Goal: Task Accomplishment & Management: Manage account settings

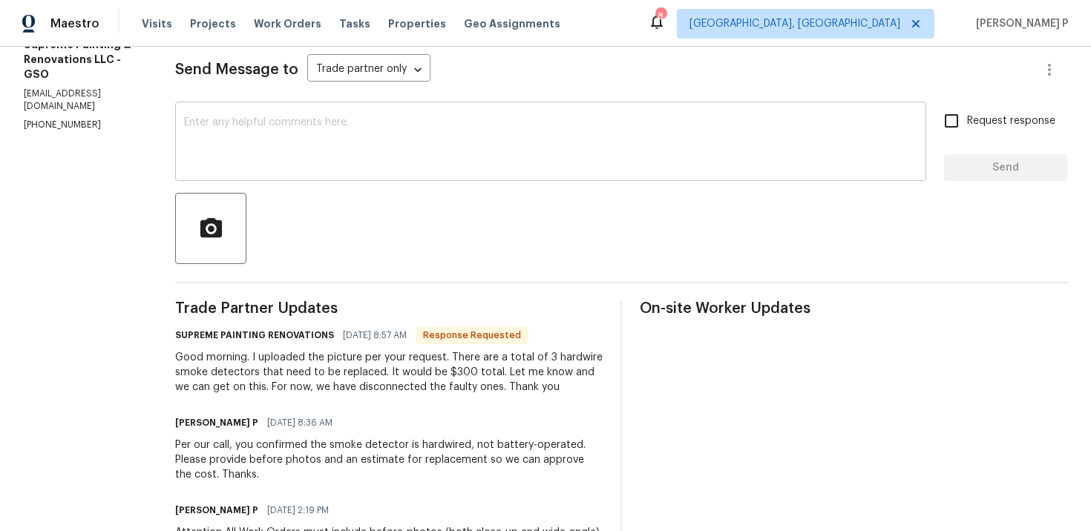
scroll to position [135, 0]
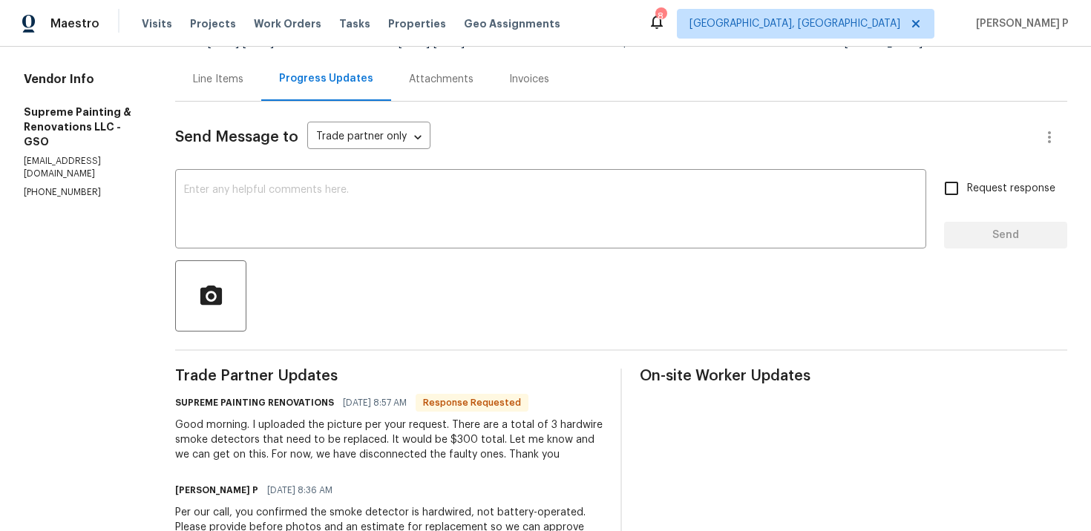
click at [243, 72] on div "Line Items" at bounding box center [218, 79] width 50 height 15
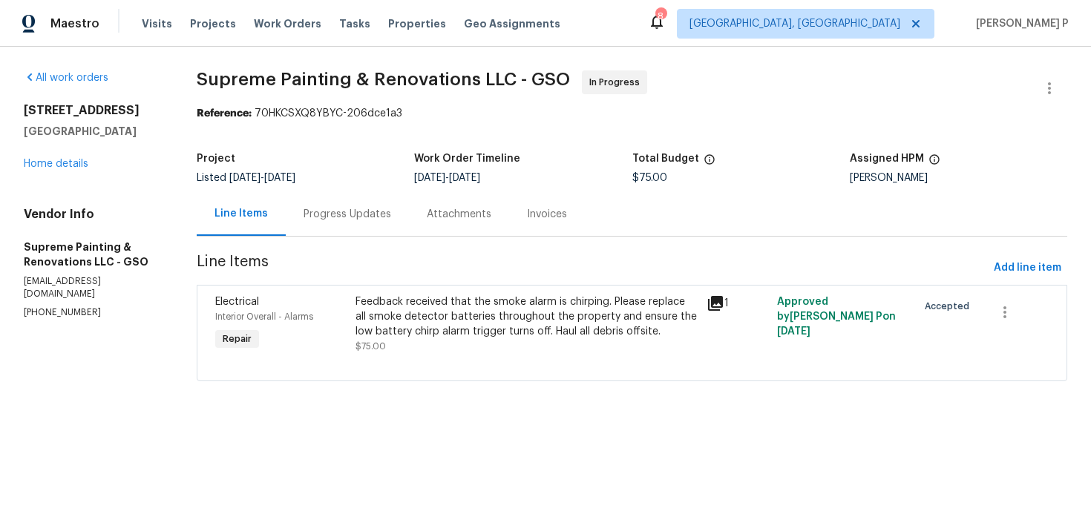
click at [491, 298] on div "Feedback received that the smoke alarm is chirping. Please replace all smoke de…" at bounding box center [527, 317] width 342 height 45
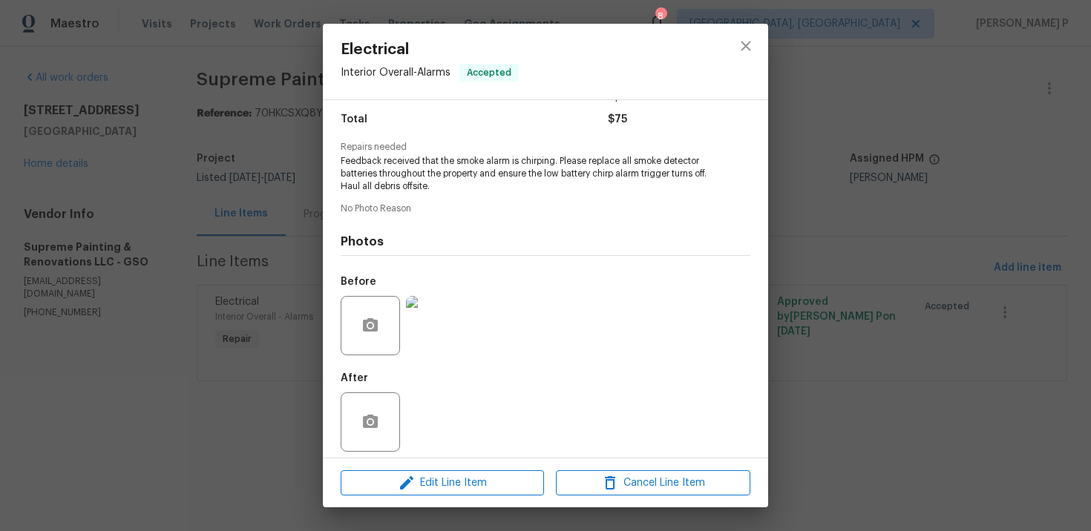
scroll to position [127, 0]
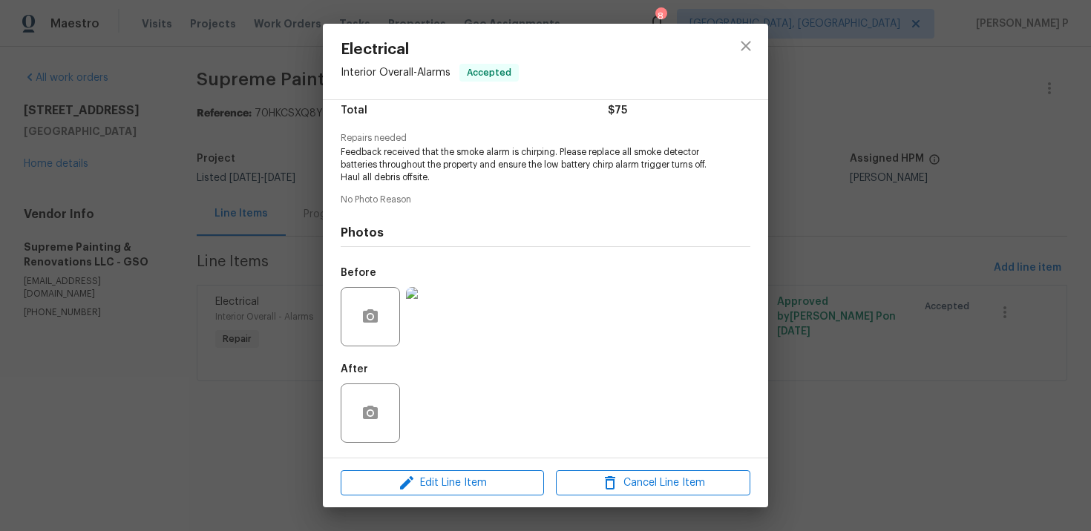
click at [441, 324] on img at bounding box center [435, 316] width 59 height 59
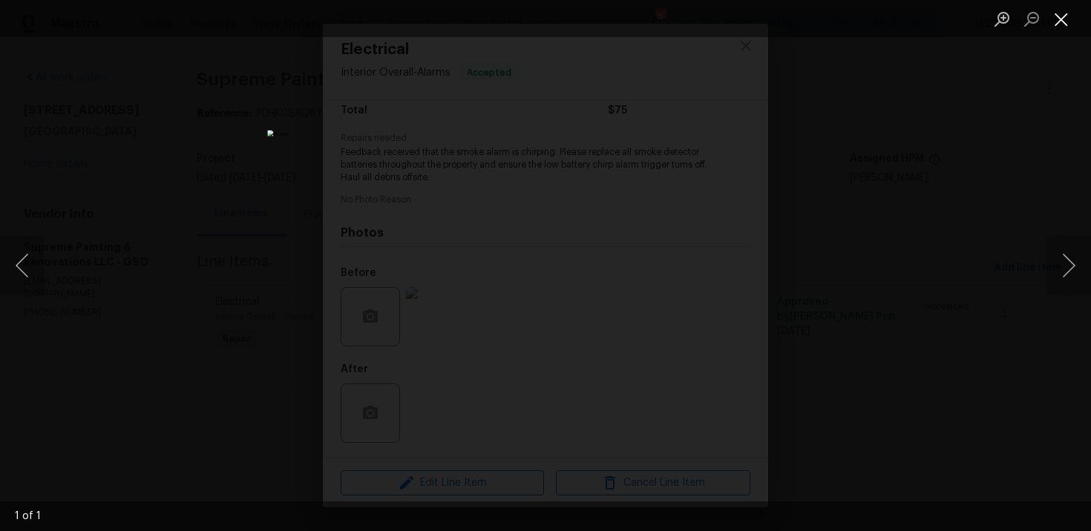
click at [1072, 22] on button "Close lightbox" at bounding box center [1062, 19] width 30 height 26
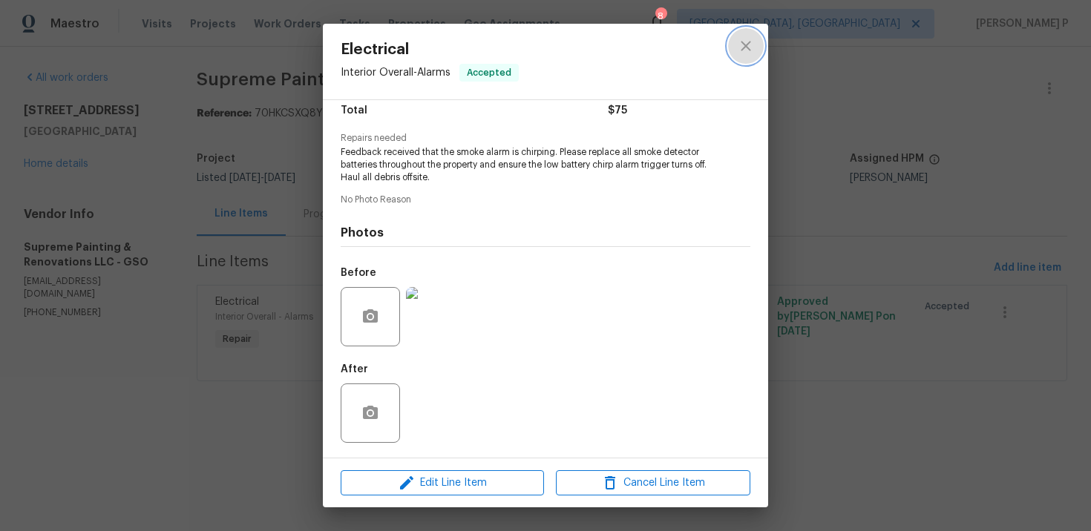
click at [744, 54] on icon "close" at bounding box center [746, 46] width 18 height 18
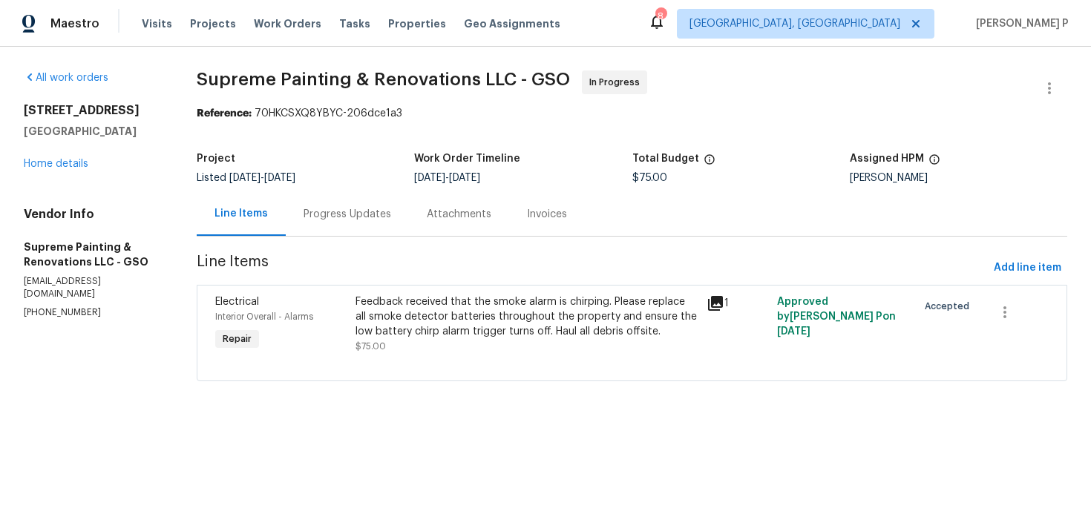
click at [391, 215] on div "Progress Updates" at bounding box center [348, 214] width 88 height 15
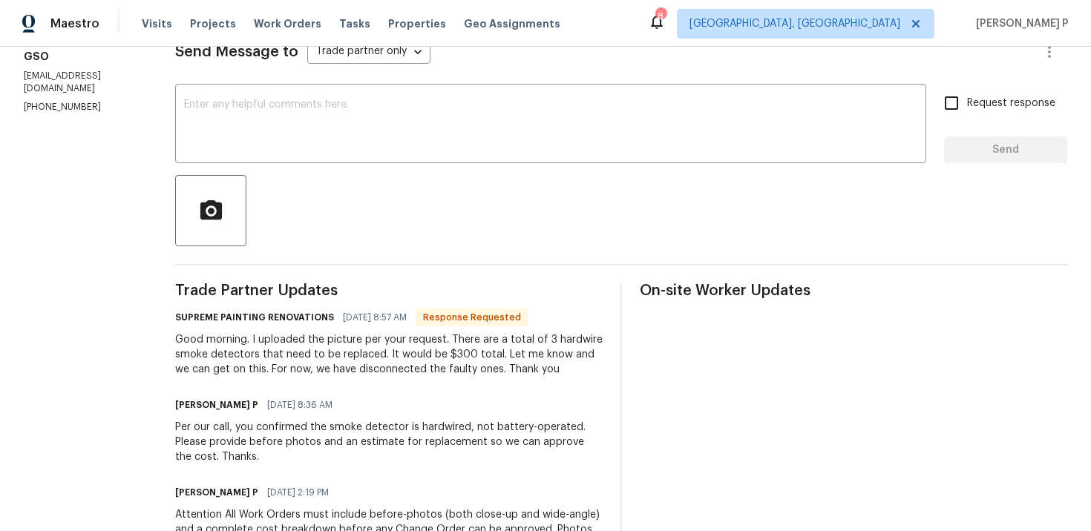
scroll to position [183, 0]
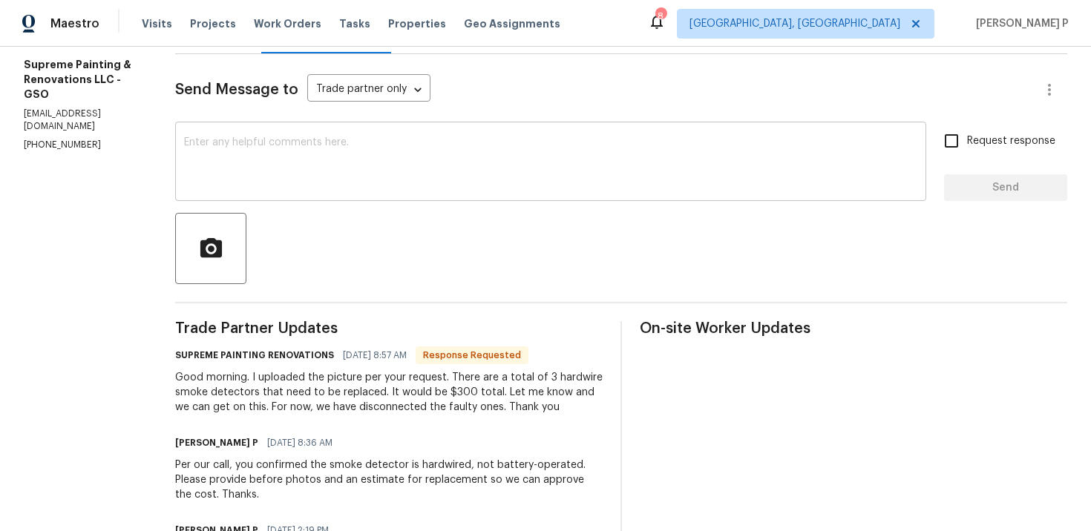
click at [368, 145] on textarea at bounding box center [550, 163] width 733 height 52
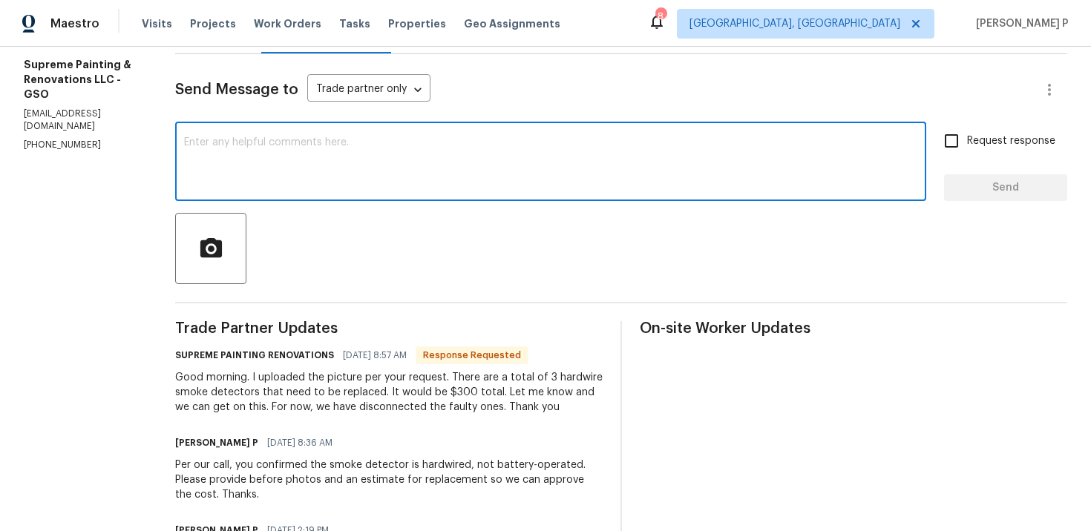
click at [388, 153] on textarea at bounding box center [550, 163] width 733 height 52
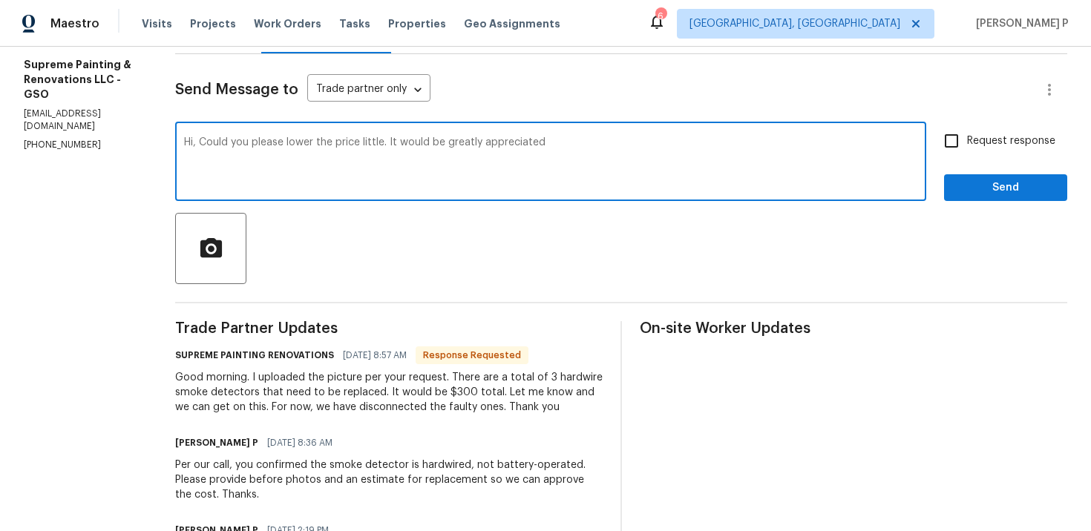
drag, startPoint x: 258, startPoint y: 143, endPoint x: 714, endPoint y: 143, distance: 455.7
click at [713, 143] on textarea "Hi, Could you please lower the price little. It would be greatly appreciated" at bounding box center [550, 163] width 733 height 52
paste textarea "slightly? I’d really appreciate it"
type textarea "Hi, Could you please lower the price slightly? I’d really appreciate it."
click at [967, 145] on input "Request response" at bounding box center [951, 140] width 31 height 31
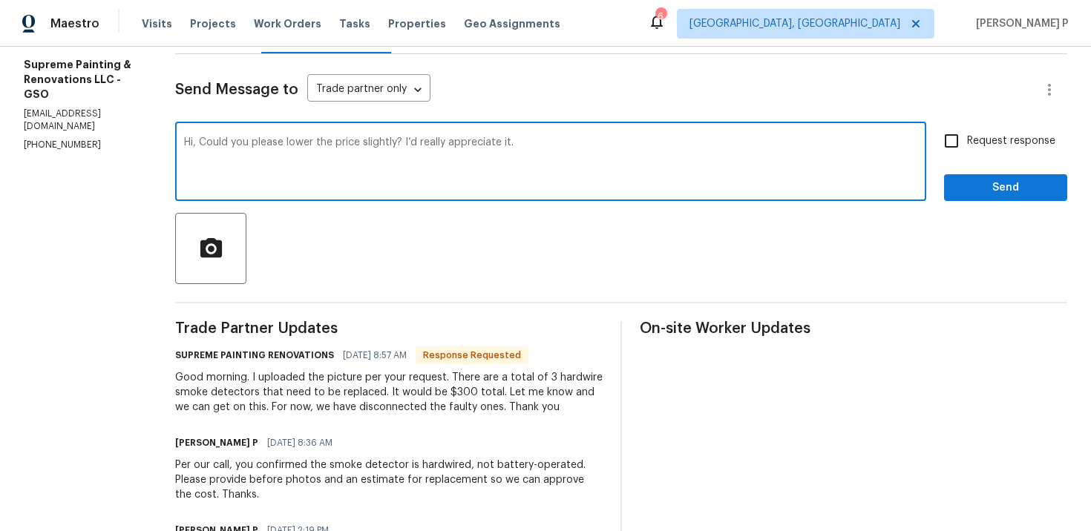
checkbox input "true"
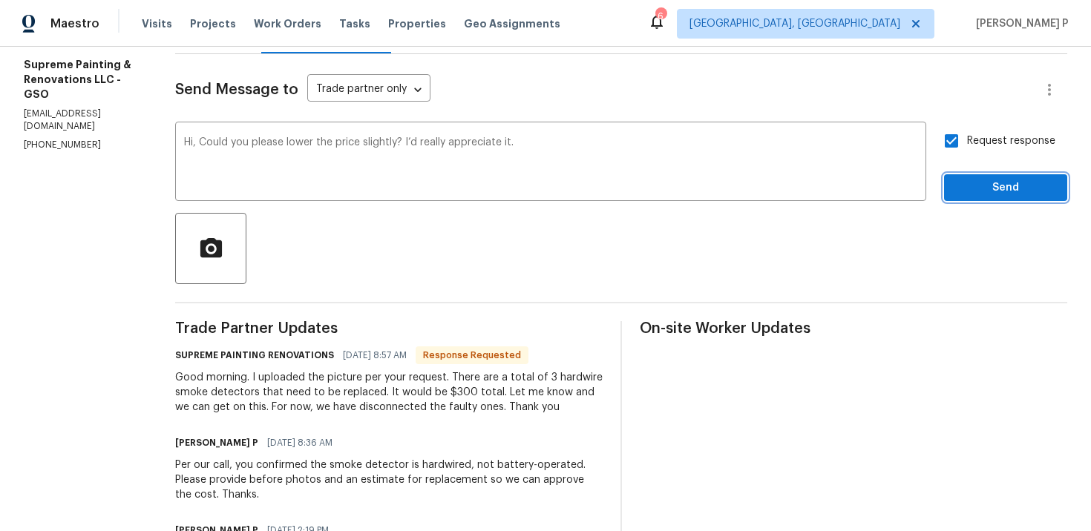
click at [967, 175] on button "Send" at bounding box center [1005, 187] width 123 height 27
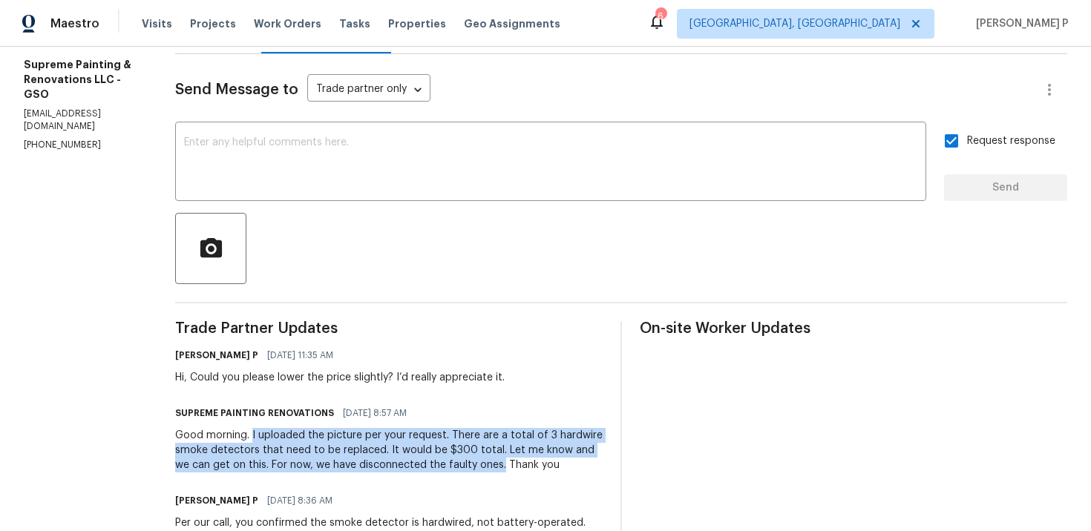
drag, startPoint x: 308, startPoint y: 435, endPoint x: 624, endPoint y: 464, distance: 317.5
click at [603, 464] on div "Good morning. I uploaded the picture per your request. There are a total of 3 h…" at bounding box center [389, 450] width 428 height 45
copy div "I uploaded the picture per your request. There are a total of 3 hardwire smoke …"
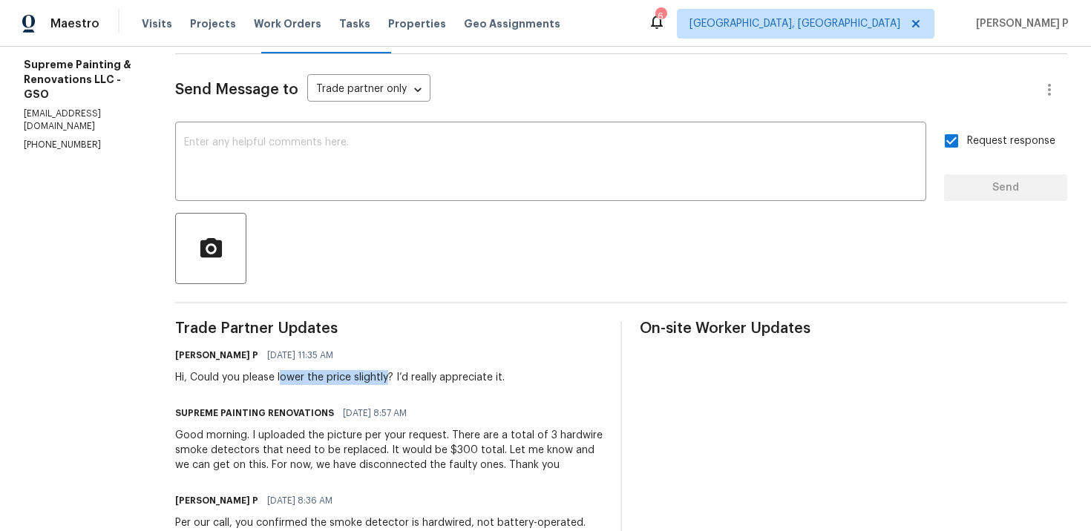
drag, startPoint x: 335, startPoint y: 377, endPoint x: 445, endPoint y: 377, distance: 109.9
click at [445, 377] on div "Hi, Could you please lower the price slightly? I’d really appreciate it." at bounding box center [340, 377] width 330 height 15
copy div "ower the price slightly"
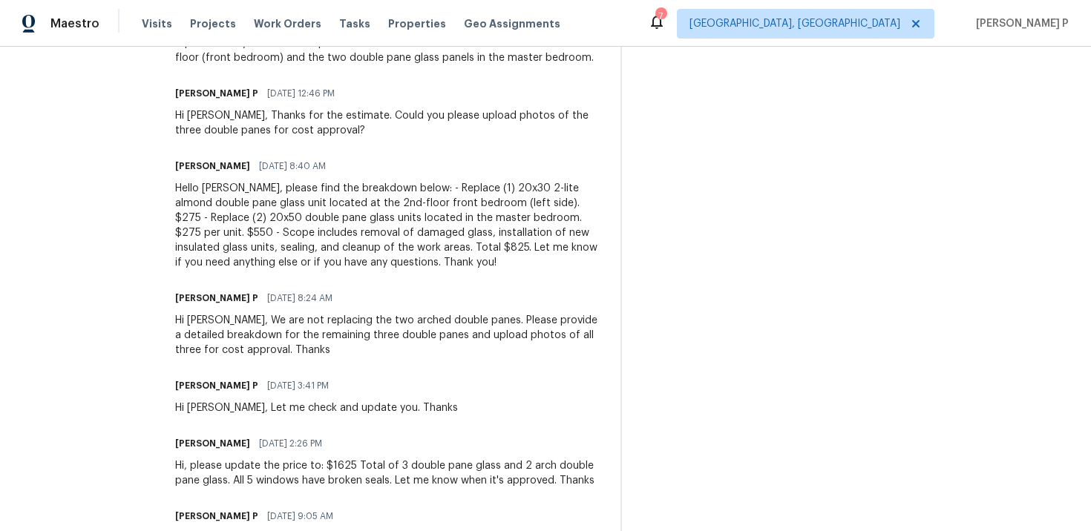
scroll to position [968, 0]
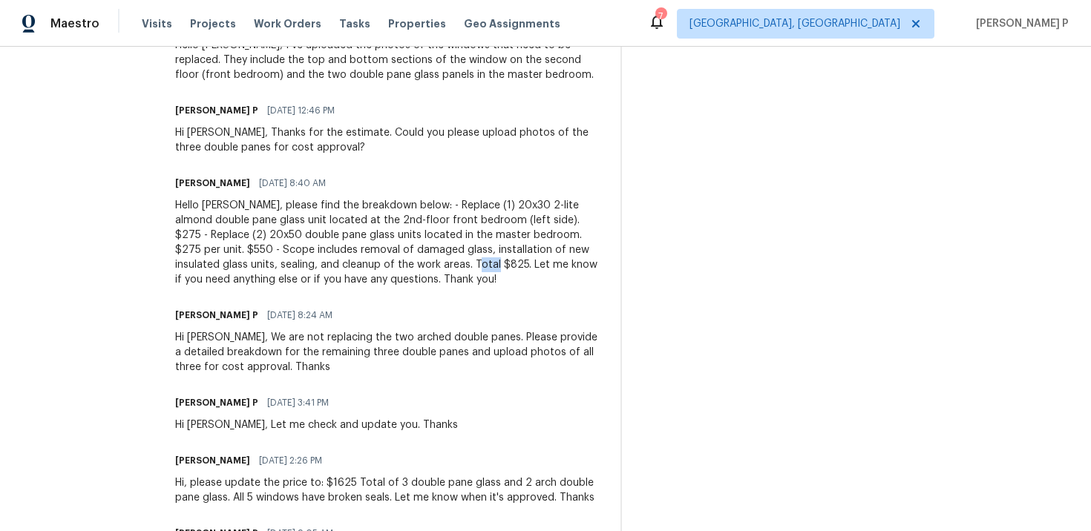
drag, startPoint x: 573, startPoint y: 266, endPoint x: 599, endPoint y: 266, distance: 26.0
click at [598, 266] on div "Hello Ramyasri, please find the breakdown below: - Replace (1) 20x30 2-lite alm…" at bounding box center [389, 242] width 428 height 89
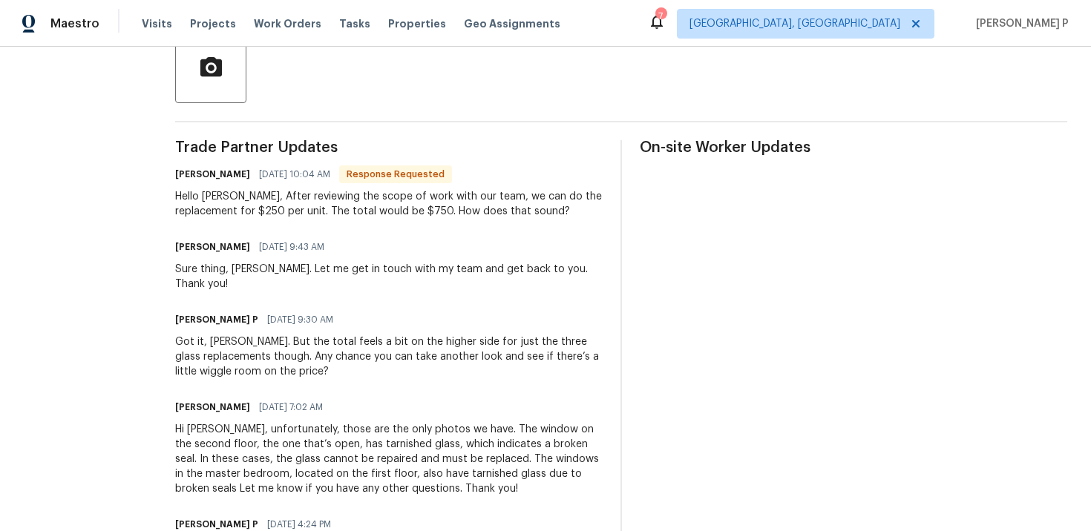
scroll to position [321, 0]
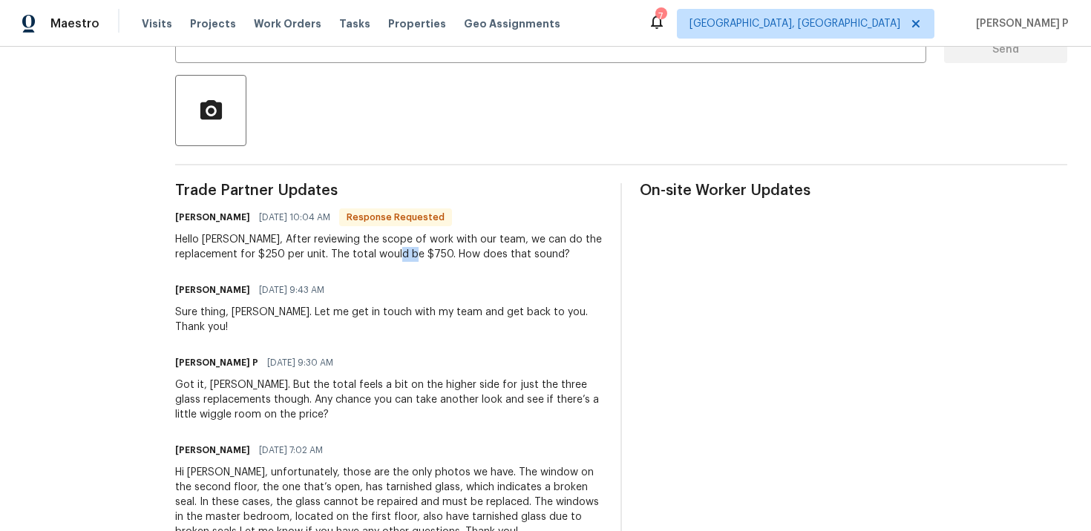
drag, startPoint x: 474, startPoint y: 258, endPoint x: 494, endPoint y: 258, distance: 20.8
click at [494, 258] on div "Hello Ramyasri, After reviewing the scope of work with our team, we can do the …" at bounding box center [389, 247] width 428 height 30
click at [406, 298] on div "Allan Nascimento 10/14/2025 9:43 AM" at bounding box center [389, 290] width 428 height 21
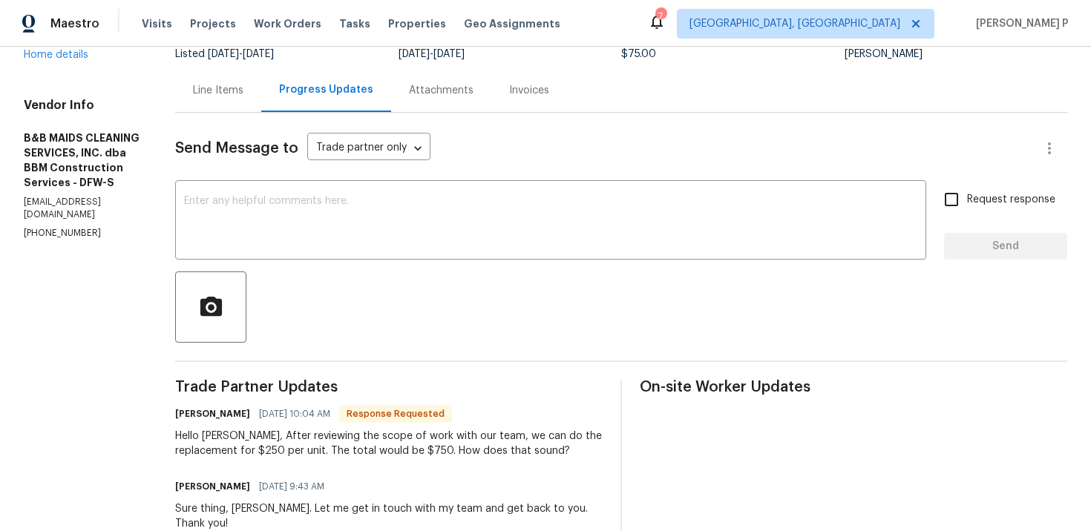
scroll to position [131, 0]
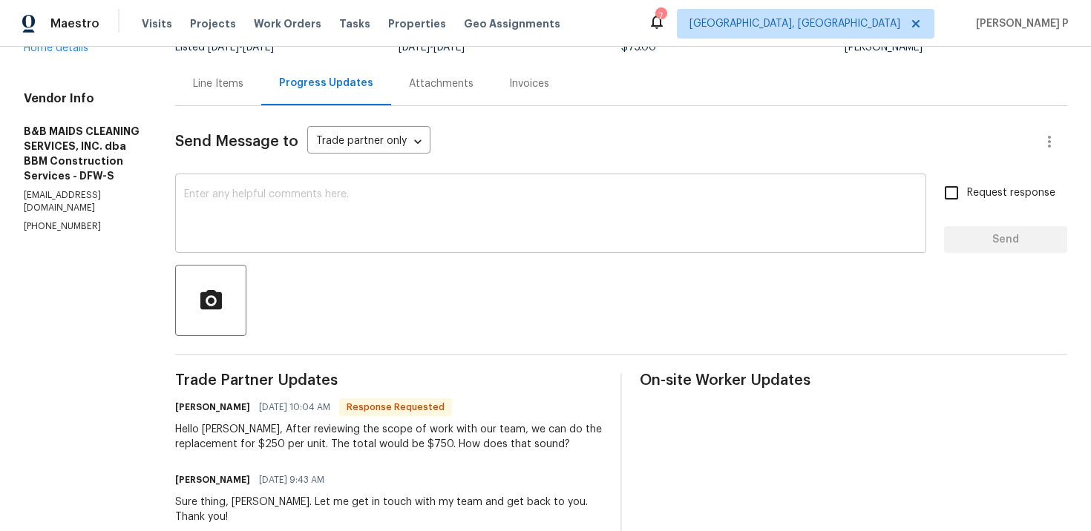
click at [412, 224] on textarea at bounding box center [550, 215] width 733 height 52
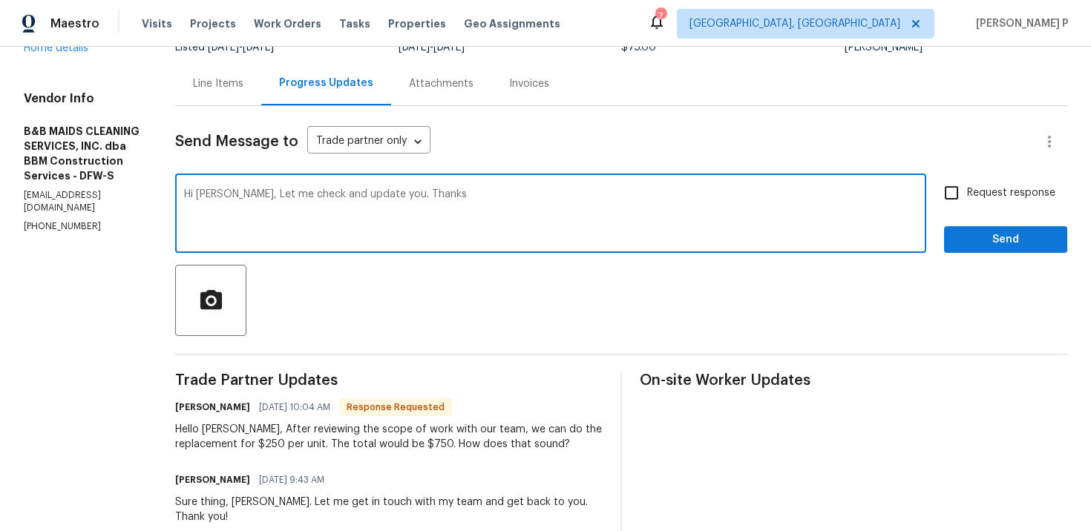
type textarea "Hi Allan, Let me check and update you. Thanks"
click at [963, 224] on div "Request response Send" at bounding box center [1005, 215] width 123 height 76
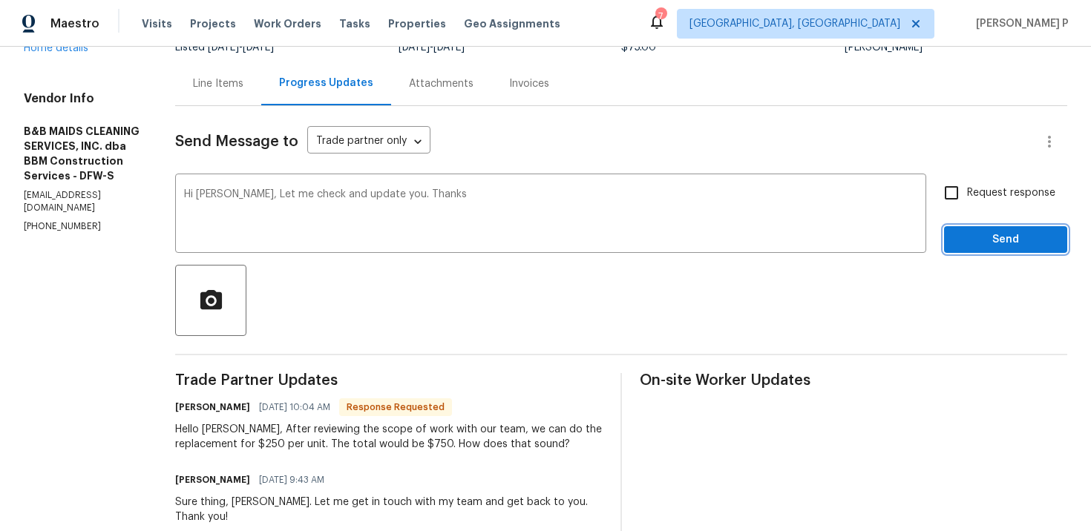
click at [986, 250] on button "Send" at bounding box center [1005, 239] width 123 height 27
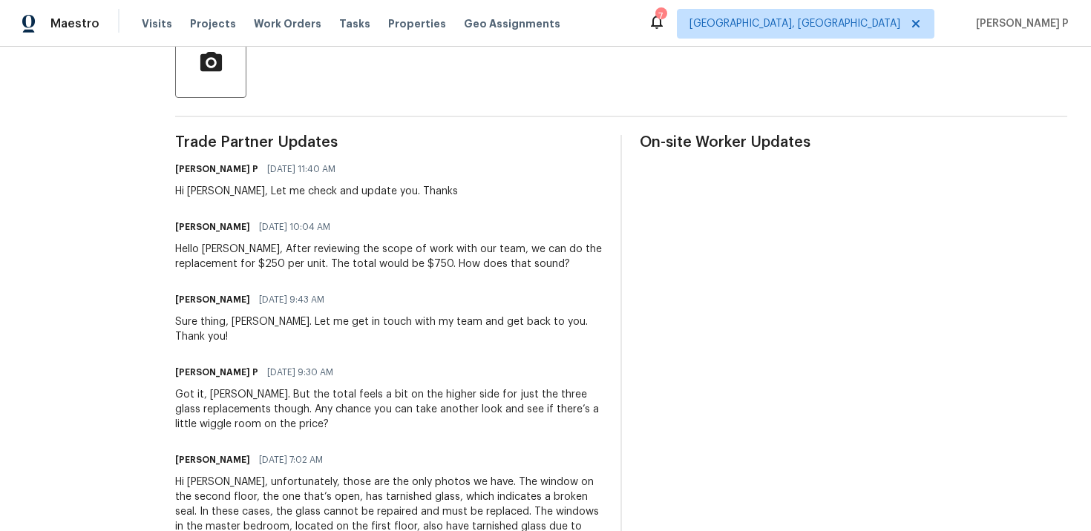
scroll to position [461, 0]
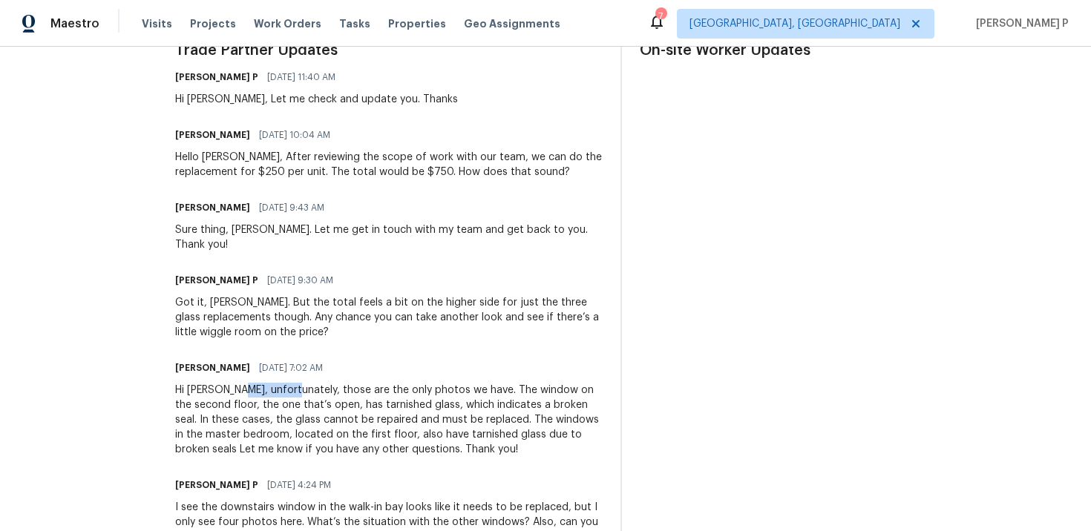
drag, startPoint x: 288, startPoint y: 390, endPoint x: 345, endPoint y: 391, distance: 57.2
click at [345, 391] on div "Hi Ramyasri, unfortunately, those are the only photos we have. The window on th…" at bounding box center [389, 420] width 428 height 74
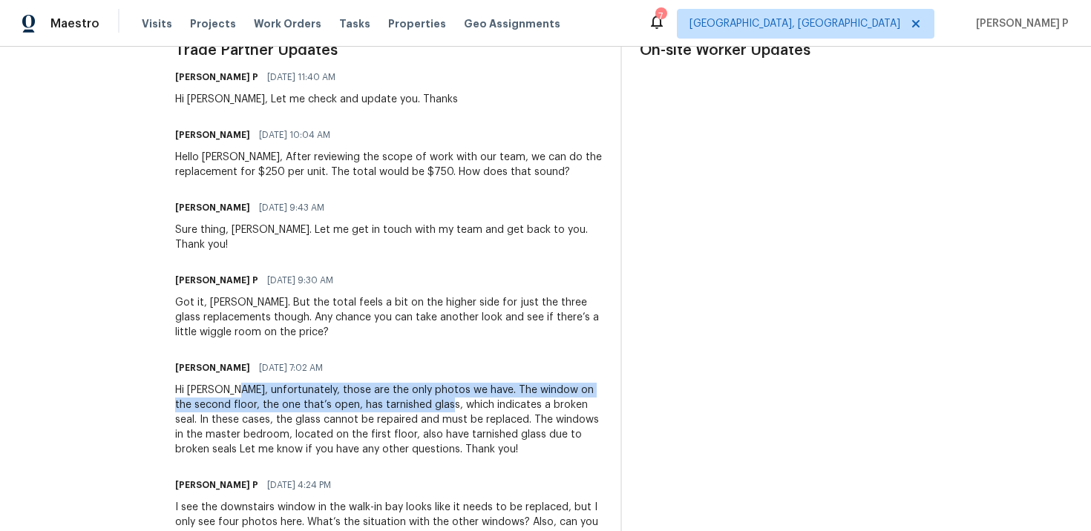
drag, startPoint x: 287, startPoint y: 392, endPoint x: 503, endPoint y: 402, distance: 217.0
click at [503, 402] on div "Hi Ramyasri, unfortunately, those are the only photos we have. The window on th…" at bounding box center [389, 420] width 428 height 74
click at [344, 405] on div "Hi Ramyasri, unfortunately, those are the only photos we have. The window on th…" at bounding box center [389, 420] width 428 height 74
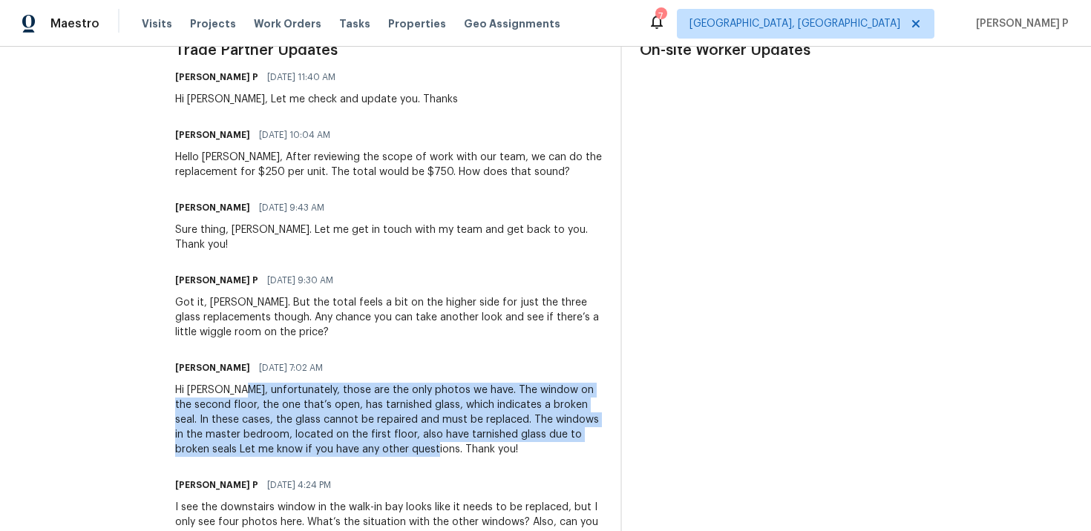
drag, startPoint x: 289, startPoint y: 392, endPoint x: 572, endPoint y: 447, distance: 287.4
click at [572, 447] on div "Hi Ramyasri, unfortunately, those are the only photos we have. The window on th…" at bounding box center [389, 420] width 428 height 74
copy div "unfortunately, those are the only photos we have. The window on the second floo…"
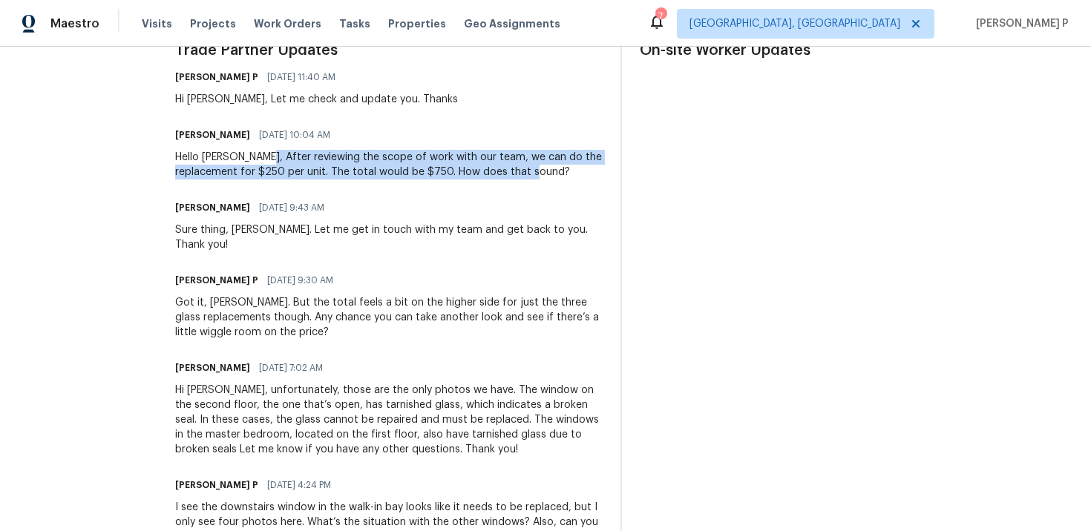
drag, startPoint x: 306, startPoint y: 156, endPoint x: 609, endPoint y: 168, distance: 303.8
click at [603, 168] on div "Hello Ramyasri, After reviewing the scope of work with our team, we can do the …" at bounding box center [389, 165] width 428 height 30
copy div "After reviewing the scope of work with our team, we can do the replacement for …"
drag, startPoint x: 304, startPoint y: 155, endPoint x: 619, endPoint y: 177, distance: 315.5
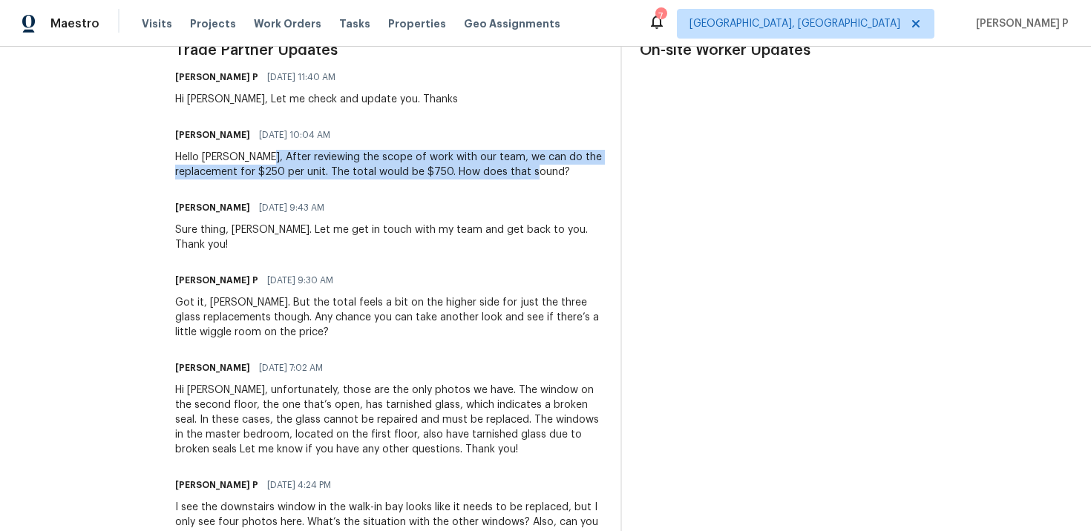
click at [603, 177] on div "Hello [PERSON_NAME], After reviewing the scope of work with our team, we can do…" at bounding box center [389, 165] width 428 height 30
copy div "After reviewing the scope of work with our team, we can do the replacement for …"
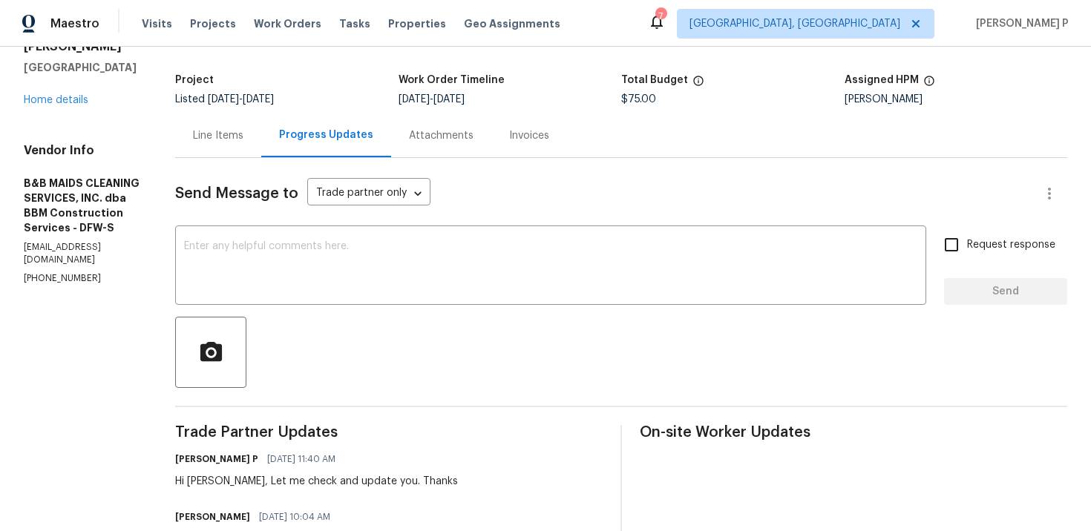
scroll to position [0, 0]
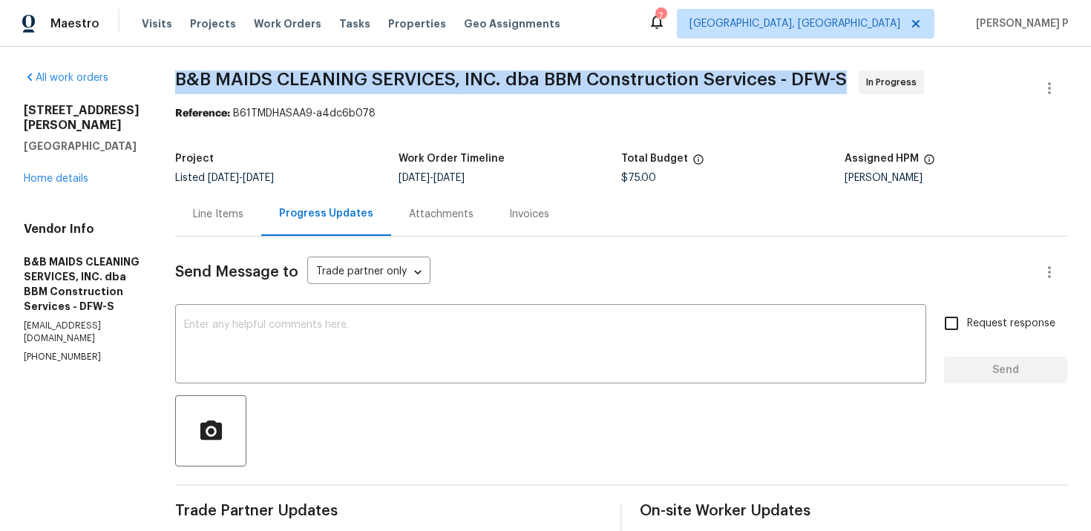
drag, startPoint x: 228, startPoint y: 79, endPoint x: 902, endPoint y: 85, distance: 674.0
click at [902, 85] on span "B&B MAIDS CLEANING SERVICES, INC. dba BBM Construction Services - DFW-S In Prog…" at bounding box center [603, 89] width 857 height 36
copy span "B&B MAIDS CLEANING SERVICES, INC. dba BBM Construction Services - DFW-S"
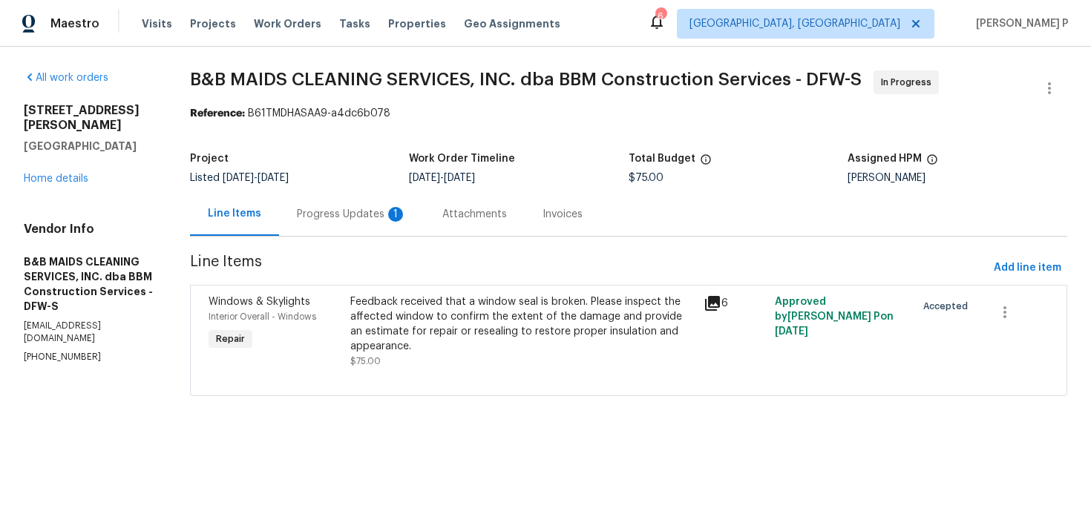
click at [400, 222] on div "Progress Updates 1" at bounding box center [351, 214] width 145 height 44
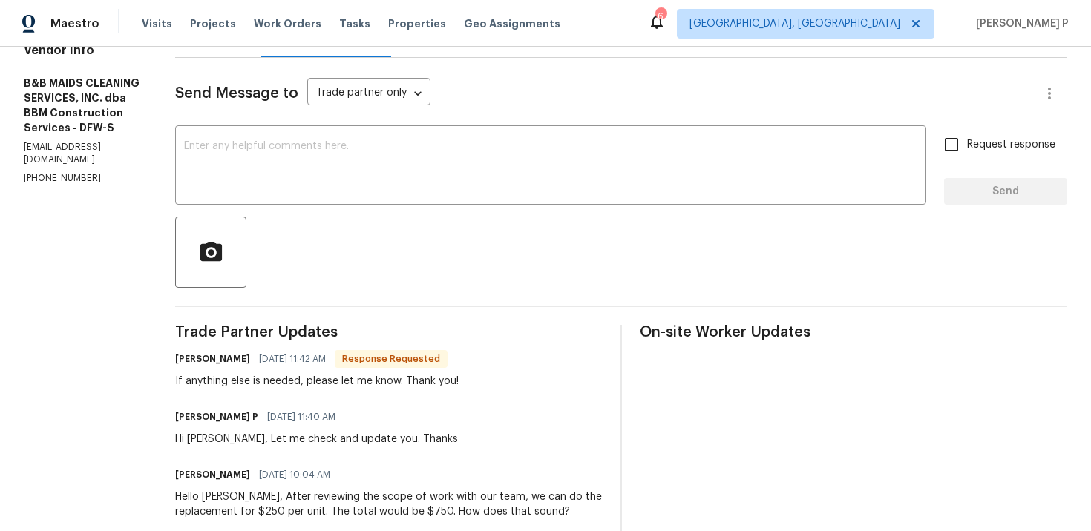
scroll to position [99, 0]
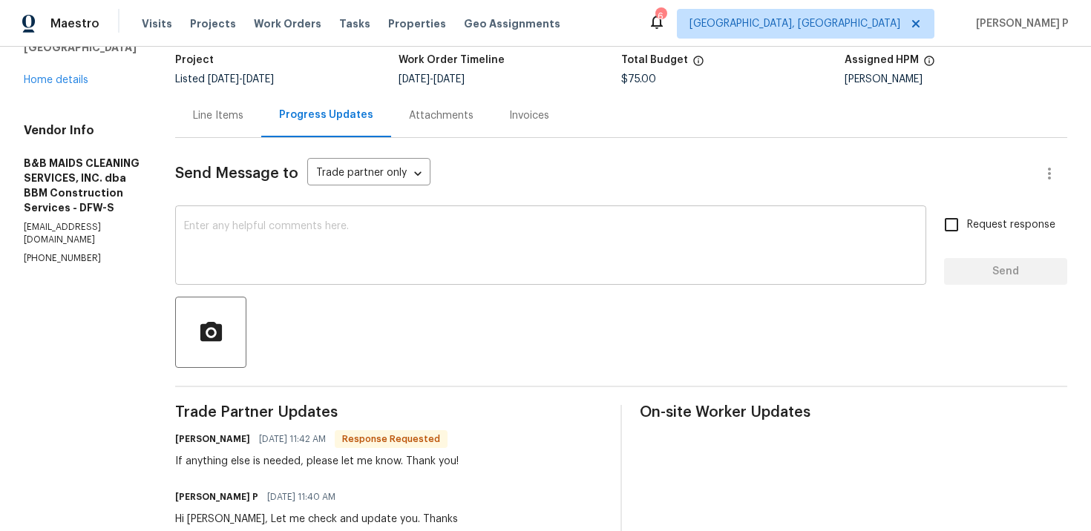
click at [384, 248] on textarea at bounding box center [550, 247] width 733 height 52
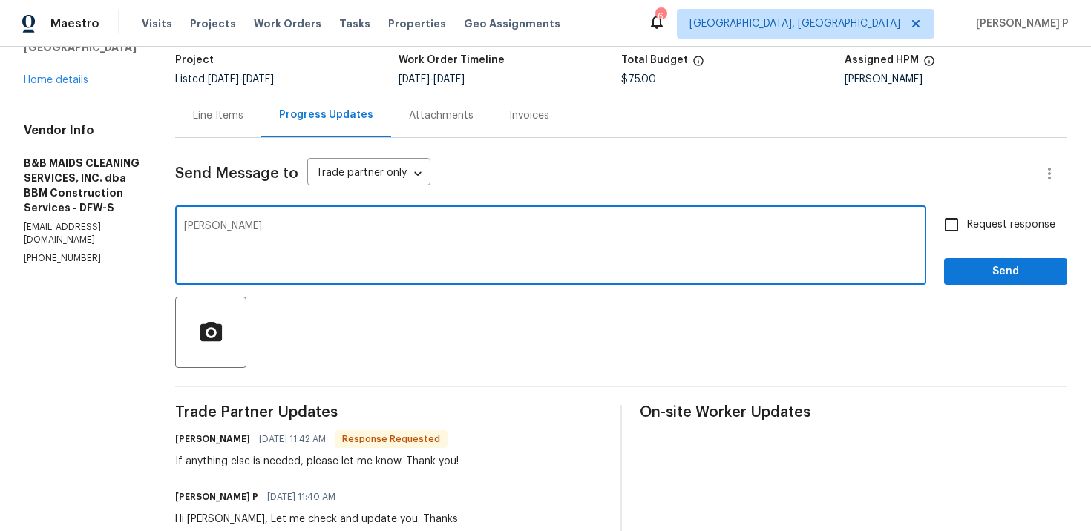
type textarea "Sure, Allan."
click at [947, 261] on button "Send" at bounding box center [1005, 271] width 123 height 27
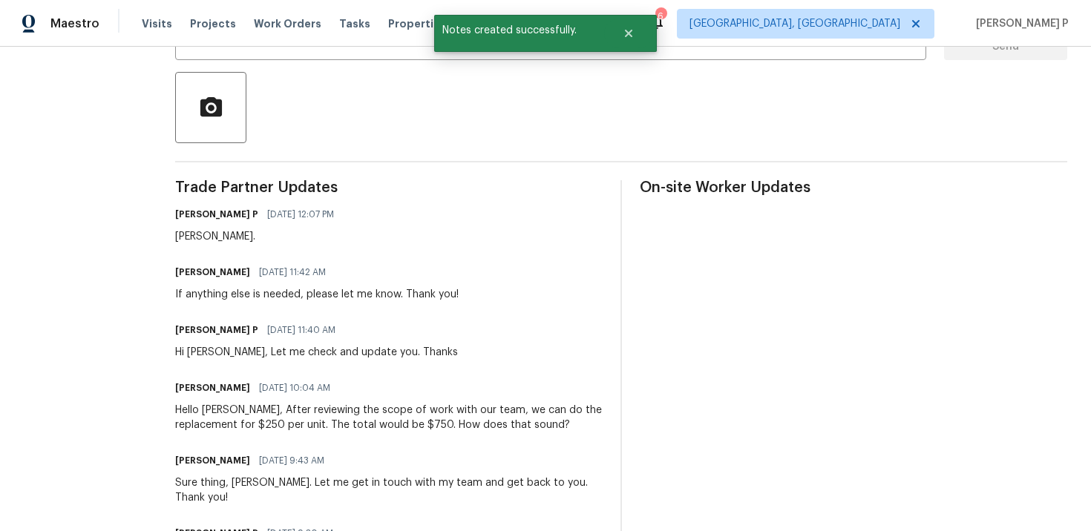
scroll to position [0, 0]
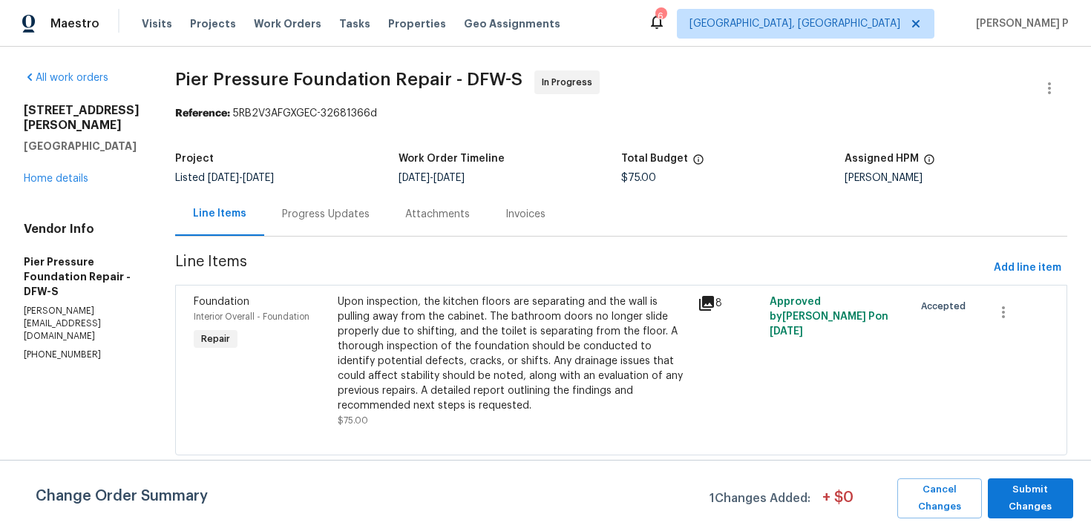
click at [312, 220] on div "Progress Updates" at bounding box center [326, 214] width 88 height 15
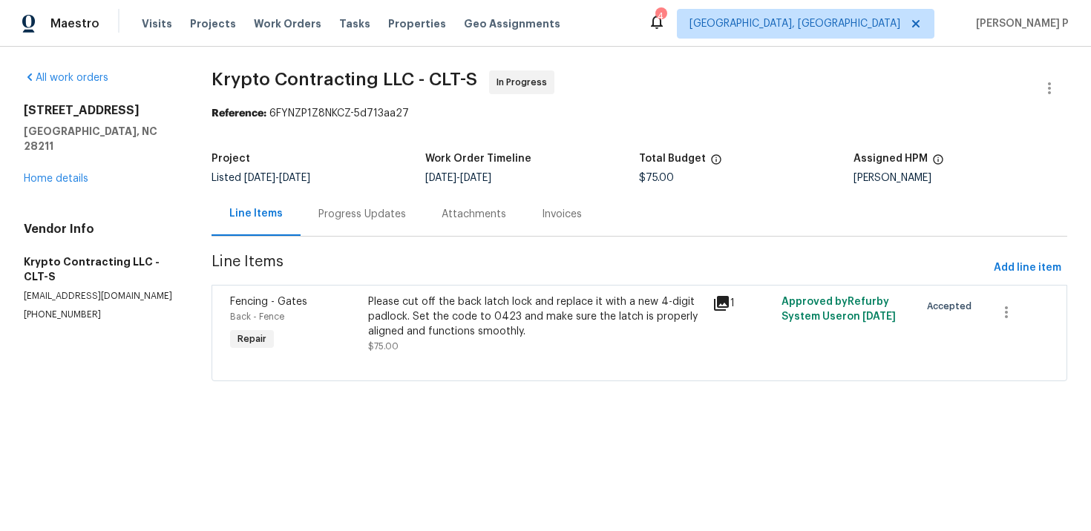
click at [357, 217] on div "Progress Updates" at bounding box center [362, 214] width 88 height 15
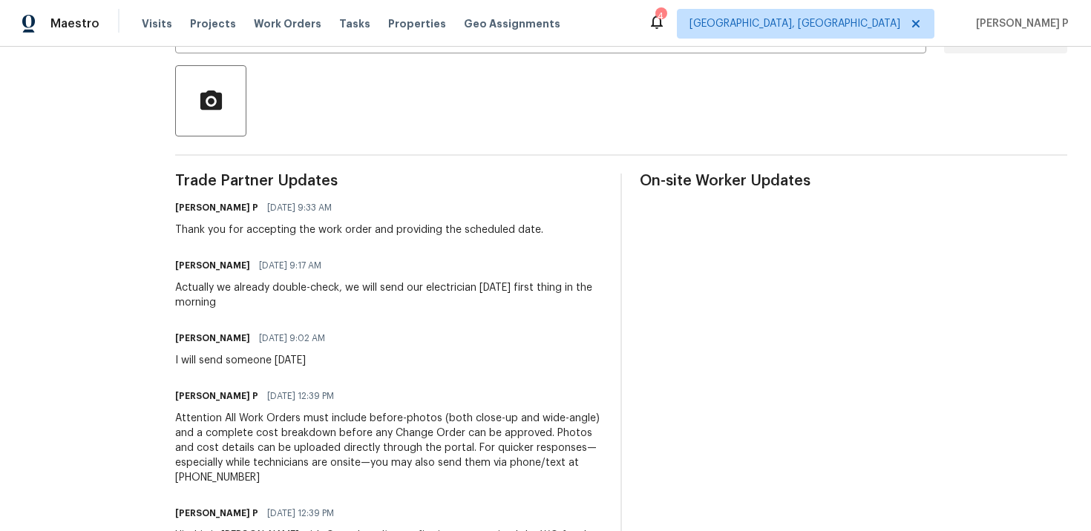
scroll to position [109, 0]
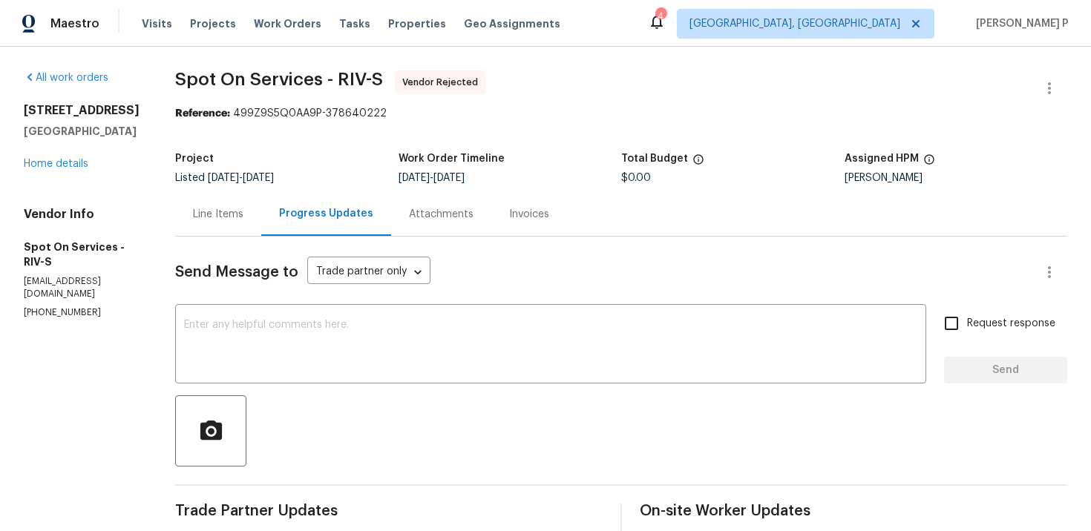
click at [227, 220] on div "Line Items" at bounding box center [218, 214] width 50 height 15
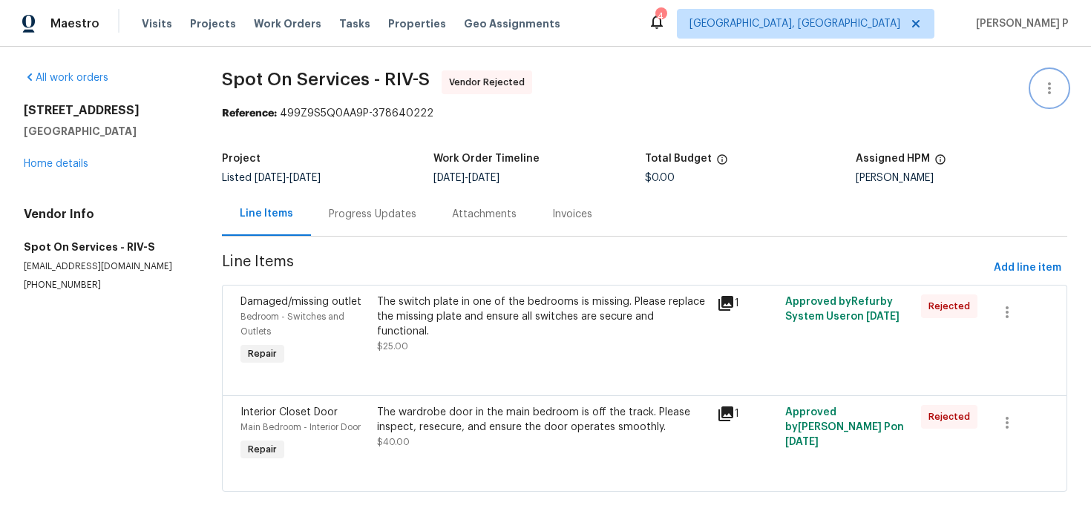
click at [1049, 82] on icon "button" at bounding box center [1050, 88] width 18 height 18
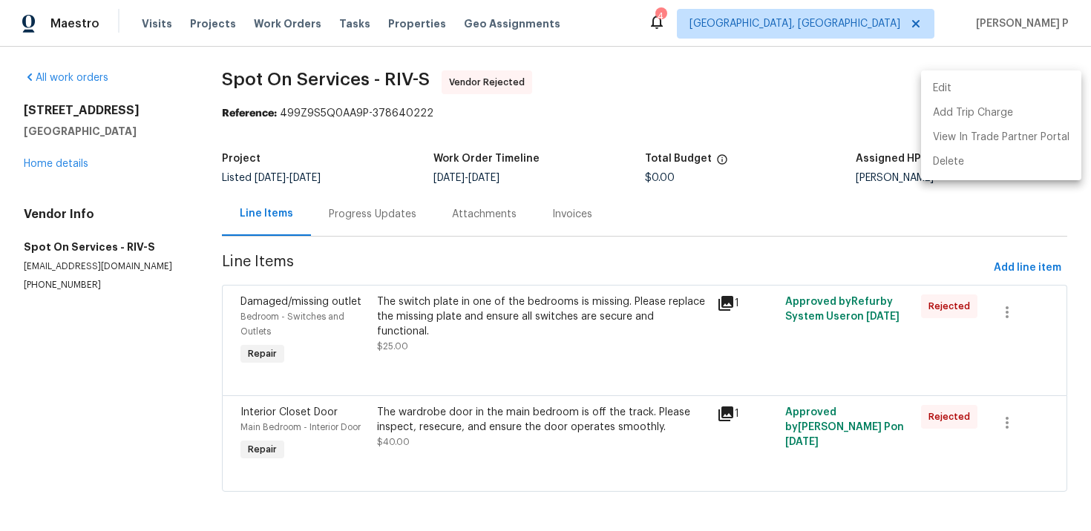
click at [959, 79] on li "Edit" at bounding box center [1001, 88] width 160 height 24
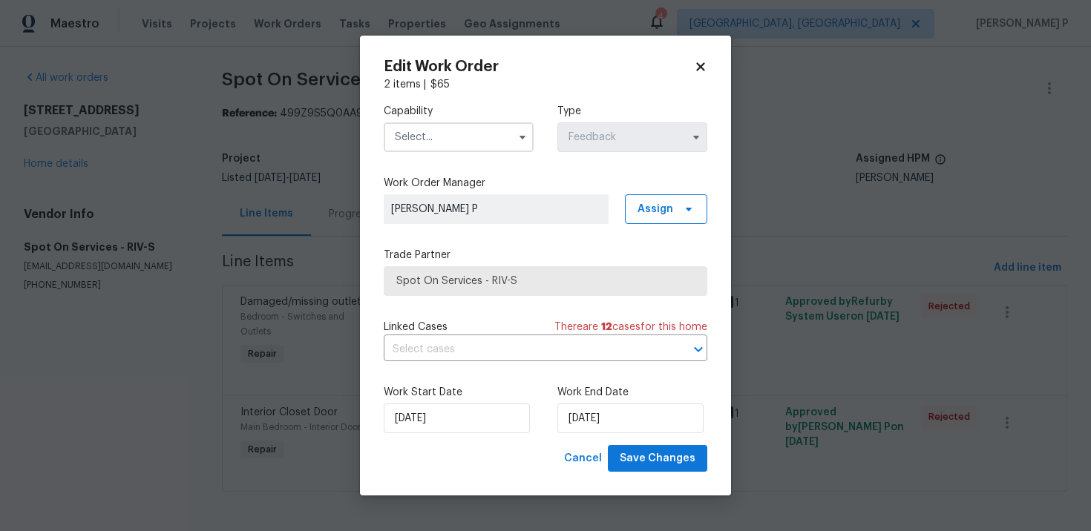
click at [442, 145] on input "text" at bounding box center [459, 137] width 150 height 30
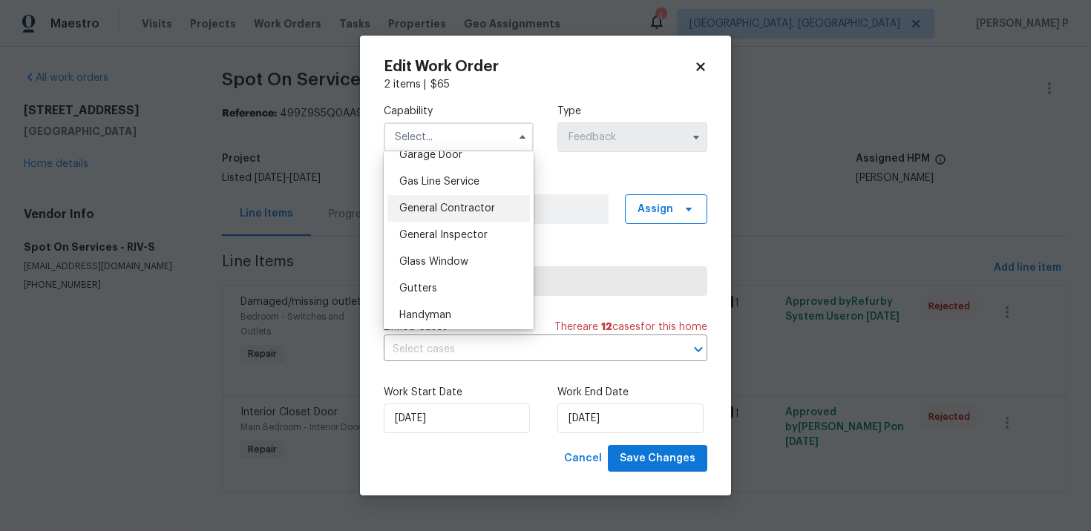
scroll to position [681, 0]
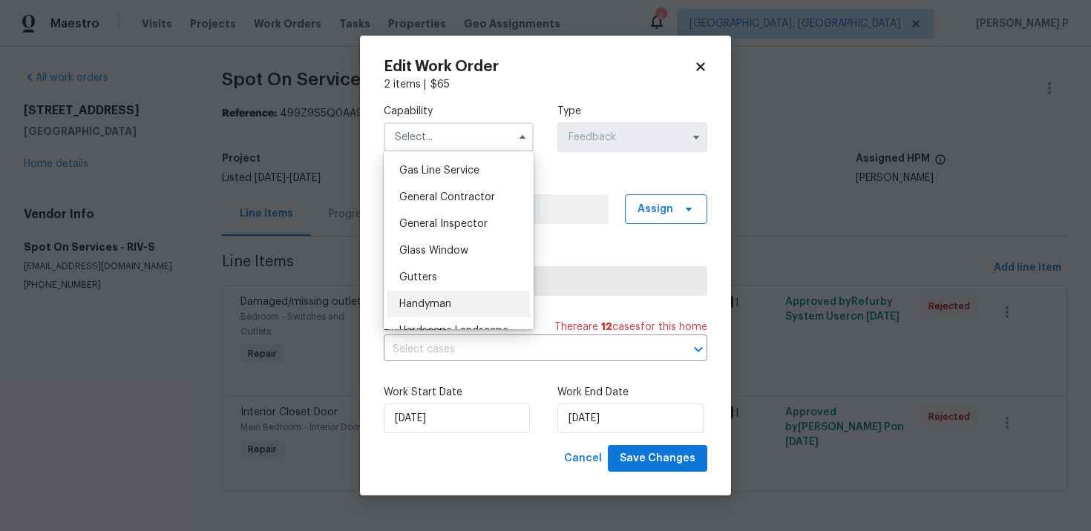
click at [419, 300] on span "Handyman" at bounding box center [425, 304] width 52 height 10
type input "Handyman"
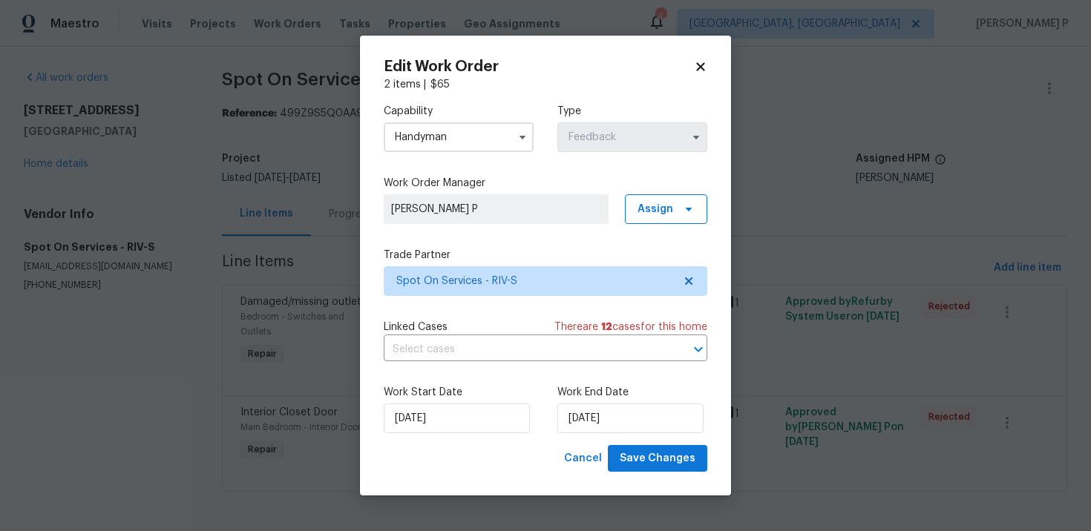
click at [484, 296] on div "Capability Handyman Type Feedback Work Order Manager Ramyasri P Assign Trade Pa…" at bounding box center [546, 268] width 324 height 353
click at [507, 286] on span "Spot On Services - RIV-S" at bounding box center [534, 281] width 277 height 15
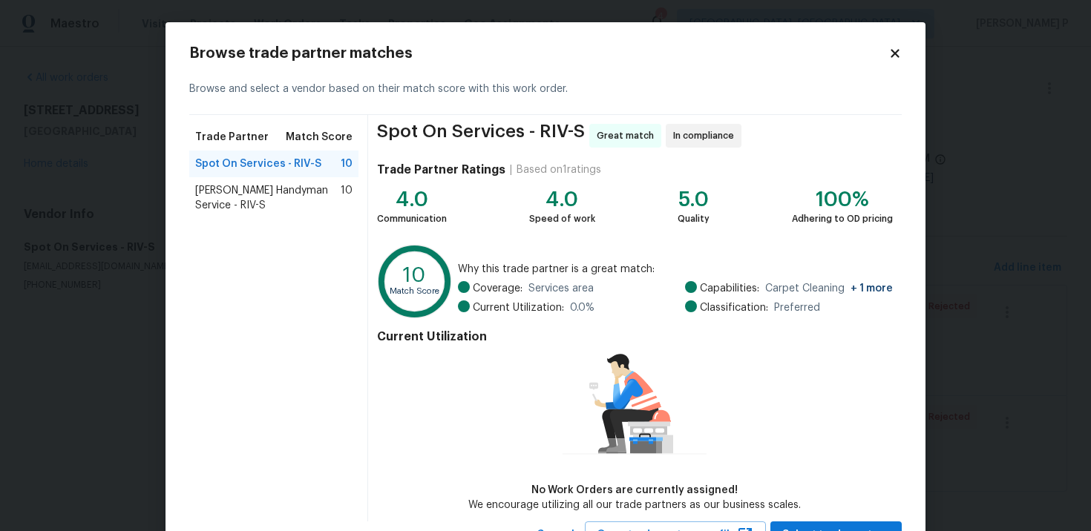
click at [240, 198] on span "Mehle's Handyman Service - RIV-S" at bounding box center [267, 198] width 145 height 30
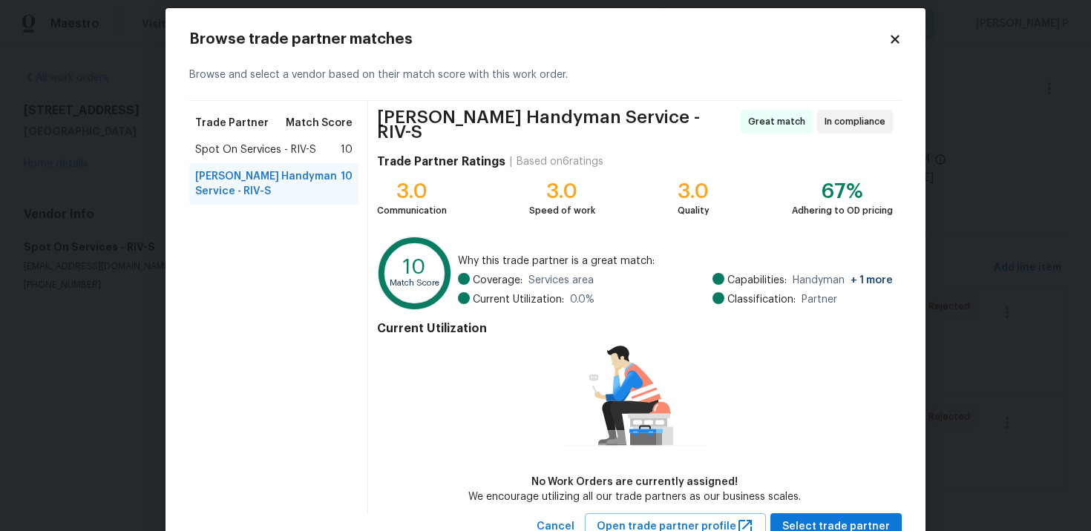
scroll to position [0, 0]
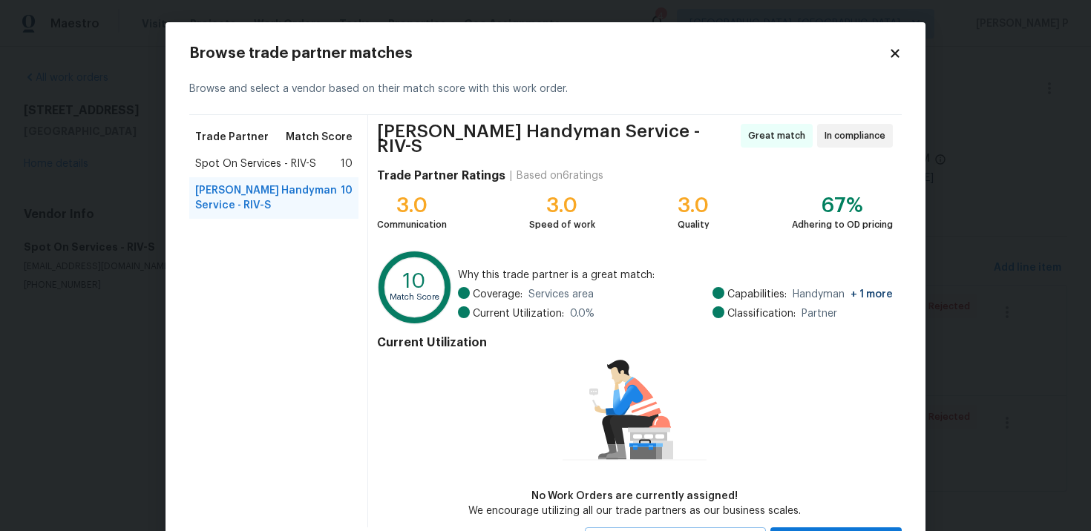
click at [897, 53] on icon at bounding box center [894, 53] width 13 height 13
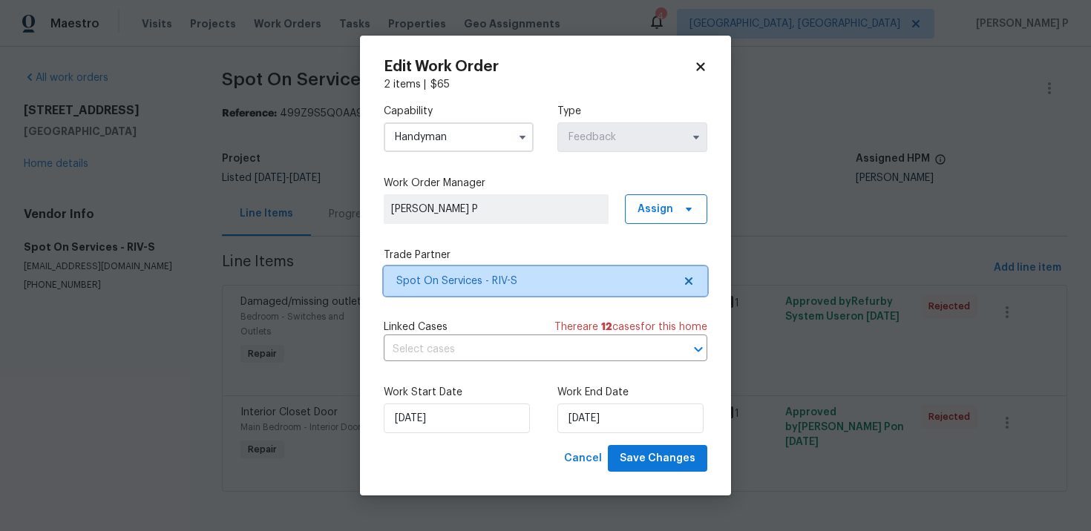
click at [493, 289] on span "Spot On Services - RIV-S" at bounding box center [546, 281] width 324 height 30
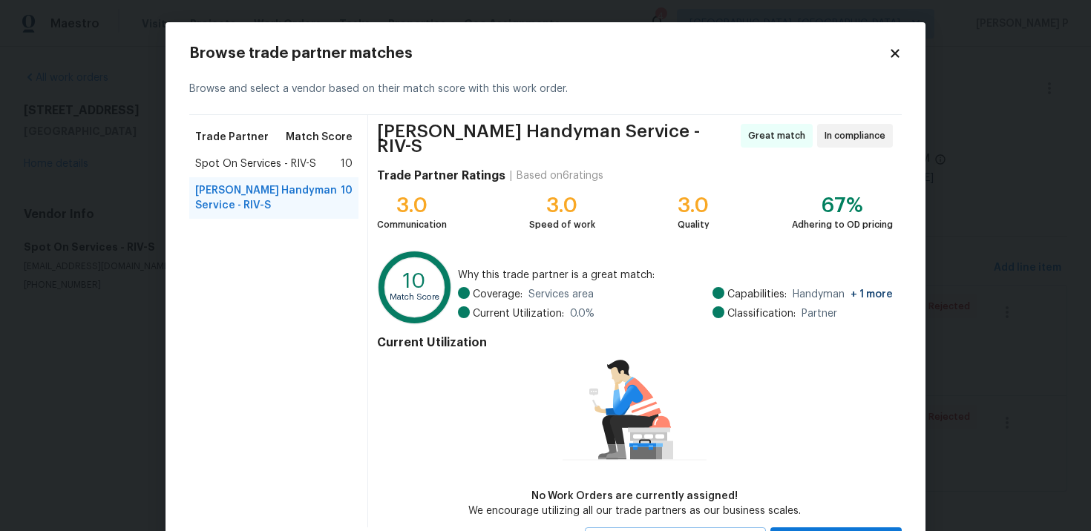
click at [293, 197] on span "Mehle's Handyman Service - RIV-S" at bounding box center [267, 198] width 145 height 30
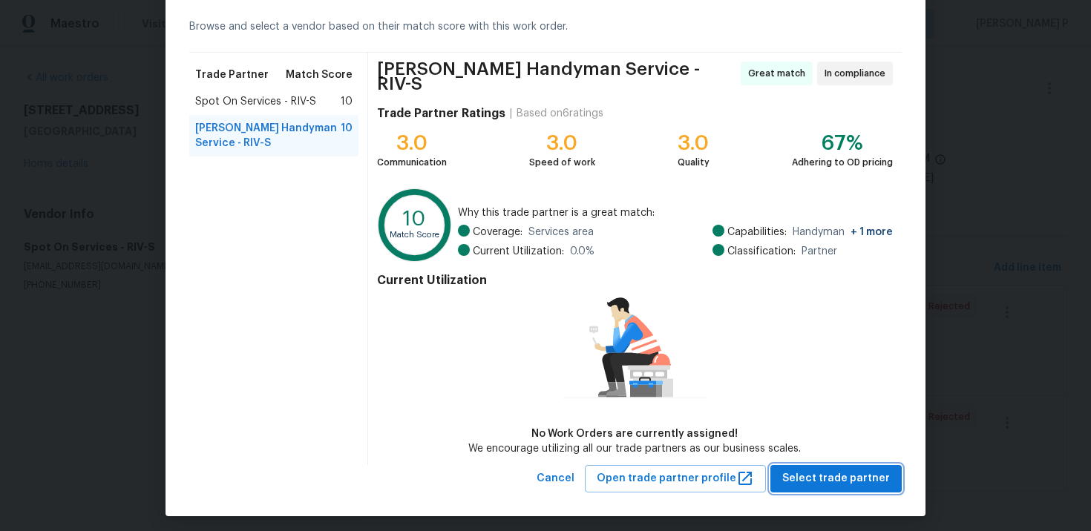
click at [827, 482] on button "Select trade partner" at bounding box center [835, 478] width 131 height 27
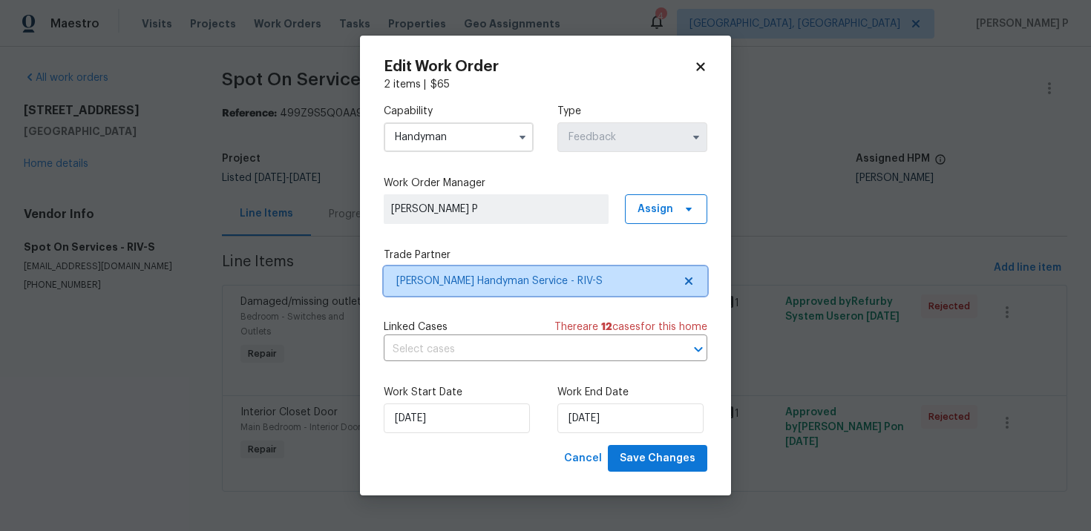
scroll to position [0, 0]
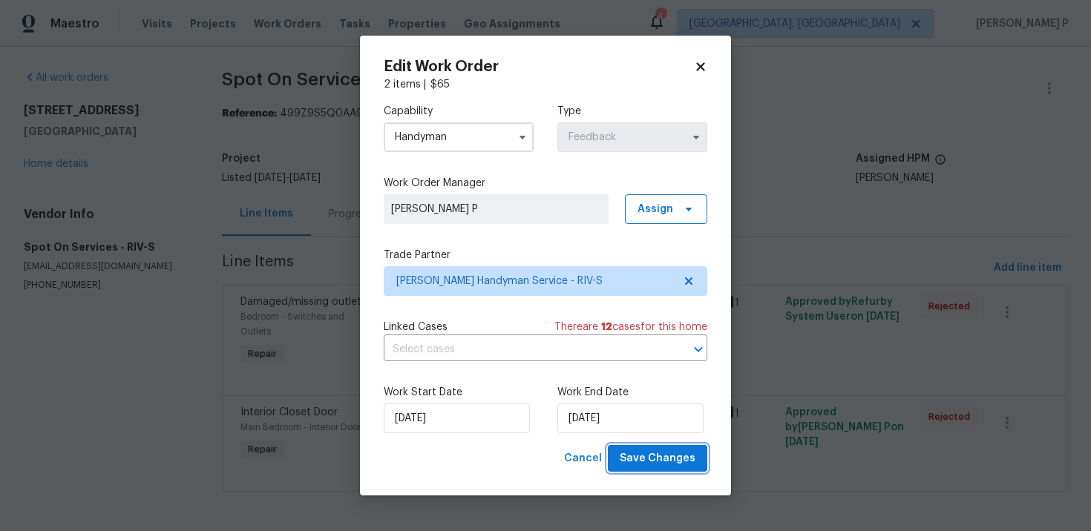
click at [648, 466] on span "Save Changes" at bounding box center [658, 459] width 76 height 19
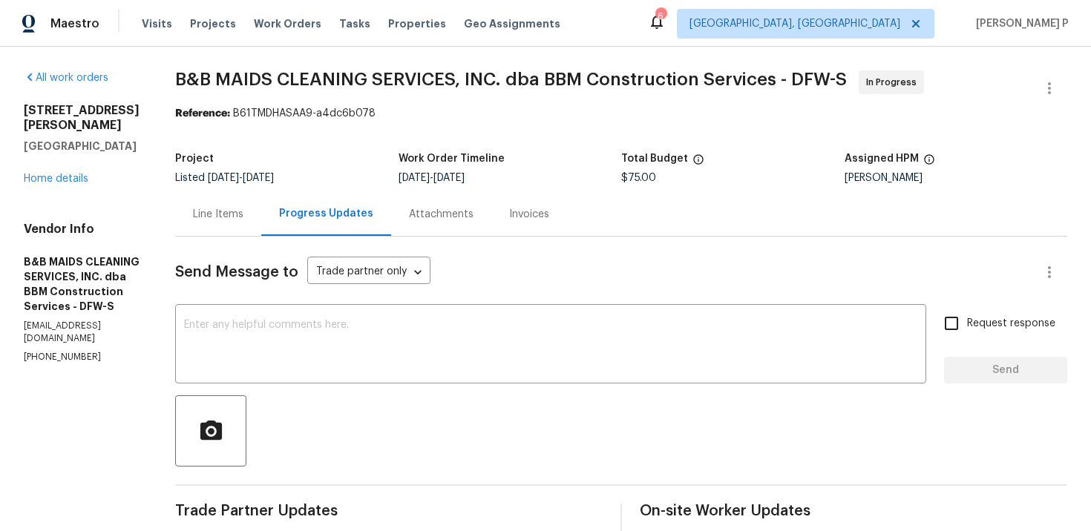
click at [261, 226] on div "Line Items" at bounding box center [218, 214] width 86 height 44
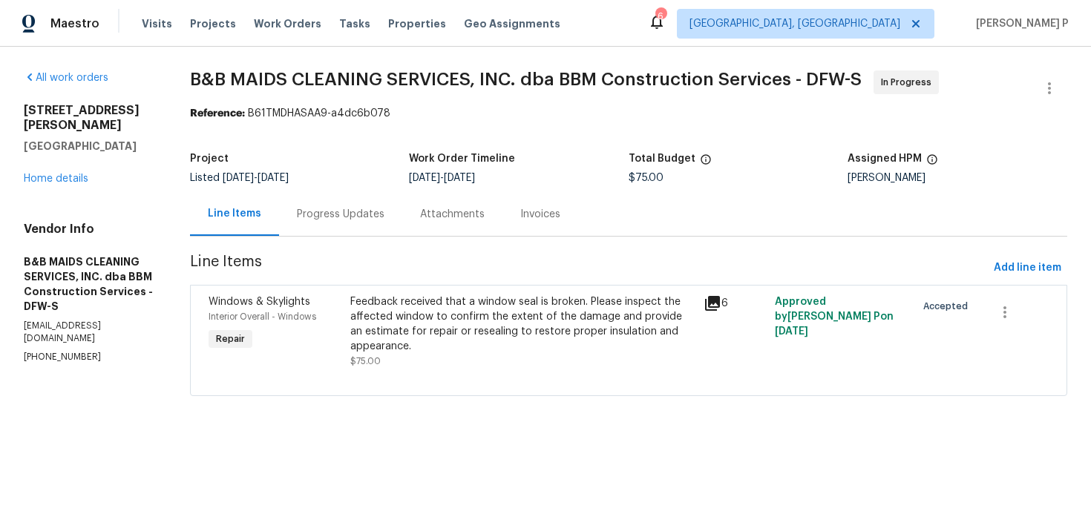
click at [546, 315] on div "Feedback received that a window seal is broken. Please inspect the affected win…" at bounding box center [522, 324] width 345 height 59
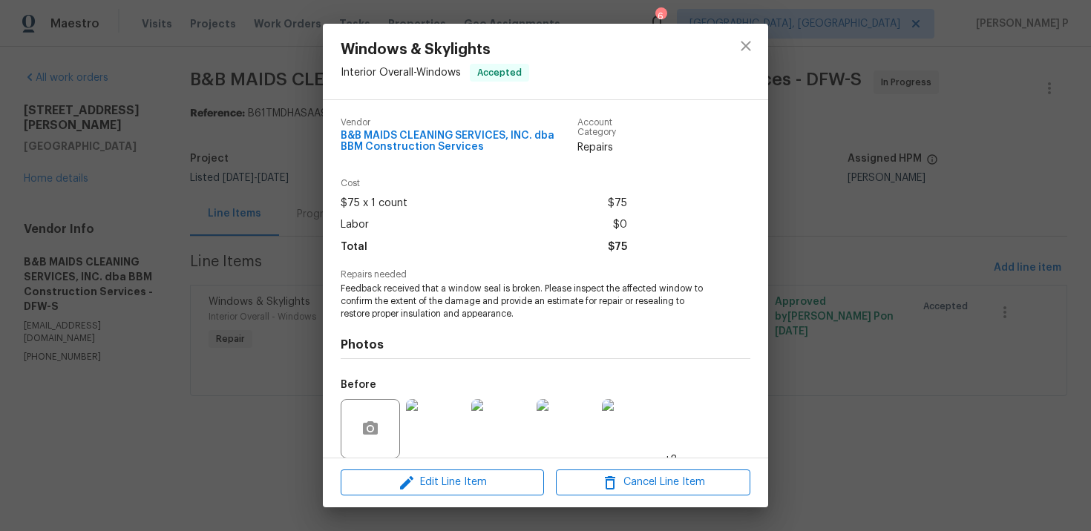
scroll to position [112, 0]
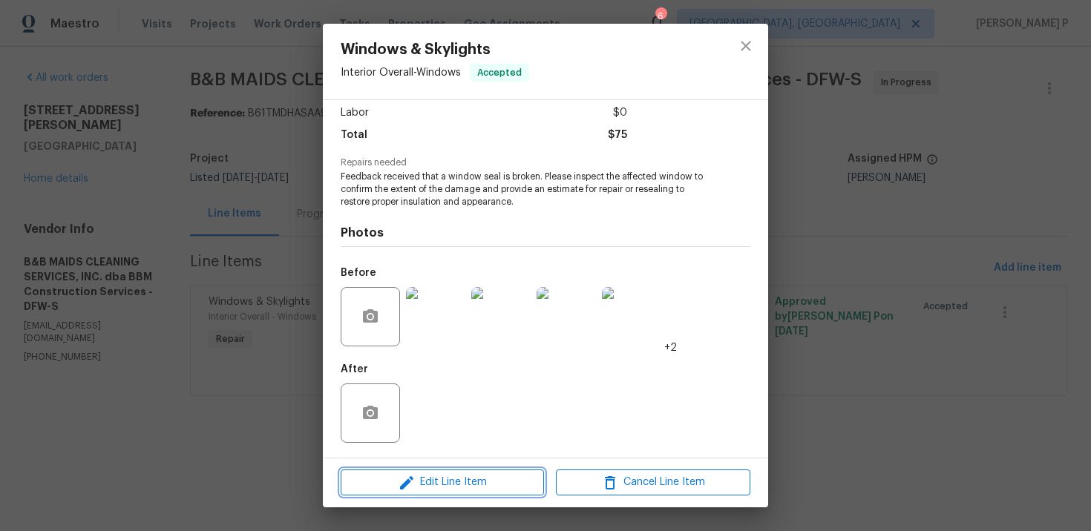
click at [433, 477] on span "Edit Line Item" at bounding box center [442, 483] width 194 height 19
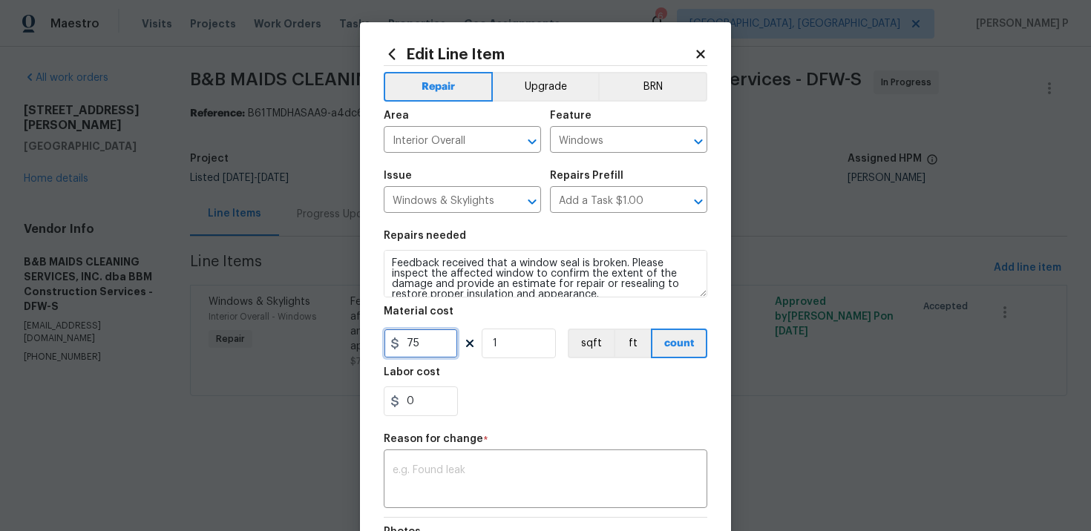
click at [425, 350] on input "75" at bounding box center [421, 344] width 74 height 30
type input "750"
click at [459, 466] on textarea at bounding box center [546, 480] width 306 height 31
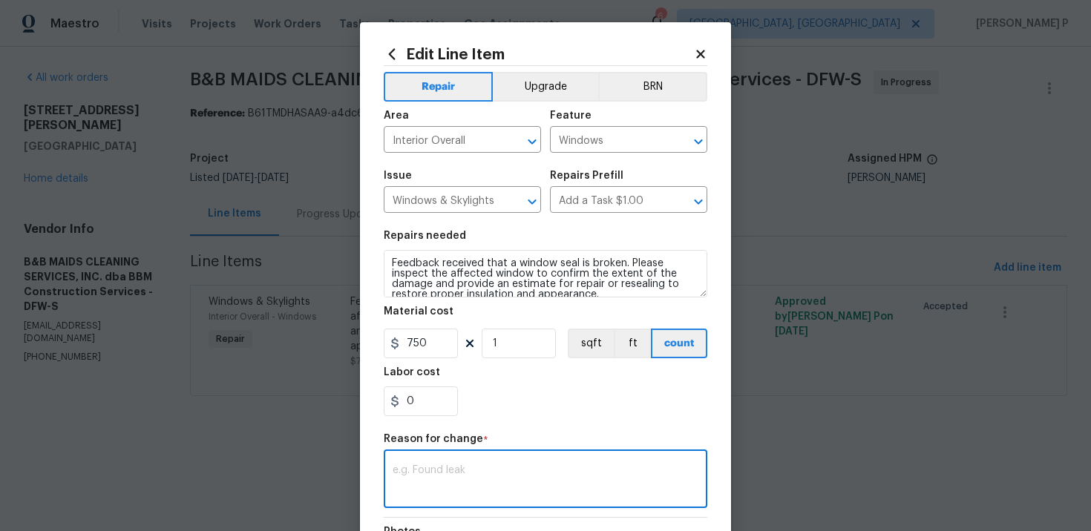
click at [431, 493] on textarea at bounding box center [546, 480] width 306 height 31
paste textarea "(RP) Updated cost per BR team approval."
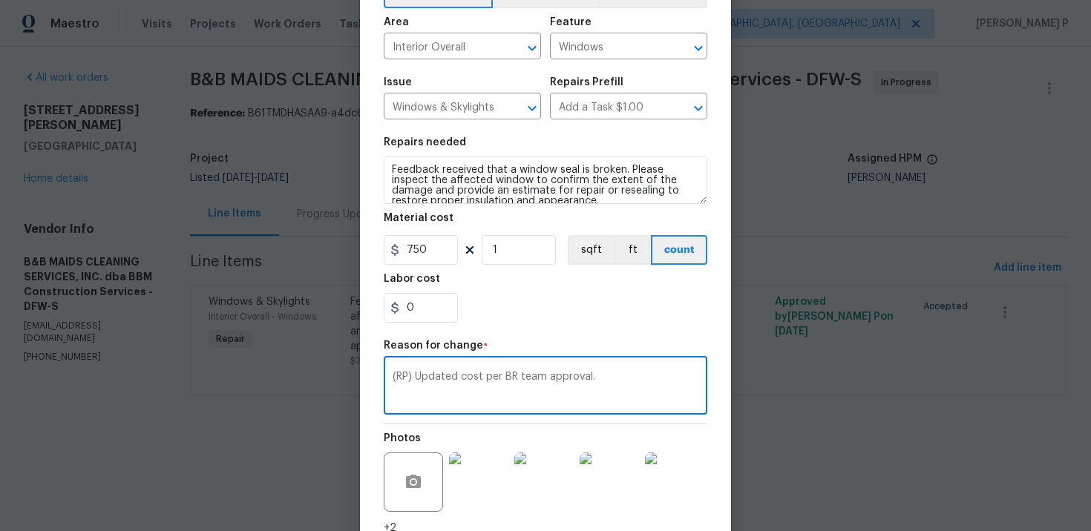
scroll to position [215, 0]
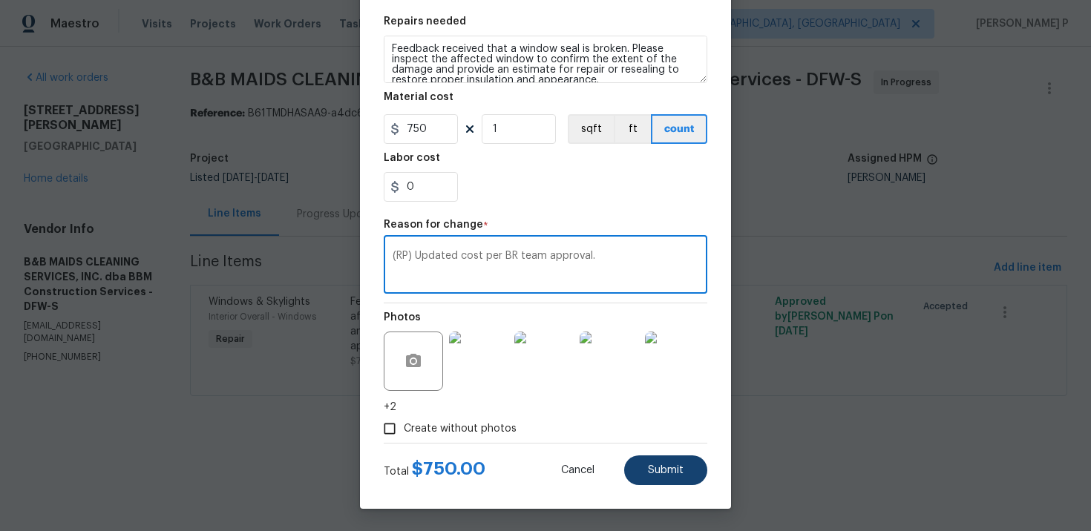
type textarea "(RP) Updated cost per BR team approval."
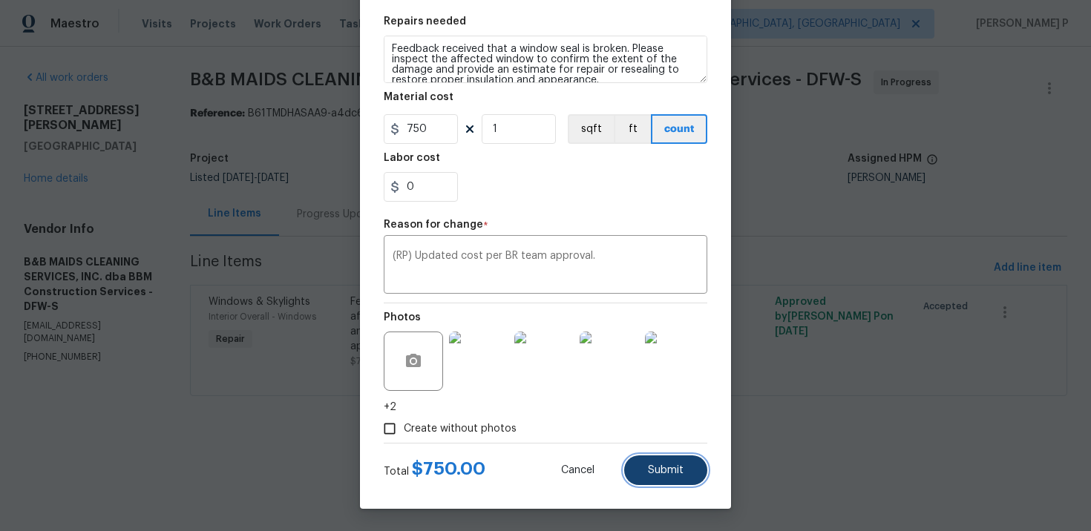
click at [670, 459] on button "Submit" at bounding box center [665, 471] width 83 height 30
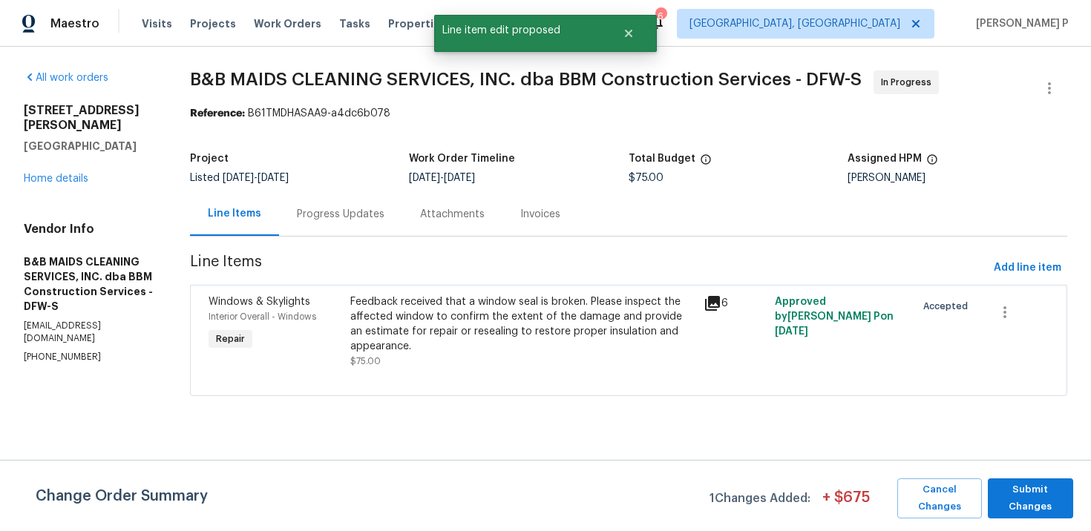
scroll to position [0, 0]
click at [1034, 502] on span "Submit Changes" at bounding box center [1030, 499] width 71 height 34
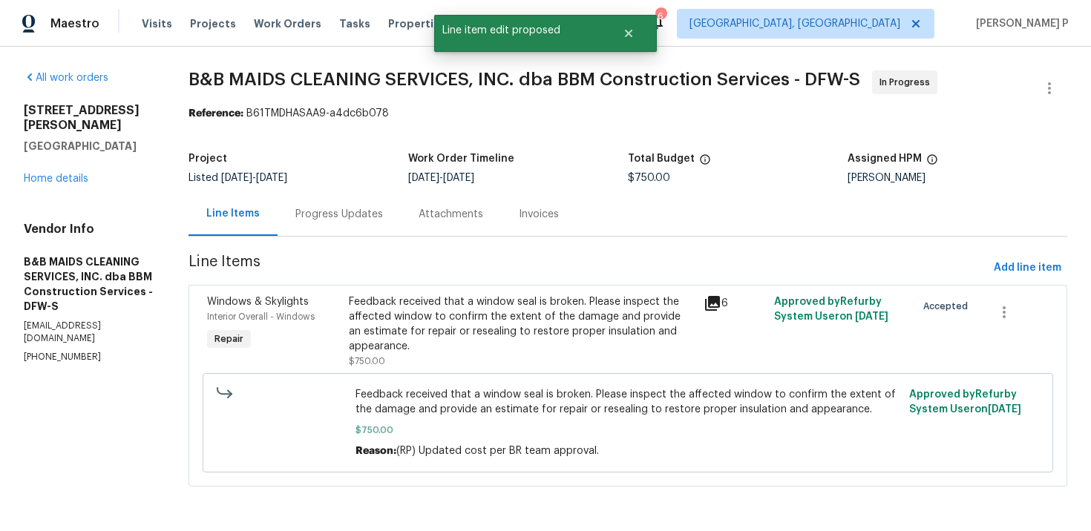
click at [398, 200] on div "Progress Updates" at bounding box center [339, 214] width 123 height 44
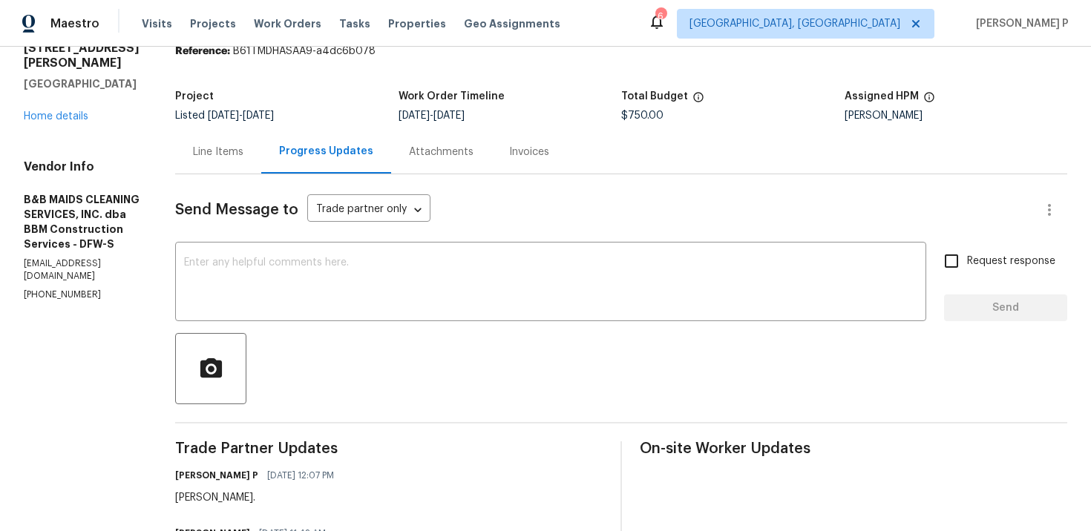
click at [396, 338] on div at bounding box center [621, 368] width 892 height 71
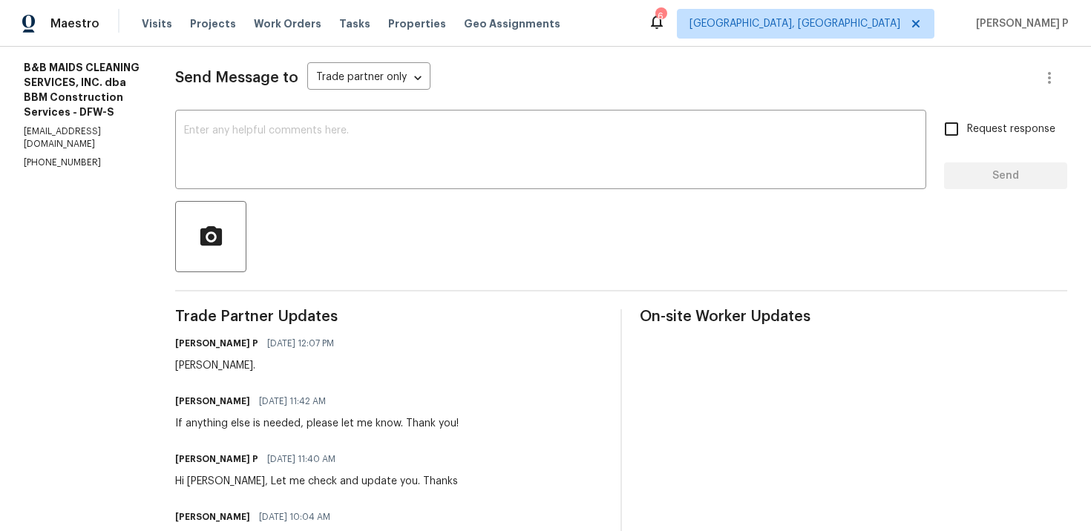
scroll to position [200, 0]
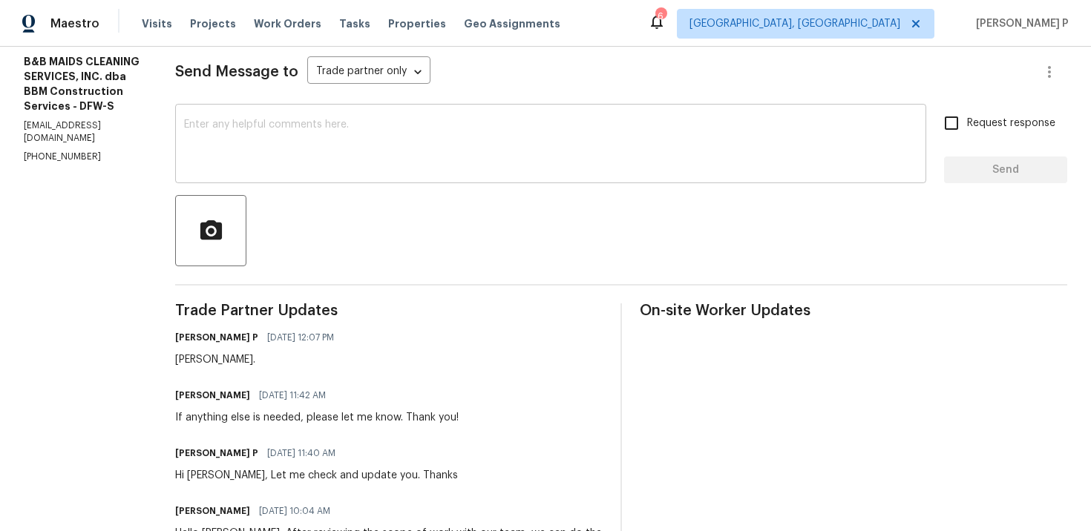
click at [359, 155] on textarea at bounding box center [550, 146] width 733 height 52
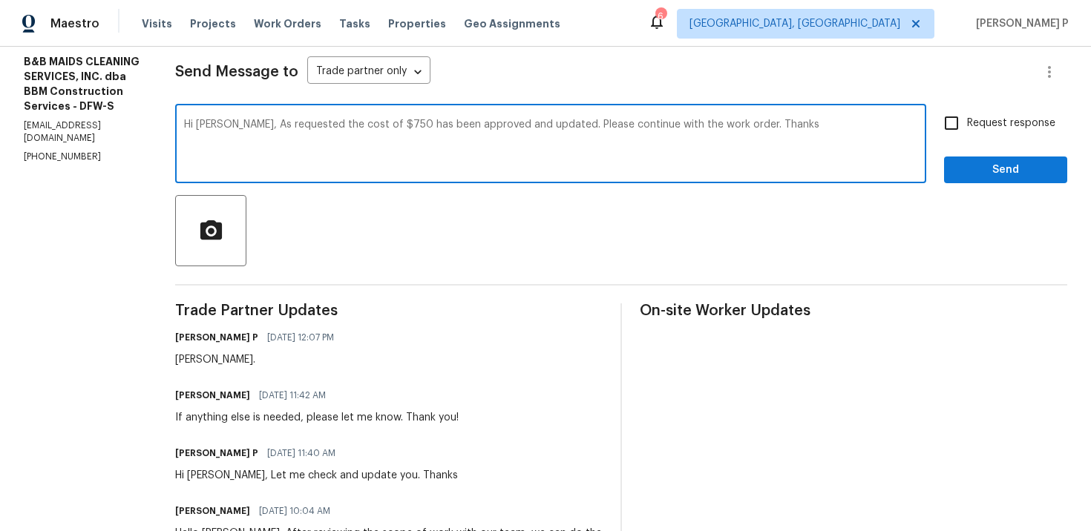
drag, startPoint x: 277, startPoint y: 125, endPoint x: 768, endPoint y: 123, distance: 491.4
click at [768, 123] on textarea "Hi Allan, As requested the cost of $750 has been approved and updated. Please c…" at bounding box center [550, 146] width 733 height 52
type textarea "Hi Allan, As requested the cost of $750 has been approved and updated. Please c…"
click at [971, 128] on span "Request response" at bounding box center [1011, 124] width 88 height 16
click at [967, 128] on input "Request response" at bounding box center [951, 123] width 31 height 31
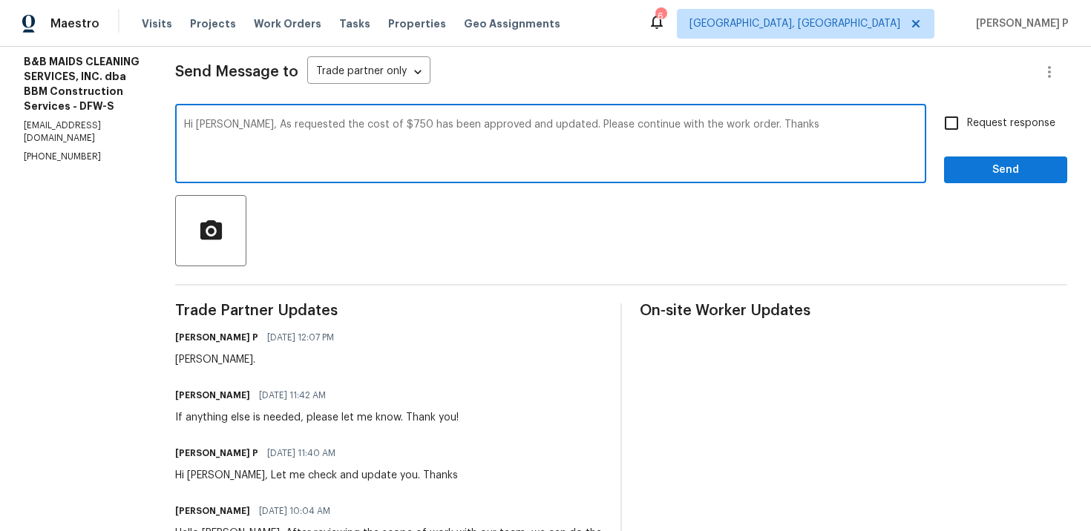
checkbox input "true"
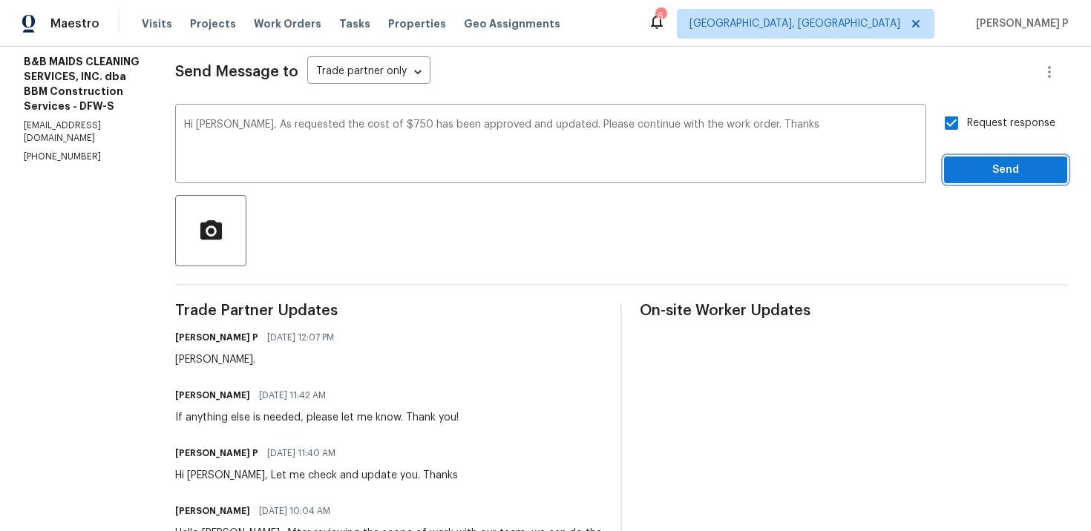
click at [975, 173] on span "Send" at bounding box center [1005, 170] width 99 height 19
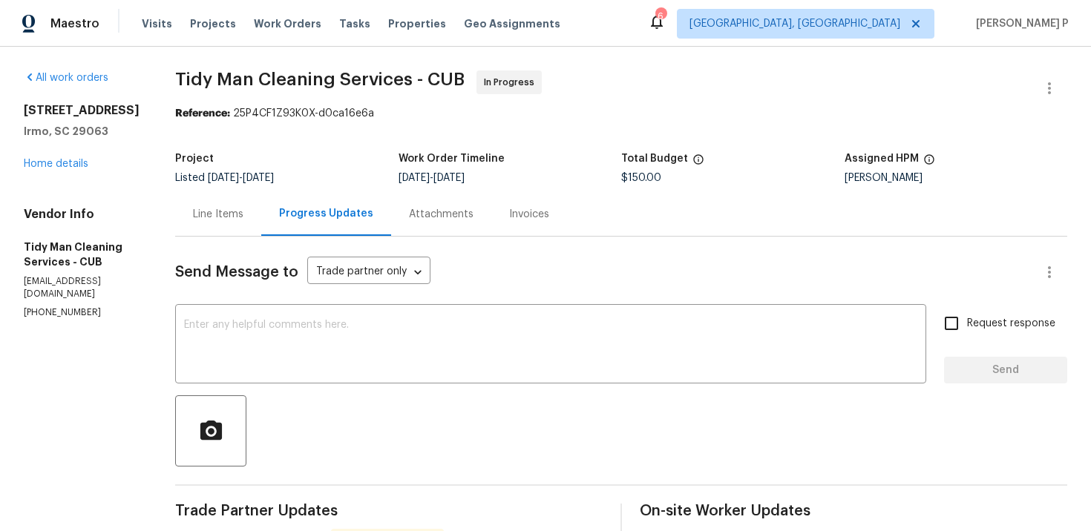
click at [202, 206] on div "Line Items" at bounding box center [218, 214] width 86 height 44
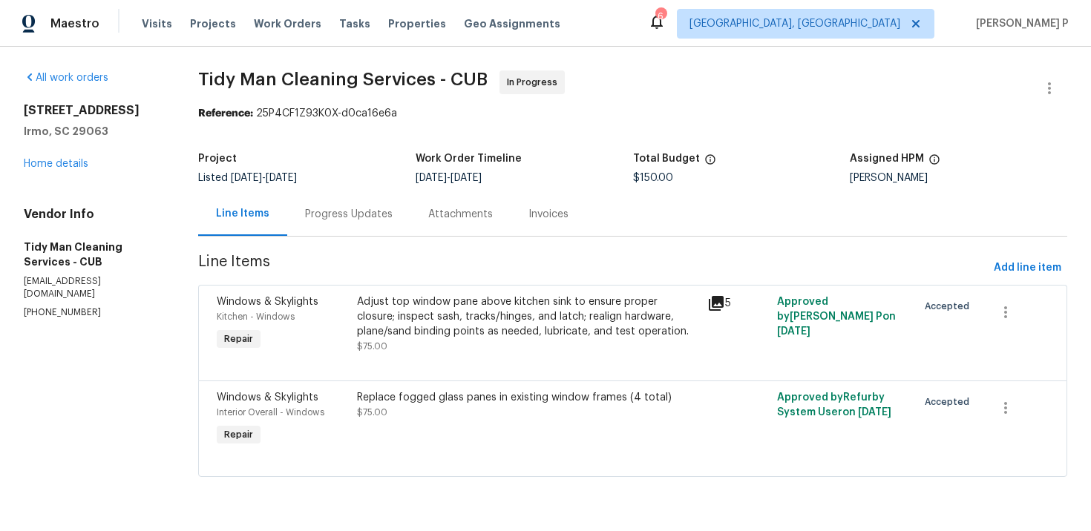
click at [41, 171] on div "[STREET_ADDRESS] Home details" at bounding box center [93, 137] width 139 height 68
click at [61, 168] on link "Home details" at bounding box center [56, 164] width 65 height 10
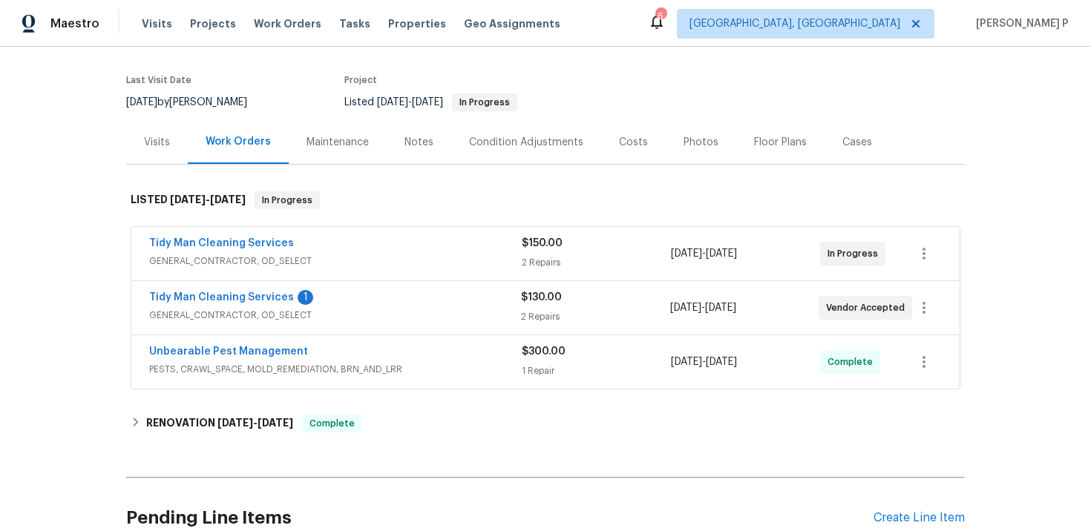
scroll to position [119, 0]
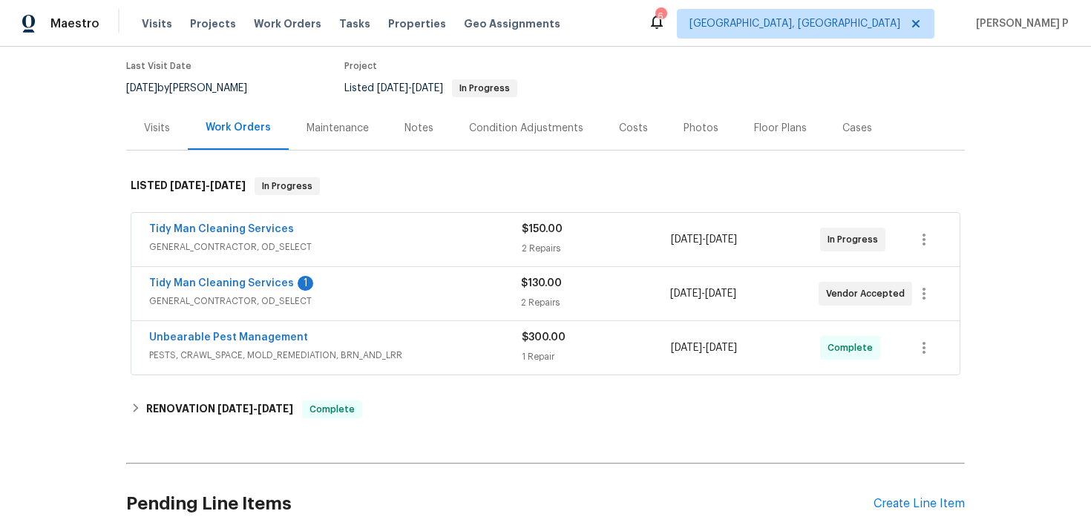
click at [345, 294] on span "GENERAL_CONTRACTOR, OD_SELECT" at bounding box center [335, 301] width 372 height 15
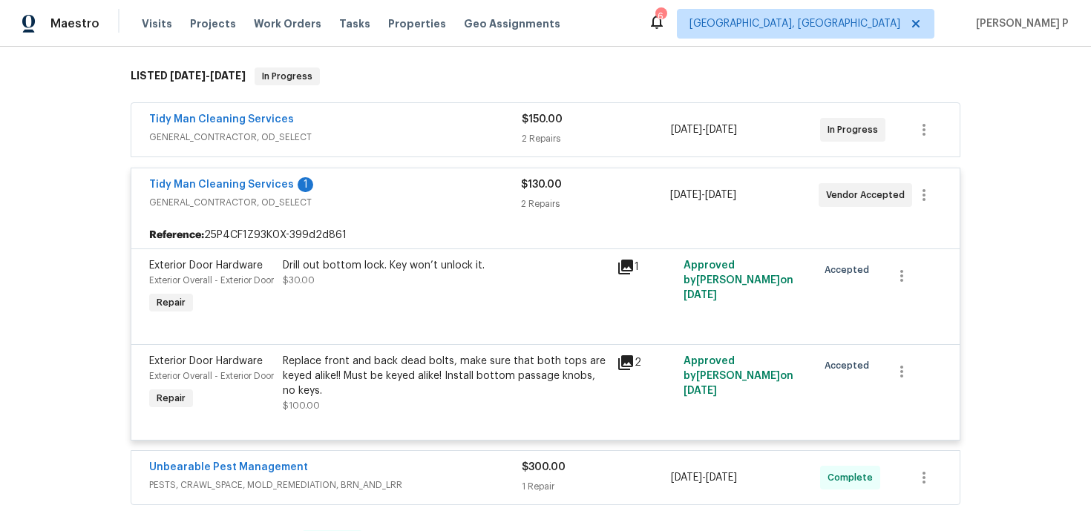
scroll to position [239, 0]
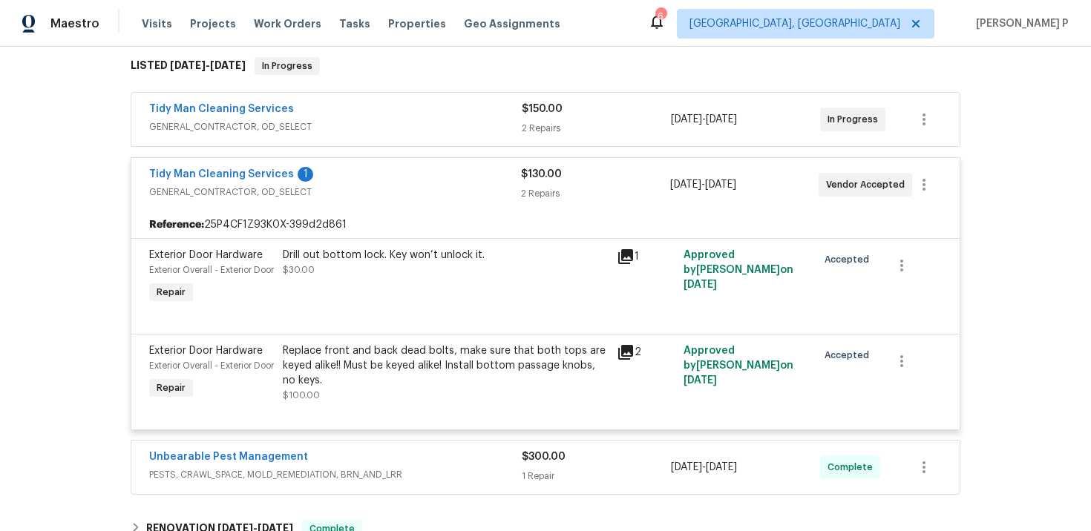
click at [361, 191] on span "GENERAL_CONTRACTOR, OD_SELECT" at bounding box center [335, 192] width 372 height 15
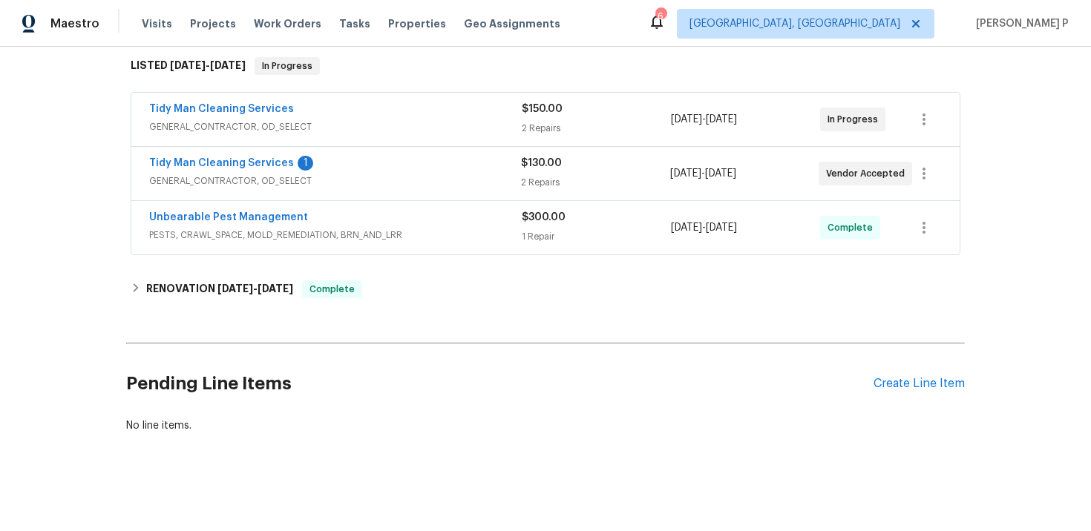
click at [394, 245] on div "Unbearable Pest Management PESTS, CRAWL_SPACE, MOLD_REMEDIATION, BRN_AND_LRR" at bounding box center [335, 228] width 373 height 36
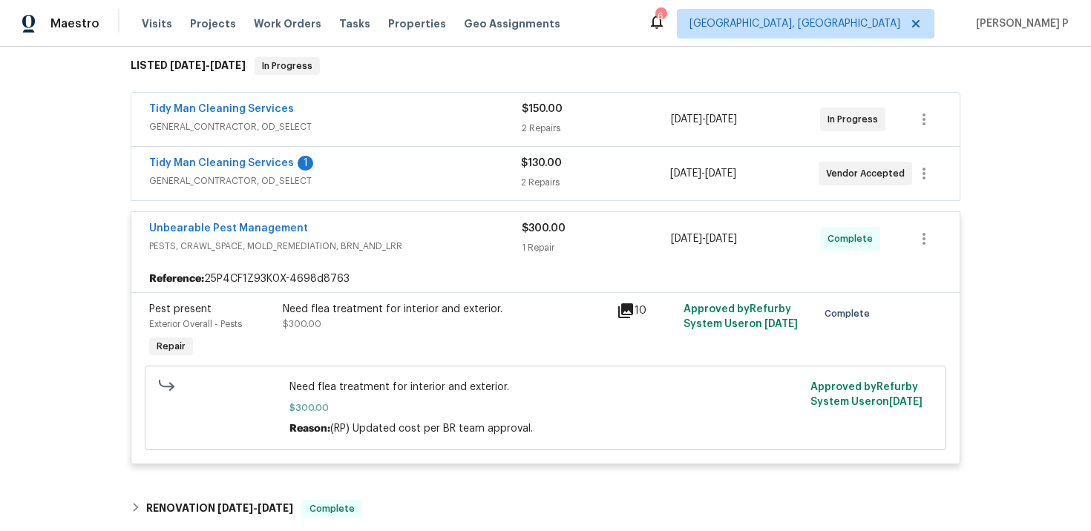
click at [439, 227] on div "Unbearable Pest Management" at bounding box center [335, 230] width 373 height 18
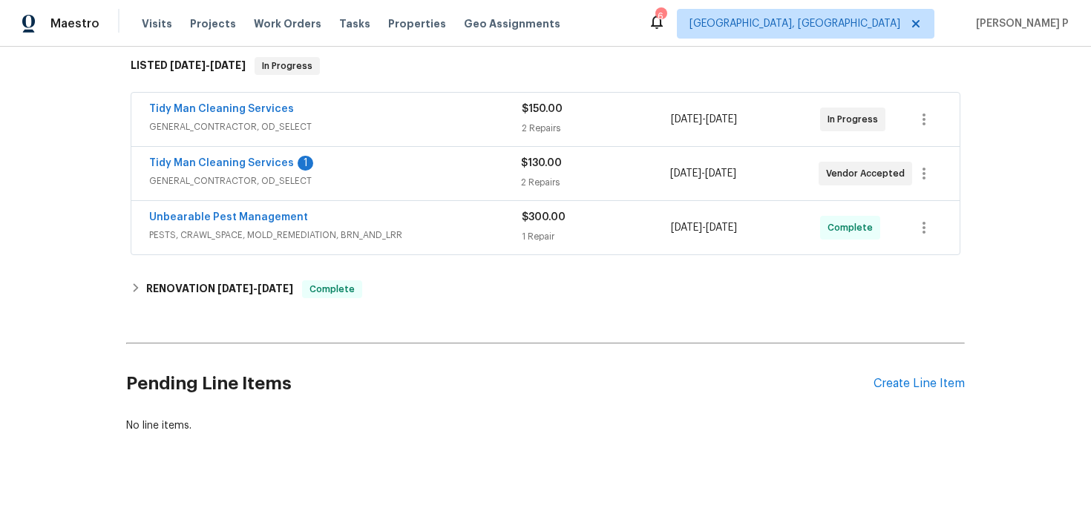
click at [229, 117] on div "Tidy Man Cleaning Services" at bounding box center [335, 111] width 373 height 18
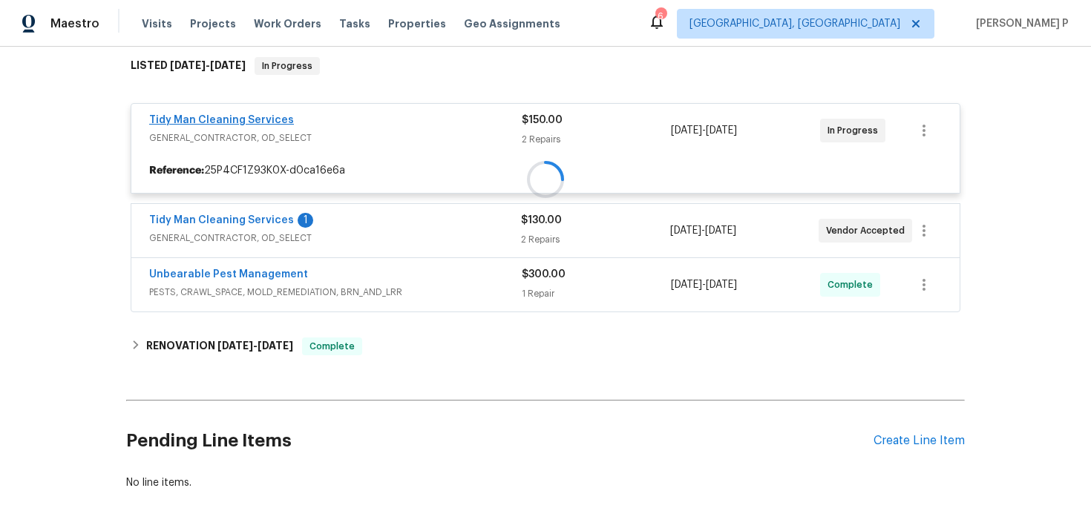
click at [280, 120] on div at bounding box center [545, 179] width 839 height 275
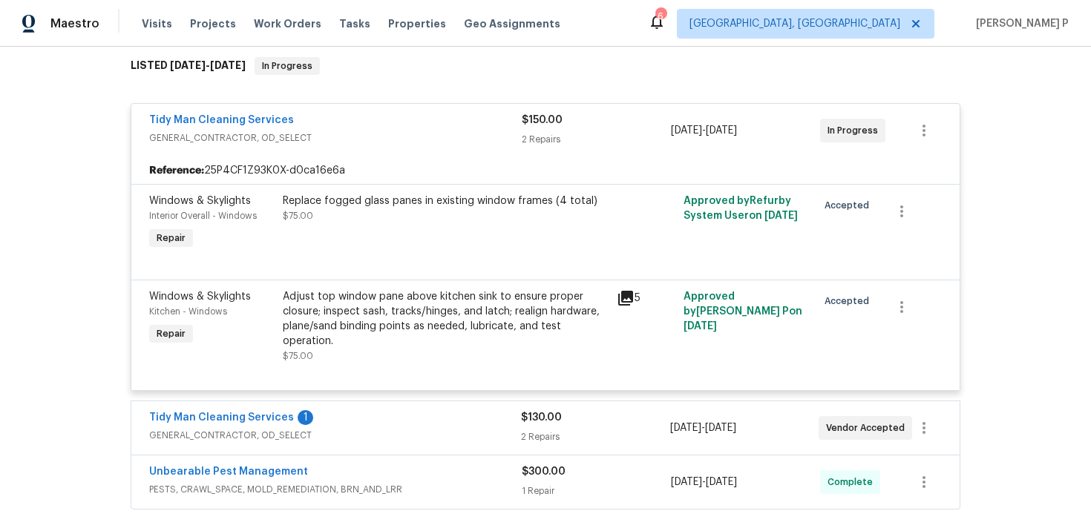
click at [300, 117] on div "Tidy Man Cleaning Services" at bounding box center [335, 122] width 373 height 18
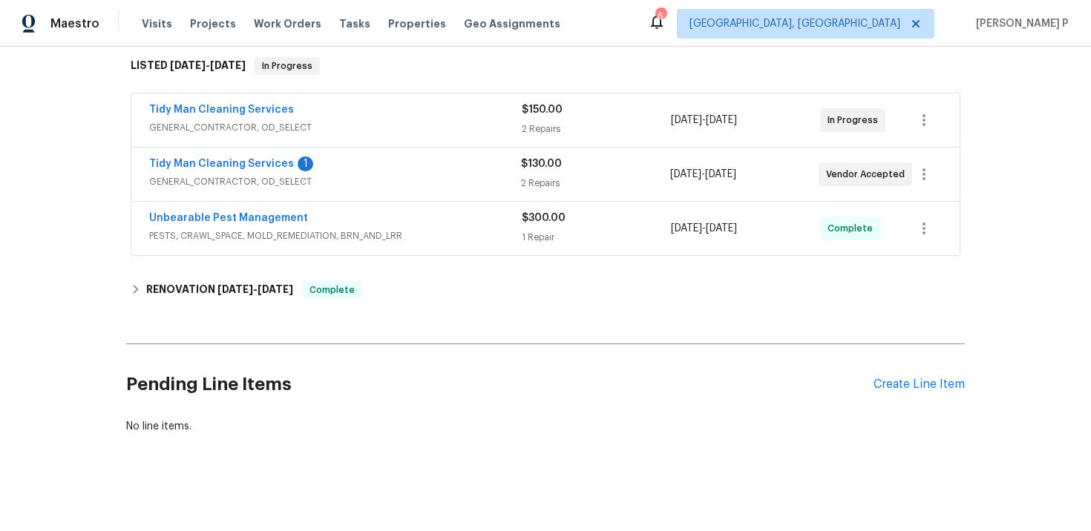
click at [262, 116] on span "Tidy Man Cleaning Services" at bounding box center [221, 109] width 145 height 15
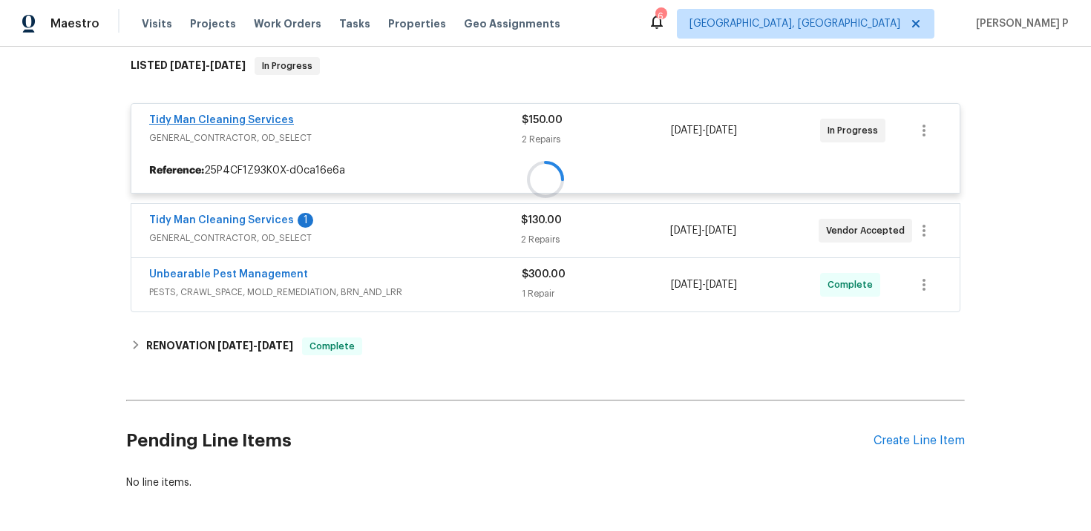
click at [269, 116] on div at bounding box center [545, 179] width 839 height 275
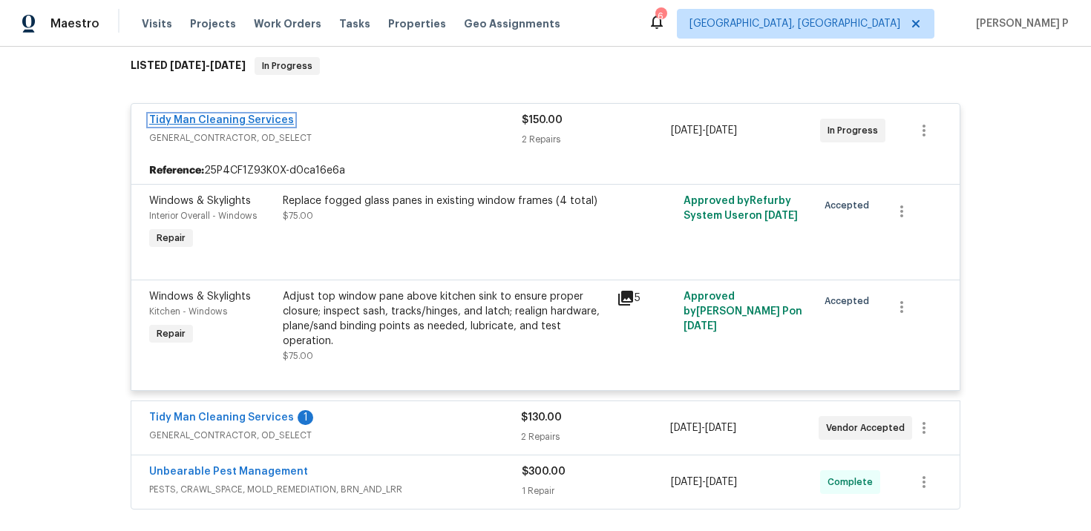
click at [269, 122] on link "Tidy Man Cleaning Services" at bounding box center [221, 120] width 145 height 10
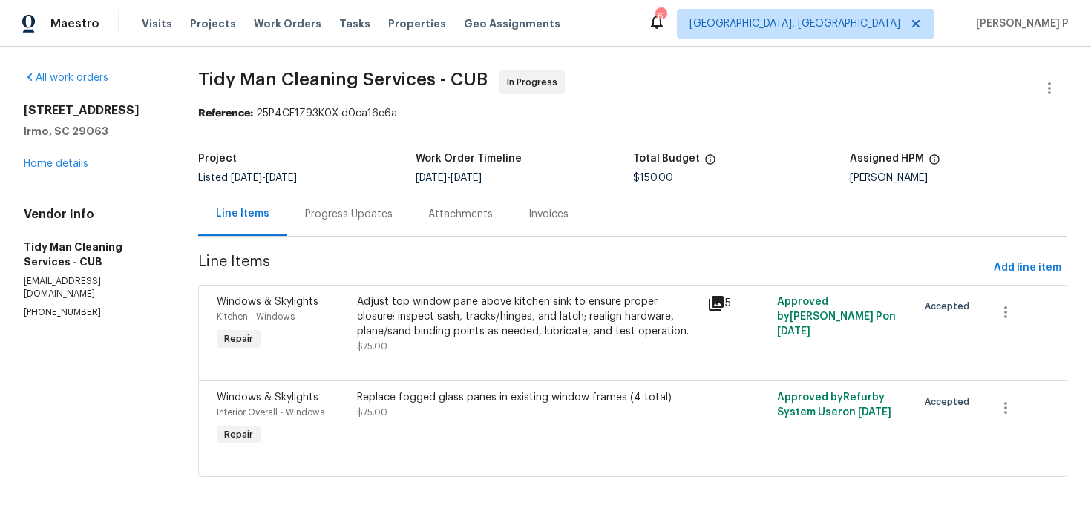
click at [373, 220] on div "Progress Updates" at bounding box center [349, 214] width 88 height 15
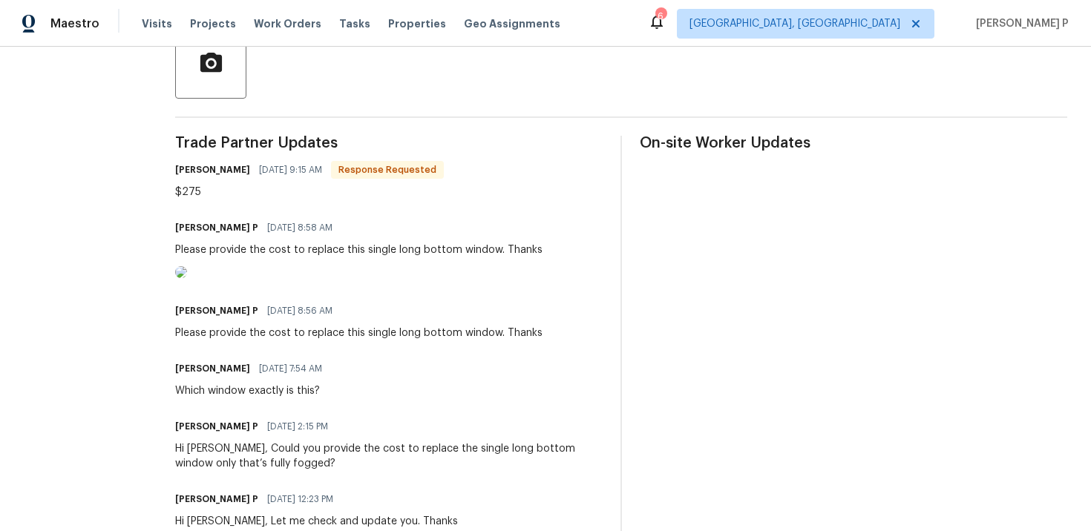
scroll to position [372, 0]
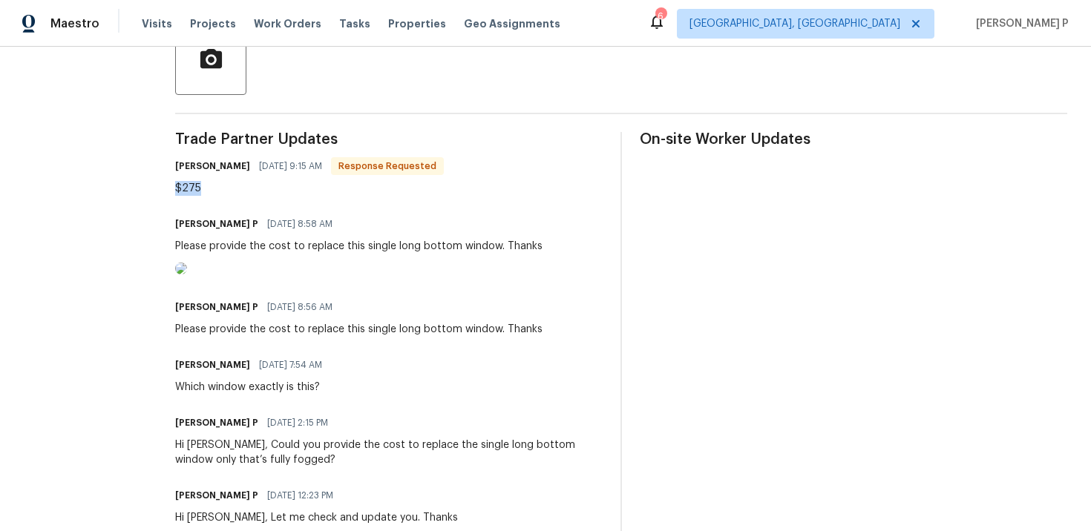
drag, startPoint x: 197, startPoint y: 184, endPoint x: 163, endPoint y: 184, distance: 34.9
click at [163, 184] on div "All work orders 105 Kenton Ct Irmo, SC 29063 Home details Vendor Info Tidy Man …" at bounding box center [545, 470] width 1091 height 1590
copy div "$275"
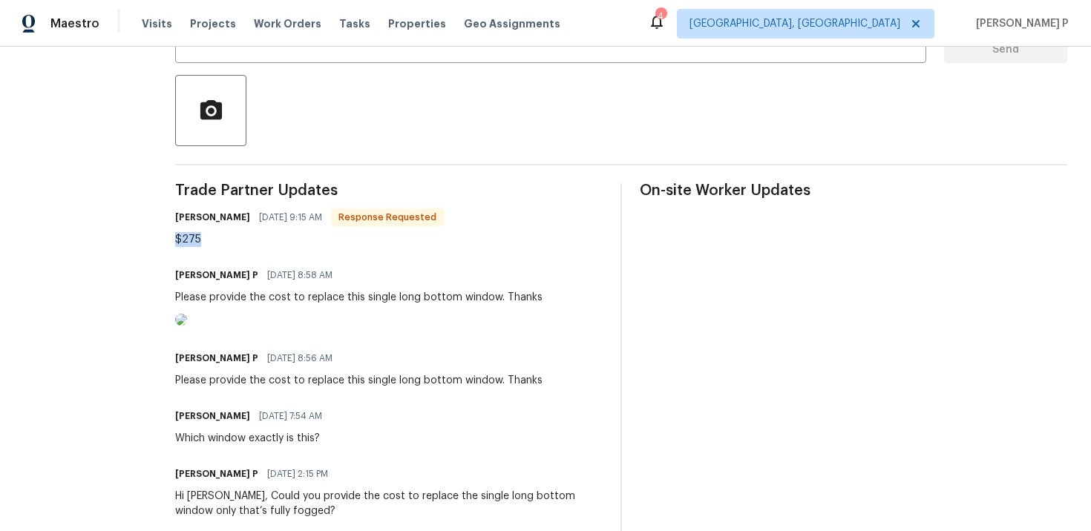
scroll to position [231, 0]
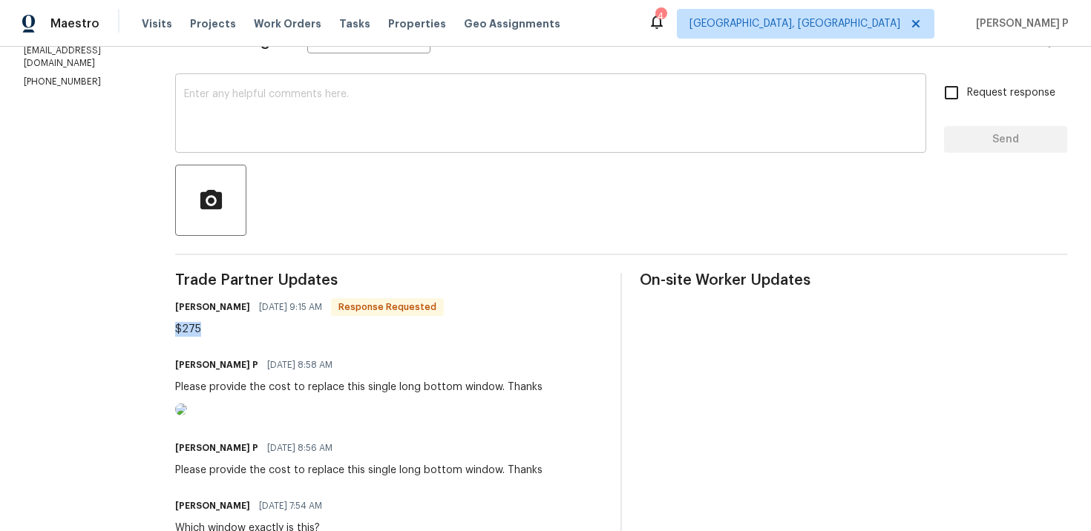
click at [406, 104] on textarea at bounding box center [550, 115] width 733 height 52
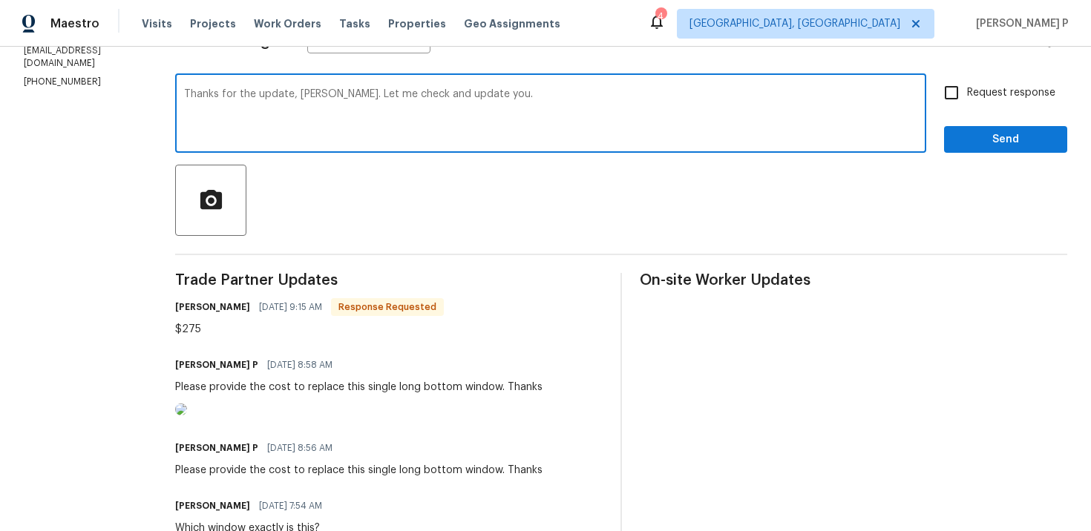
type textarea "Thanks for the update, Carl. Let me check and update you."
click at [995, 148] on button "Send" at bounding box center [1005, 139] width 123 height 27
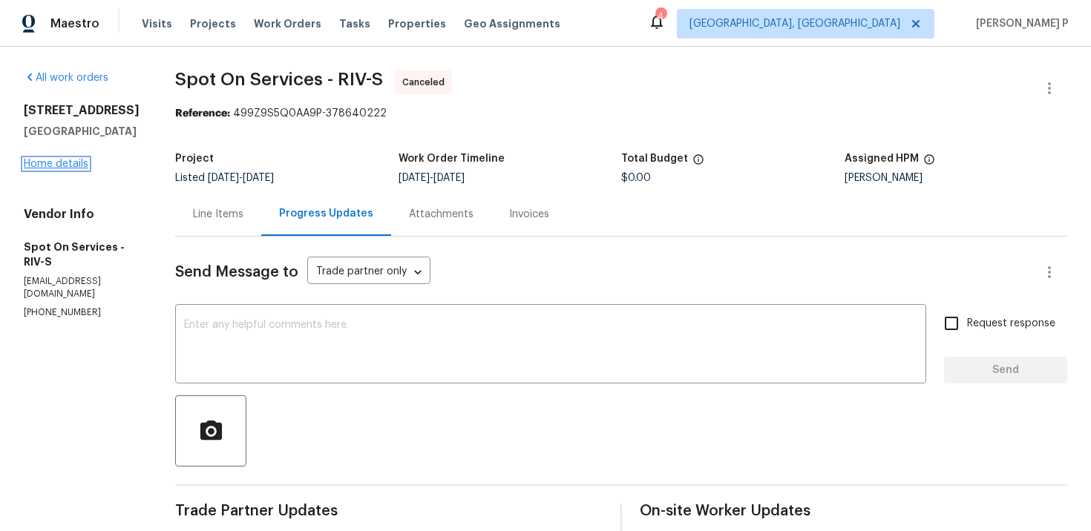
click at [60, 169] on link "Home details" at bounding box center [56, 164] width 65 height 10
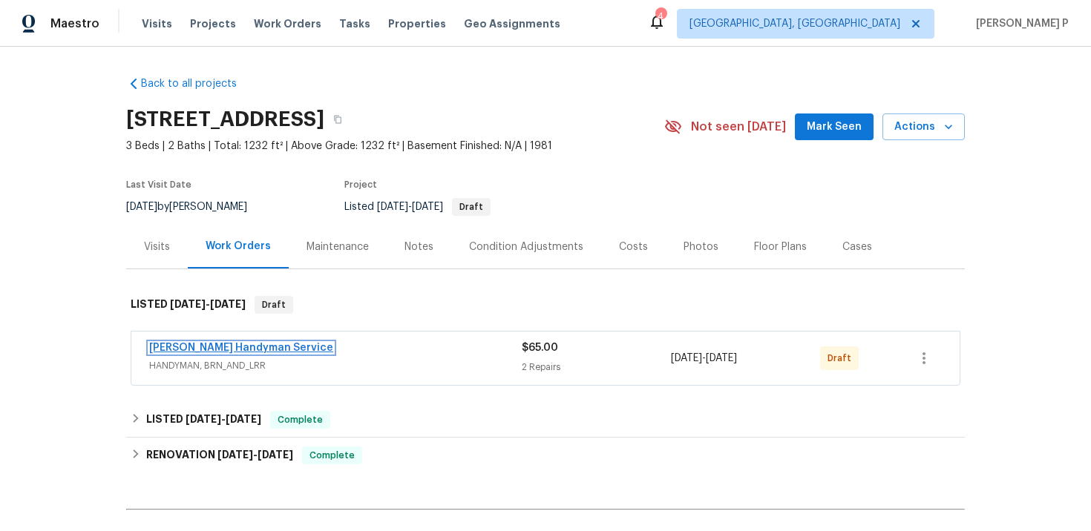
click at [240, 343] on link "Mehle's Handyman Service" at bounding box center [241, 348] width 184 height 10
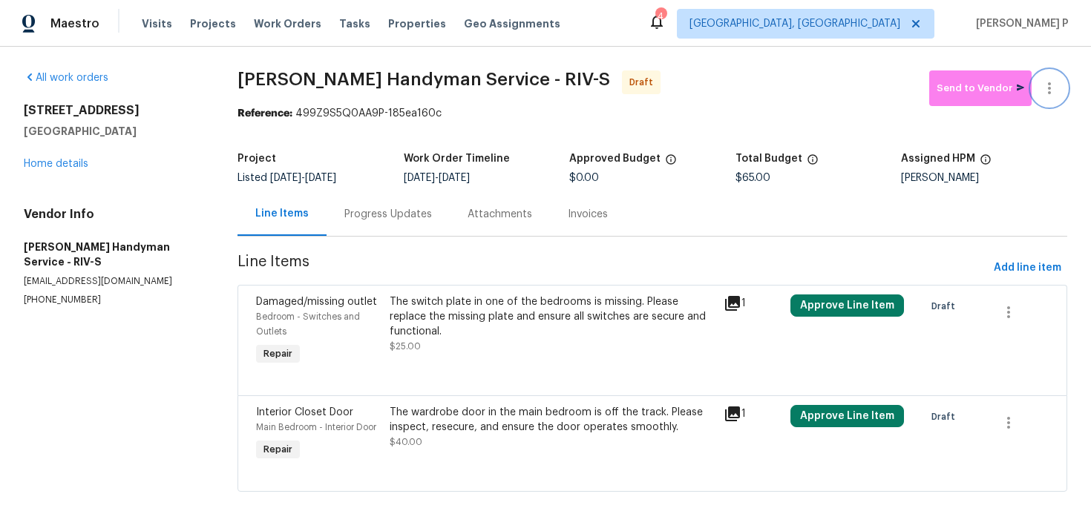
click at [1047, 77] on button "button" at bounding box center [1050, 89] width 36 height 36
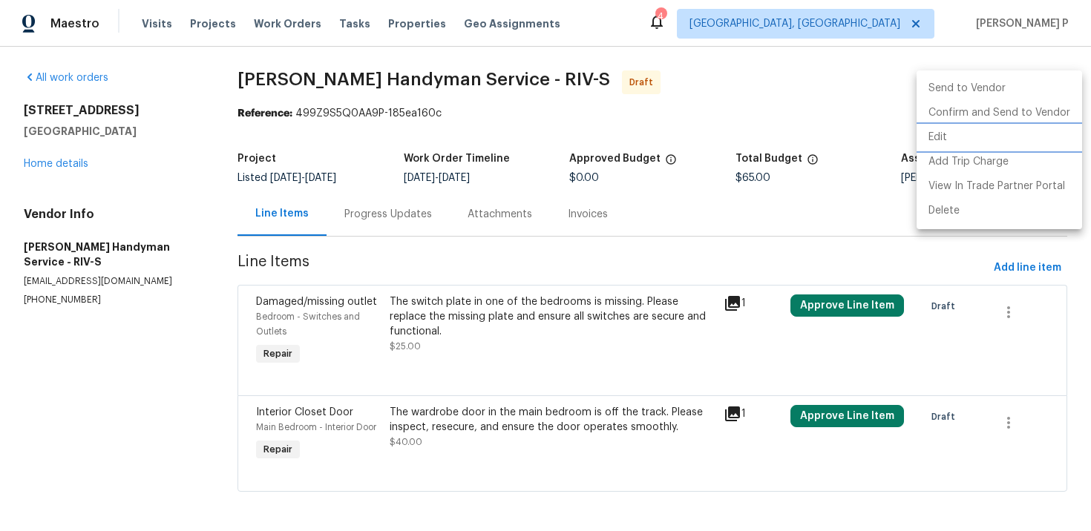
click at [951, 129] on li "Edit" at bounding box center [1000, 137] width 166 height 24
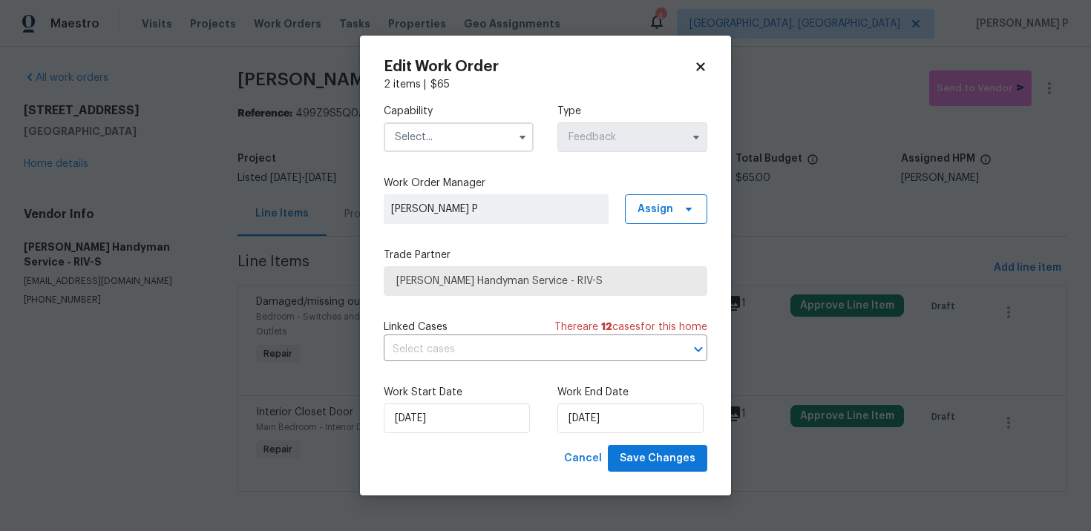
click at [468, 131] on input "text" at bounding box center [459, 137] width 150 height 30
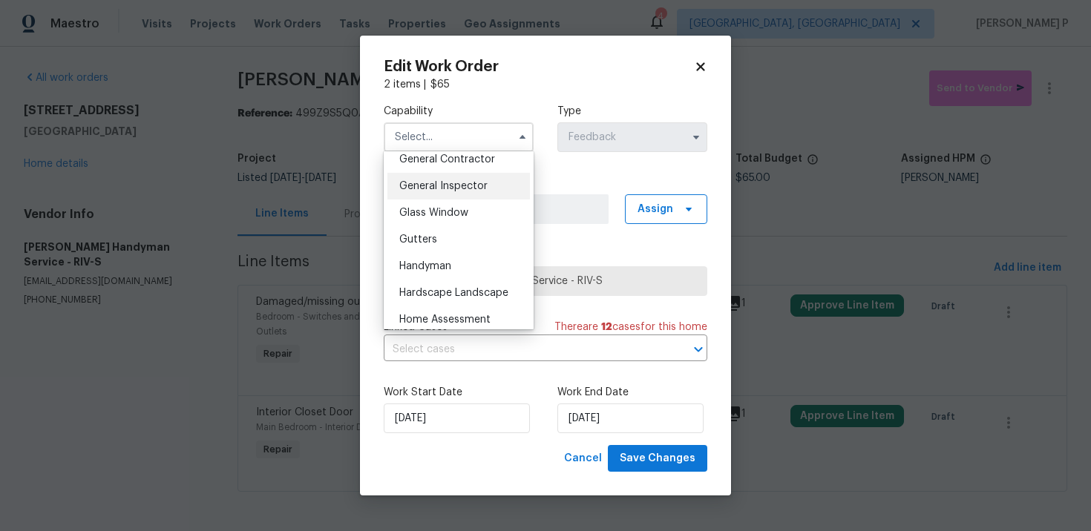
scroll to position [760, 0]
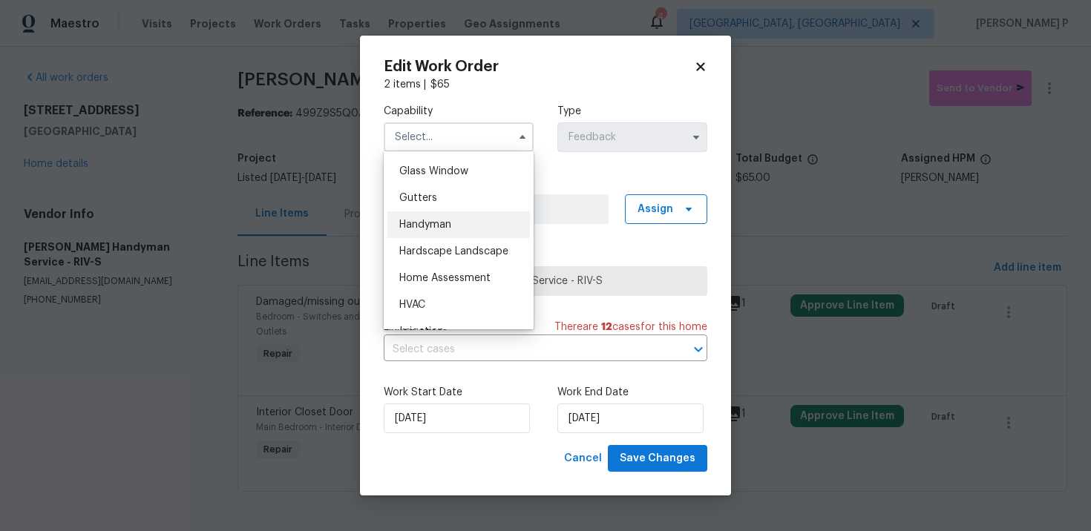
click at [429, 223] on span "Handyman" at bounding box center [425, 225] width 52 height 10
type input "Handyman"
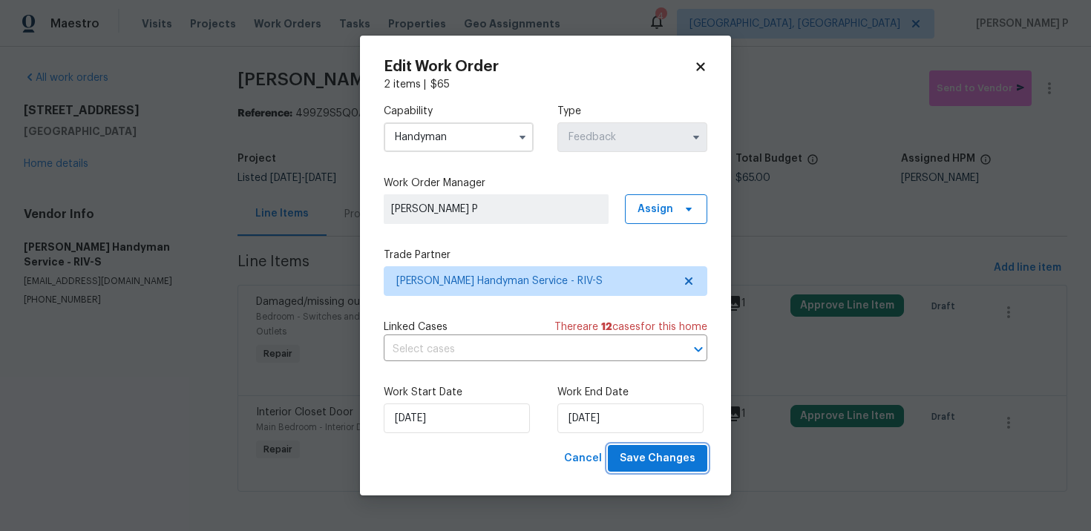
click at [656, 455] on span "Save Changes" at bounding box center [658, 459] width 76 height 19
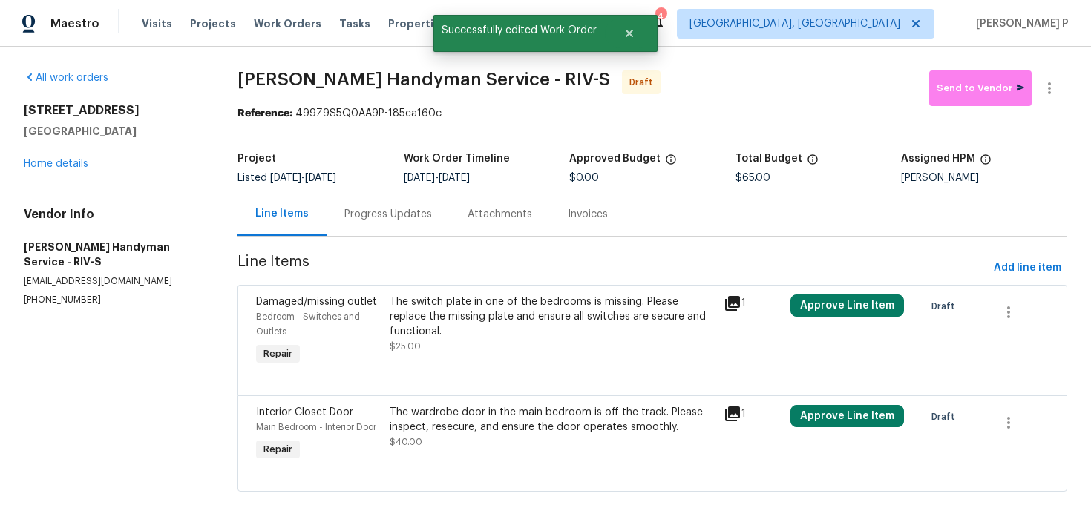
click at [382, 198] on div "Progress Updates" at bounding box center [388, 214] width 123 height 44
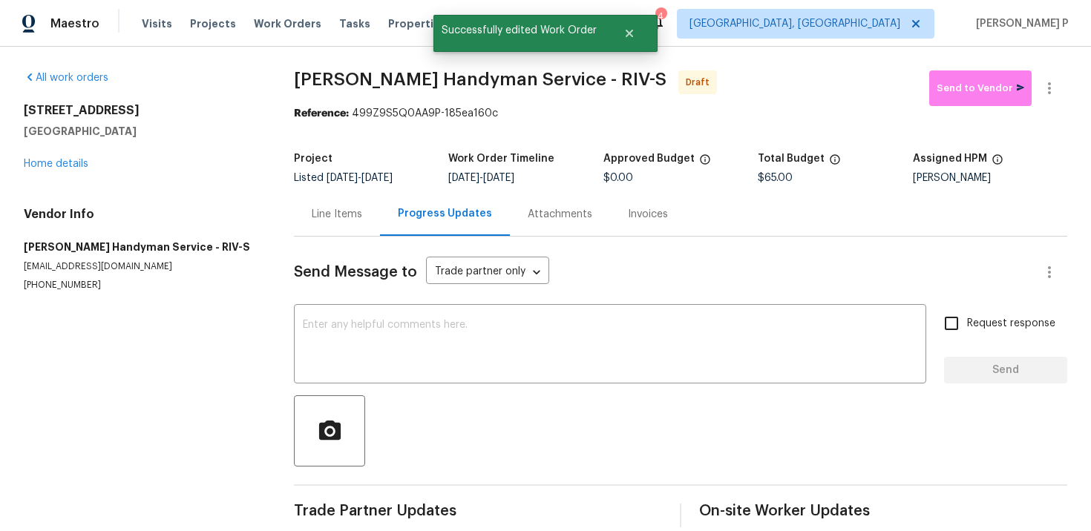
click at [393, 398] on div at bounding box center [680, 431] width 773 height 71
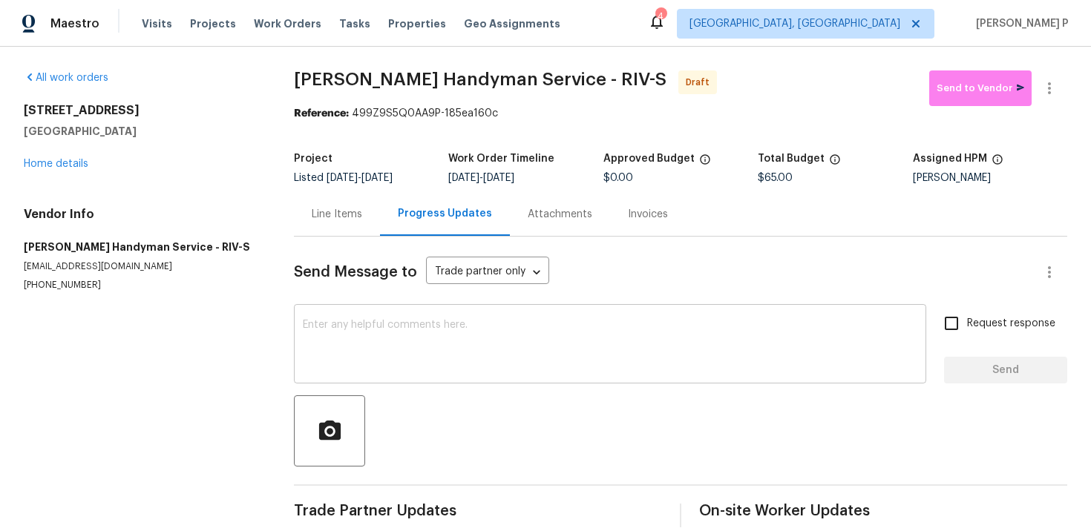
click at [388, 339] on textarea at bounding box center [610, 346] width 615 height 52
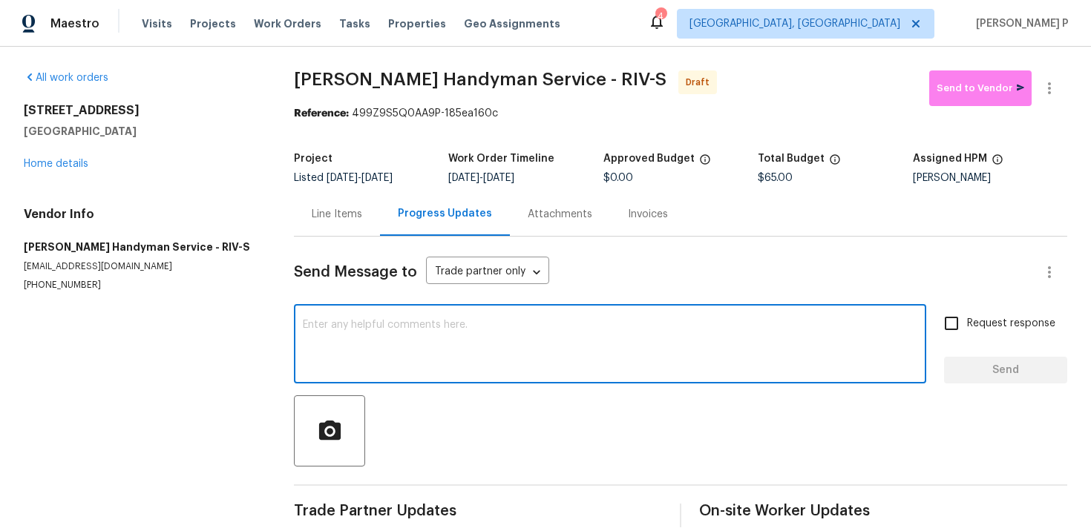
paste textarea "Hi, this is Ramyasri with Opendoor. I’m confirming you received the WO for the …"
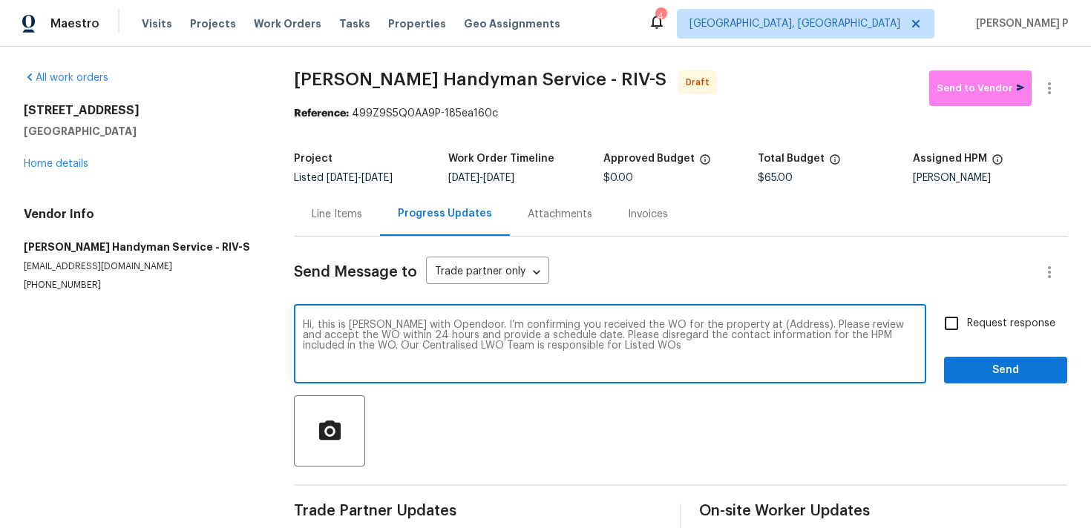
drag, startPoint x: 742, startPoint y: 326, endPoint x: 789, endPoint y: 326, distance: 47.5
click at [788, 326] on textarea "Hi, this is Ramyasri with Opendoor. I’m confirming you received the WO for the …" at bounding box center [610, 346] width 615 height 52
click at [737, 324] on textarea "Hi, this is Ramyasri with Opendoor. I’m confirming you received the WO for the …" at bounding box center [610, 346] width 615 height 52
drag, startPoint x: 744, startPoint y: 327, endPoint x: 791, endPoint y: 326, distance: 46.8
click at [791, 326] on textarea "Hi, this is Ramyasri with Opendoor. I’m confirming you received the WO for the …" at bounding box center [610, 346] width 615 height 52
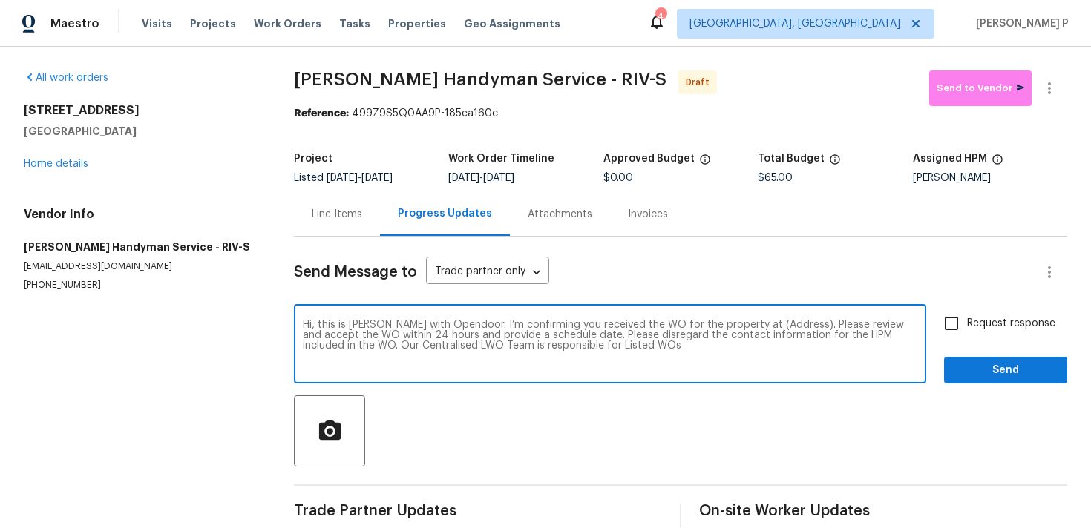
paste textarea "4729 Windsor Ct, San Bernardino, CA 92407"
type textarea "Hi, this is Ramyasri with Opendoor. I’m confirming you received the WO for the …"
click at [946, 326] on input "Request response" at bounding box center [951, 323] width 31 height 31
checkbox input "true"
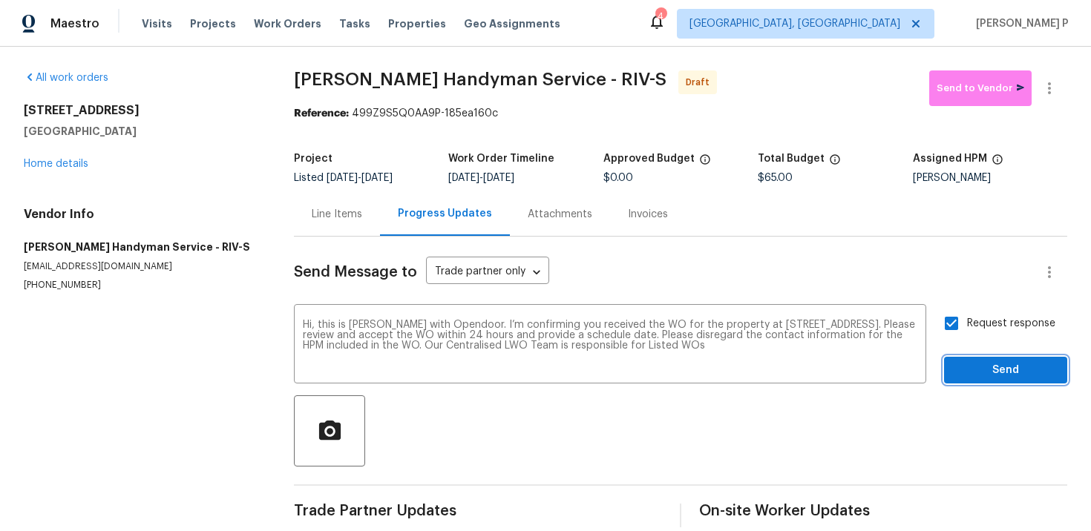
click at [976, 372] on span "Send" at bounding box center [1005, 370] width 99 height 19
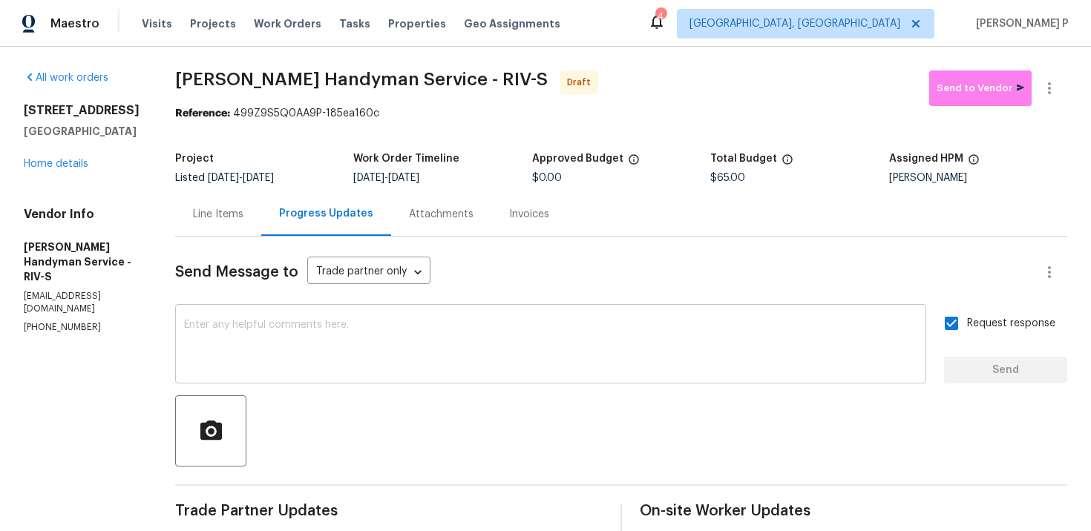
click at [511, 338] on textarea at bounding box center [550, 346] width 733 height 52
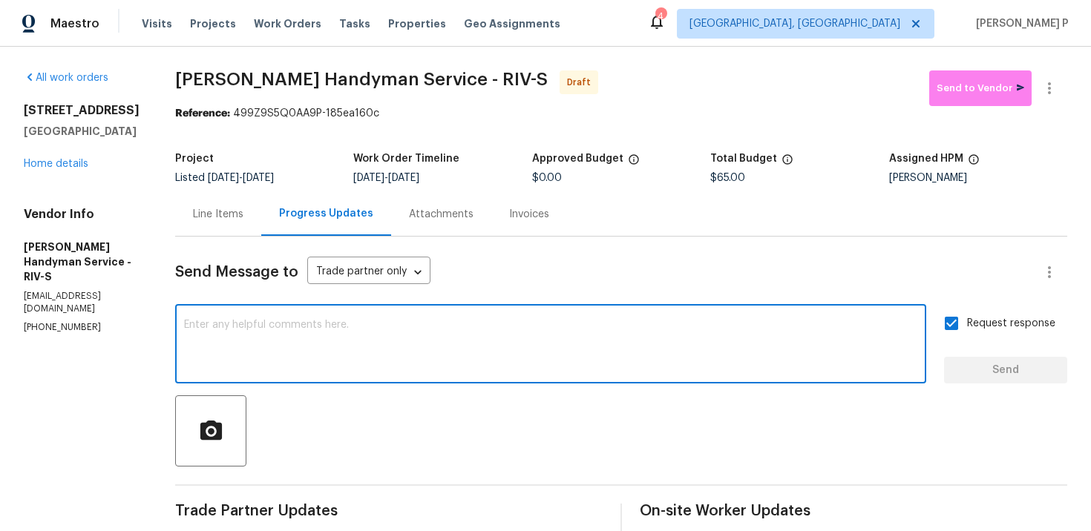
paste textarea "Attention All Work Orders must include before-photos (both close-up and wide-an…"
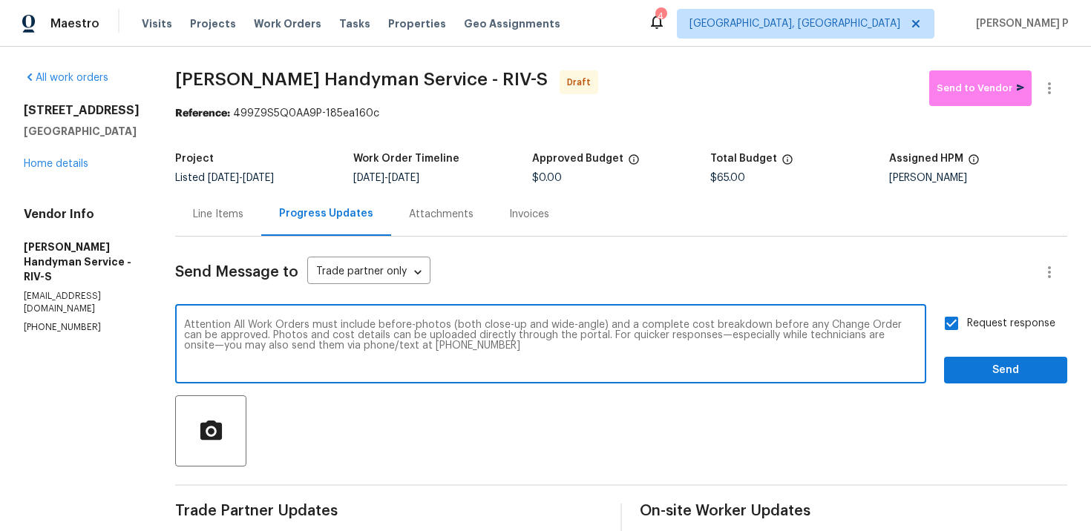
type textarea "Attention All Work Orders must include before-photos (both close-up and wide-an…"
click at [1039, 380] on button "Send" at bounding box center [1005, 370] width 123 height 27
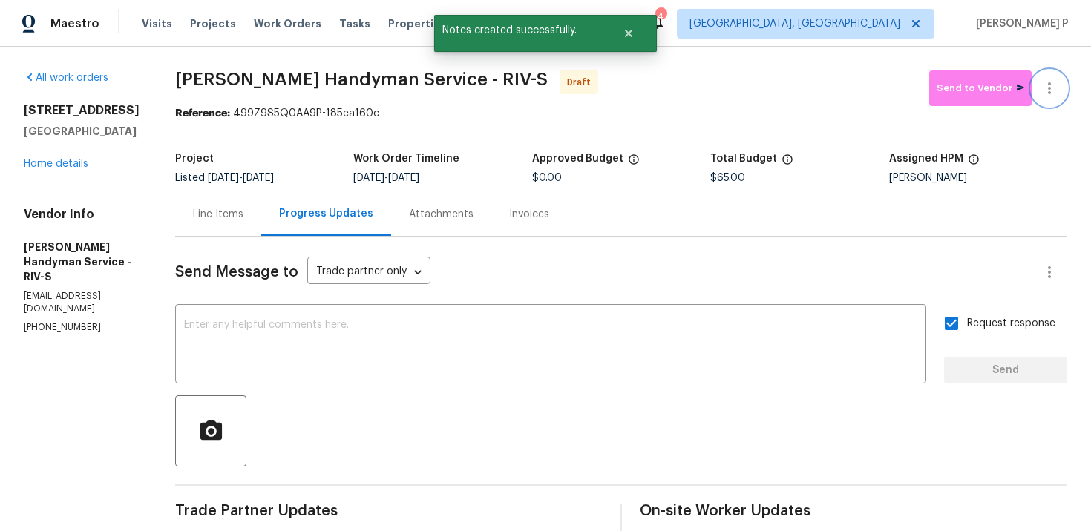
click at [1045, 93] on icon "button" at bounding box center [1050, 88] width 18 height 18
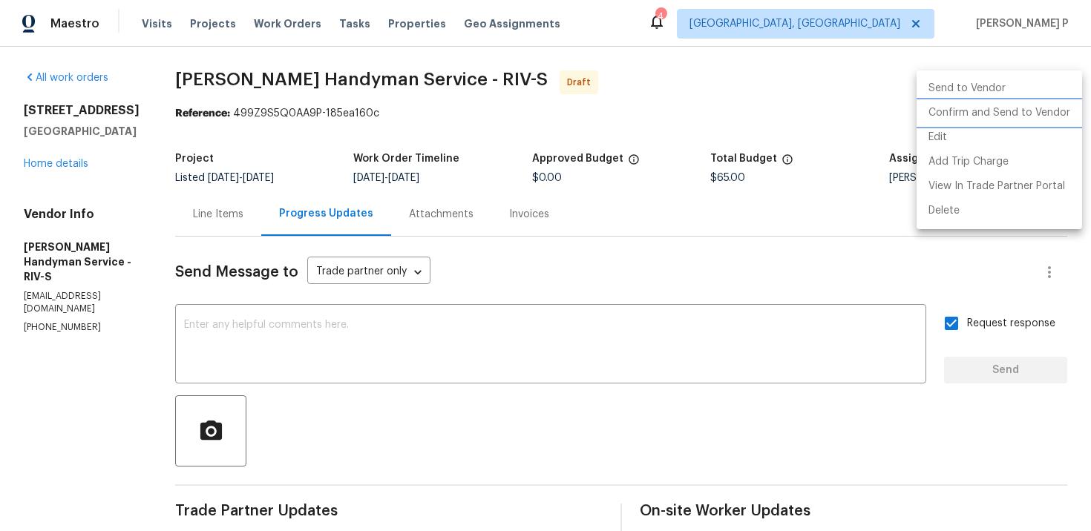
click at [952, 114] on li "Confirm and Send to Vendor" at bounding box center [1000, 113] width 166 height 24
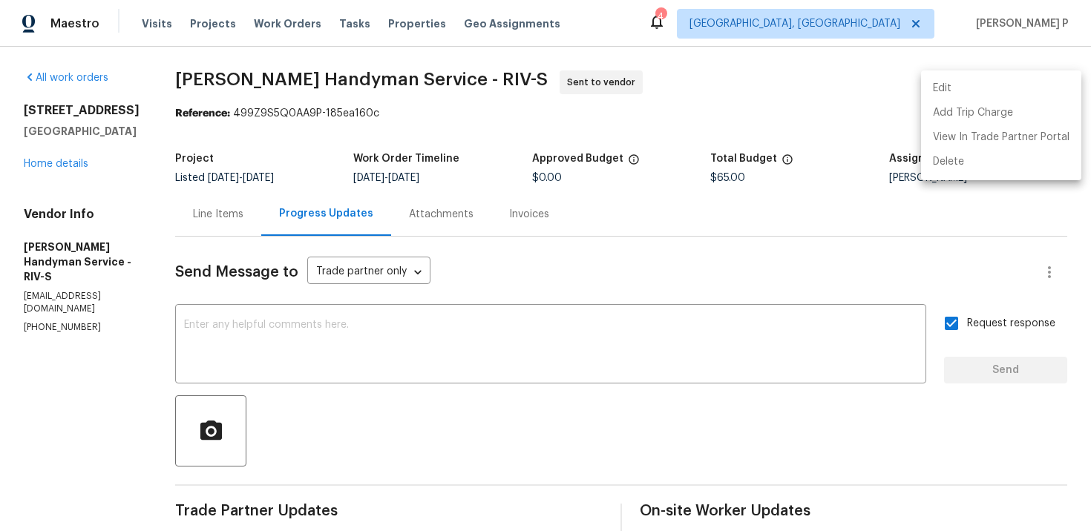
click at [566, 331] on div at bounding box center [545, 265] width 1091 height 531
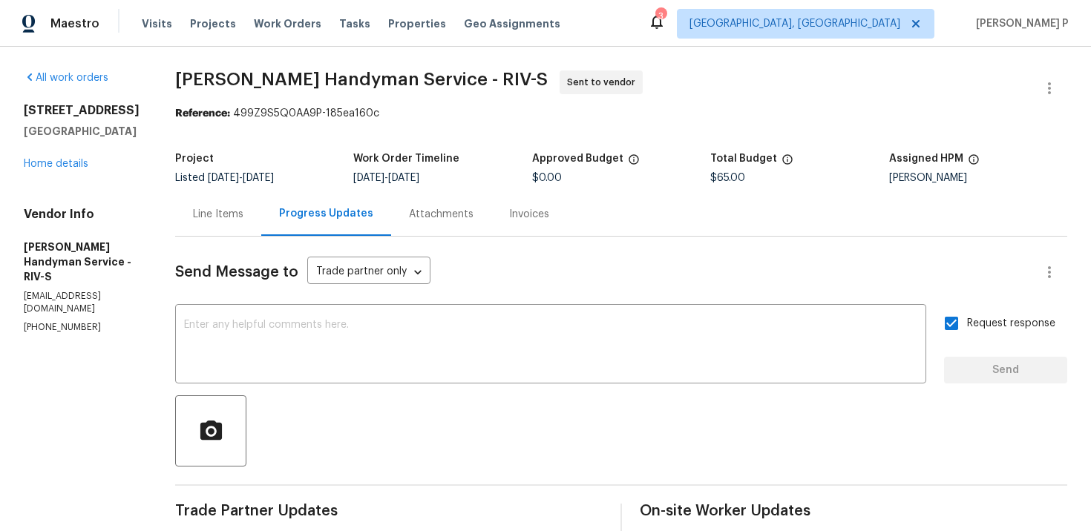
click at [223, 86] on span "Mehle's Handyman Service - RIV-S" at bounding box center [361, 80] width 373 height 18
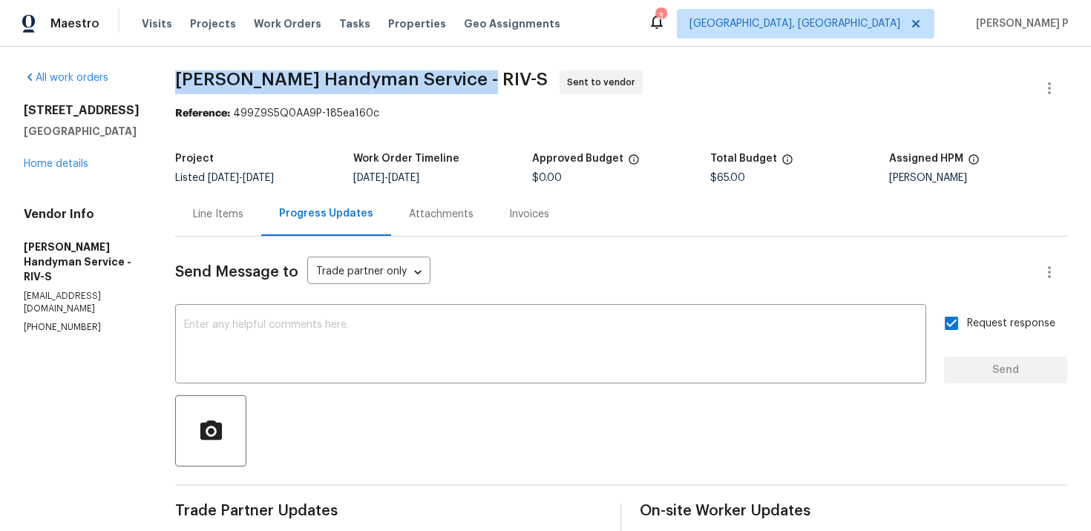
drag, startPoint x: 210, startPoint y: 76, endPoint x: 496, endPoint y: 77, distance: 285.8
click at [496, 77] on span "Mehle's Handyman Service - RIV-S" at bounding box center [361, 80] width 373 height 18
copy span "Mehle's Handyman Service - RIV-S"
click at [413, 347] on textarea at bounding box center [550, 346] width 733 height 52
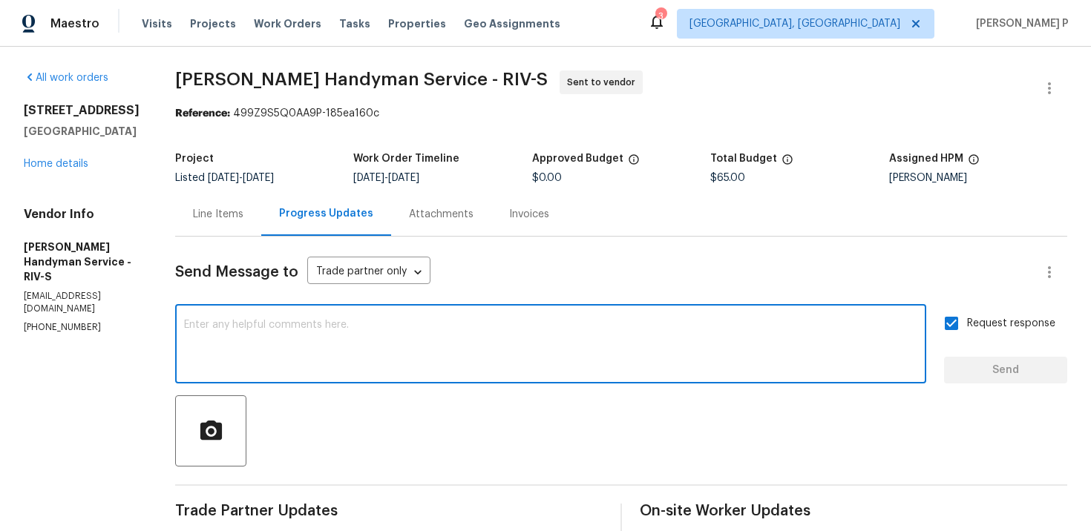
click at [231, 67] on div "All work orders 4729 Windsor Ct San Bernardino, CA 92407 Home details Vendor In…" at bounding box center [545, 409] width 1091 height 724
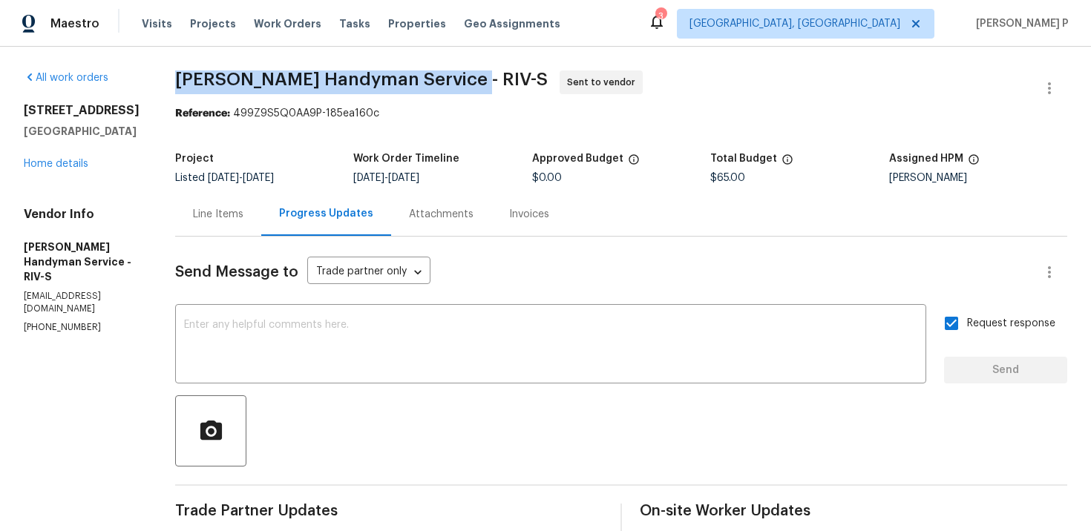
drag, startPoint x: 209, startPoint y: 78, endPoint x: 490, endPoint y: 79, distance: 280.6
click at [490, 79] on span "Mehle's Handyman Service - RIV-S" at bounding box center [361, 80] width 373 height 18
click at [249, 91] on span "Mehle's Handyman Service - RIV-S Sent to vendor" at bounding box center [603, 89] width 857 height 36
drag, startPoint x: 211, startPoint y: 81, endPoint x: 494, endPoint y: 79, distance: 282.8
click at [494, 79] on span "Mehle's Handyman Service - RIV-S" at bounding box center [361, 80] width 373 height 18
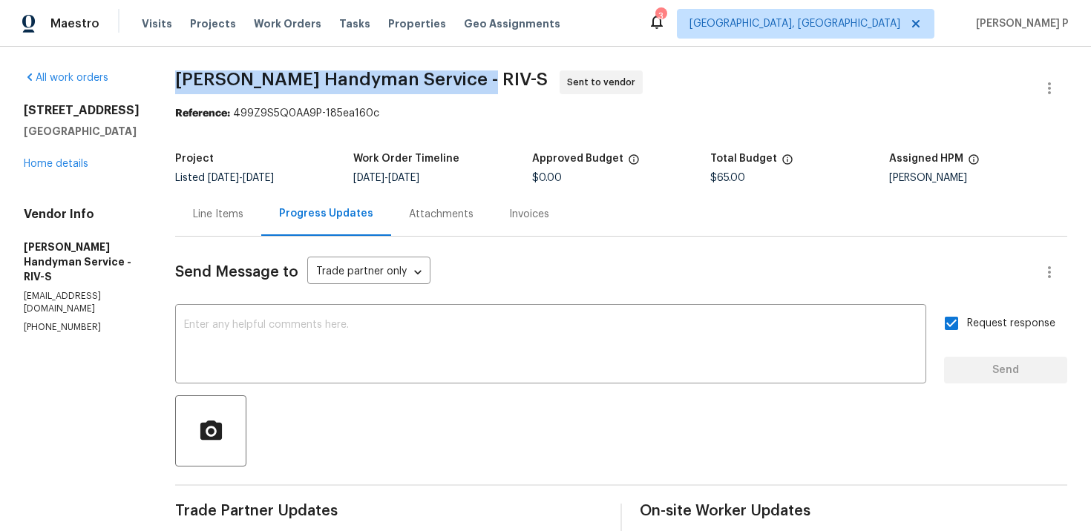
copy span "Mehle's Handyman Service - RIV-S"
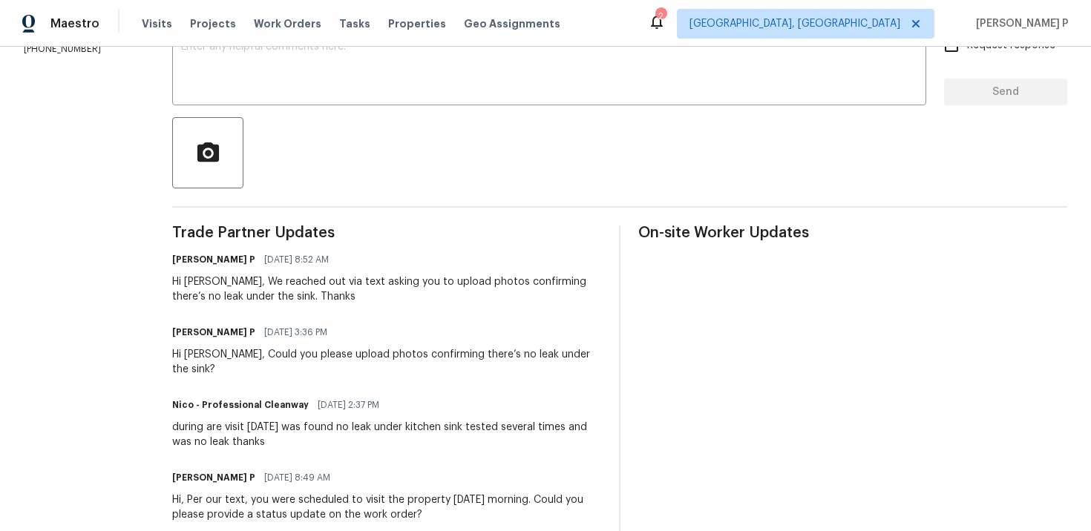
scroll to position [33, 0]
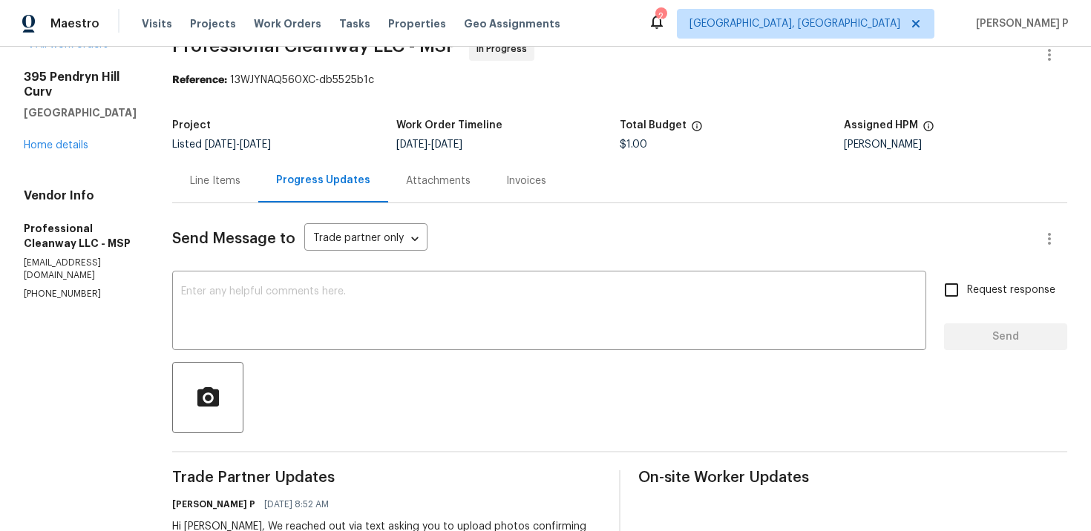
click at [211, 171] on div "Line Items" at bounding box center [215, 181] width 86 height 44
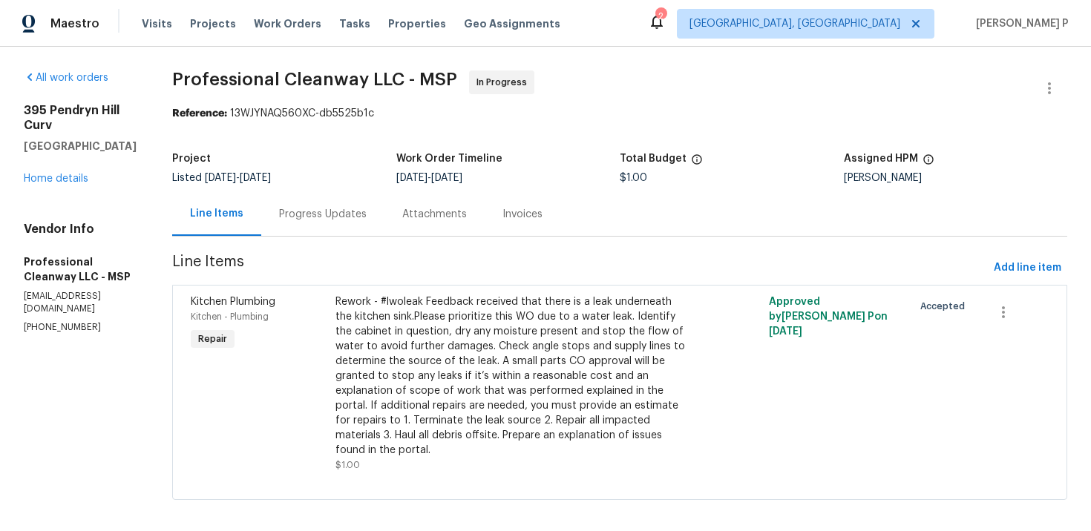
click at [521, 313] on div "Rework - #lwoleak Feedback received that there is a leak underneath the kitchen…" at bounding box center [511, 376] width 353 height 163
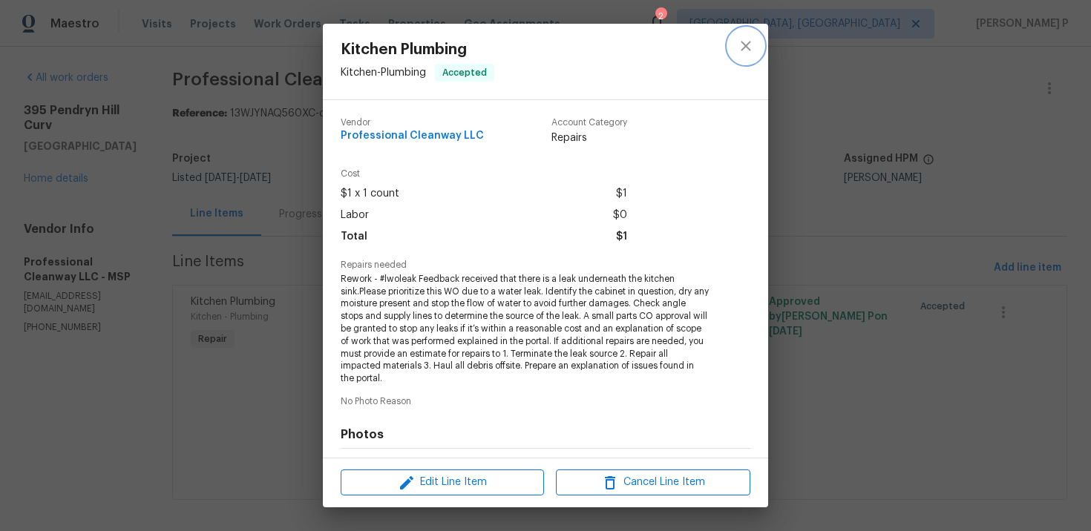
click at [749, 45] on icon "close" at bounding box center [746, 46] width 18 height 18
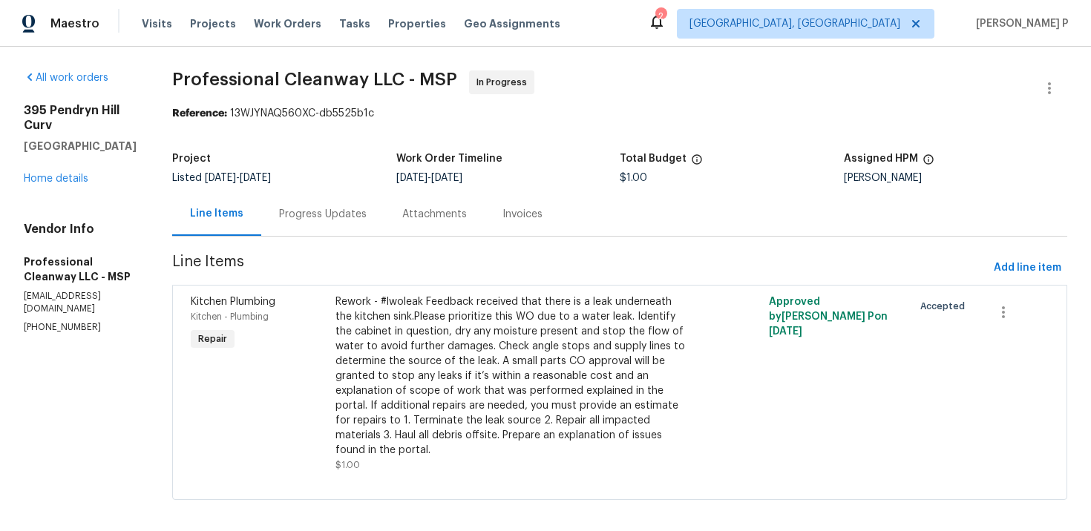
click at [321, 220] on div "Progress Updates" at bounding box center [323, 214] width 88 height 15
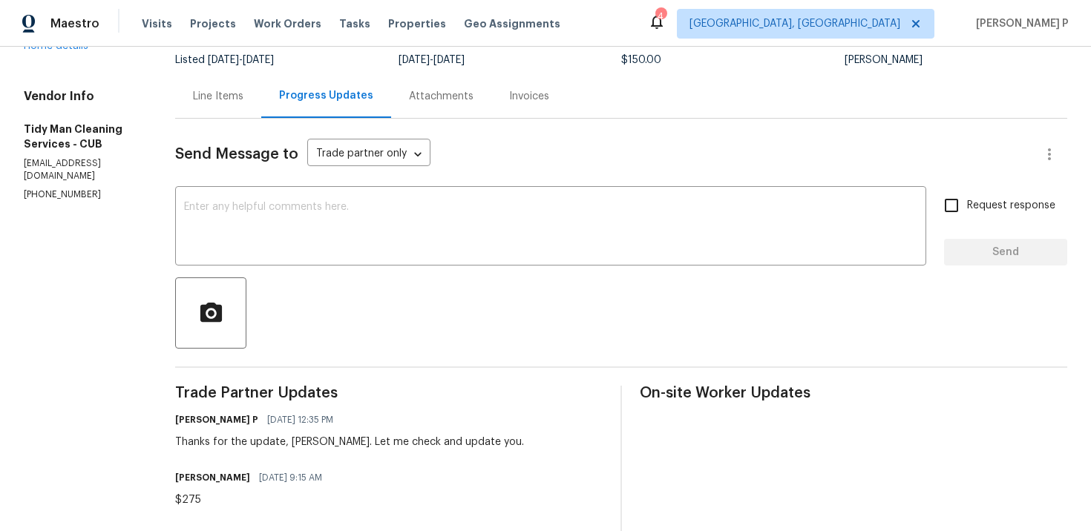
scroll to position [48, 0]
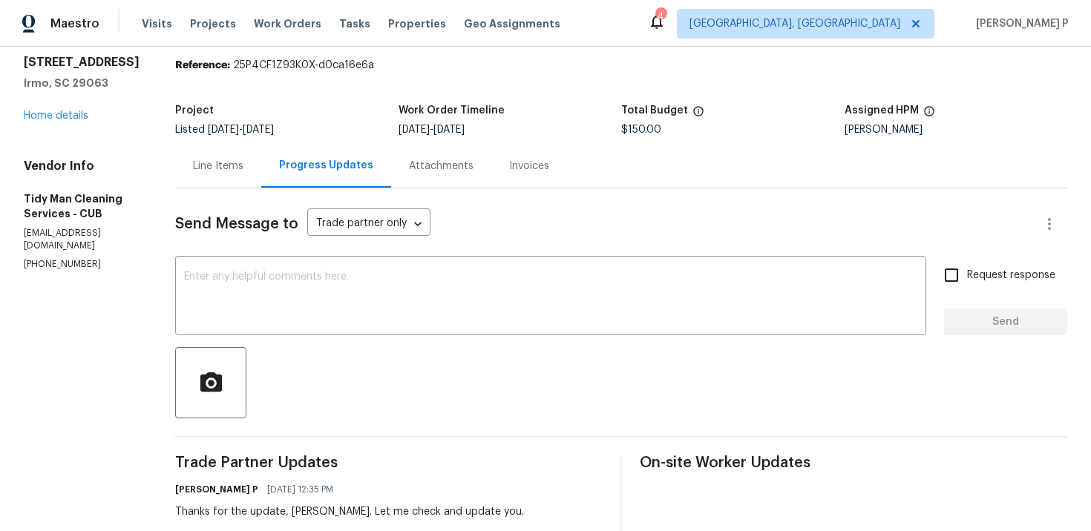
click at [200, 146] on div "Line Items" at bounding box center [218, 166] width 86 height 44
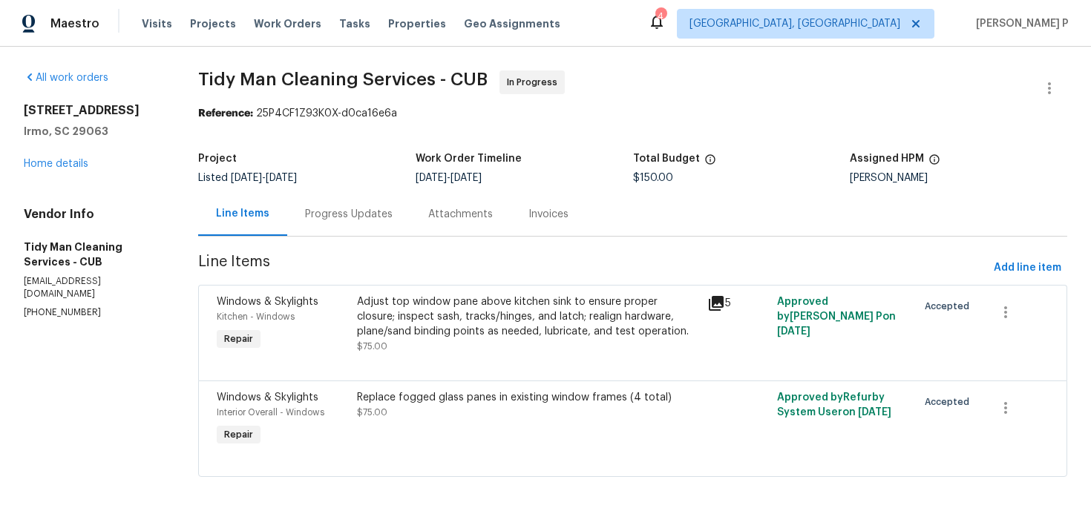
click at [365, 198] on div "Progress Updates" at bounding box center [348, 214] width 123 height 44
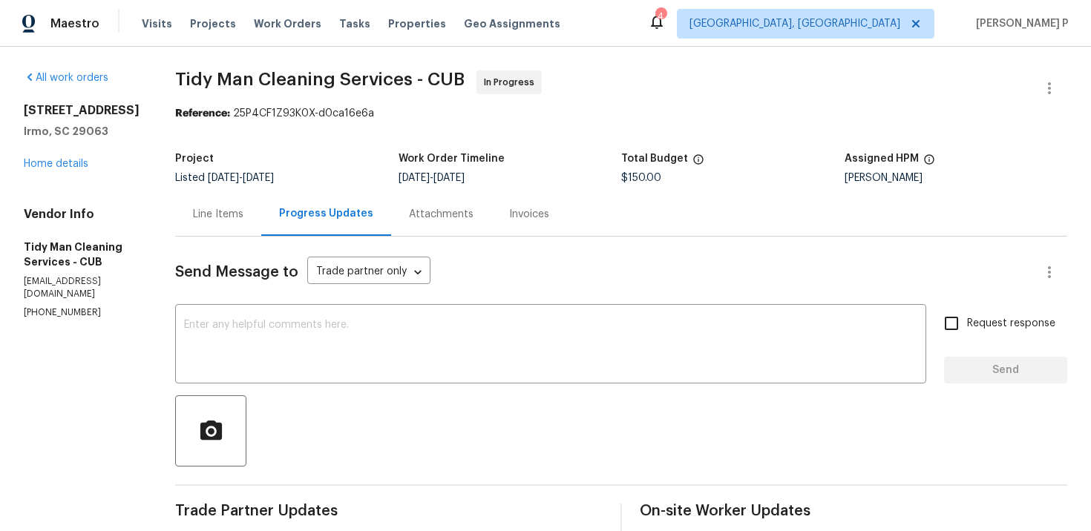
click at [212, 217] on div "Line Items" at bounding box center [218, 214] width 50 height 15
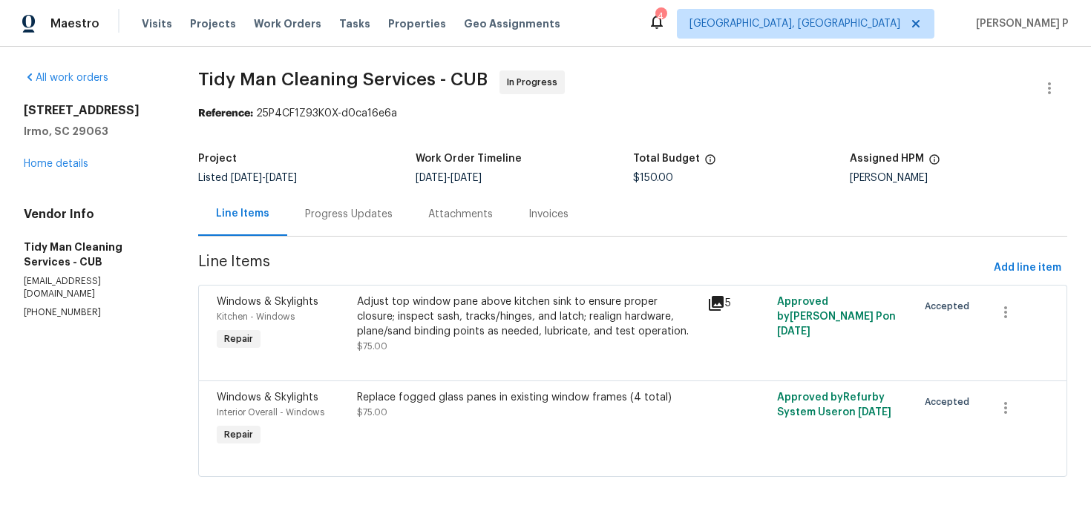
click at [451, 331] on div "Adjust top window pane above kitchen sink to ensure proper closure; inspect sas…" at bounding box center [527, 317] width 341 height 45
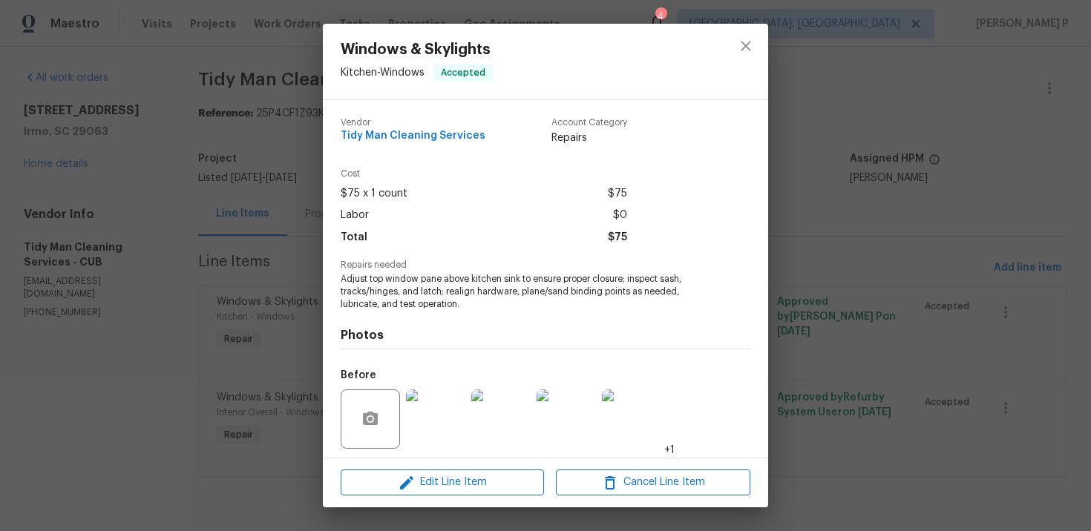
scroll to position [102, 0]
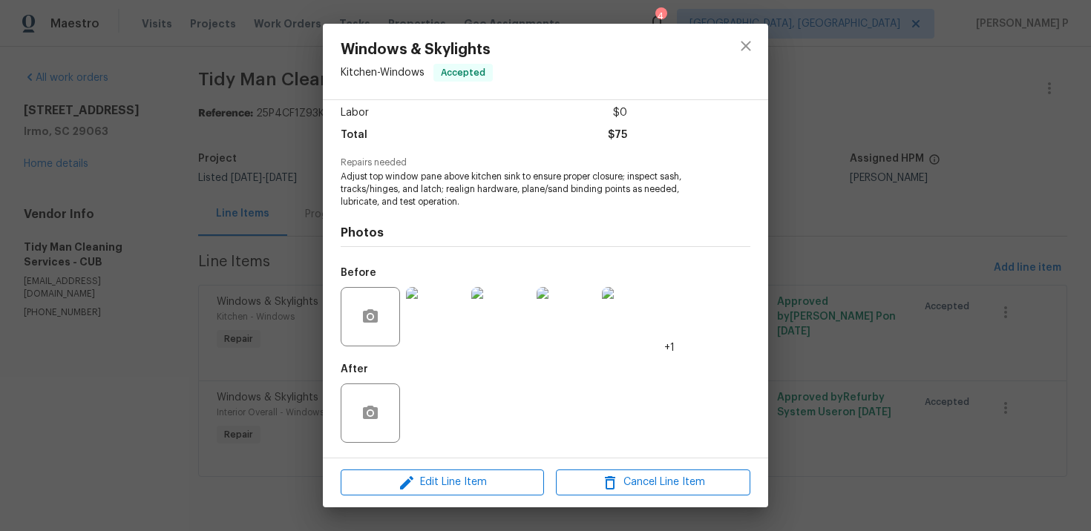
click at [440, 499] on div "Edit Line Item Cancel Line Item" at bounding box center [545, 483] width 445 height 50
click at [440, 486] on span "Edit Line Item" at bounding box center [442, 483] width 194 height 19
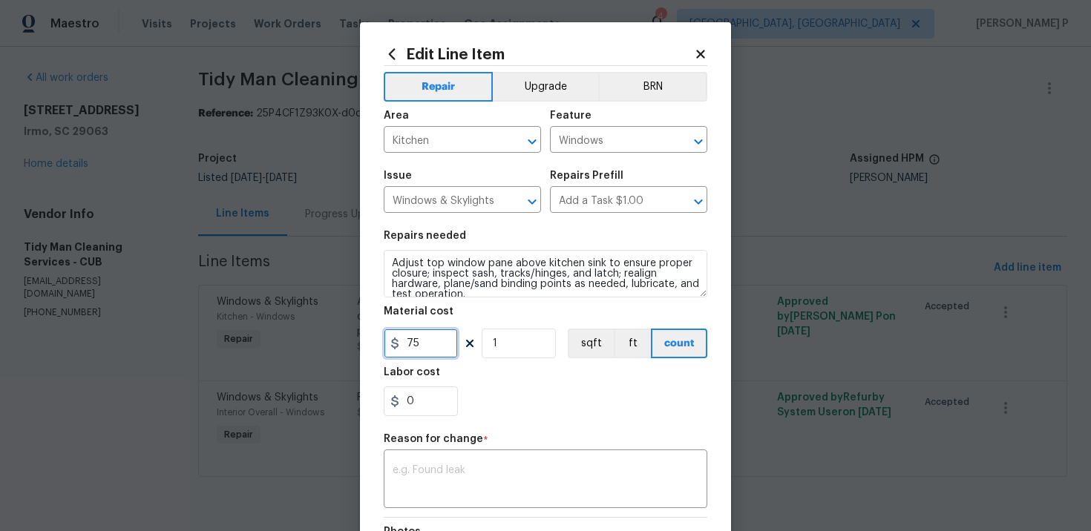
click at [433, 340] on input "75" at bounding box center [421, 344] width 74 height 30
paste input "text"
type input "400"
click at [461, 462] on div "x ​" at bounding box center [546, 481] width 324 height 55
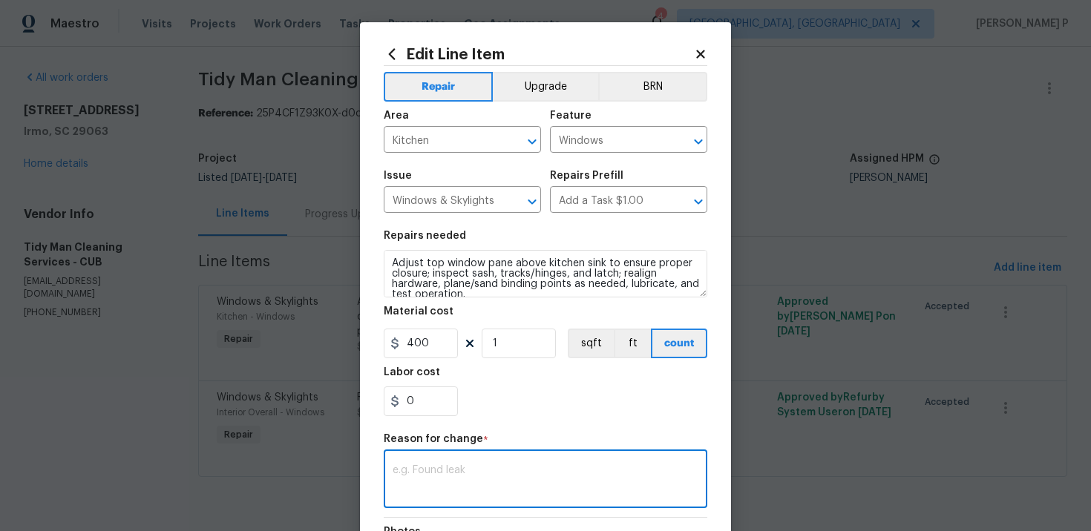
paste textarea "(RP) Updated cost per BR team approval."
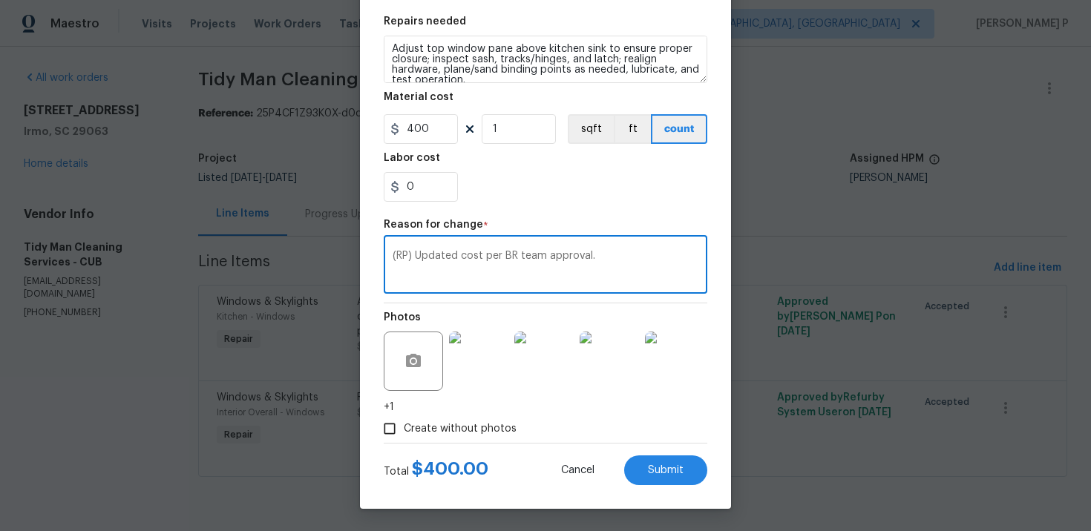
type textarea "(RP) Updated cost per BR team approval."
click at [661, 497] on div "Edit Line Item Repair Upgrade BRN Area Kitchen ​ Feature Windows ​ Issue Window…" at bounding box center [545, 158] width 371 height 701
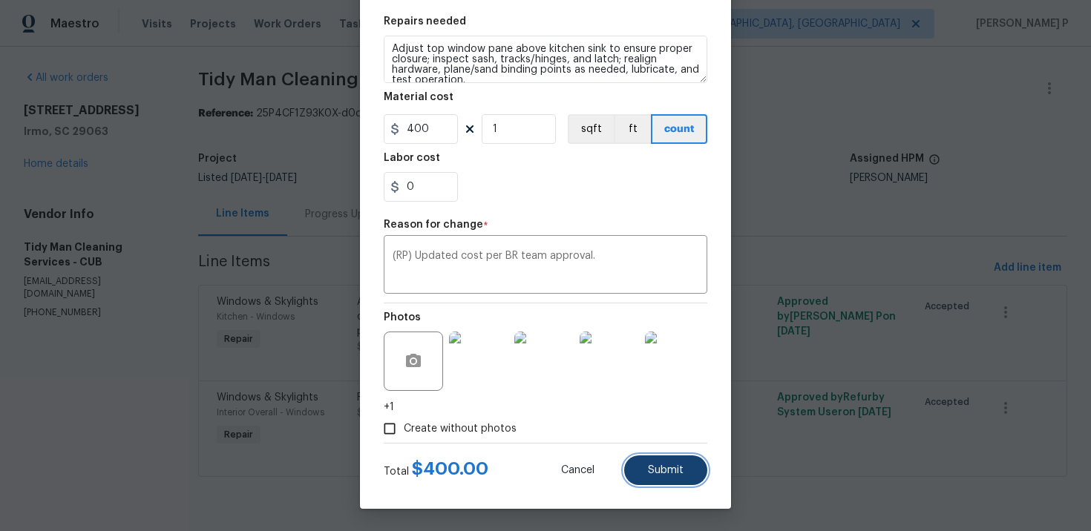
click at [672, 469] on span "Submit" at bounding box center [666, 470] width 36 height 11
type input "75"
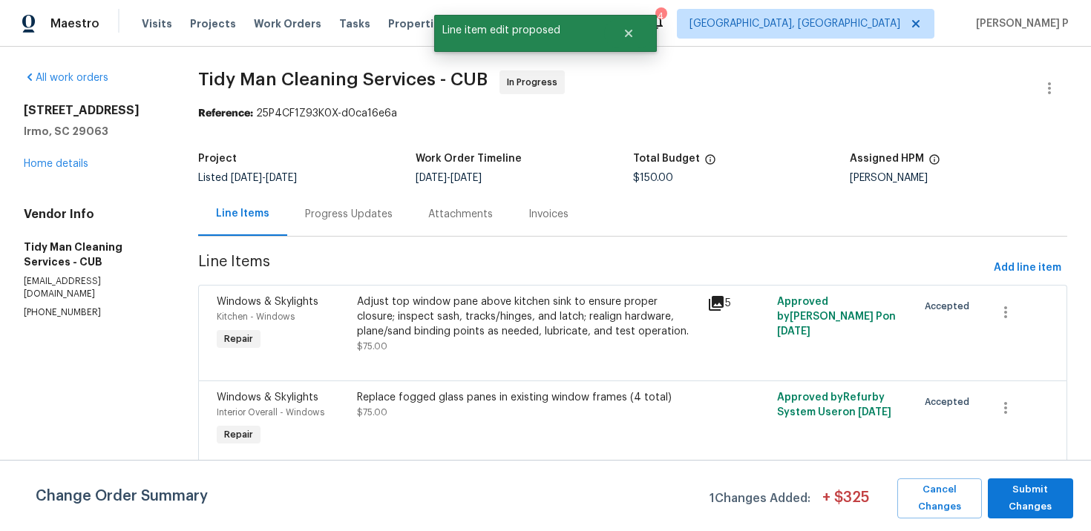
scroll to position [0, 0]
click at [481, 400] on div "Replace fogged glass panes in existing window frames (4 total)" at bounding box center [527, 397] width 341 height 15
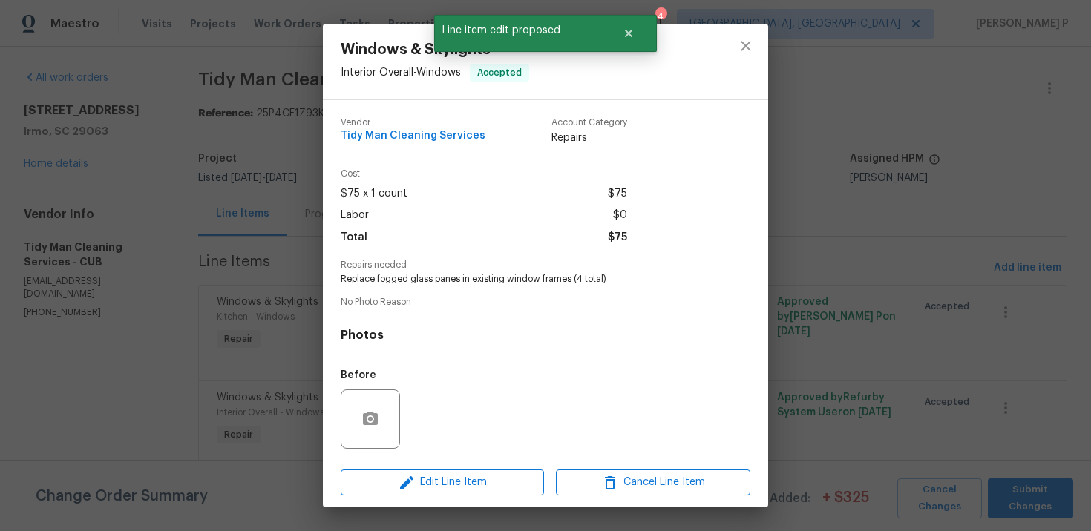
scroll to position [102, 0]
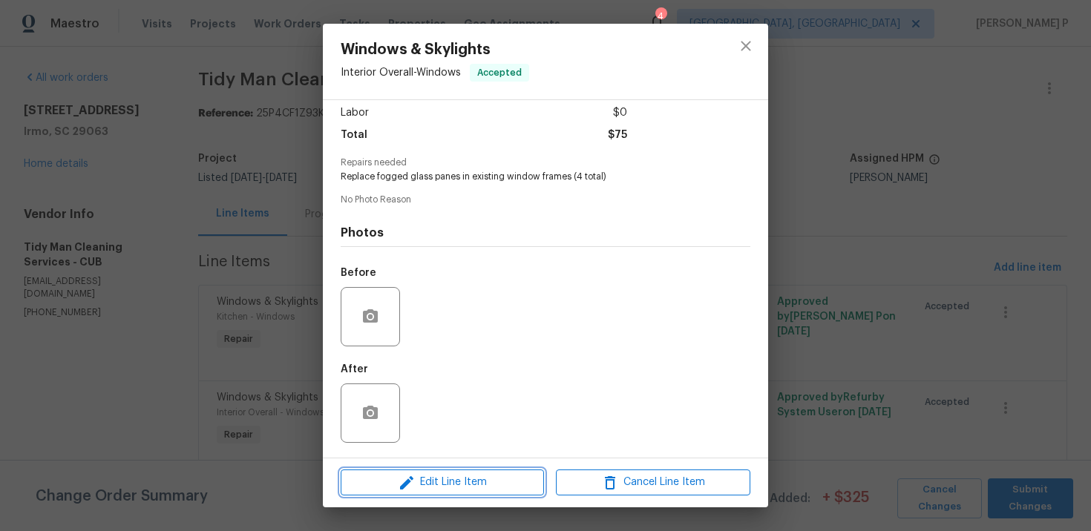
click at [425, 482] on span "Edit Line Item" at bounding box center [442, 483] width 194 height 19
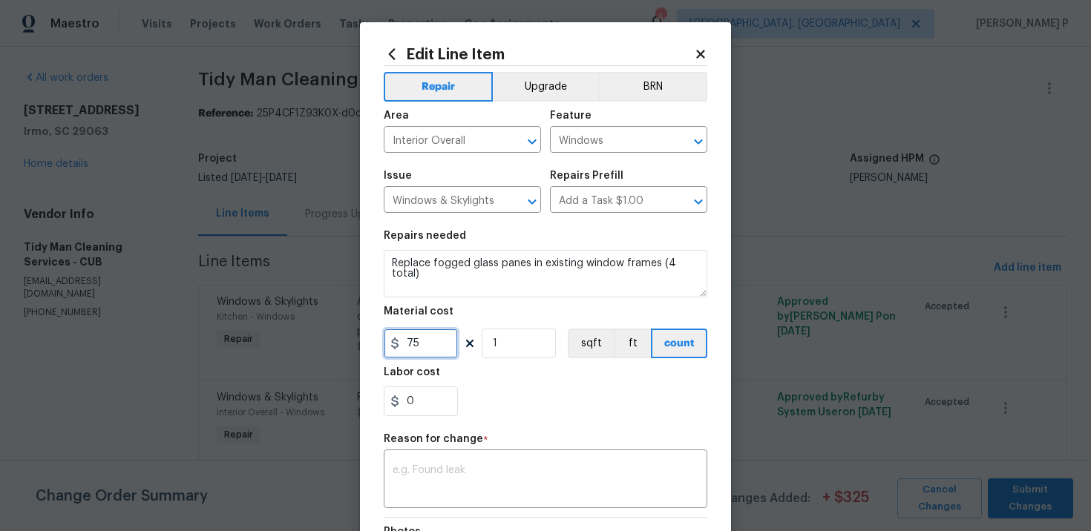
click at [424, 350] on input "75" at bounding box center [421, 344] width 74 height 30
type input "400"
click at [429, 473] on textarea at bounding box center [546, 480] width 306 height 31
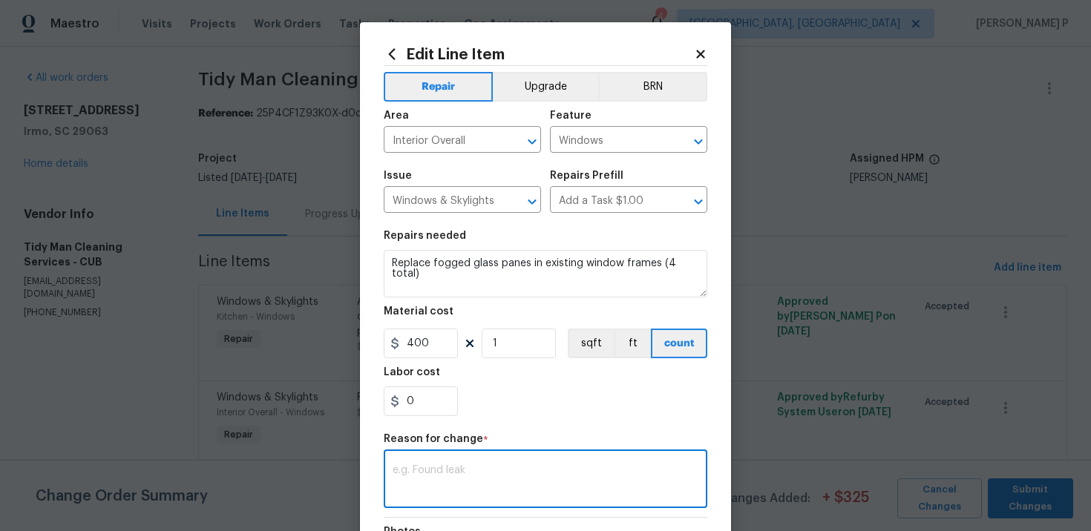
paste textarea "(RP) Updated cost per BR team approval."
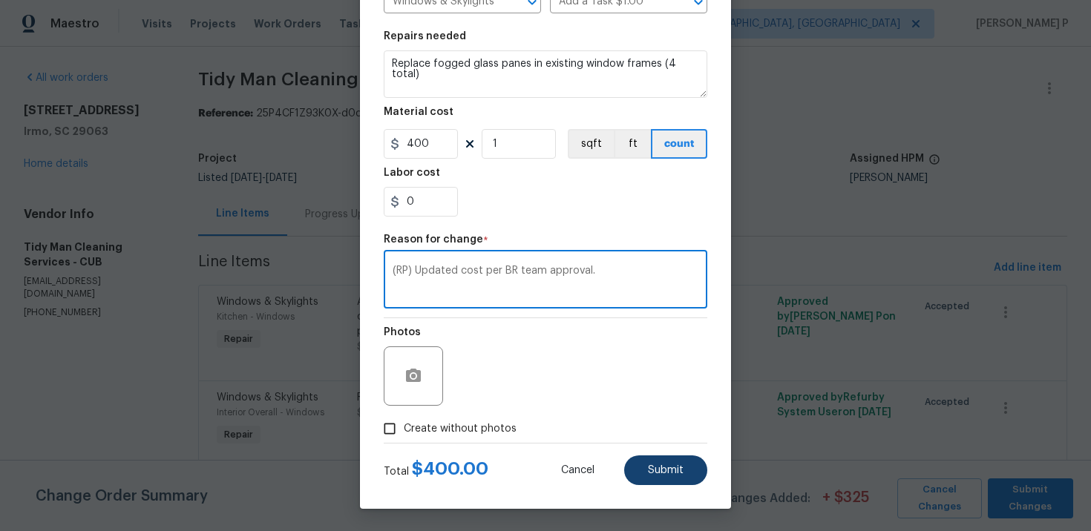
type textarea "(RP) Updated cost per BR team approval."
click at [637, 461] on button "Submit" at bounding box center [665, 471] width 83 height 30
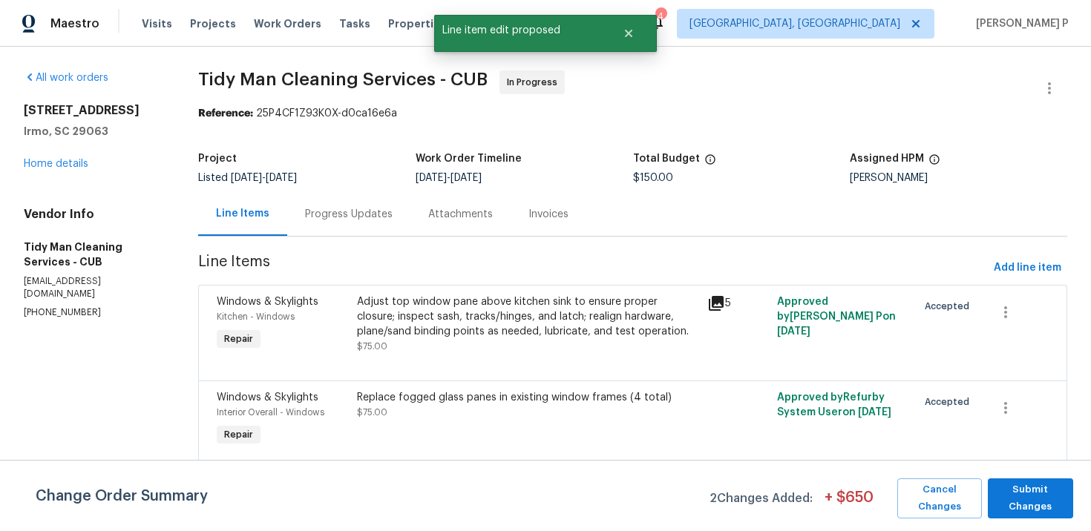
scroll to position [0, 0]
click at [1047, 506] on span "Submit Changes" at bounding box center [1030, 499] width 71 height 34
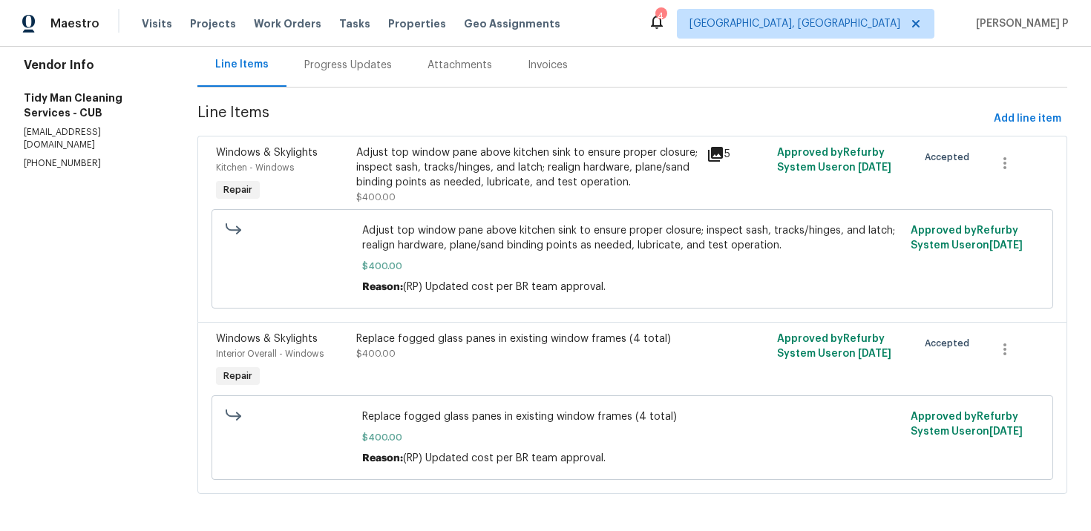
click at [362, 60] on div "Progress Updates" at bounding box center [348, 65] width 88 height 15
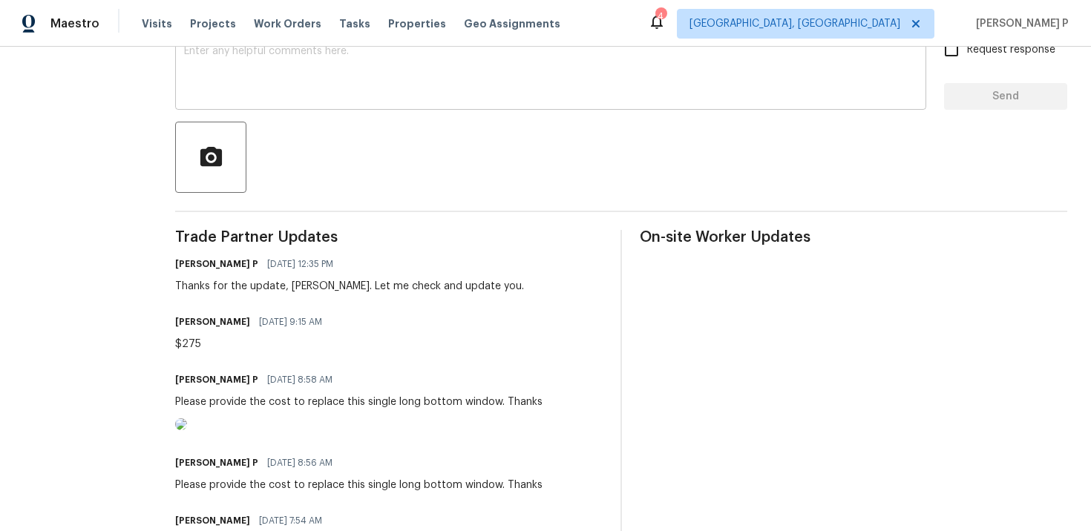
scroll to position [226, 0]
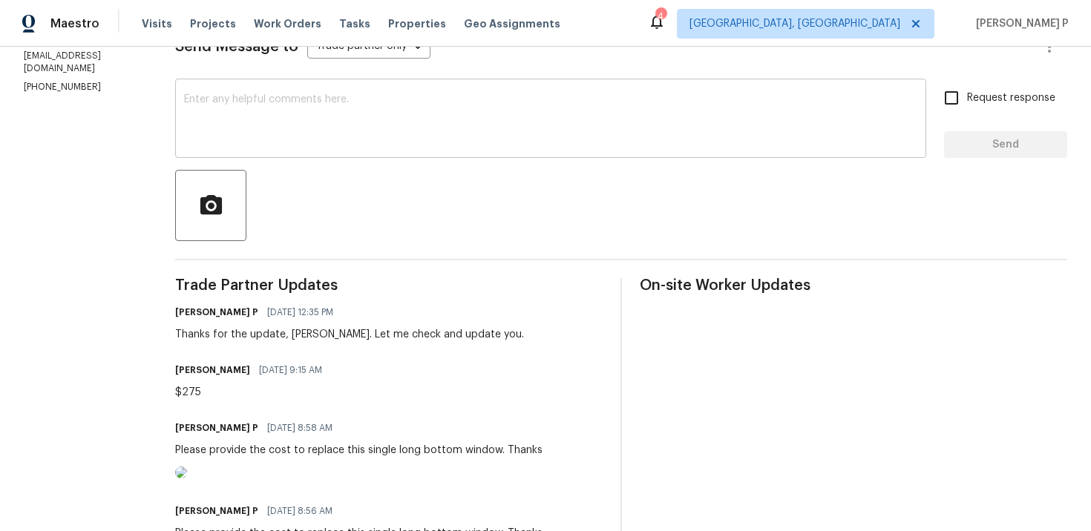
click at [394, 131] on textarea at bounding box center [550, 120] width 733 height 52
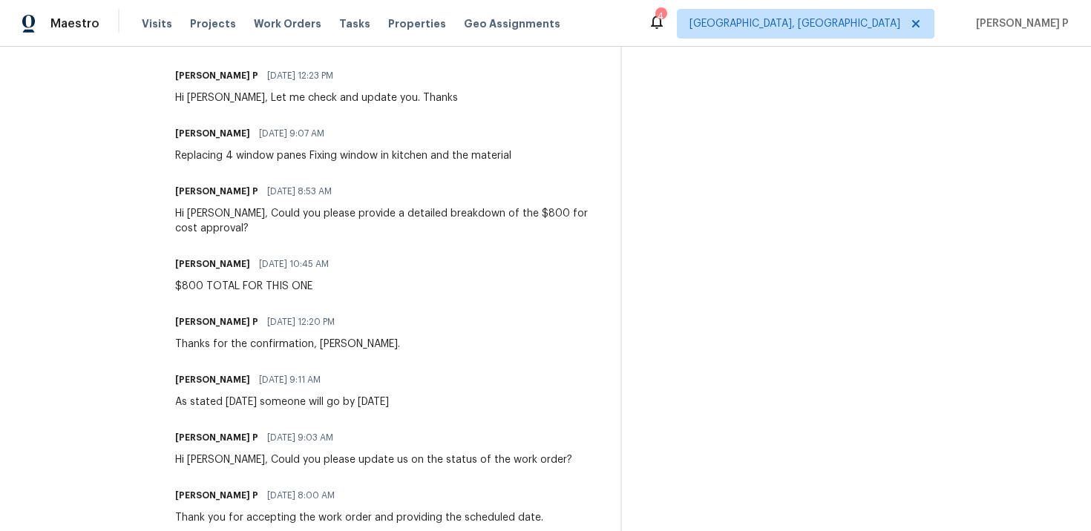
scroll to position [0, 0]
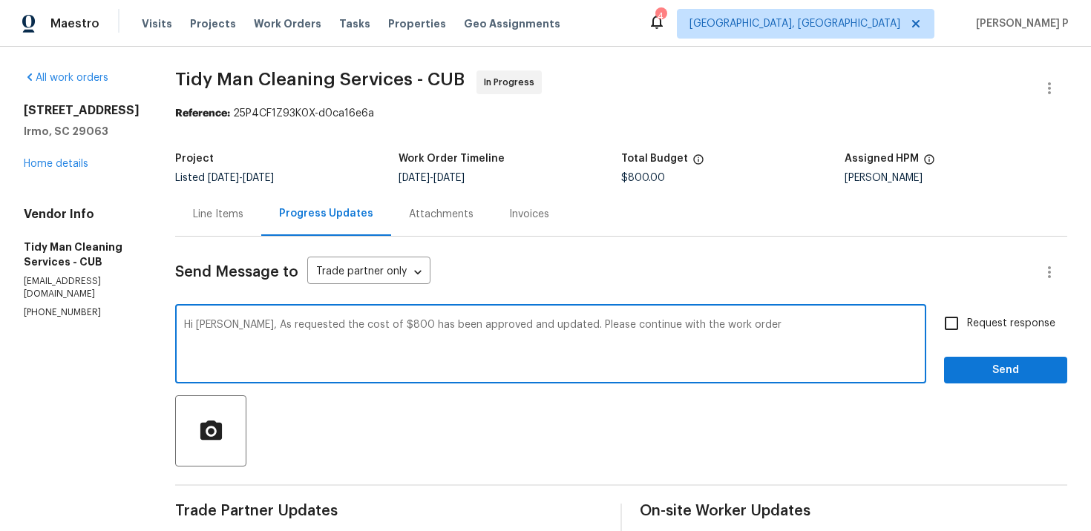
click at [283, 327] on textarea "Hi Carl, As requested the cost of $800 has been approved and updated. Please co…" at bounding box center [550, 346] width 733 height 52
click at [779, 324] on textarea "Hi Carl, As requested earlier the cost of $800 has been approved and updated. P…" at bounding box center [550, 346] width 733 height 52
type textarea "Hi Carl, As requested earlier the cost of $800 has been approved and updated. P…"
click at [984, 323] on span "Request response" at bounding box center [1011, 324] width 88 height 16
click at [967, 323] on input "Request response" at bounding box center [951, 323] width 31 height 31
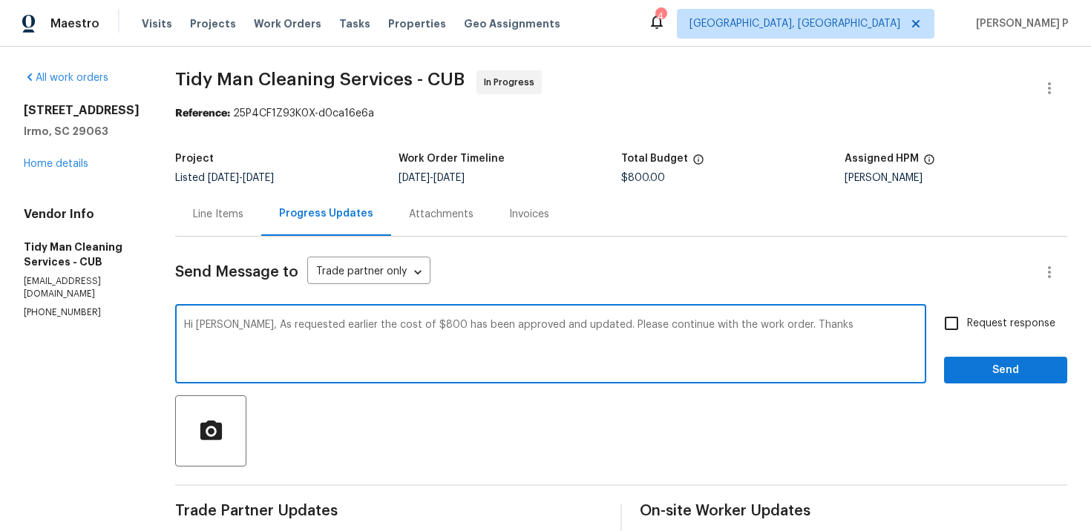
checkbox input "true"
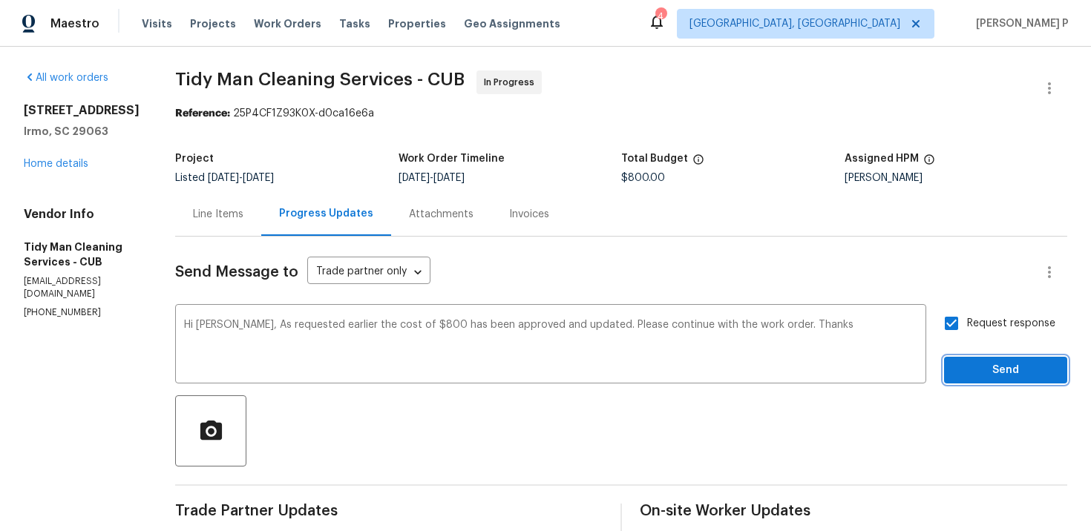
click at [984, 376] on span "Send" at bounding box center [1005, 370] width 99 height 19
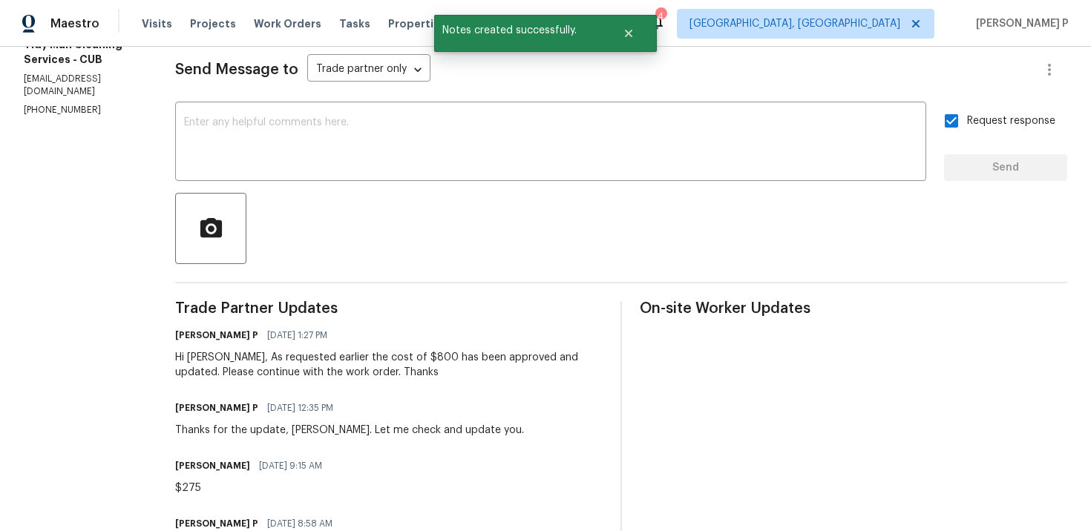
scroll to position [206, 0]
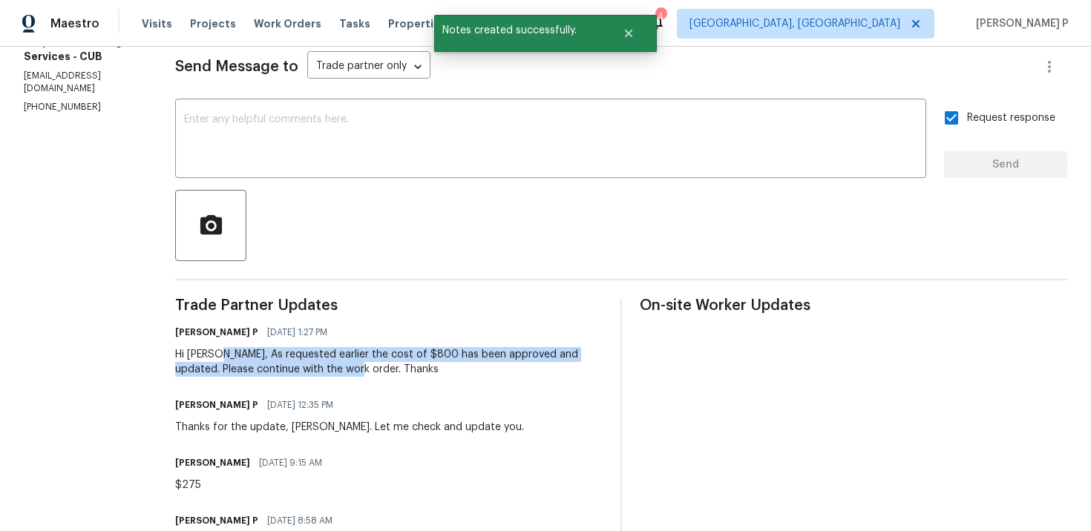
drag, startPoint x: 209, startPoint y: 356, endPoint x: 315, endPoint y: 369, distance: 106.2
click at [315, 369] on div "Hi Carl, As requested earlier the cost of $800 has been approved and updated. P…" at bounding box center [389, 362] width 428 height 30
copy div "As requested earlier the cost of $800 has been approved and updated. Please con…"
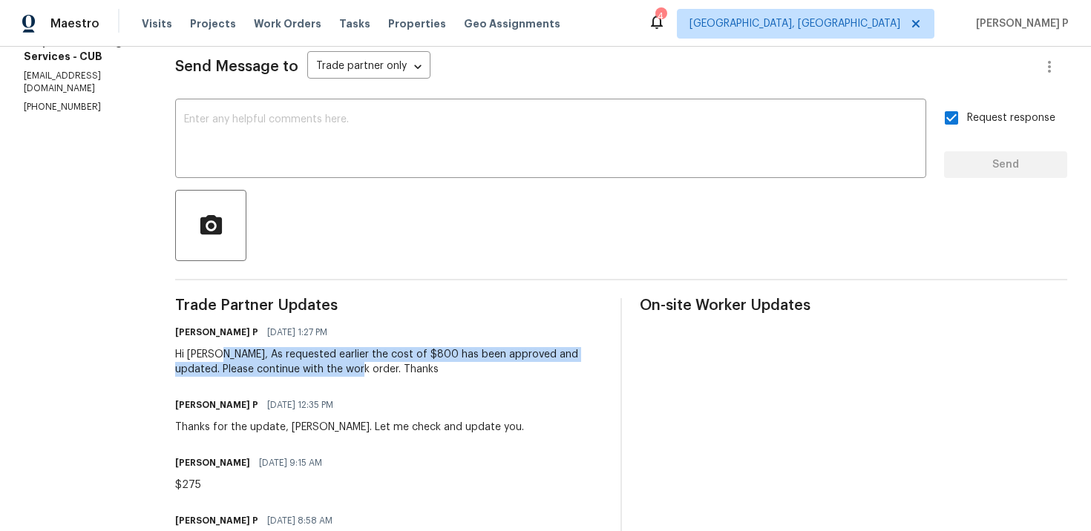
click at [484, 308] on span "Trade Partner Updates" at bounding box center [389, 305] width 428 height 15
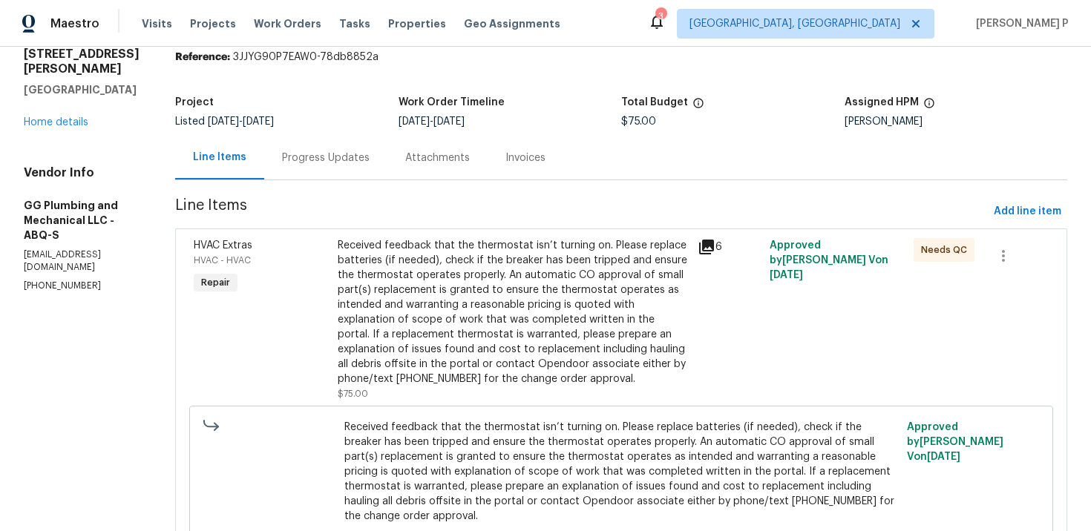
click at [387, 146] on div "Progress Updates" at bounding box center [325, 158] width 123 height 44
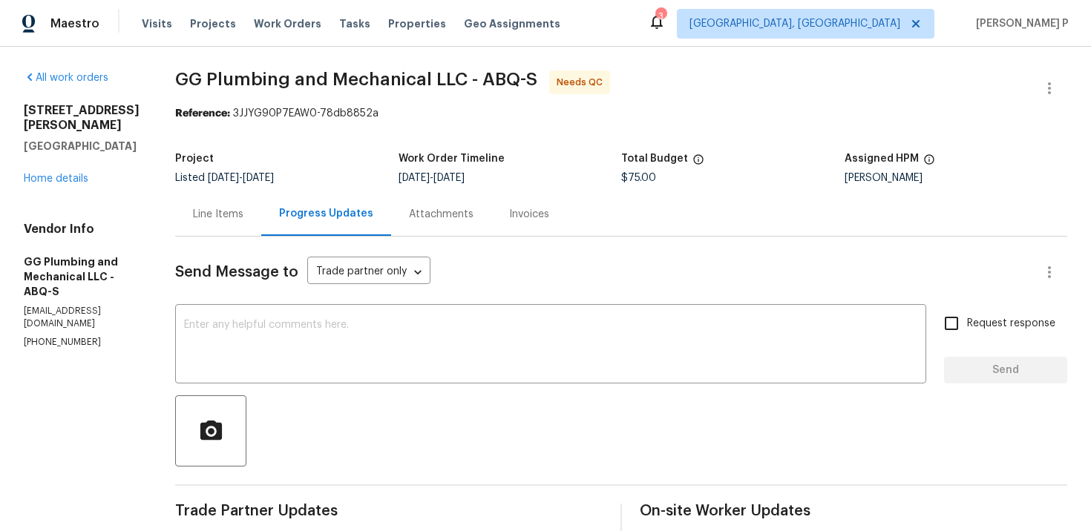
click at [243, 212] on div "Line Items" at bounding box center [218, 214] width 50 height 15
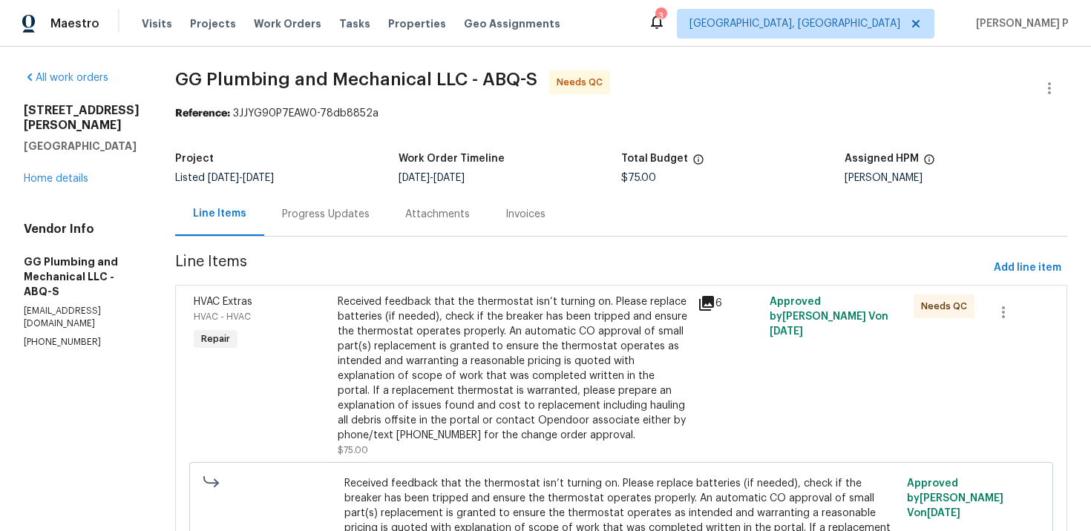
click at [459, 345] on div "Received feedback that the thermostat isn’t turning on. Please replace batterie…" at bounding box center [513, 369] width 351 height 148
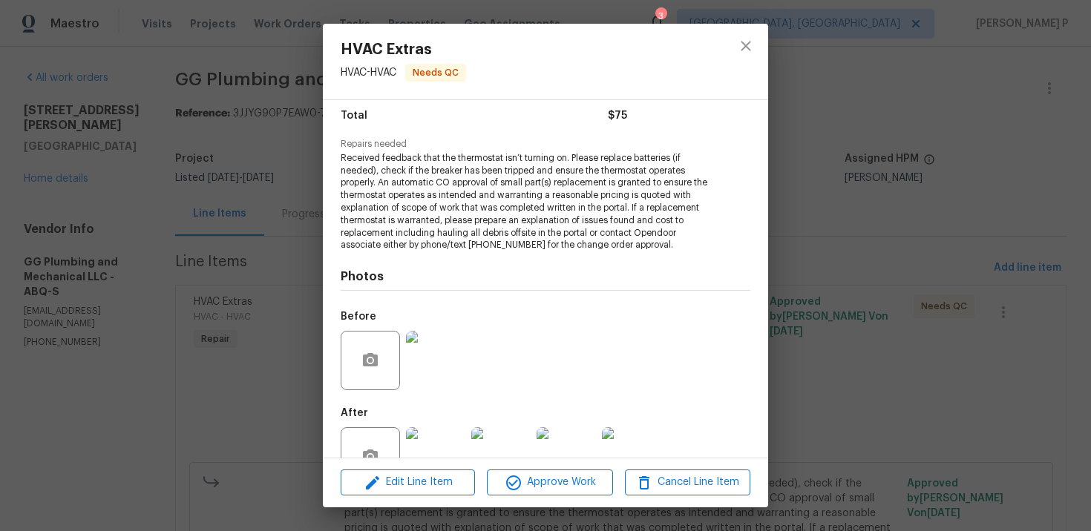
scroll to position [165, 0]
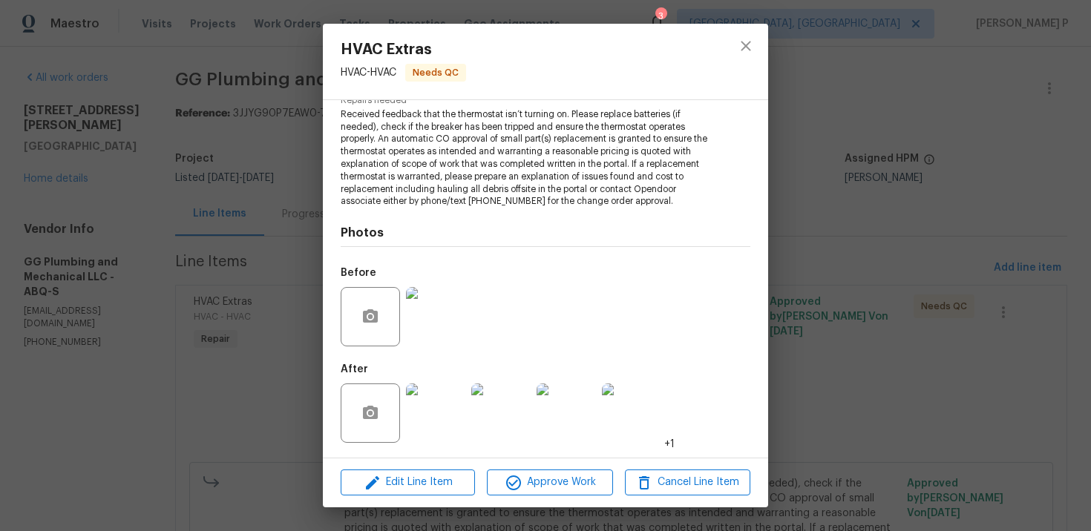
click at [410, 332] on img at bounding box center [435, 316] width 59 height 59
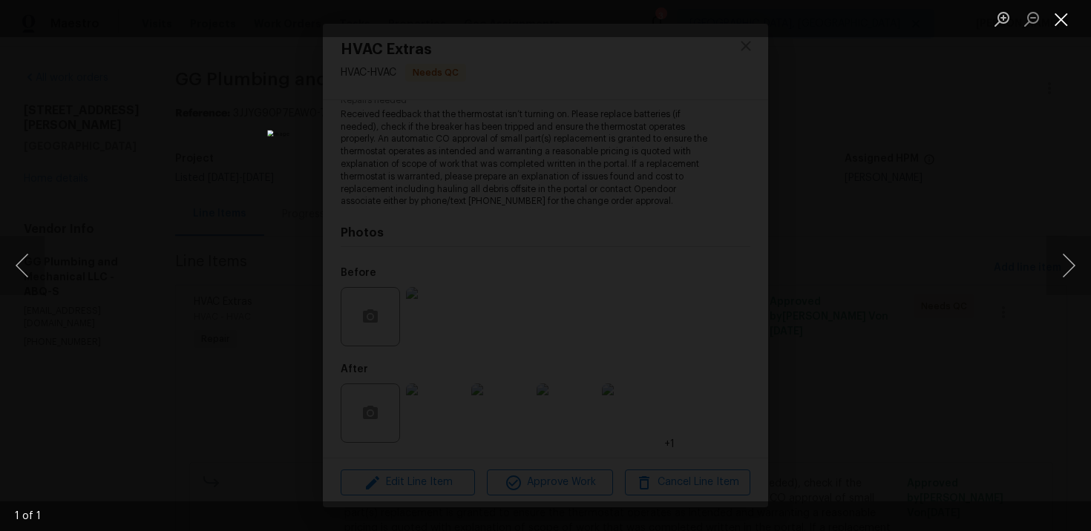
click at [1067, 17] on button "Close lightbox" at bounding box center [1062, 19] width 30 height 26
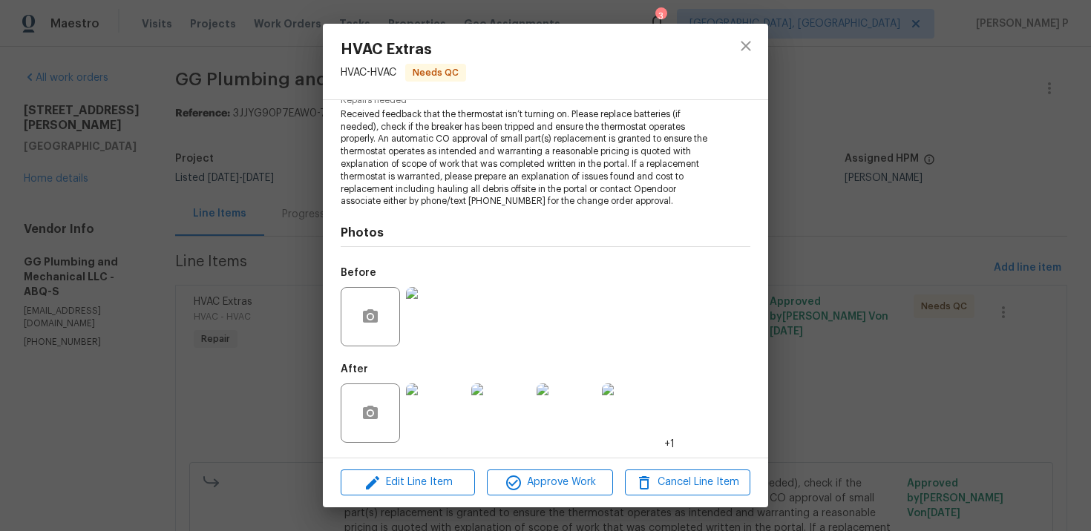
click at [443, 406] on img at bounding box center [435, 413] width 59 height 59
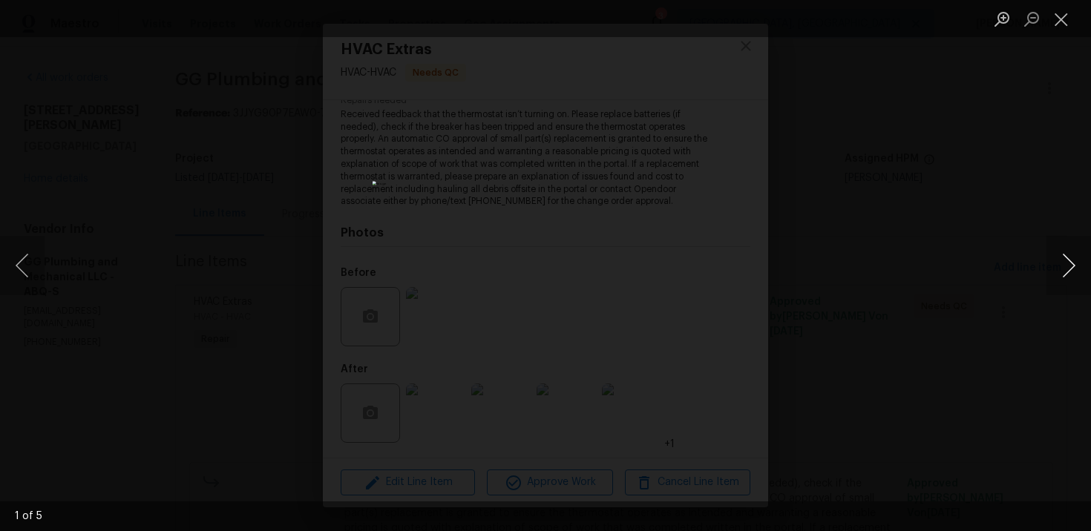
click at [1075, 266] on button "Next image" at bounding box center [1069, 265] width 45 height 59
click at [1062, 22] on button "Close lightbox" at bounding box center [1062, 19] width 30 height 26
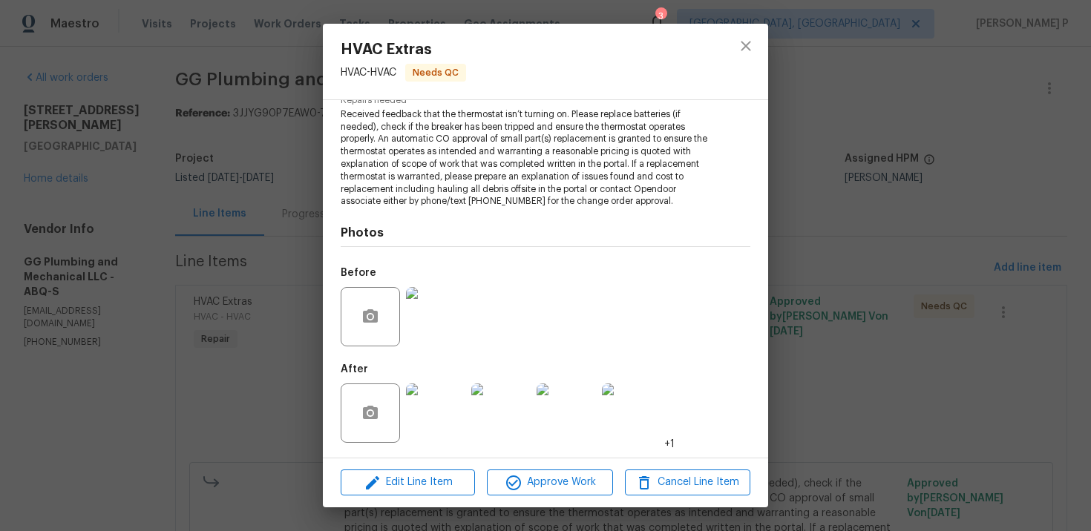
click at [435, 301] on img at bounding box center [435, 316] width 59 height 59
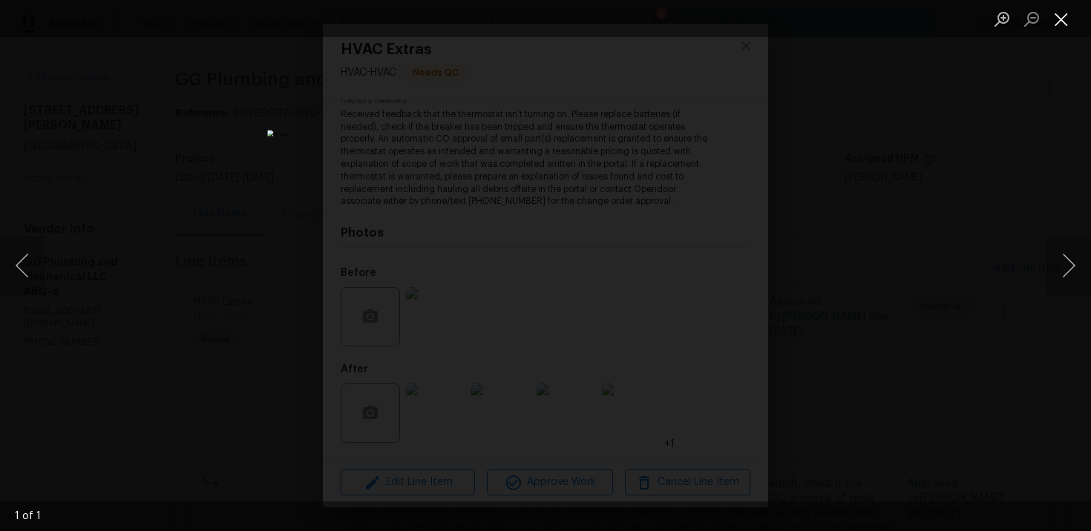
click at [1064, 18] on button "Close lightbox" at bounding box center [1062, 19] width 30 height 26
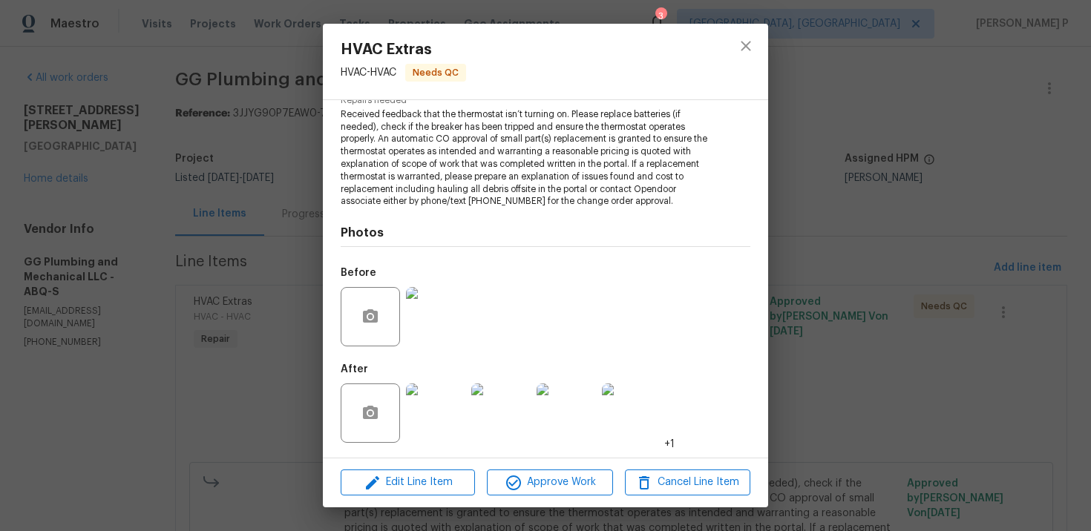
click at [442, 416] on img at bounding box center [435, 413] width 59 height 59
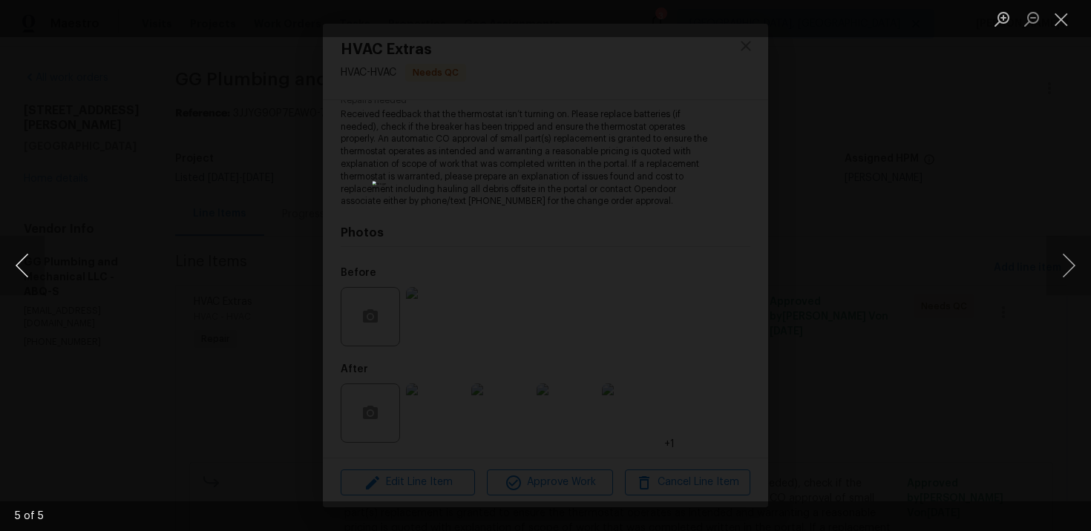
click at [23, 275] on button "Previous image" at bounding box center [22, 265] width 45 height 59
click at [24, 269] on button "Previous image" at bounding box center [22, 265] width 45 height 59
click at [23, 261] on button "Previous image" at bounding box center [22, 265] width 45 height 59
click at [1064, 17] on button "Close lightbox" at bounding box center [1062, 19] width 30 height 26
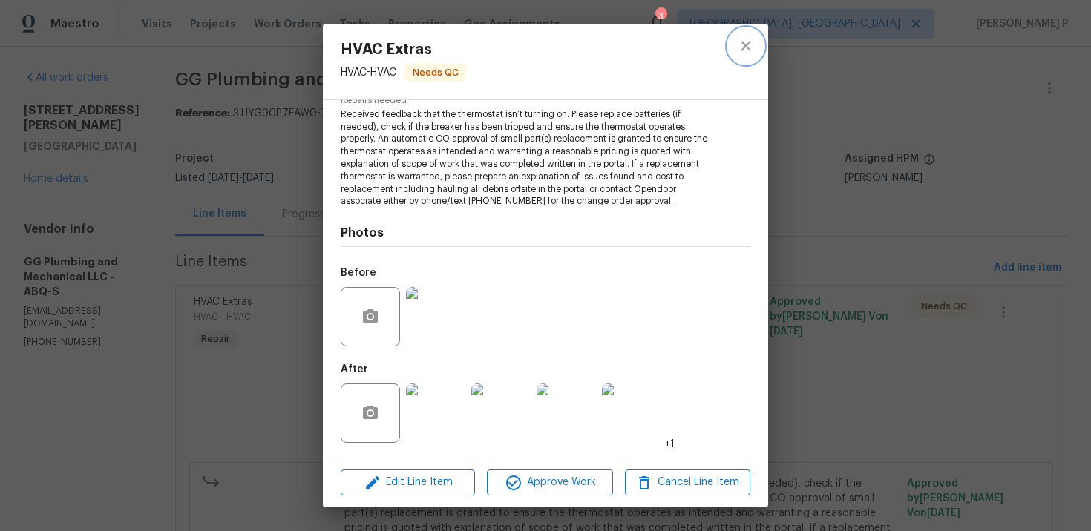
click at [744, 46] on icon "close" at bounding box center [746, 46] width 18 height 18
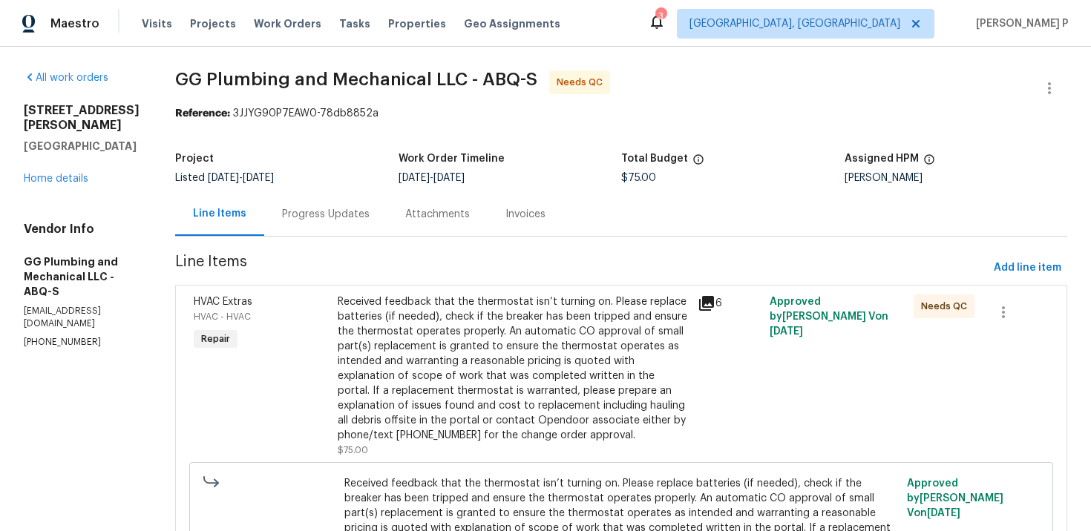
click at [370, 212] on div "Progress Updates" at bounding box center [326, 214] width 88 height 15
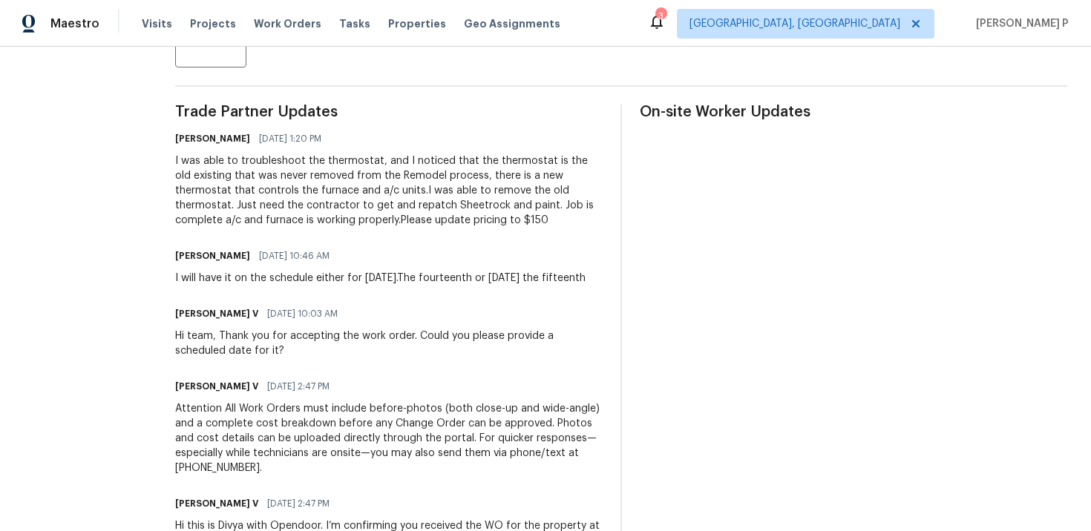
scroll to position [408, 0]
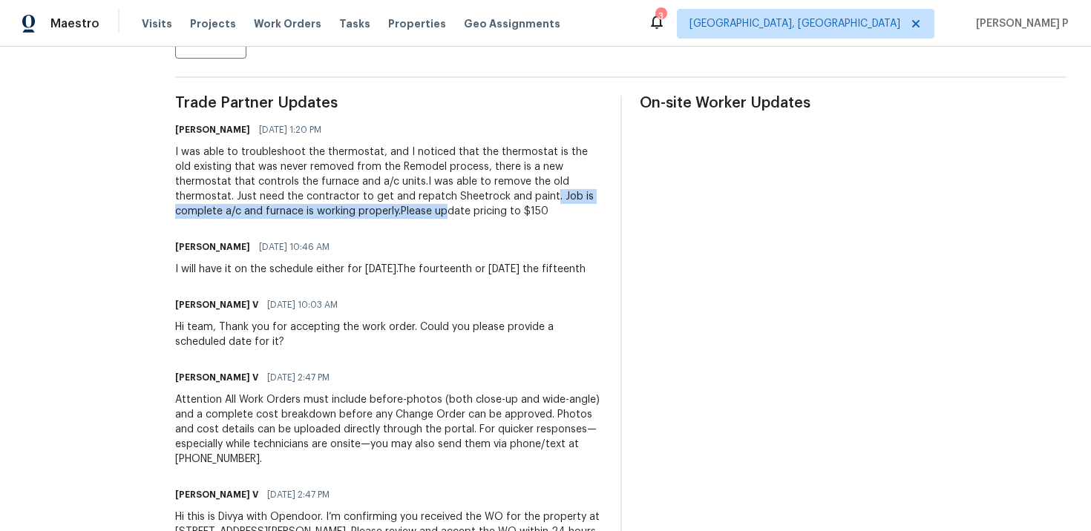
drag, startPoint x: 599, startPoint y: 196, endPoint x: 509, endPoint y: 211, distance: 91.0
click at [509, 211] on div "I was able to troubleshoot the thermostat, and I noticed that the thermostat is…" at bounding box center [389, 182] width 428 height 74
click at [603, 216] on div "I was able to troubleshoot the thermostat, and I noticed that the thermostat is…" at bounding box center [389, 182] width 428 height 74
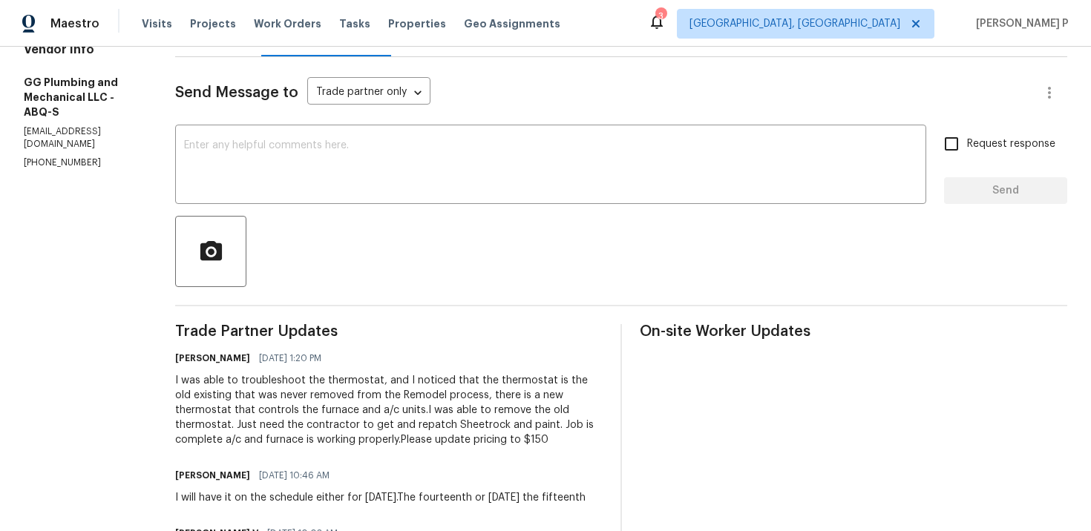
scroll to position [0, 0]
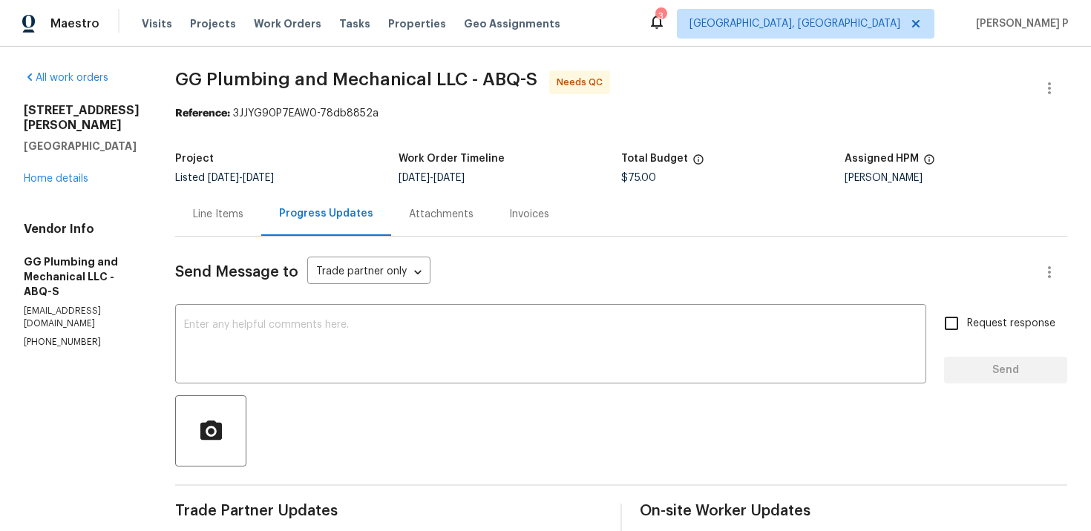
click at [243, 212] on div "Line Items" at bounding box center [218, 214] width 50 height 15
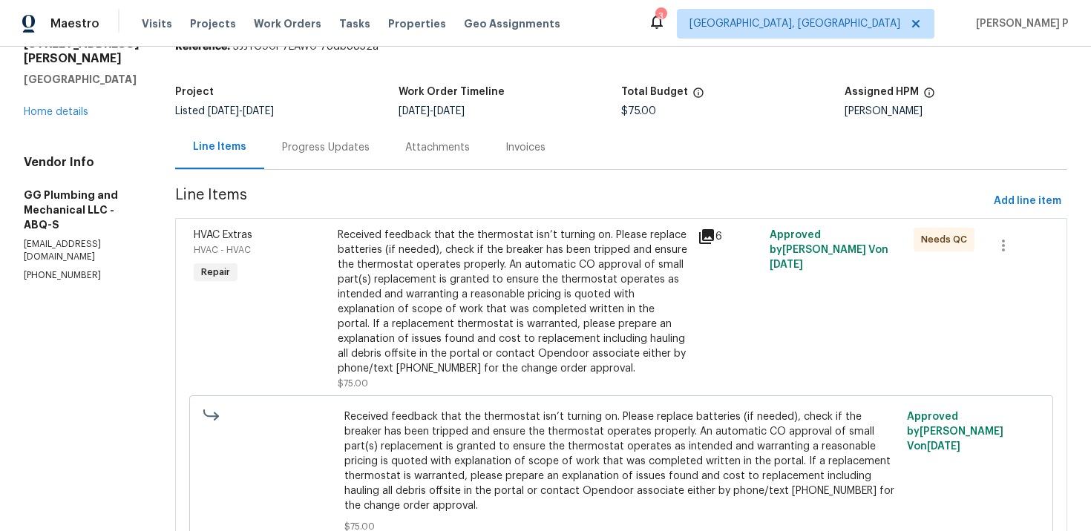
scroll to position [91, 0]
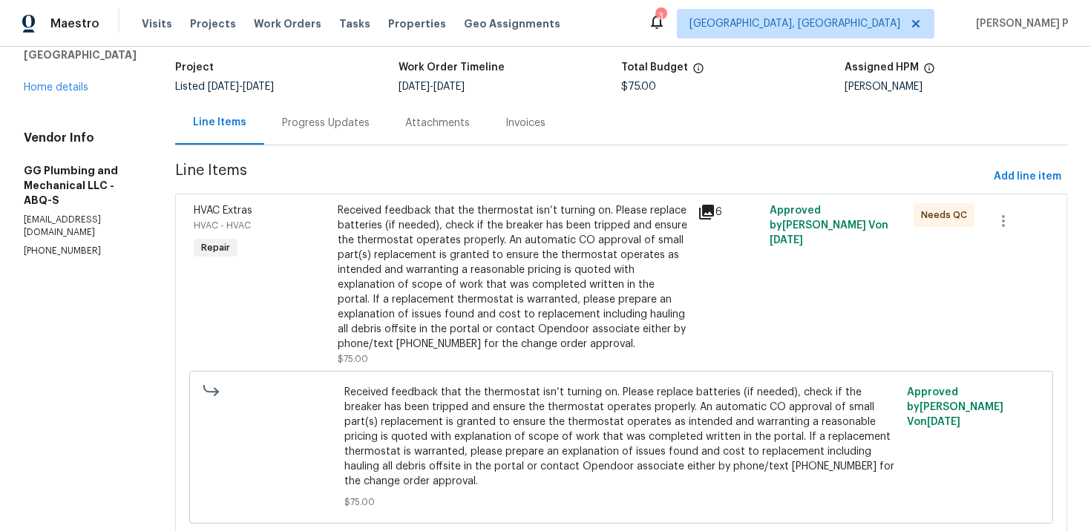
click at [370, 130] on div "Progress Updates" at bounding box center [326, 123] width 88 height 15
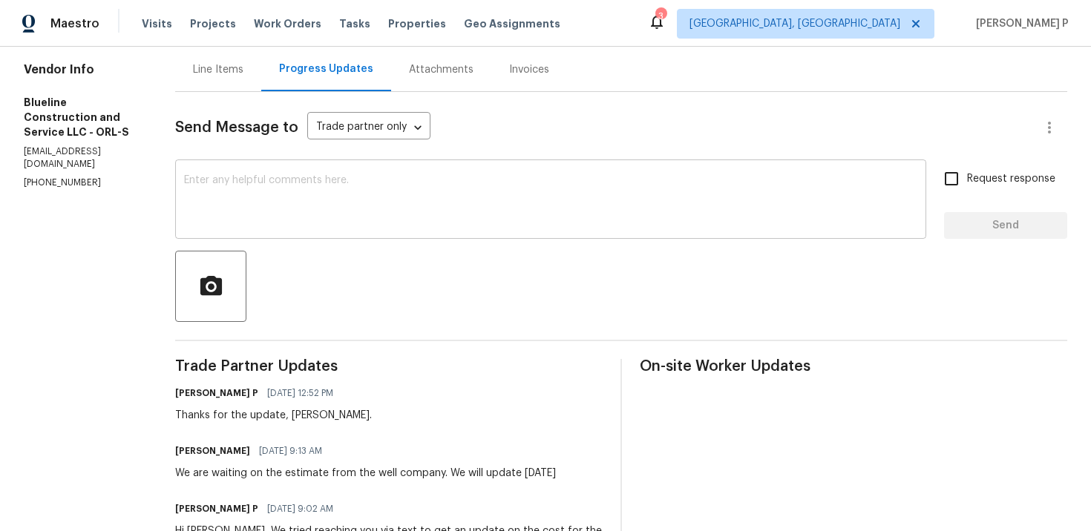
scroll to position [137, 0]
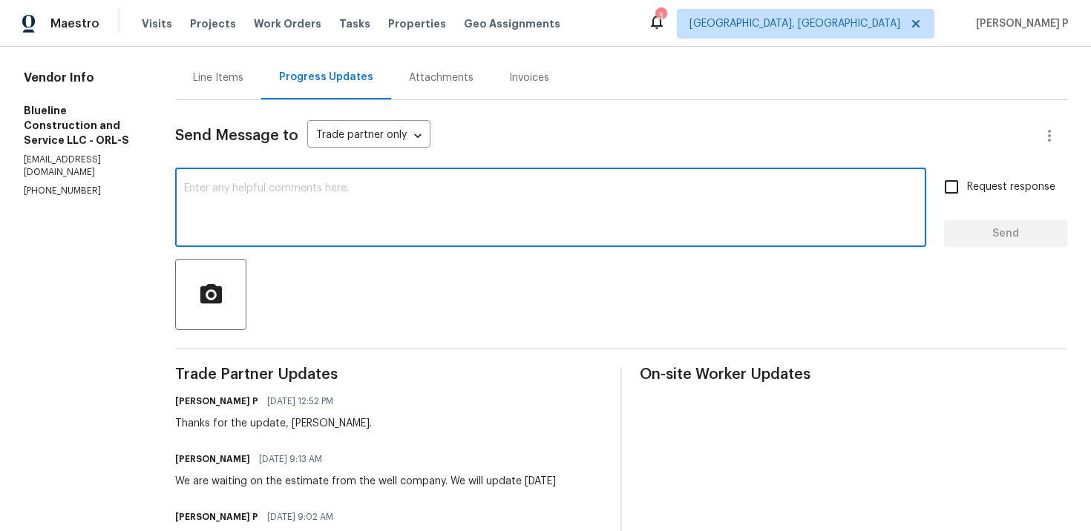
click at [338, 198] on textarea at bounding box center [550, 209] width 733 height 52
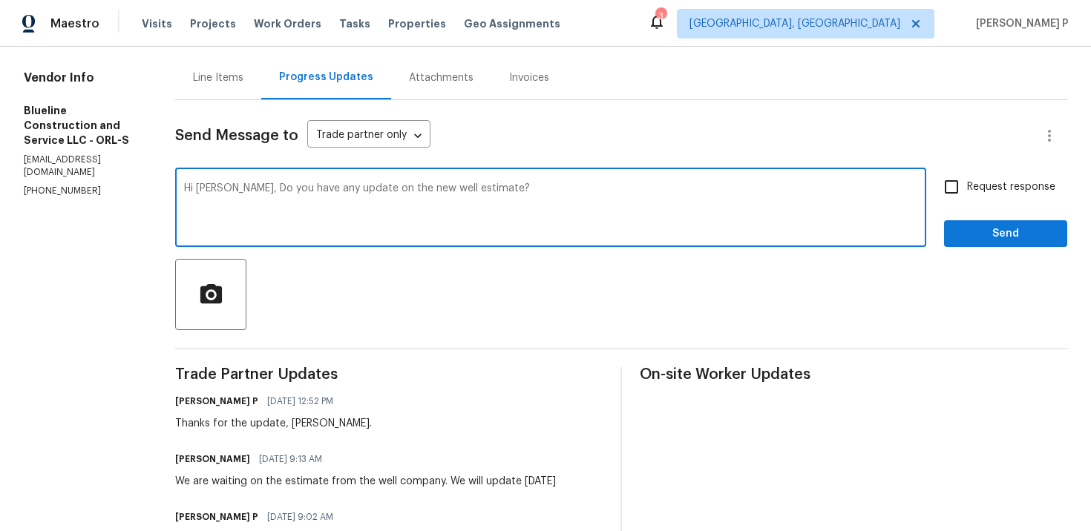
drag, startPoint x: 314, startPoint y: 188, endPoint x: 257, endPoint y: 186, distance: 57.2
click at [257, 186] on textarea "Hi [PERSON_NAME], Do you have any update on the new well estimate?" at bounding box center [550, 209] width 733 height 52
drag, startPoint x: 255, startPoint y: 190, endPoint x: 627, endPoint y: 190, distance: 371.9
click at [625, 190] on textarea "Hi [PERSON_NAME], Did you receive any update on the new well estimate?" at bounding box center [550, 209] width 733 height 52
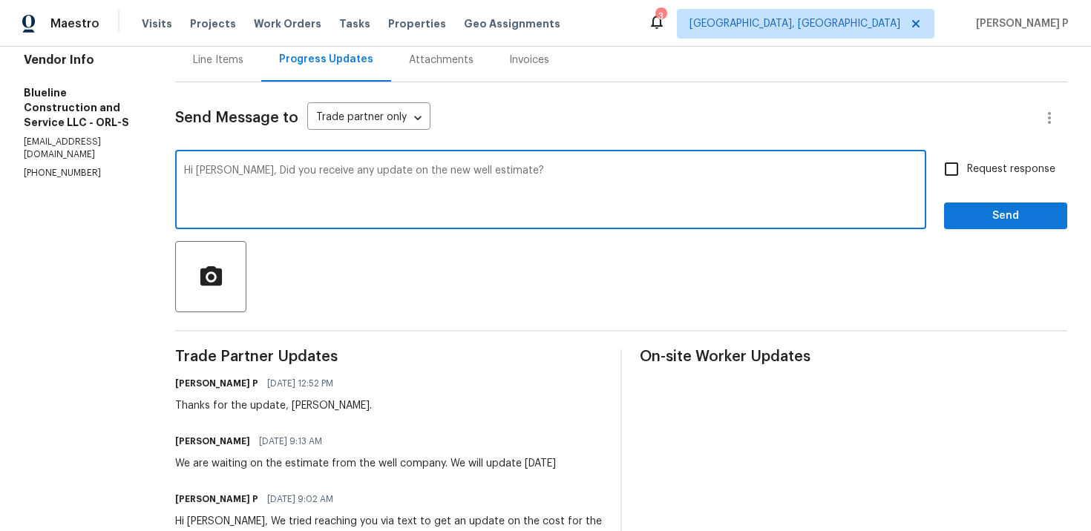
scroll to position [191, 0]
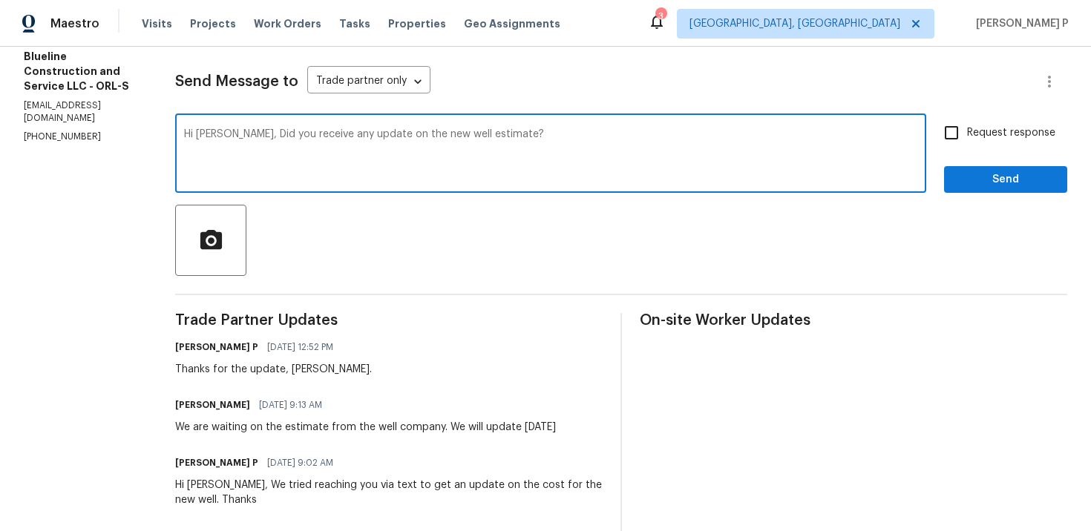
paste textarea "Have you received any updates"
type textarea "Hi [PERSON_NAME], Have you received any updates on the new well estimate?"
click at [1009, 166] on button "Send" at bounding box center [1005, 179] width 123 height 27
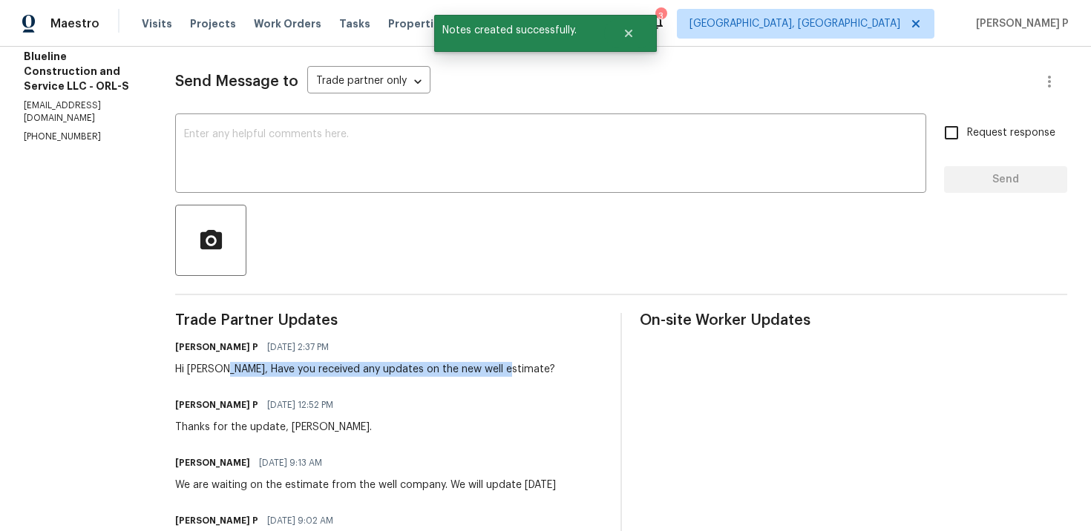
drag, startPoint x: 247, startPoint y: 369, endPoint x: 581, endPoint y: 369, distance: 334.0
click at [579, 369] on div "[PERSON_NAME] P [DATE] 2:37 PM Hi [PERSON_NAME], Have you received any updates …" at bounding box center [389, 357] width 428 height 40
copy div "Have you received any updates on the new well estimate?"
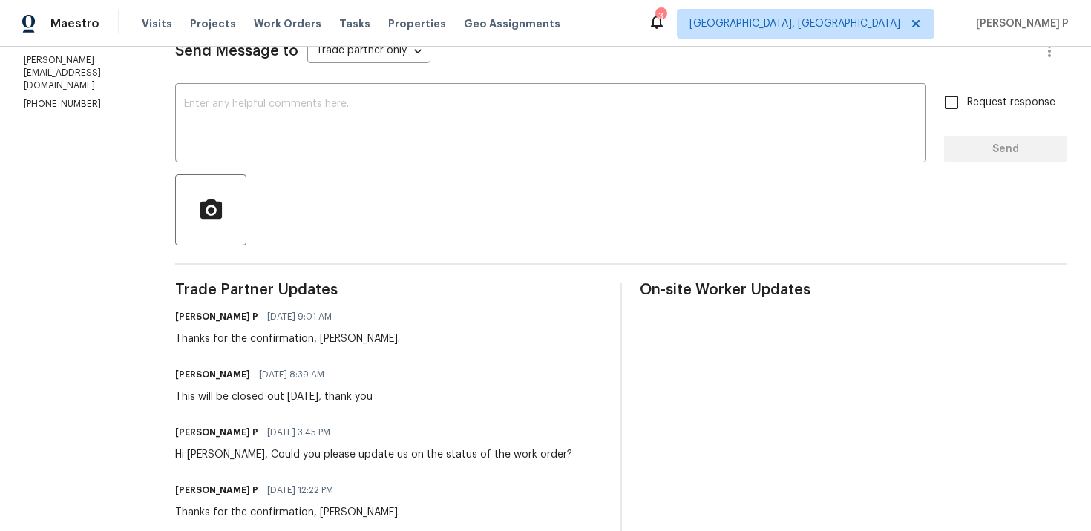
scroll to position [229, 0]
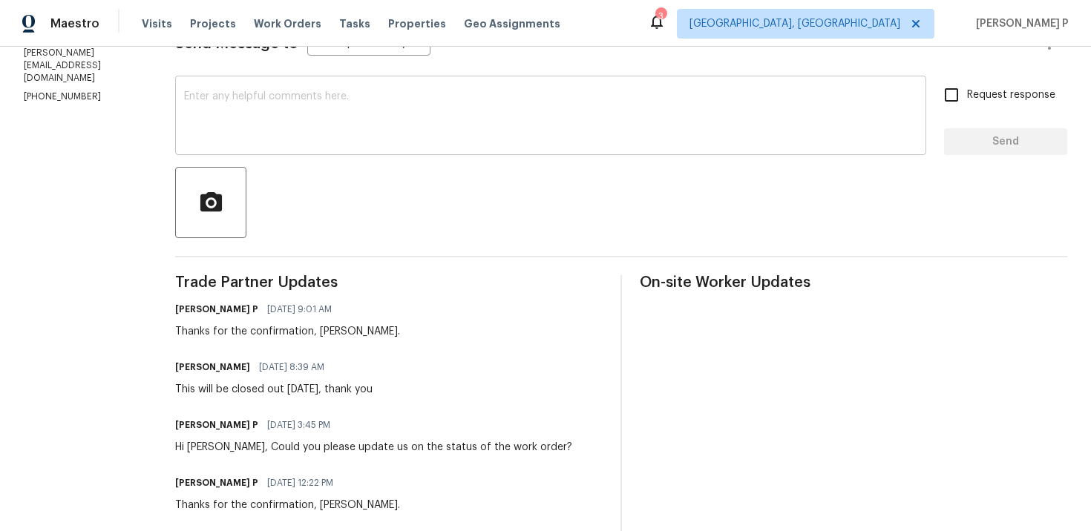
click at [321, 143] on div "x ​" at bounding box center [550, 117] width 751 height 76
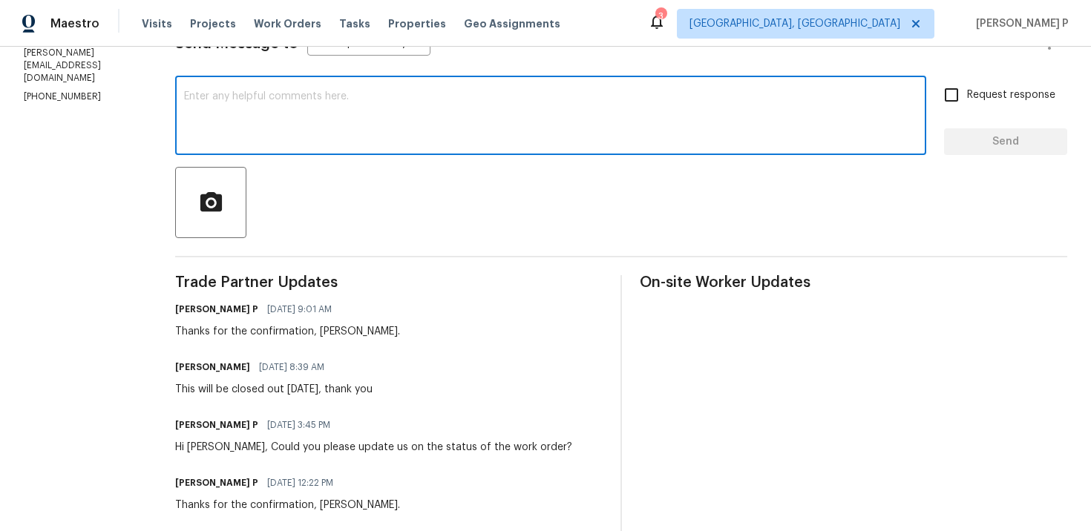
click at [359, 126] on textarea at bounding box center [550, 117] width 733 height 52
paste textarea "Could you please update us on the status of the work order?"
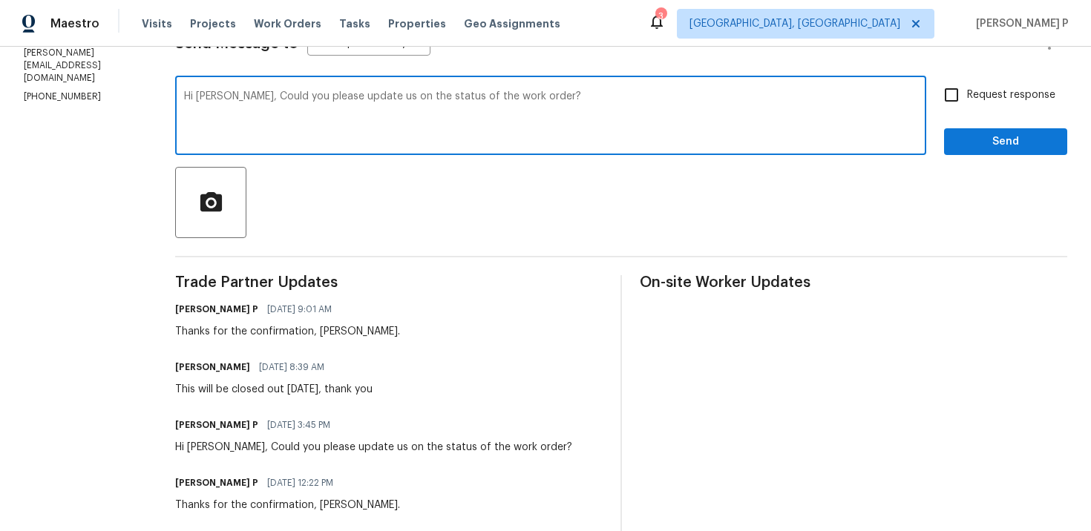
type textarea "Hi [PERSON_NAME], Could you please update us on the status of the work order?"
click at [972, 102] on span "Request response" at bounding box center [1011, 96] width 88 height 16
click at [967, 102] on input "Request response" at bounding box center [951, 94] width 31 height 31
checkbox input "true"
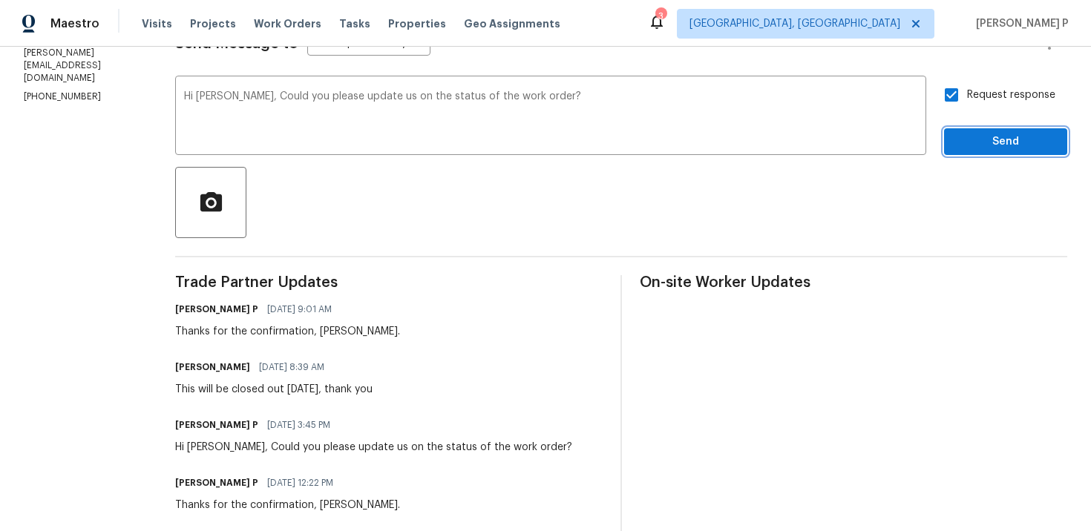
click at [970, 142] on span "Send" at bounding box center [1005, 142] width 99 height 19
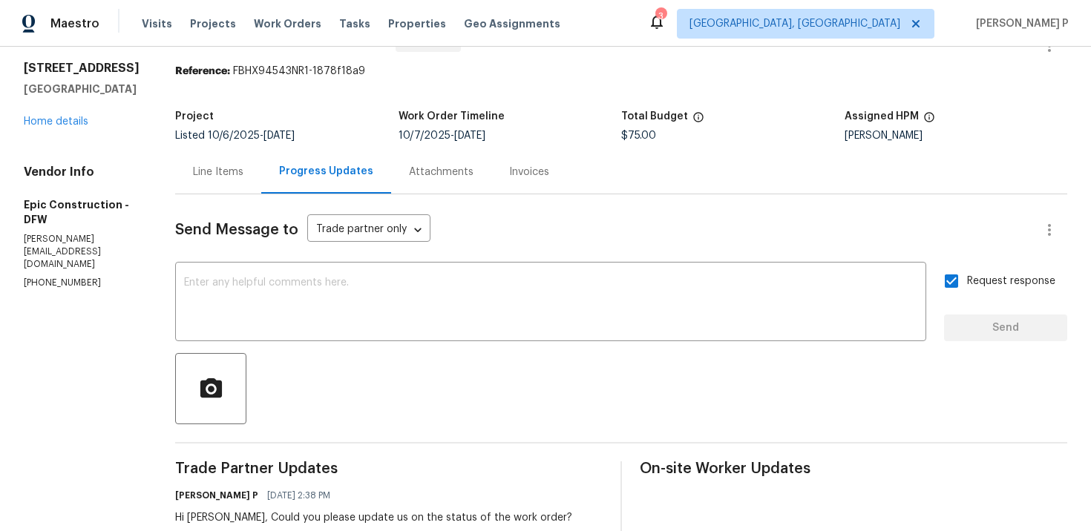
scroll to position [0, 0]
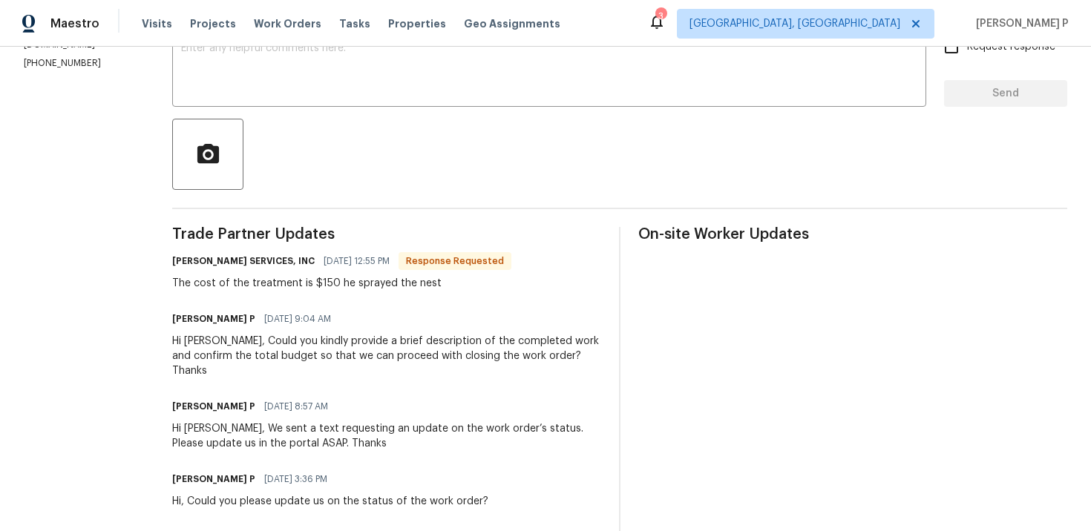
scroll to position [282, 0]
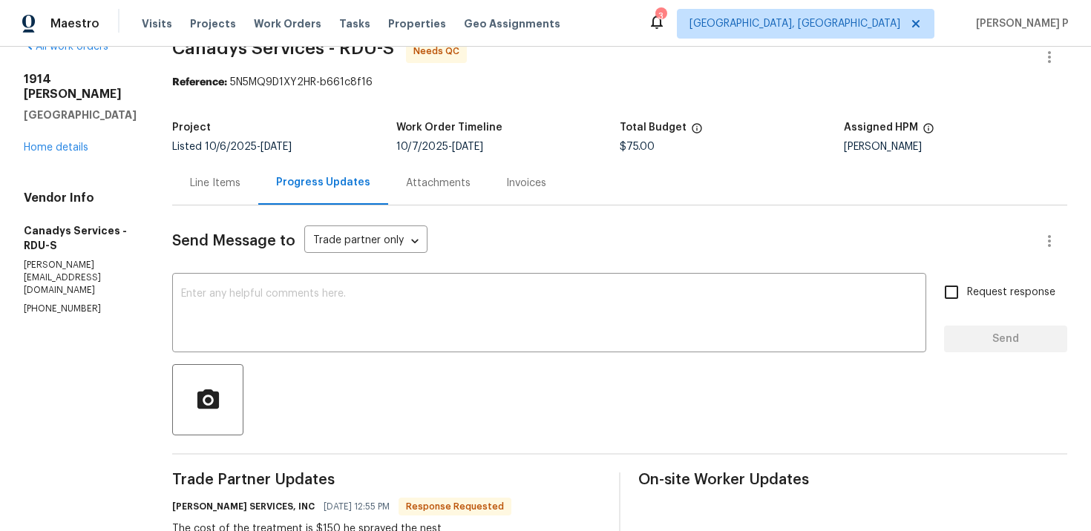
scroll to position [22, 0]
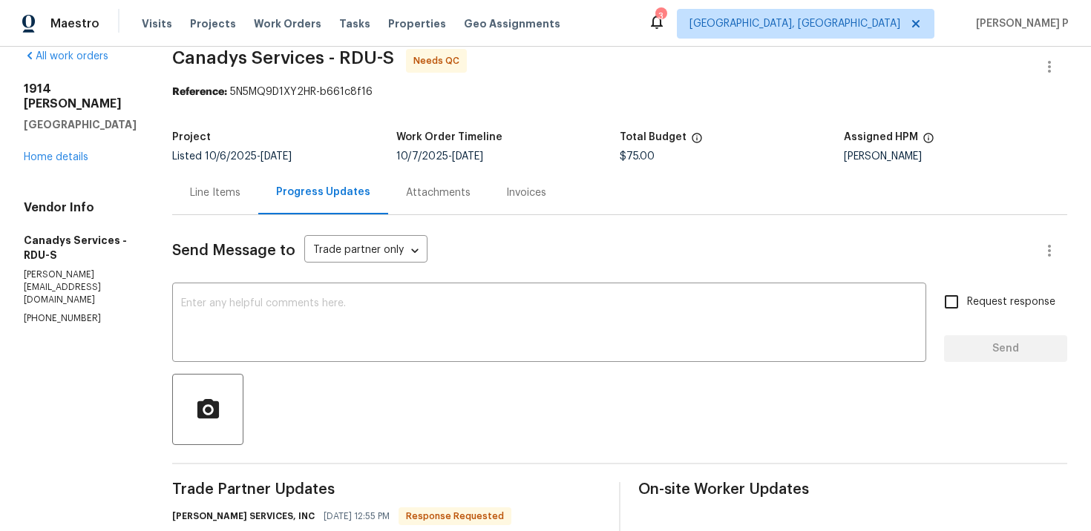
click at [258, 191] on div "Line Items" at bounding box center [215, 193] width 86 height 44
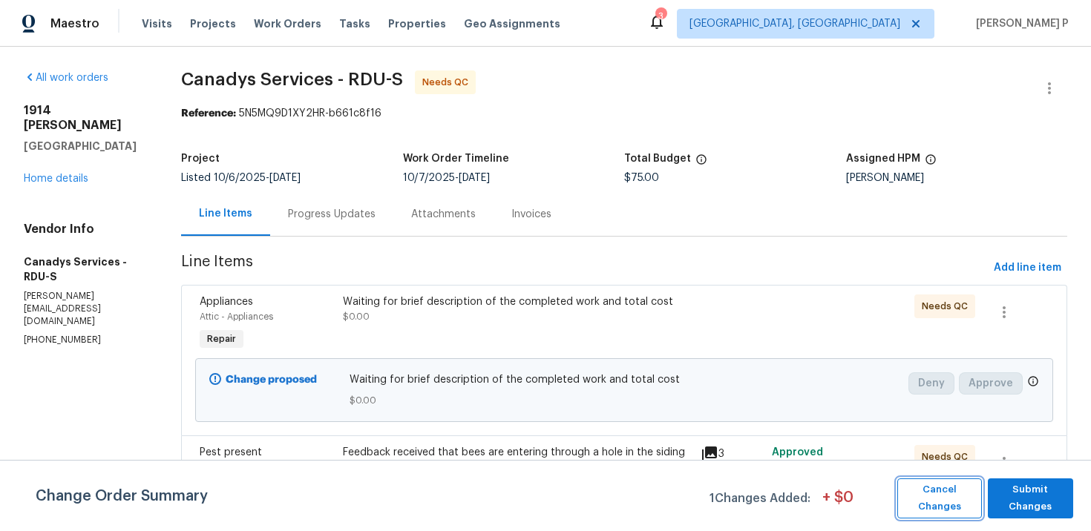
click at [937, 482] on span "Cancel Changes" at bounding box center [940, 499] width 70 height 34
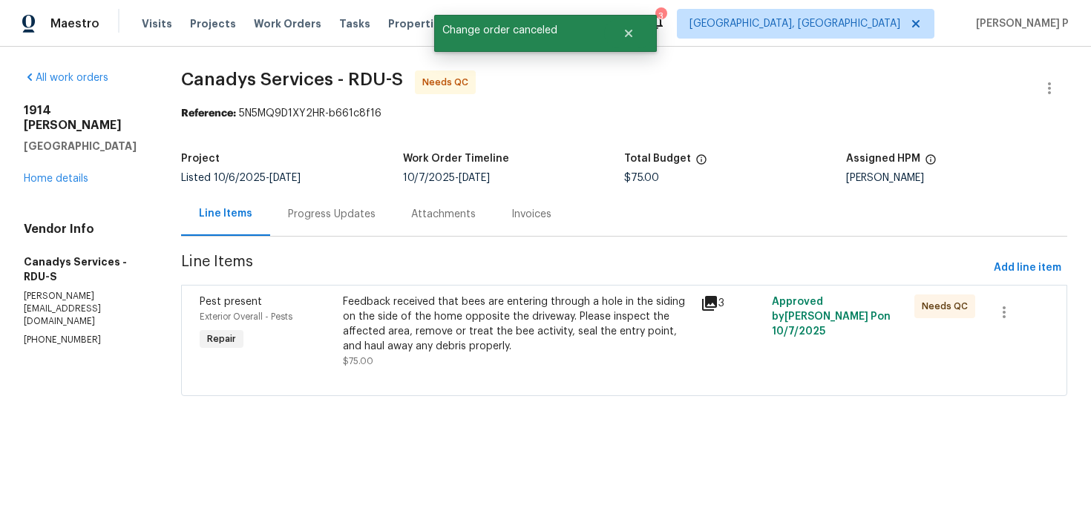
click at [402, 321] on div "Feedback received that bees are entering through a hole in the siding on the si…" at bounding box center [517, 324] width 348 height 59
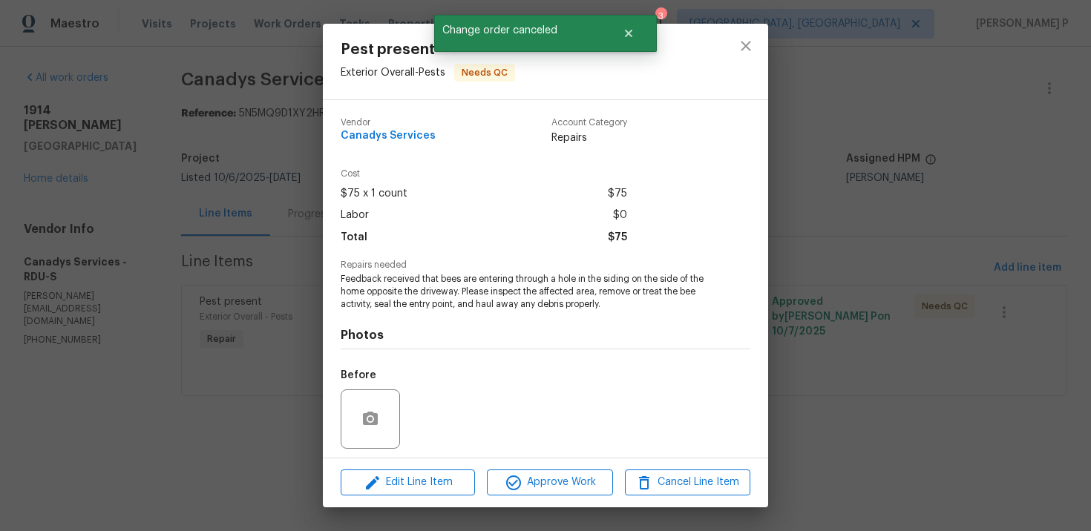
scroll to position [102, 0]
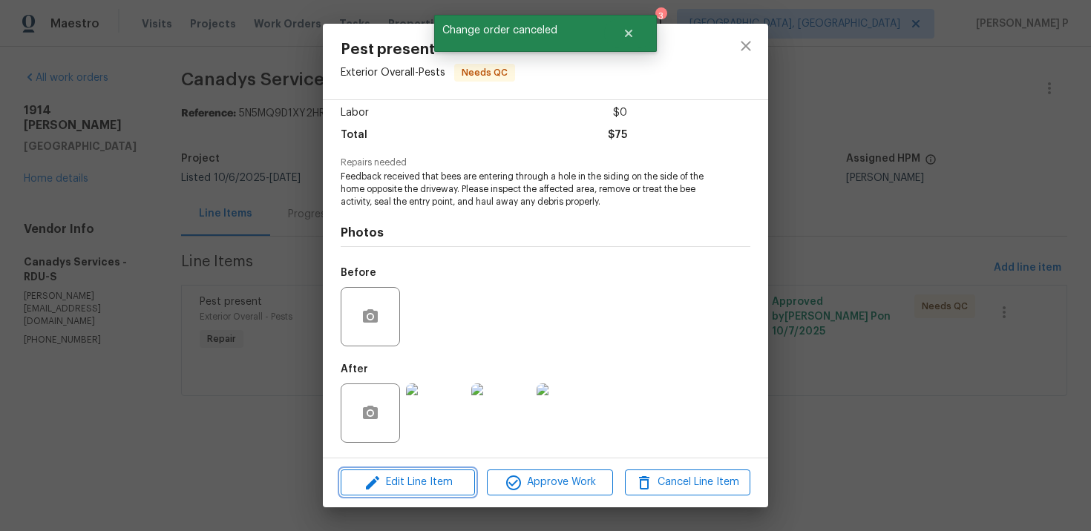
click at [413, 482] on span "Edit Line Item" at bounding box center [407, 483] width 125 height 19
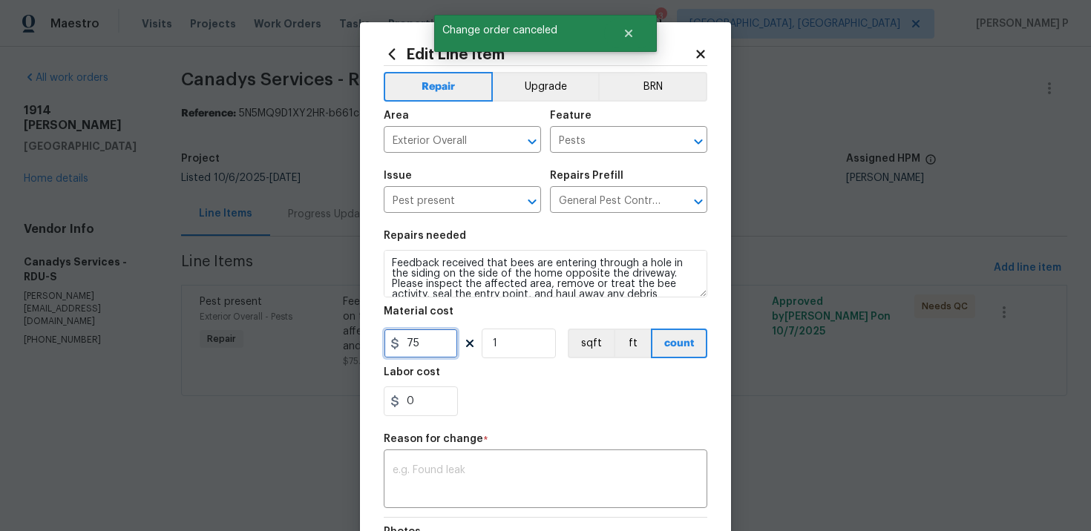
click at [420, 333] on input "75" at bounding box center [421, 344] width 74 height 30
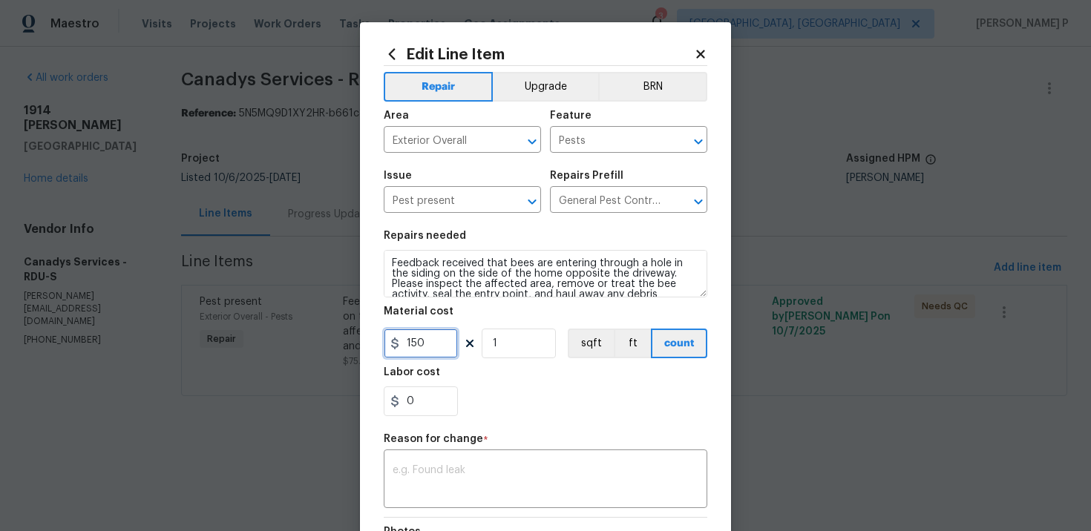
type input "150"
click at [435, 460] on div "x ​" at bounding box center [546, 481] width 324 height 55
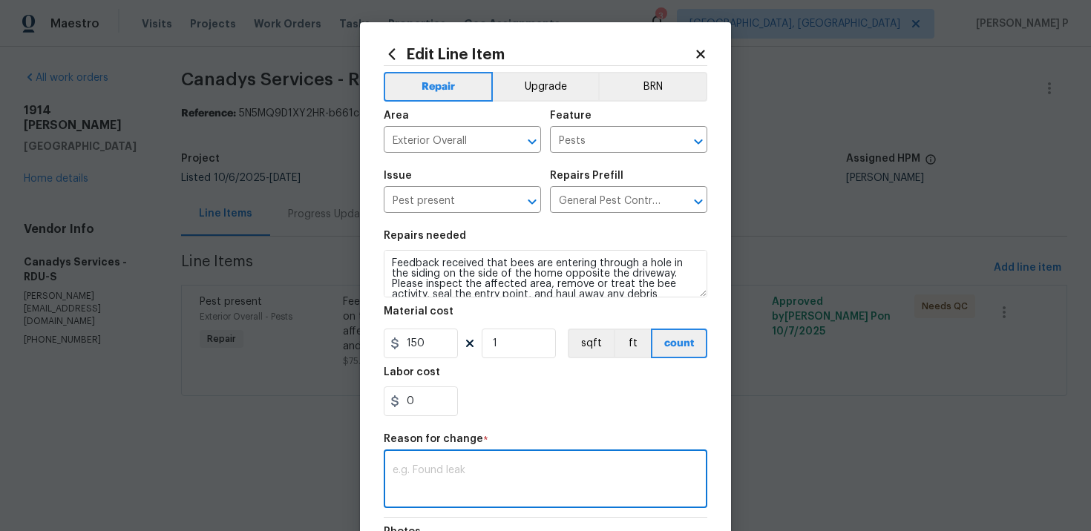
paste textarea "(RP) Updated per vendor’s final cost."
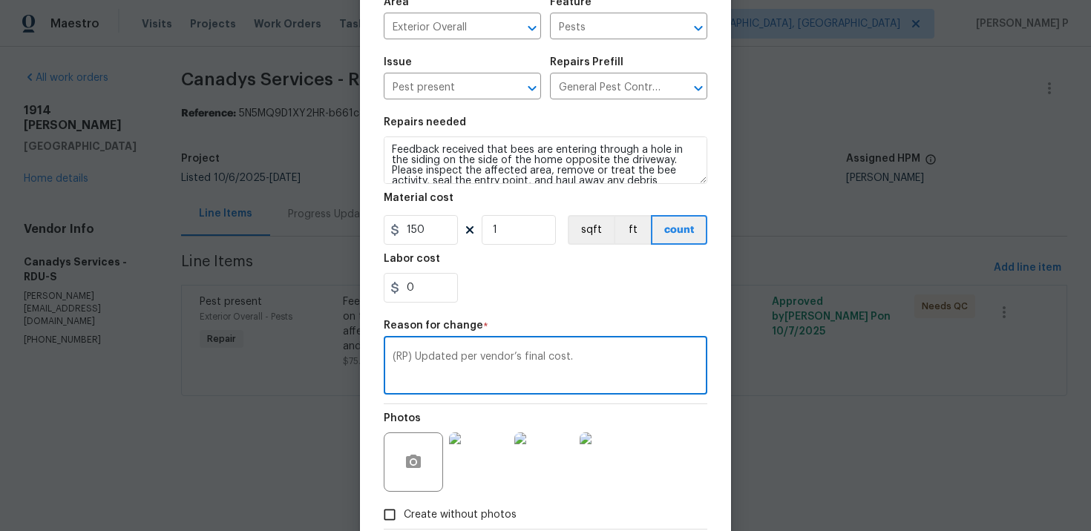
scroll to position [200, 0]
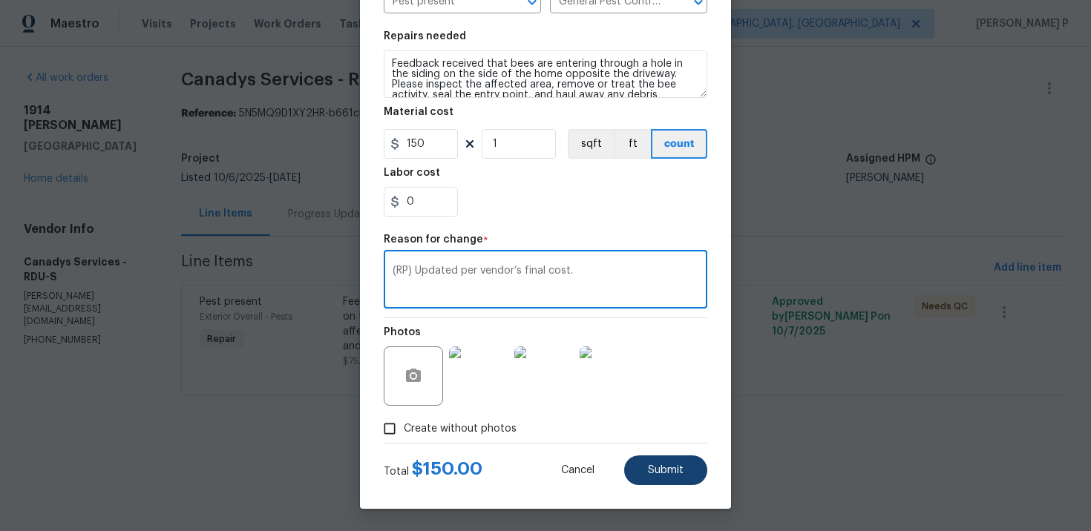
type textarea "(RP) Updated per vendor’s final cost."
click at [677, 458] on button "Submit" at bounding box center [665, 471] width 83 height 30
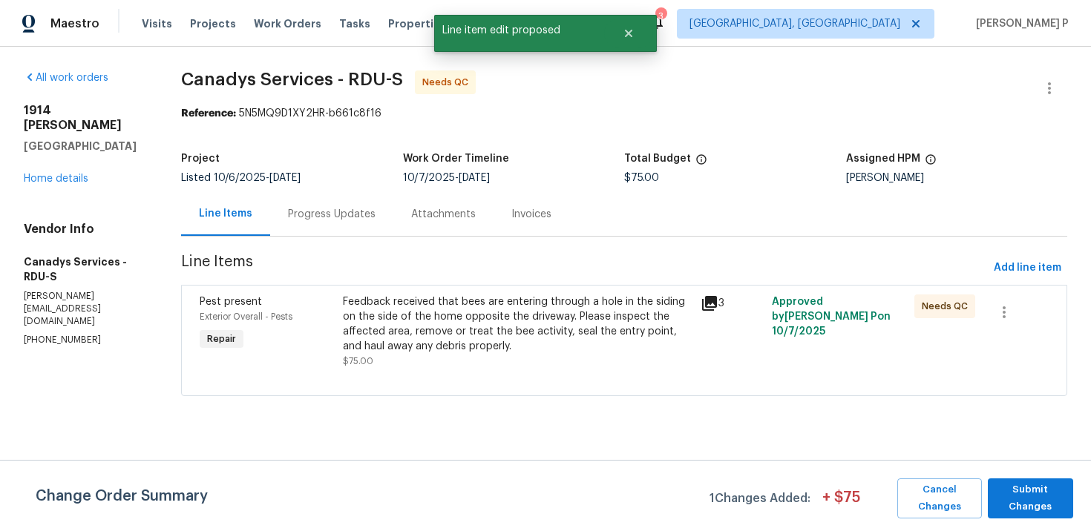
scroll to position [0, 0]
click at [1026, 503] on span "Submit Changes" at bounding box center [1030, 499] width 71 height 34
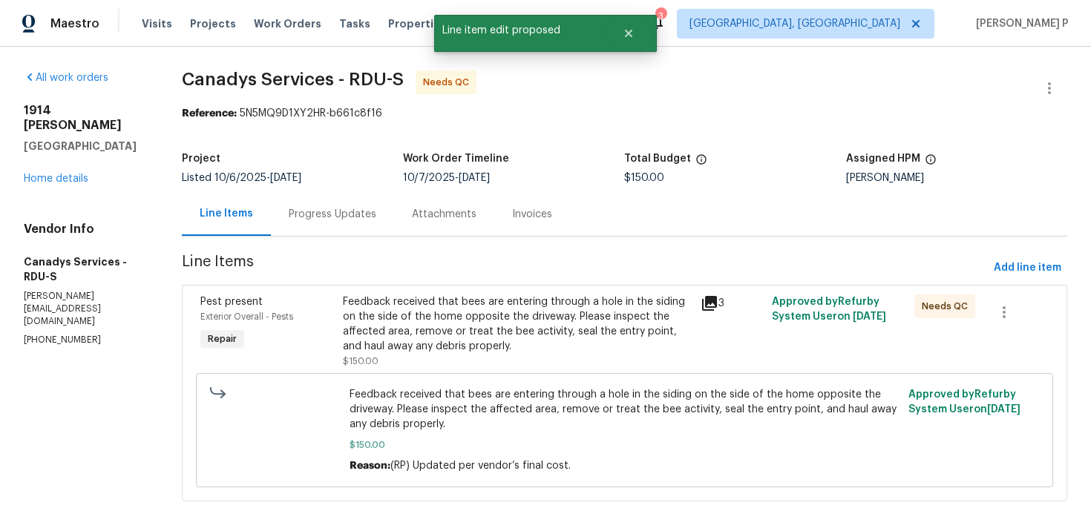
click at [349, 212] on div "Progress Updates" at bounding box center [333, 214] width 88 height 15
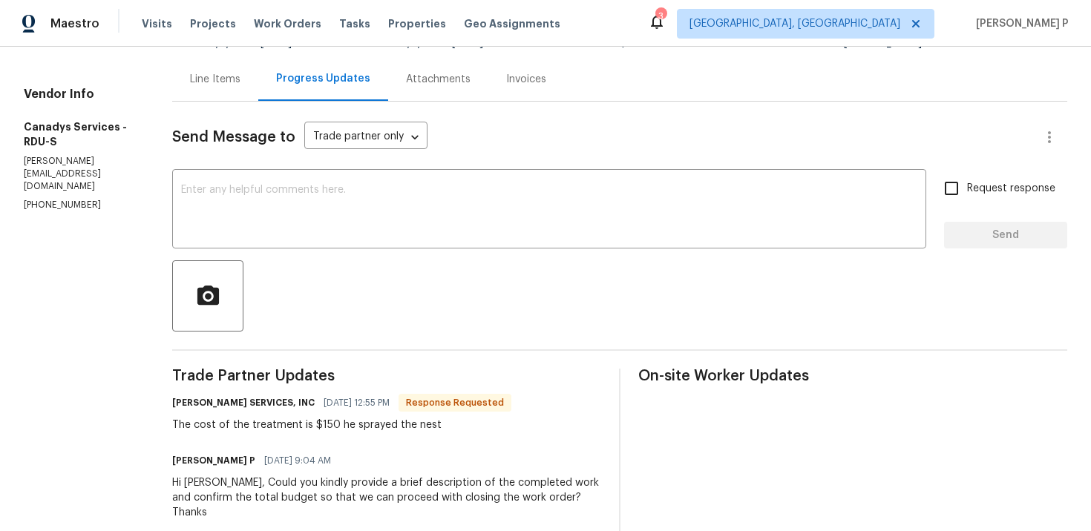
scroll to position [137, 0]
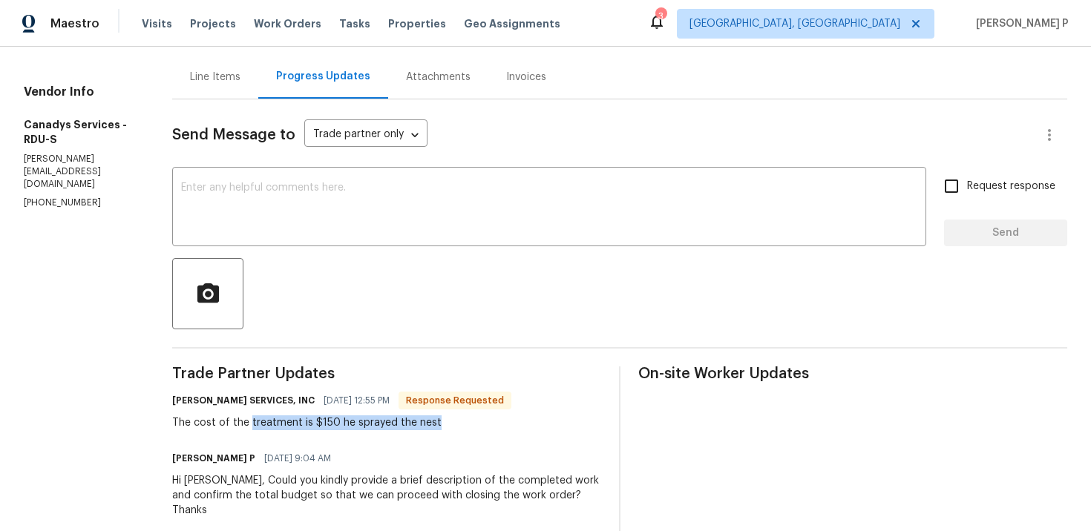
drag, startPoint x: 461, startPoint y: 424, endPoint x: 269, endPoint y: 426, distance: 191.5
click at [269, 426] on div "The cost of the treatment is $150 he sprayed the nest" at bounding box center [341, 423] width 339 height 15
click at [183, 436] on div "All work orders 1914 Adams Pl Hillsborough, NC 27278 Home details Vendor Info C…" at bounding box center [545, 474] width 1091 height 1131
drag, startPoint x: 195, startPoint y: 423, endPoint x: 485, endPoint y: 425, distance: 289.5
click at [482, 425] on div "The cost of the treatment is $150 he sprayed the nest" at bounding box center [341, 423] width 339 height 15
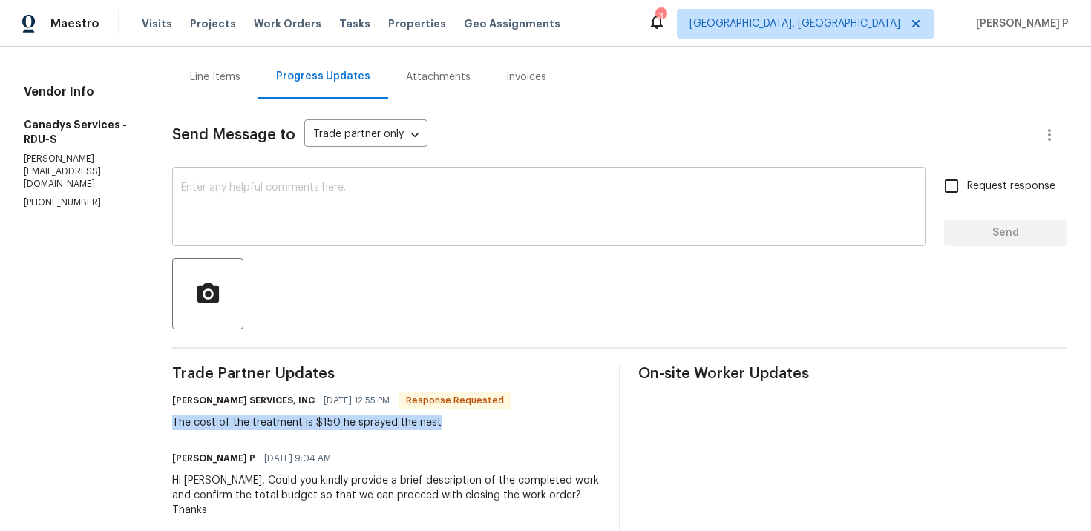
click at [432, 214] on textarea at bounding box center [549, 209] width 736 height 52
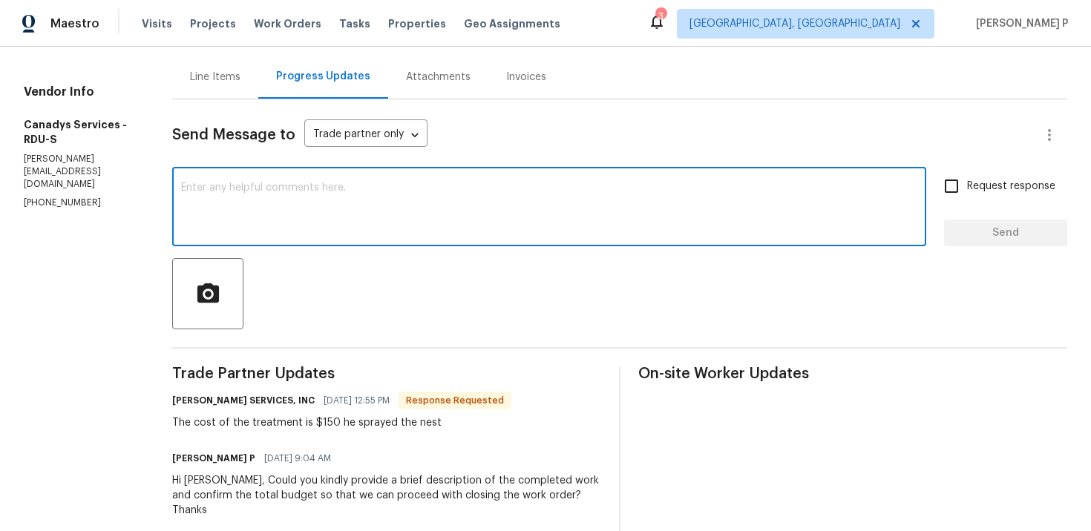
scroll to position [131, 0]
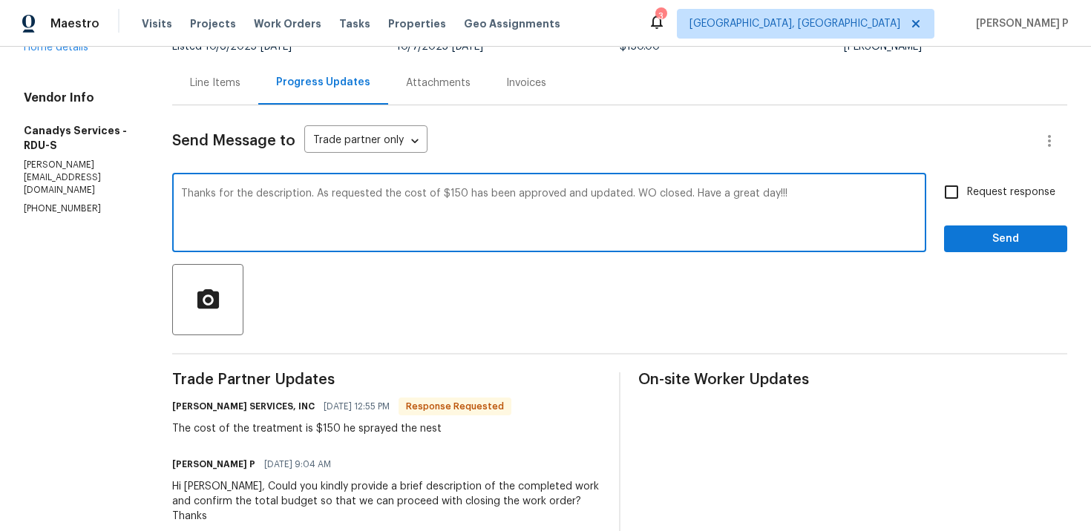
type textarea "Thanks for the description. As requested the cost of $150 has been approved and…"
click at [981, 238] on span "Send" at bounding box center [1005, 239] width 99 height 19
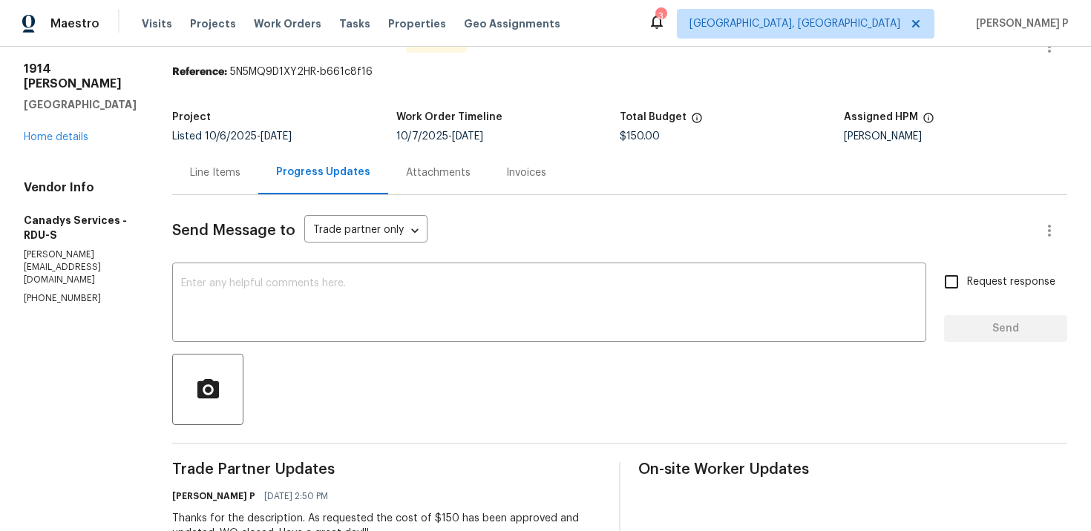
scroll to position [0, 0]
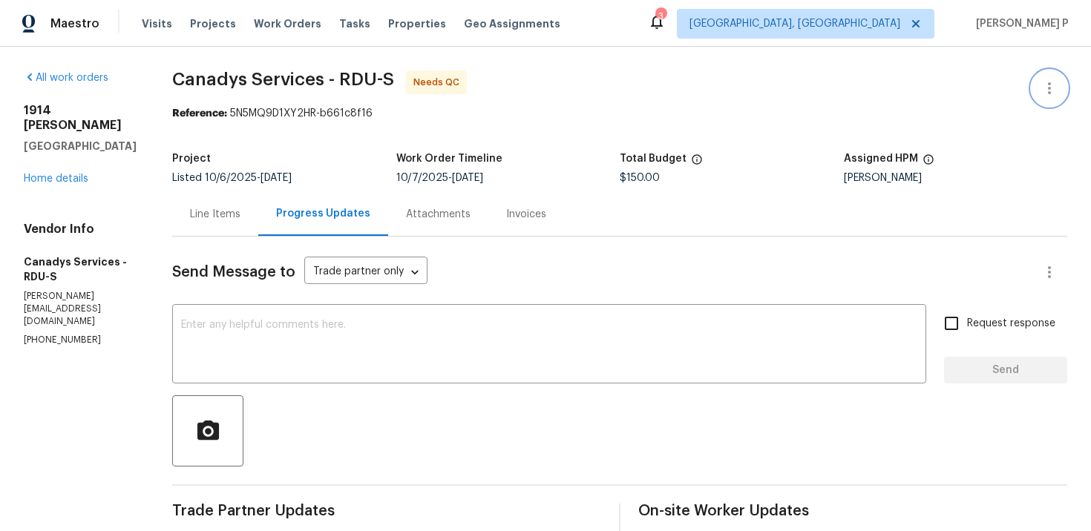
click at [1057, 93] on icon "button" at bounding box center [1050, 88] width 18 height 18
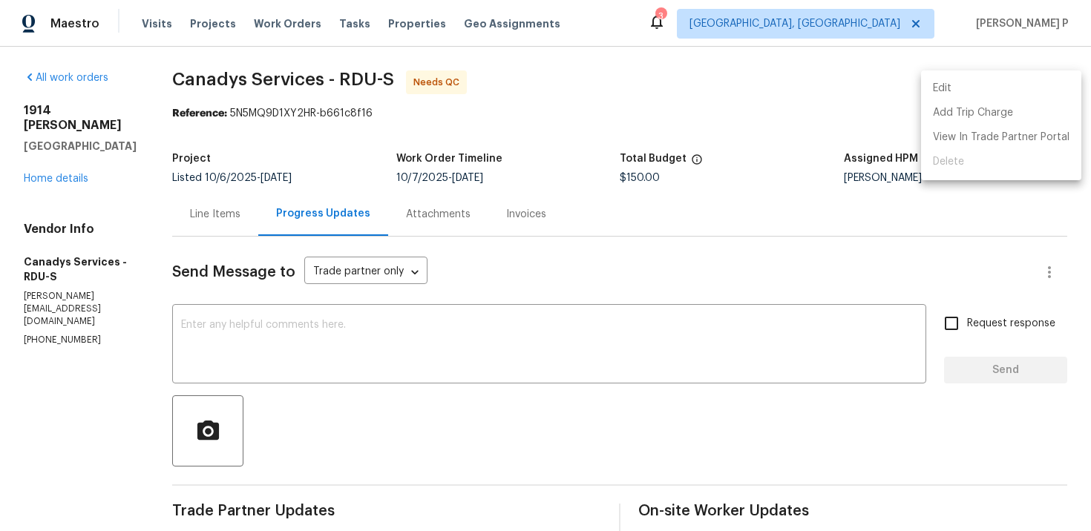
click at [971, 87] on li "Edit" at bounding box center [1001, 88] width 160 height 24
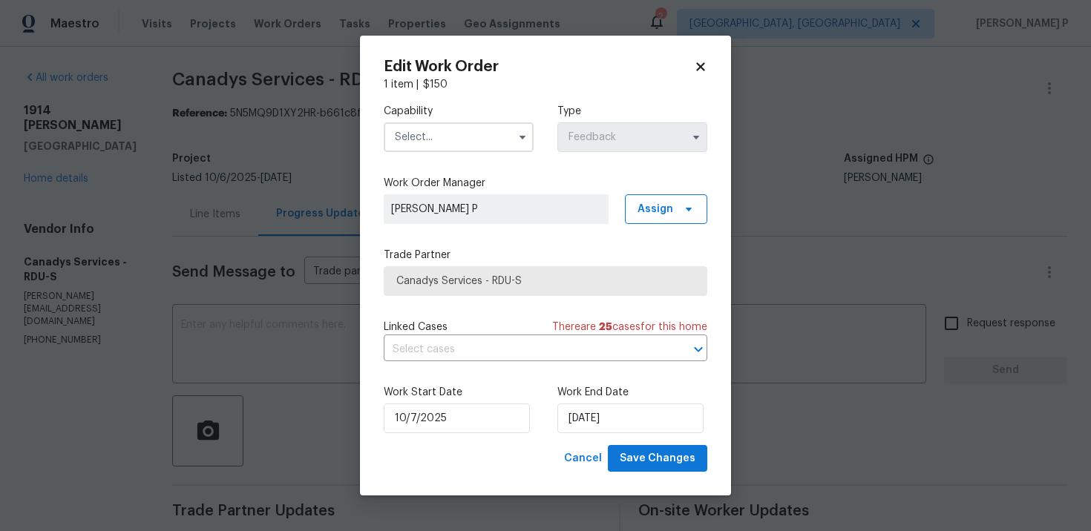
click at [457, 140] on input "text" at bounding box center [459, 137] width 150 height 30
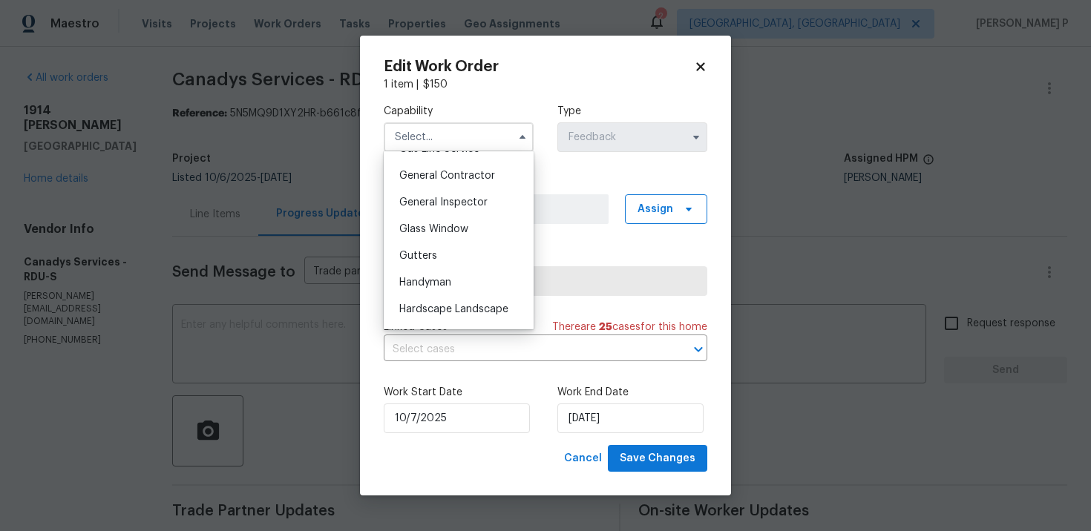
scroll to position [707, 0]
click at [142, 319] on body "Maestro Visits Projects Work Orders Tasks Properties Geo Assignments 2 Albuquer…" at bounding box center [545, 265] width 1091 height 531
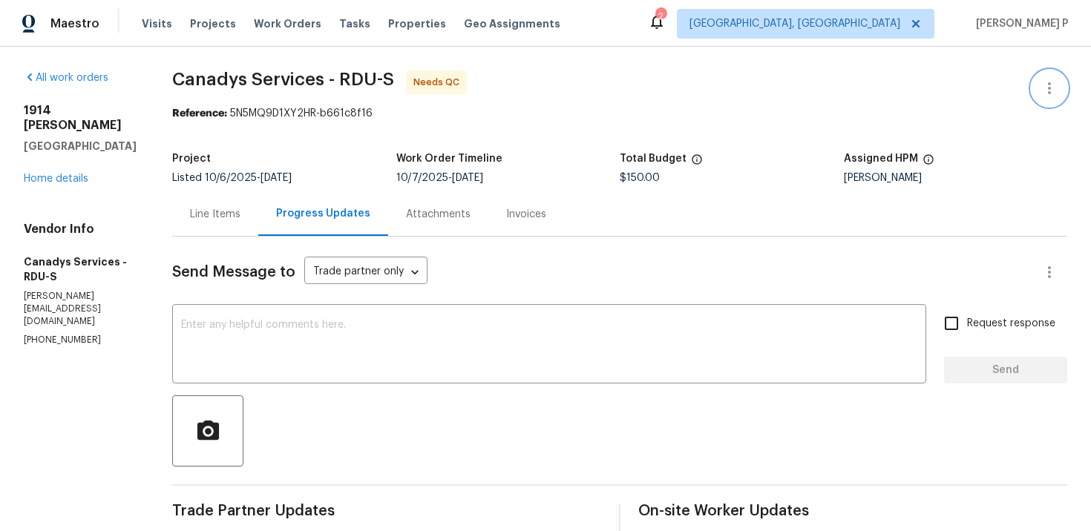
click at [1053, 93] on icon "button" at bounding box center [1050, 88] width 18 height 18
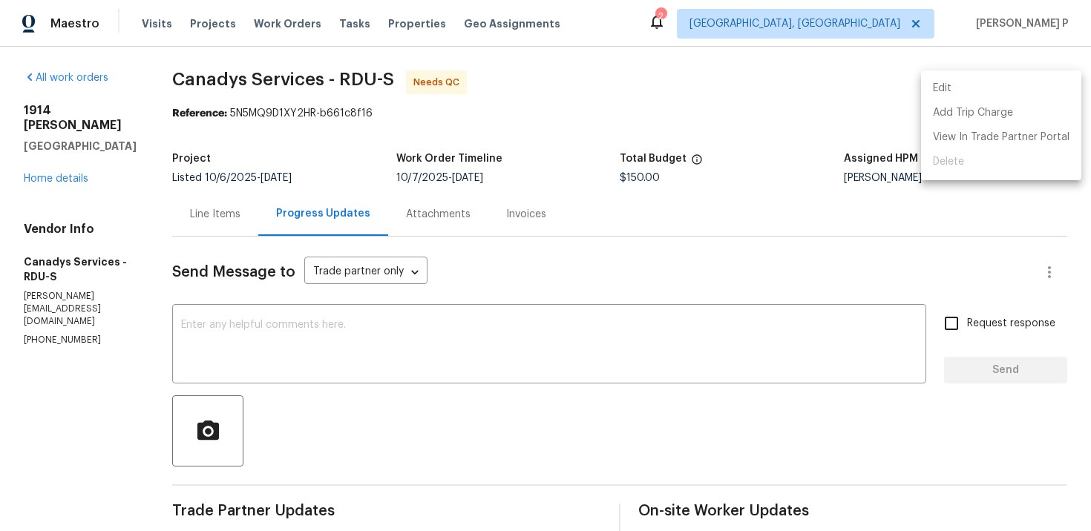
click at [964, 82] on li "Edit" at bounding box center [1001, 88] width 160 height 24
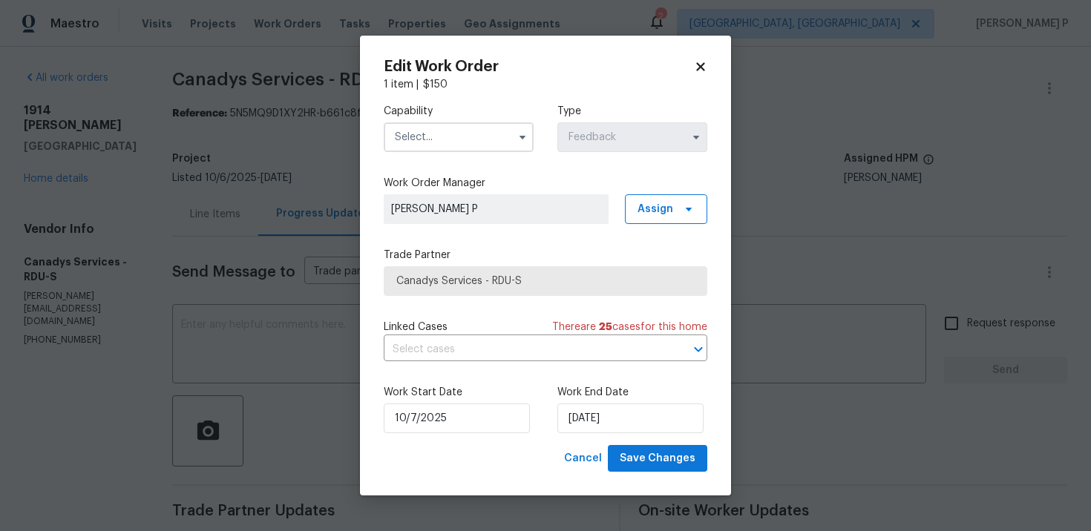
click at [419, 138] on input "text" at bounding box center [459, 137] width 150 height 30
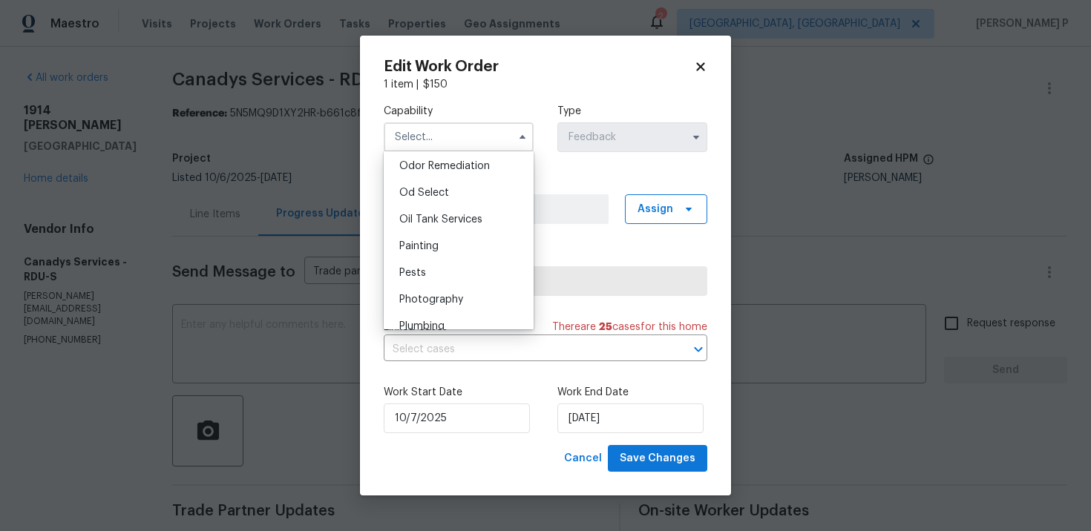
scroll to position [1174, 0]
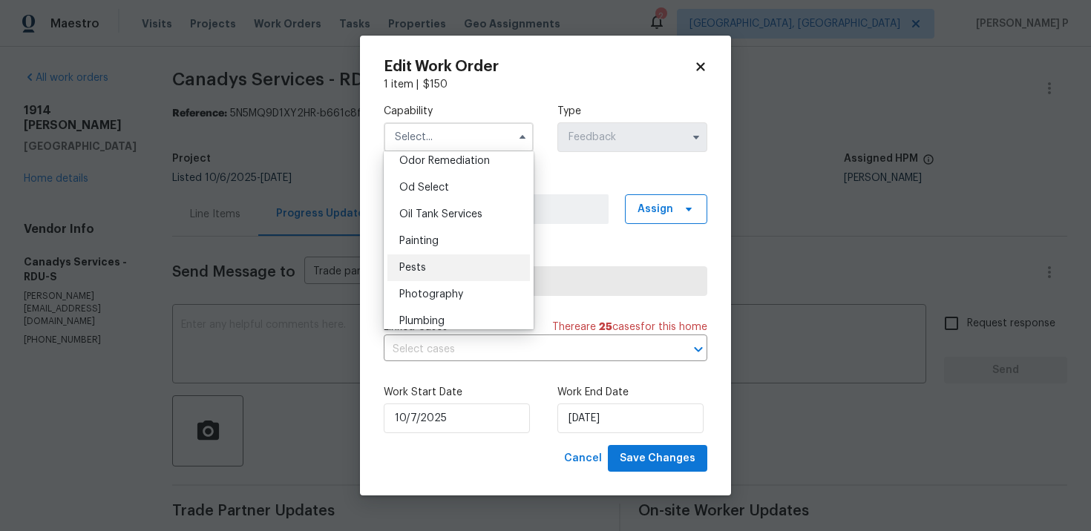
click at [418, 265] on span "Pests" at bounding box center [412, 268] width 27 height 10
type input "Pests"
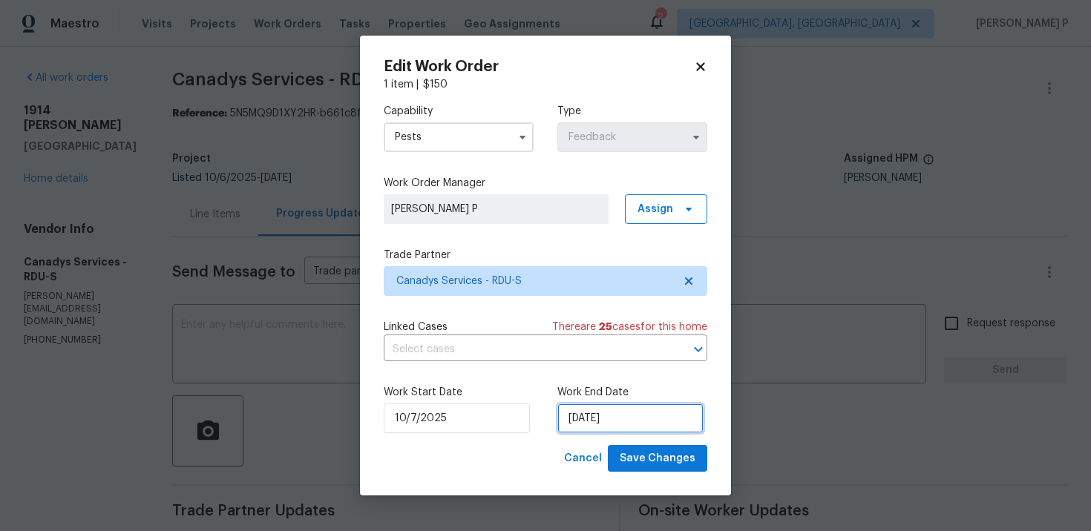
click at [595, 431] on input "10/9/2025" at bounding box center [630, 419] width 146 height 30
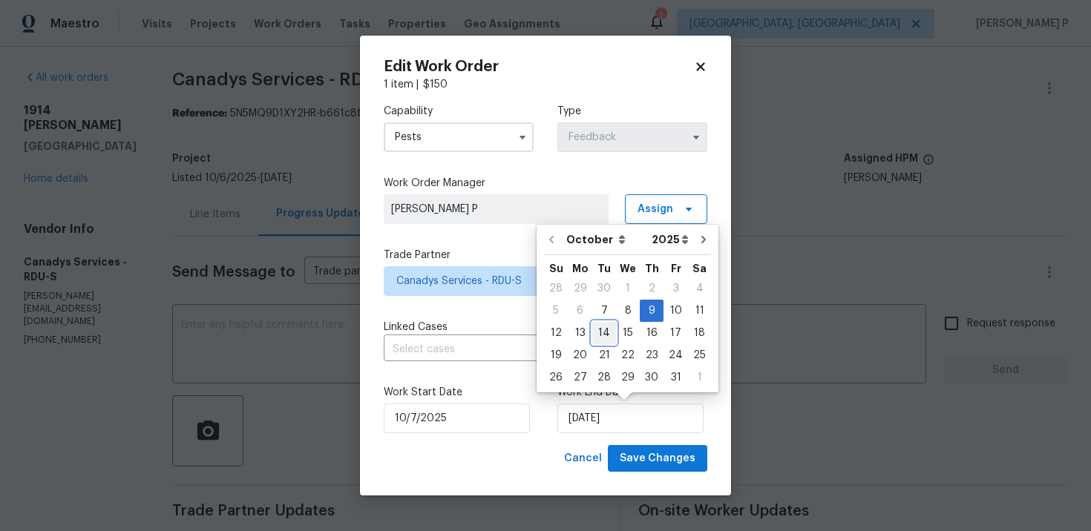
click at [603, 333] on div "14" at bounding box center [604, 333] width 24 height 21
type input "[DATE]"
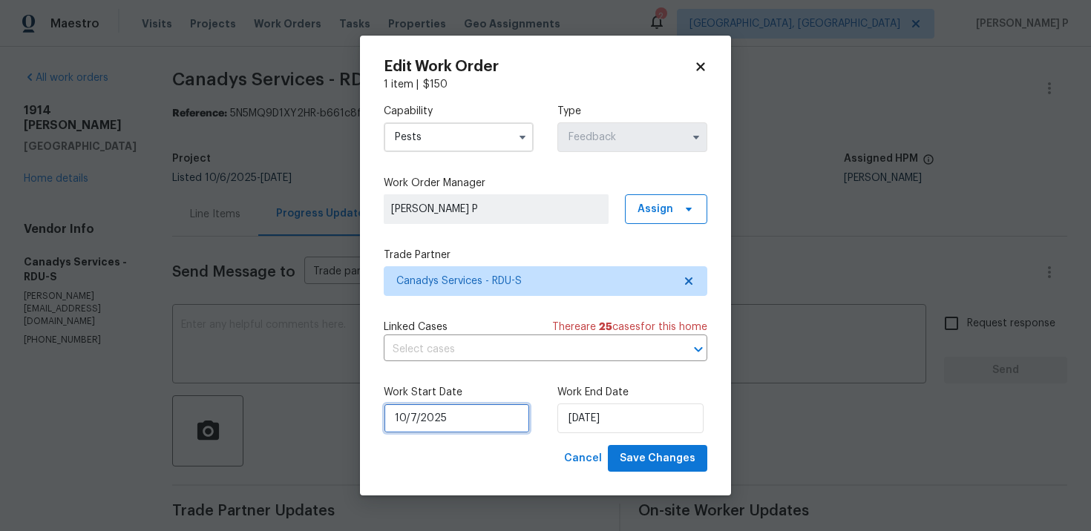
click at [451, 422] on input "10/7/2025" at bounding box center [457, 419] width 146 height 30
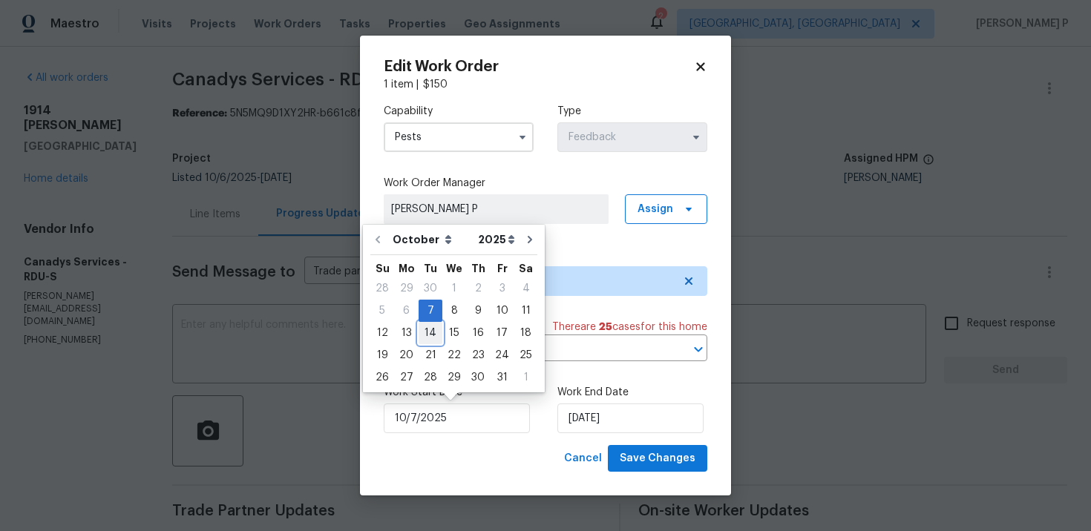
click at [429, 326] on div "14" at bounding box center [431, 333] width 24 height 21
type input "10/14/2025"
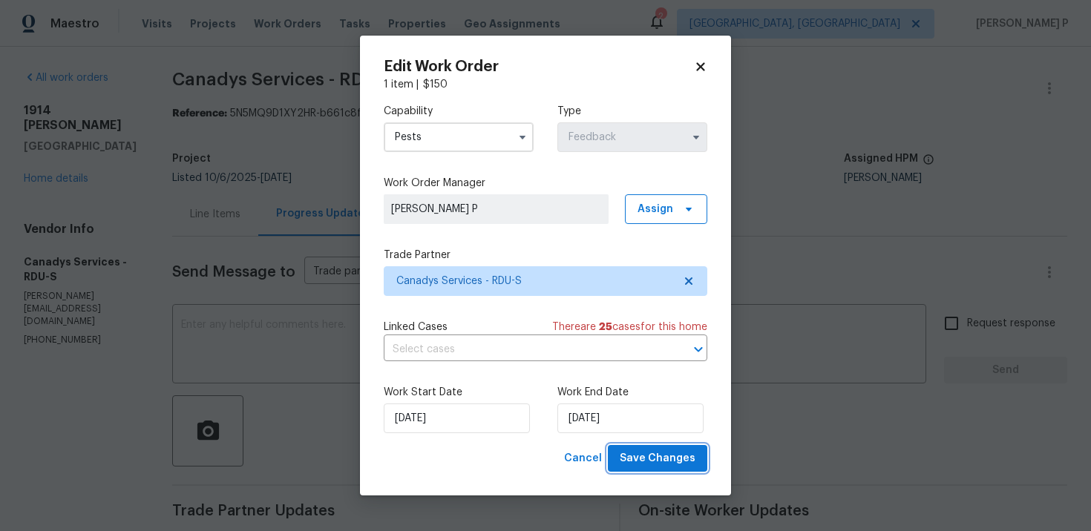
click at [664, 458] on span "Save Changes" at bounding box center [658, 459] width 76 height 19
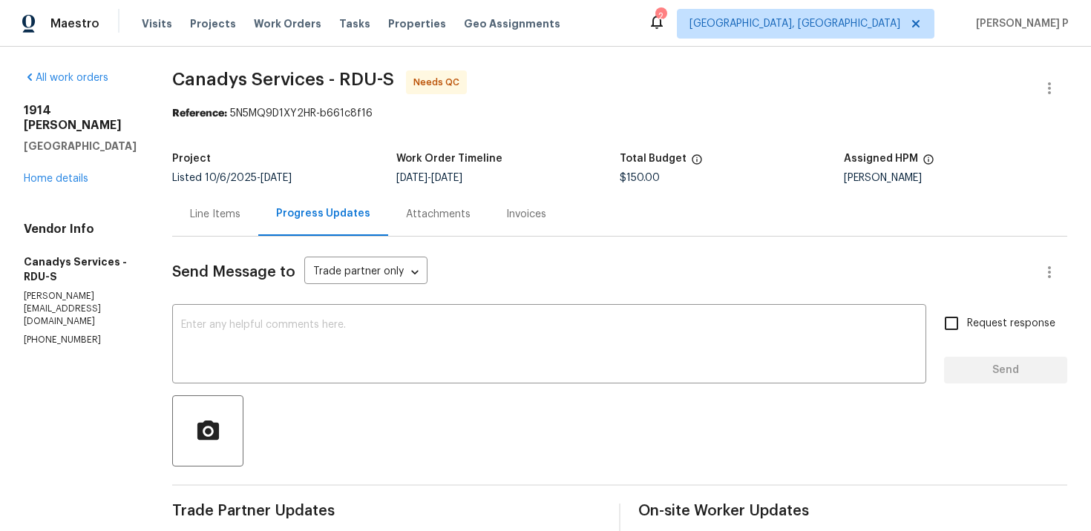
click at [240, 210] on div "Line Items" at bounding box center [215, 214] width 50 height 15
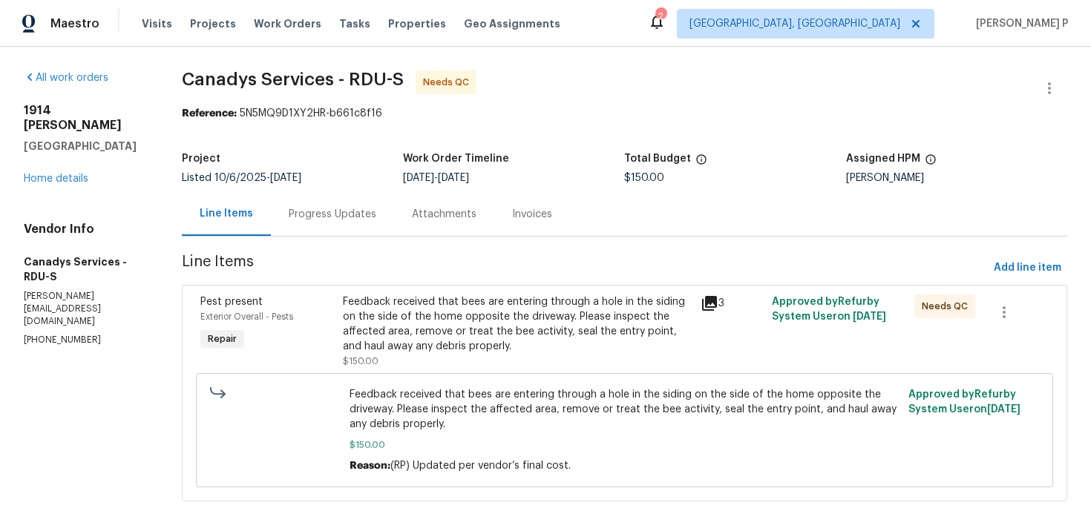
scroll to position [13, 0]
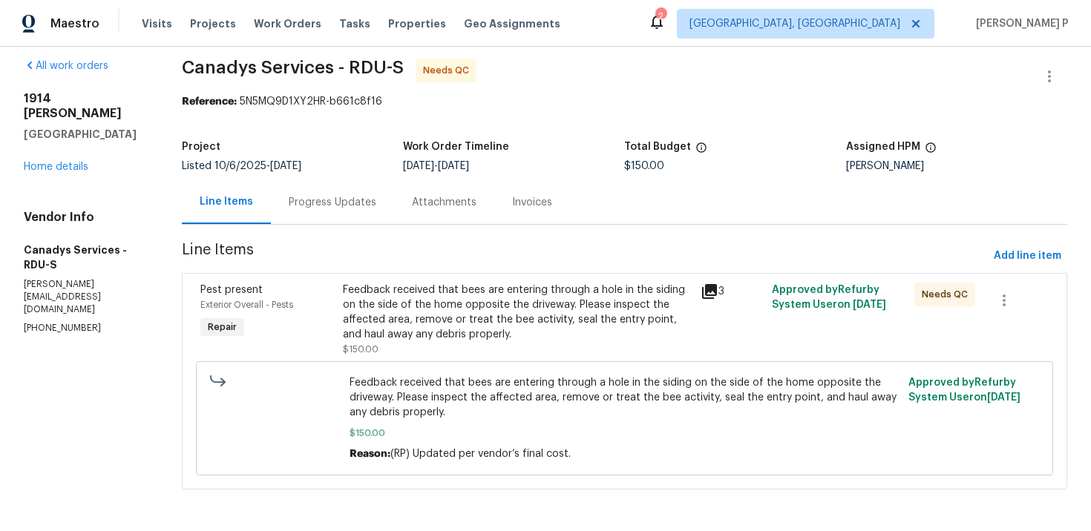
click at [514, 295] on div "Feedback received that bees are entering through a hole in the siding on the si…" at bounding box center [517, 312] width 348 height 59
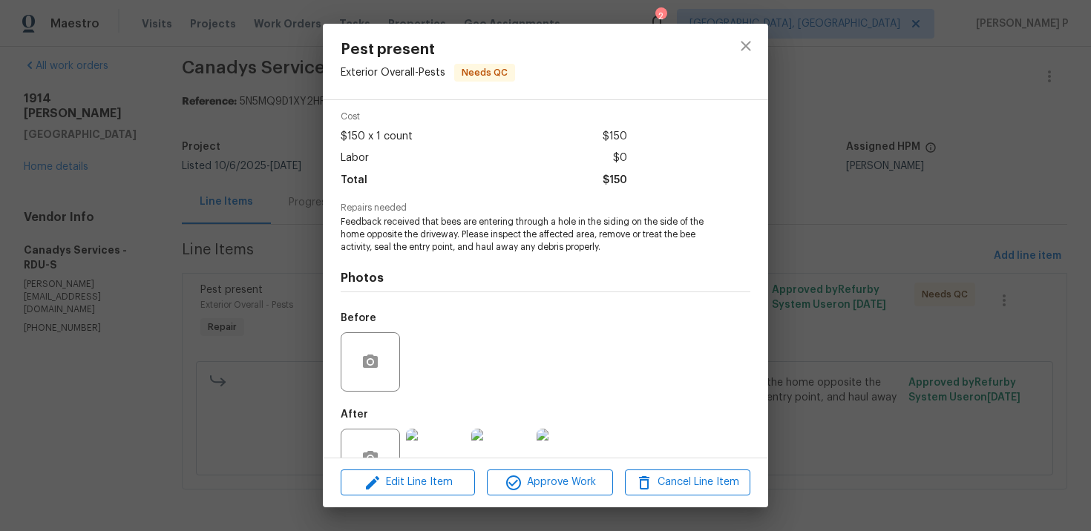
scroll to position [102, 0]
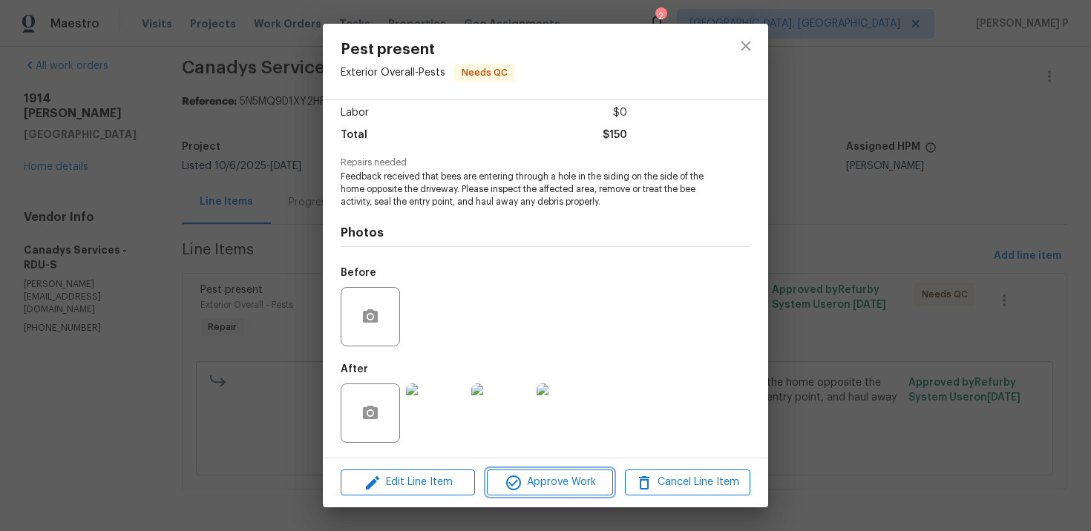
click at [558, 489] on span "Approve Work" at bounding box center [549, 483] width 117 height 19
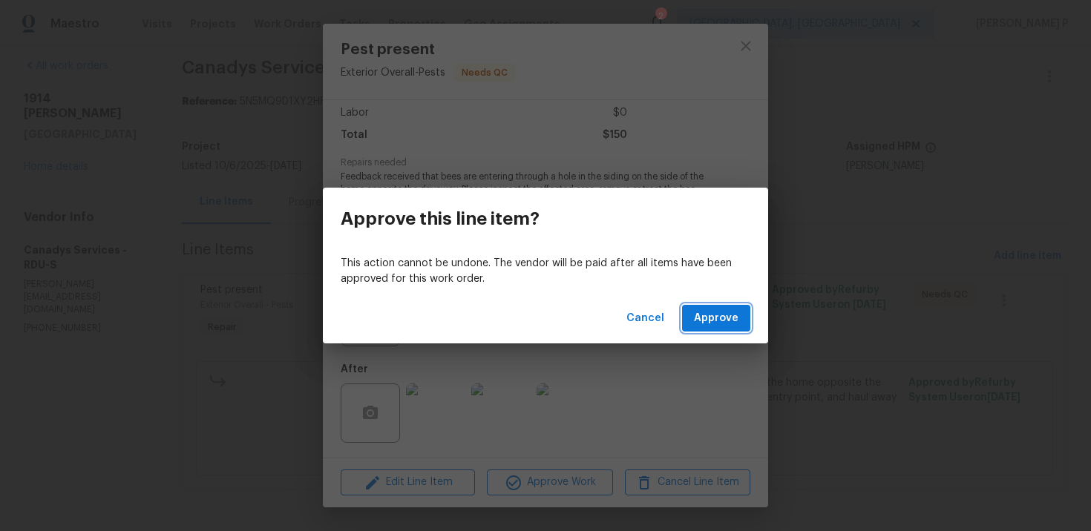
click at [711, 322] on span "Approve" at bounding box center [716, 319] width 45 height 19
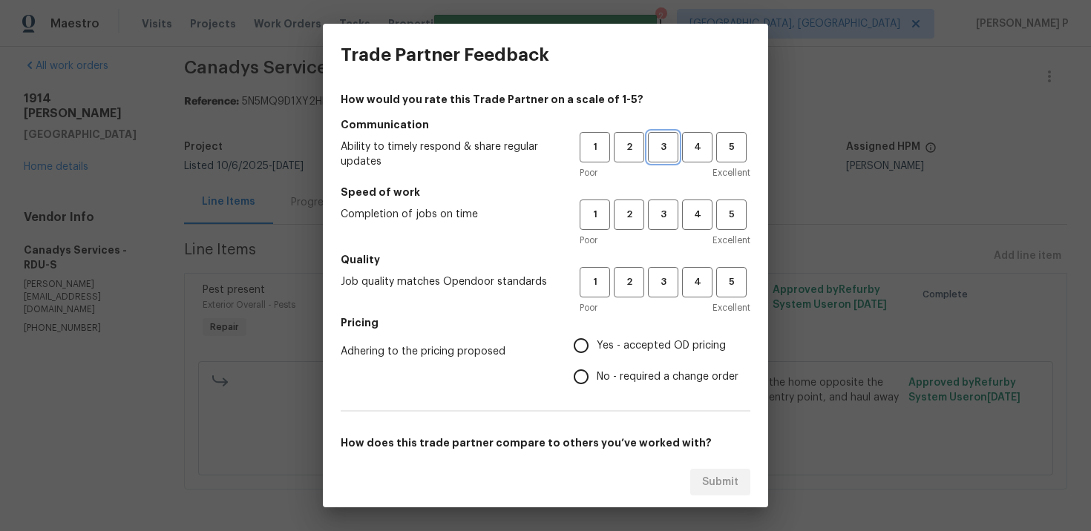
click at [659, 152] on span "3" at bounding box center [662, 147] width 27 height 17
click at [660, 209] on span "3" at bounding box center [662, 214] width 27 height 17
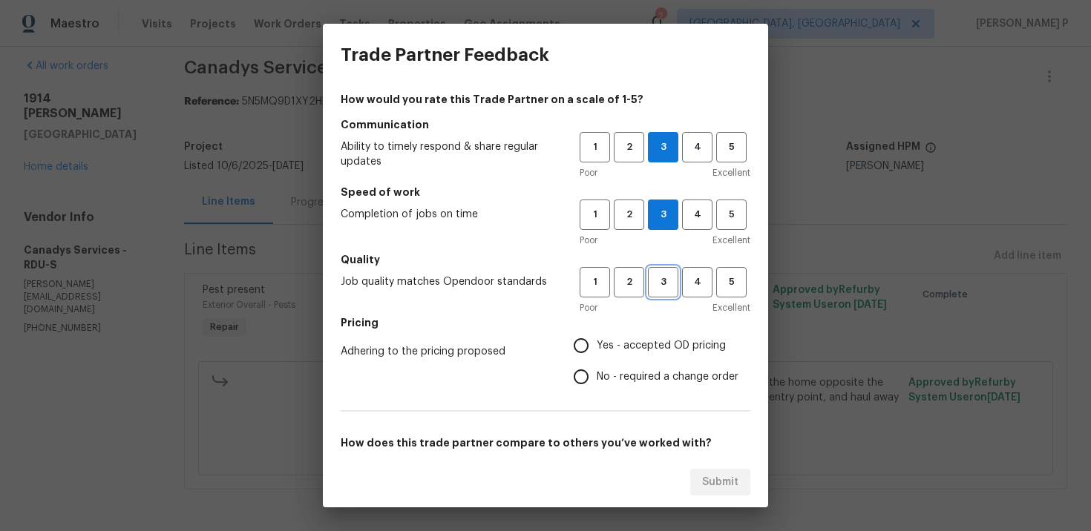
click at [667, 284] on span "3" at bounding box center [662, 282] width 27 height 17
click at [609, 376] on span "No - required a change order" at bounding box center [668, 378] width 142 height 16
click at [597, 376] on input "No - required a change order" at bounding box center [581, 376] width 31 height 31
radio input "true"
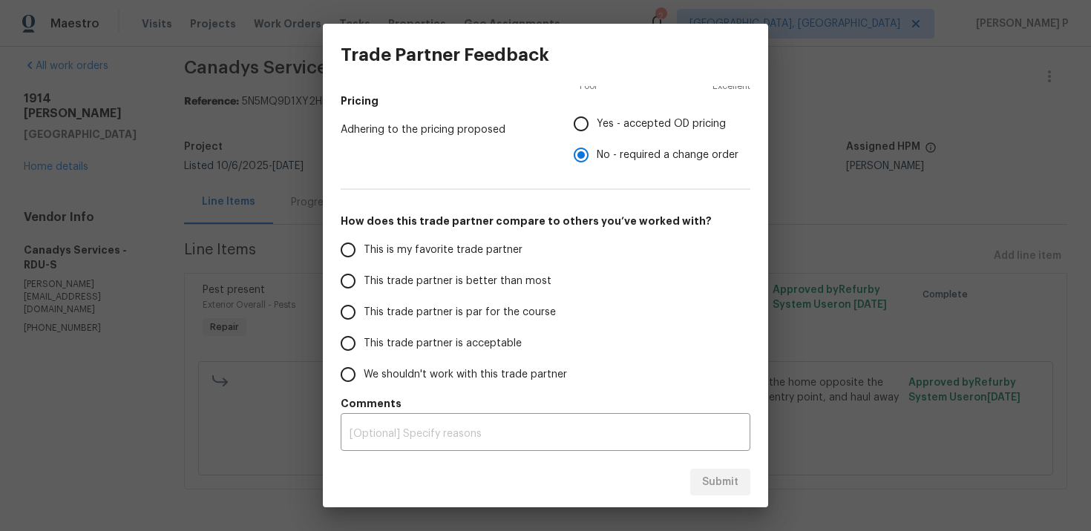
click at [432, 313] on span "This trade partner is par for the course" at bounding box center [460, 313] width 192 height 16
click at [364, 313] on input "This trade partner is par for the course" at bounding box center [348, 312] width 31 height 31
click at [736, 481] on span "Submit" at bounding box center [720, 483] width 36 height 19
radio input "true"
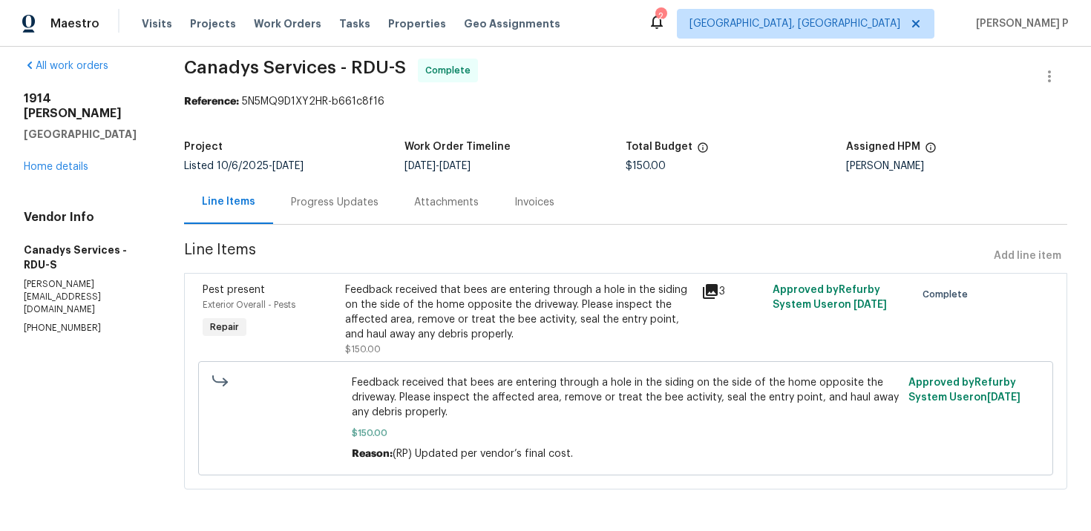
click at [343, 196] on div "Progress Updates" at bounding box center [335, 202] width 88 height 15
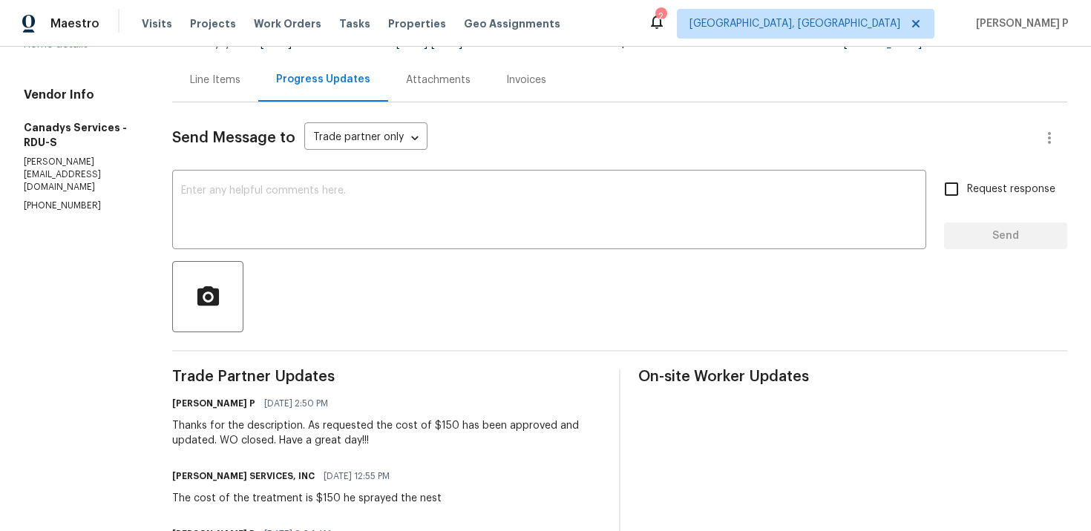
scroll to position [278, 0]
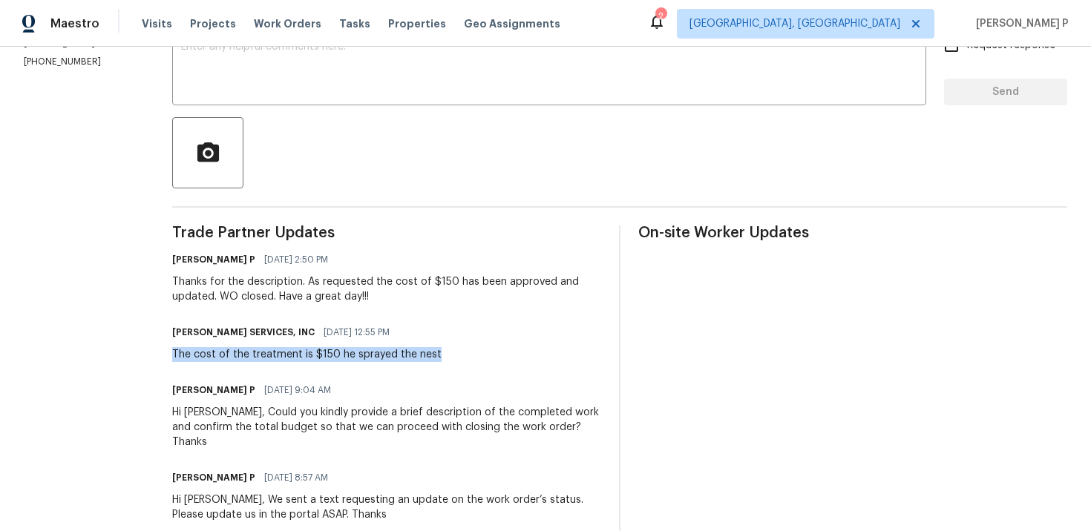
drag, startPoint x: 194, startPoint y: 351, endPoint x: 476, endPoint y: 353, distance: 282.1
click at [476, 353] on div "CANADY'S SERVICES, INC 10/14/2025 12:55 PM The cost of the treatment is $150 he…" at bounding box center [386, 342] width 429 height 40
copy div "The cost of the treatment is $150 he sprayed the nest"
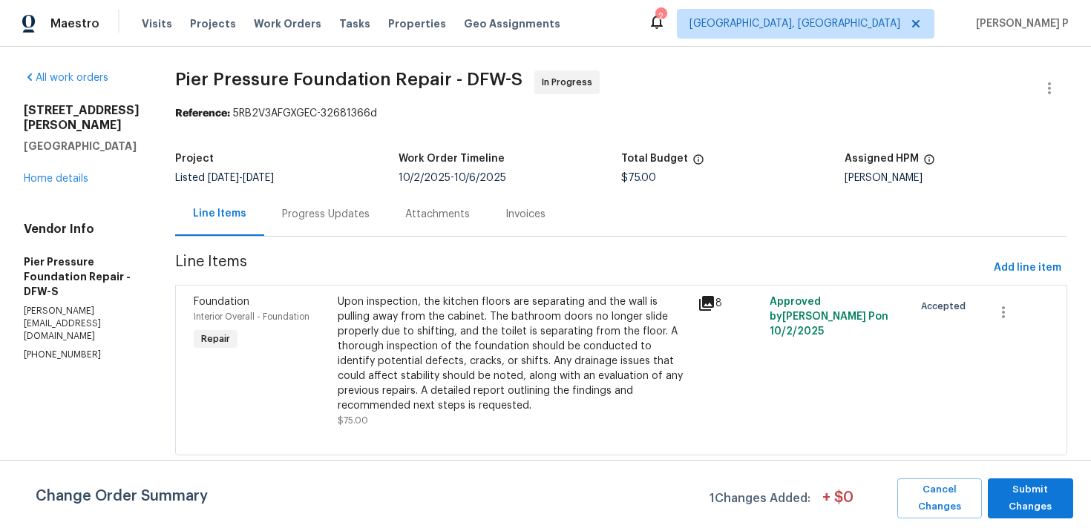
click at [296, 207] on div "Progress Updates" at bounding box center [326, 214] width 88 height 15
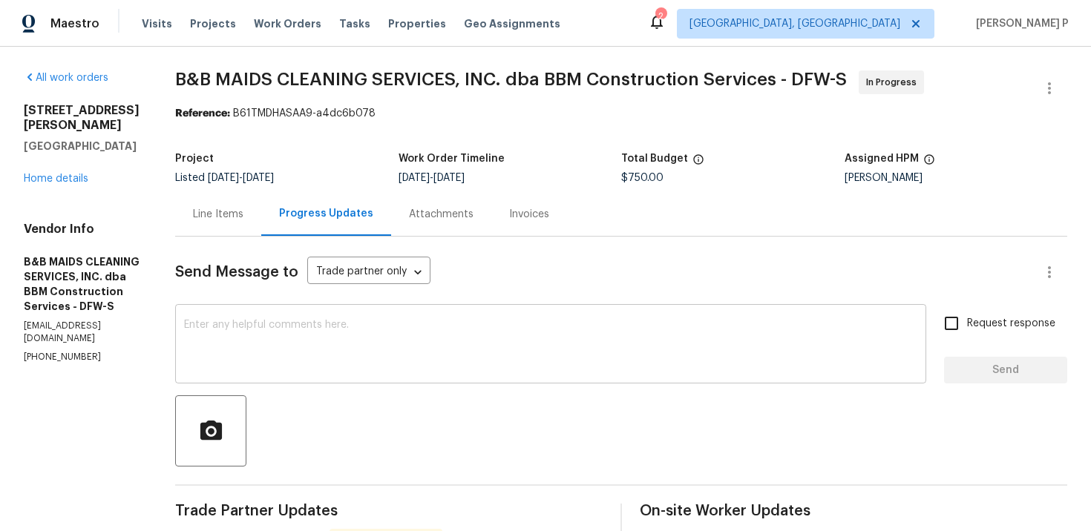
click at [329, 336] on textarea at bounding box center [550, 346] width 733 height 52
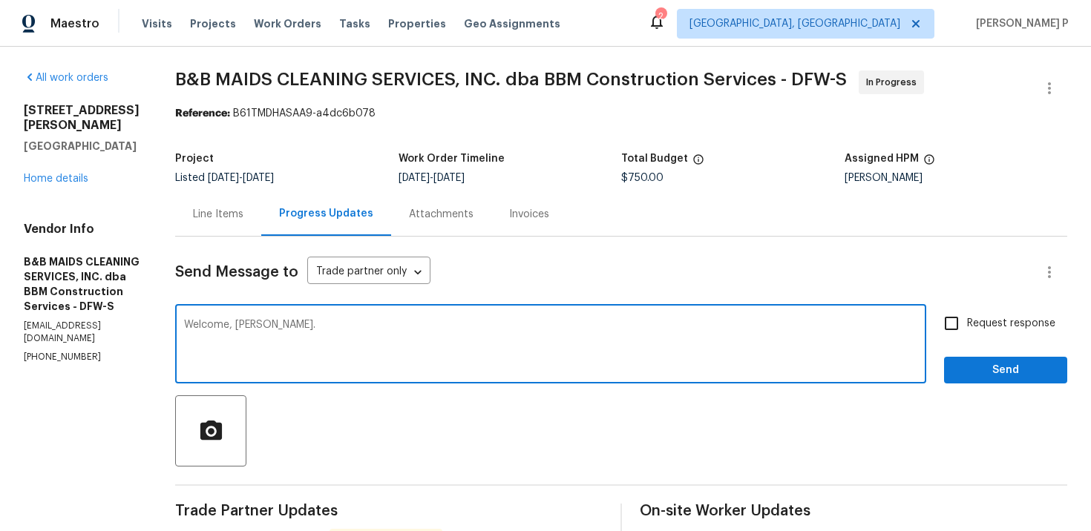
type textarea "Welcome, [PERSON_NAME]."
click at [1001, 370] on span "Send" at bounding box center [1005, 370] width 99 height 19
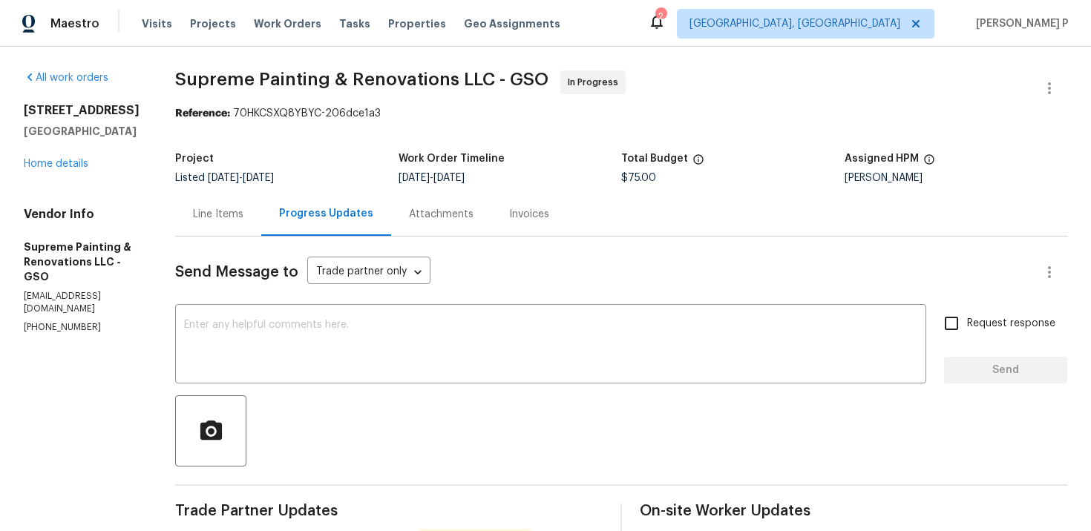
click at [243, 218] on div "Line Items" at bounding box center [218, 214] width 50 height 15
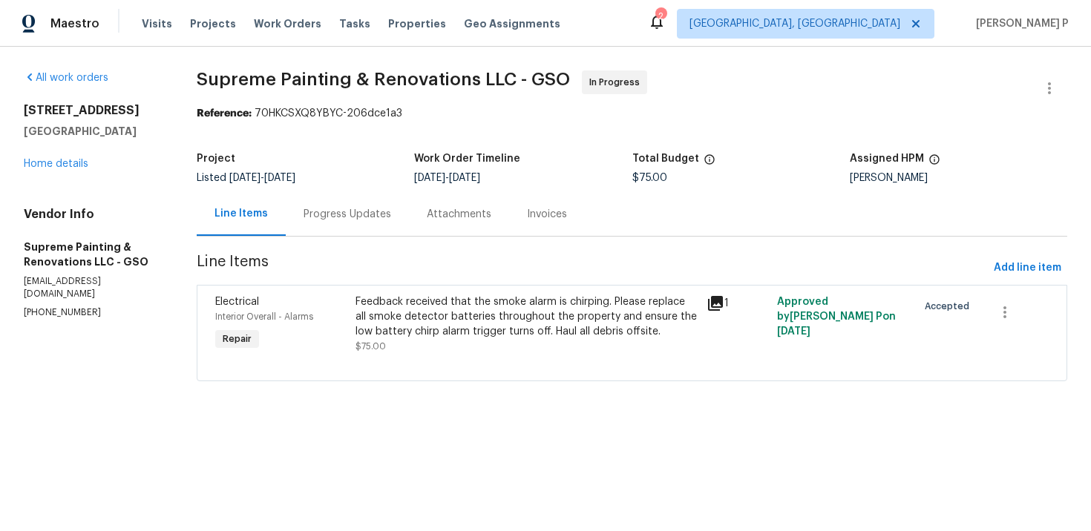
click at [501, 319] on div "Feedback received that the smoke alarm is chirping. Please replace all smoke de…" at bounding box center [527, 317] width 342 height 45
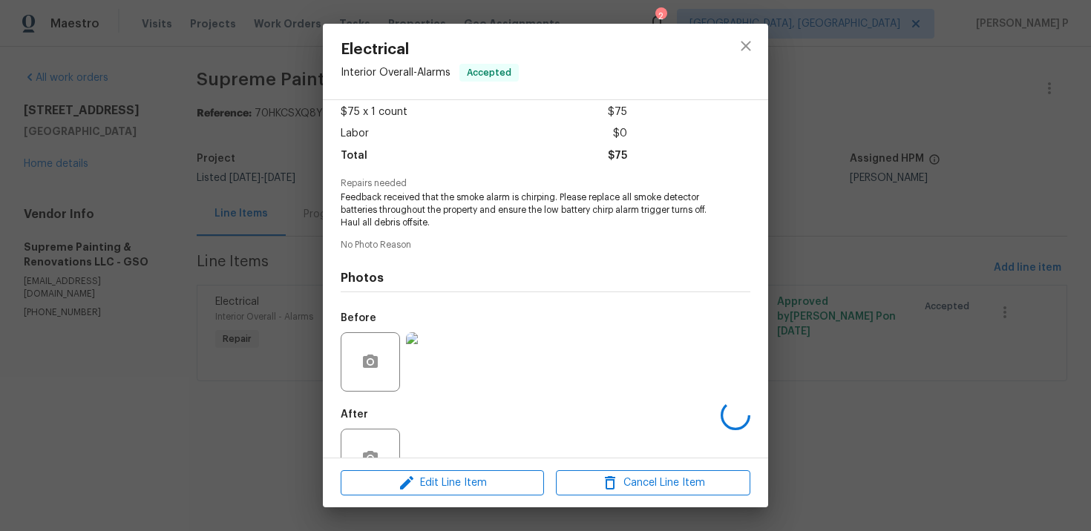
scroll to position [127, 0]
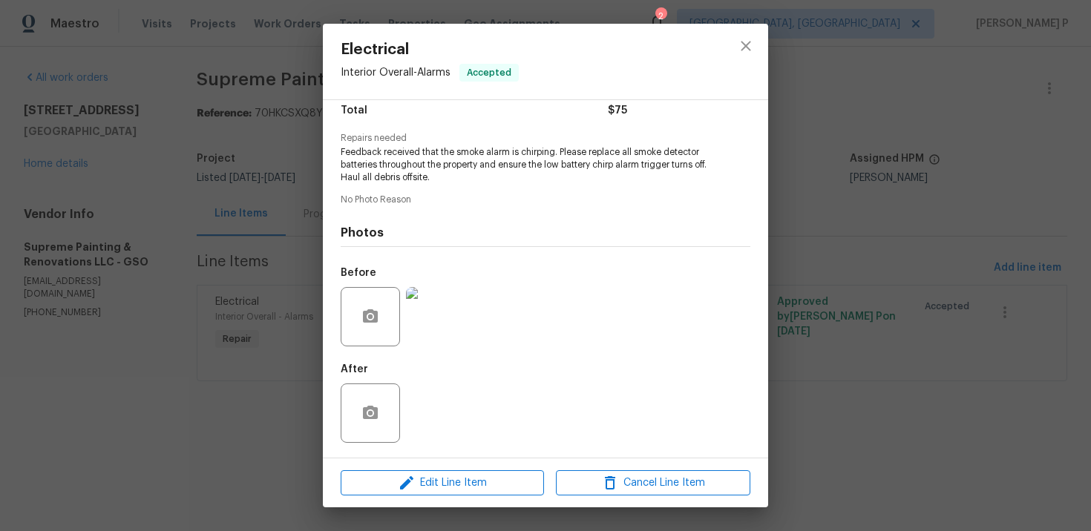
click at [448, 324] on img at bounding box center [435, 316] width 59 height 59
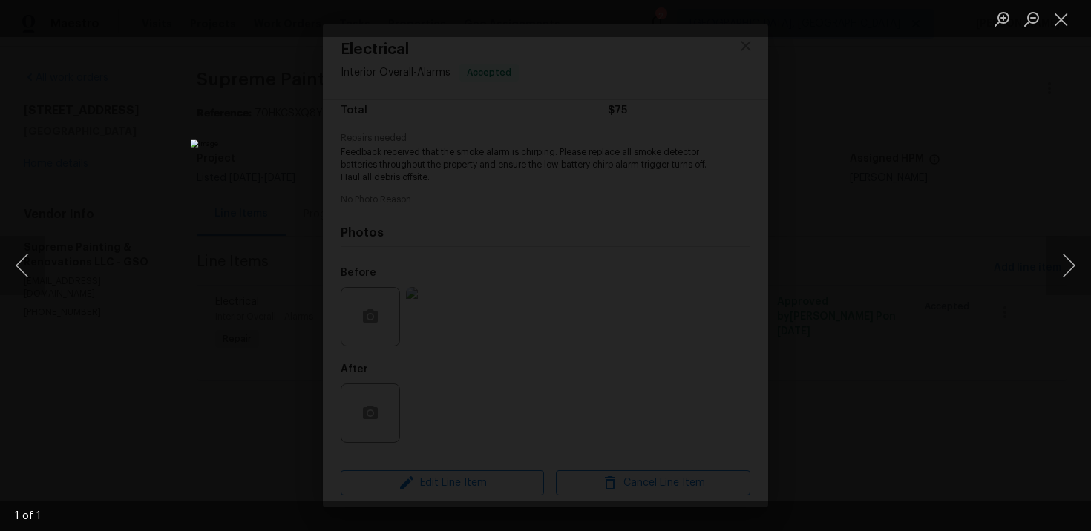
click at [589, 291] on img "Lightbox" at bounding box center [536, 308] width 690 height 336
click at [850, 261] on img "Lightbox" at bounding box center [691, 331] width 730 height 356
click at [1061, 16] on button "Close lightbox" at bounding box center [1062, 19] width 30 height 26
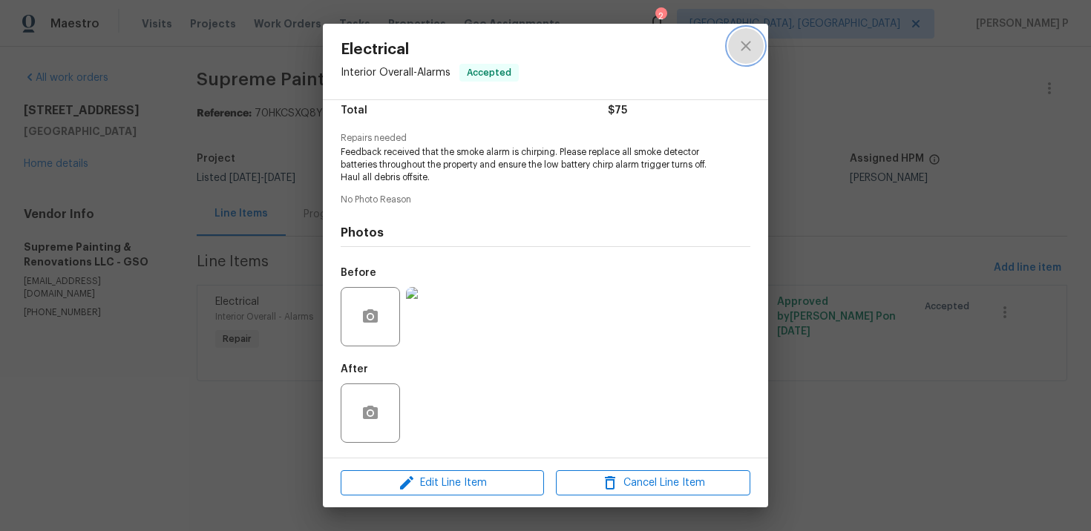
click at [753, 49] on icon "close" at bounding box center [746, 46] width 18 height 18
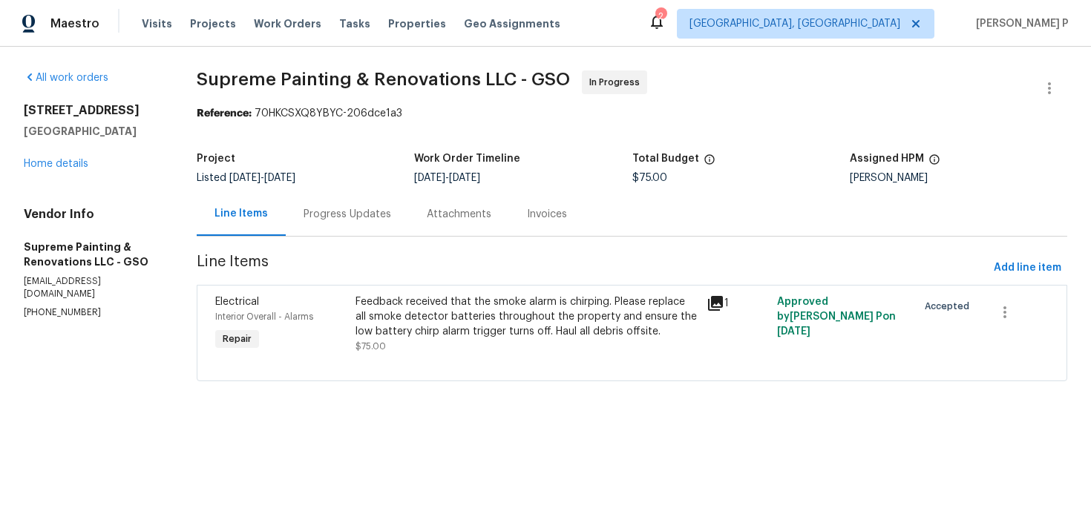
click at [384, 217] on div "Progress Updates" at bounding box center [348, 214] width 88 height 15
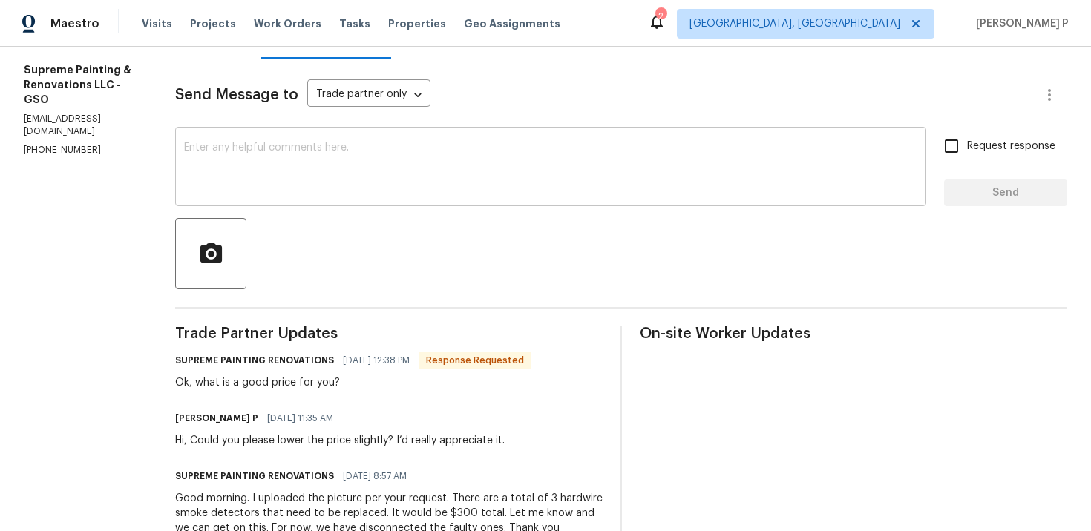
scroll to position [26, 0]
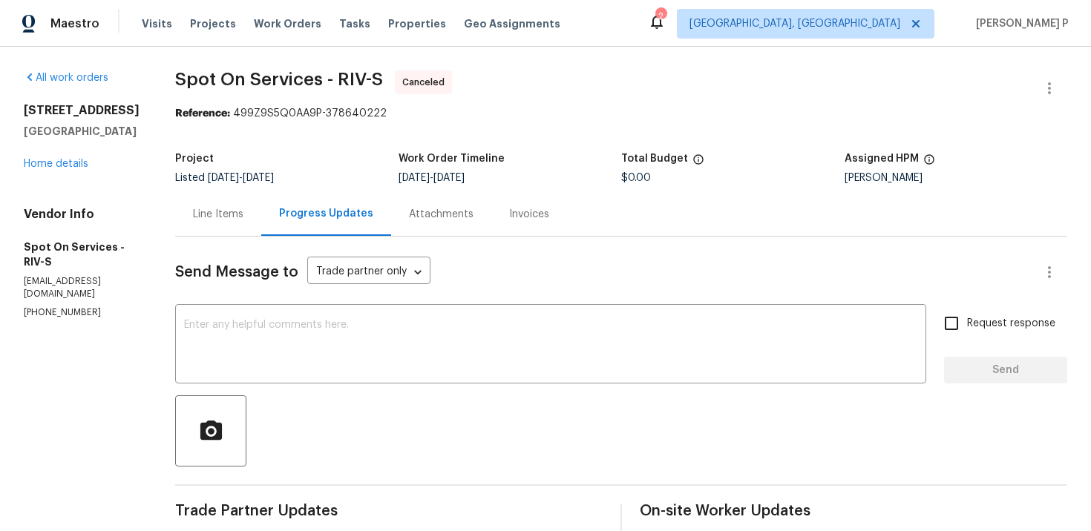
click at [439, 467] on div "Send Message to Trade partner only Trade partner only ​ x ​ Request response Se…" at bounding box center [621, 492] width 892 height 511
click at [82, 171] on div "4729 Windsor Ct San Bernardino, CA 92407 Home details" at bounding box center [82, 137] width 116 height 68
click at [79, 169] on link "Home details" at bounding box center [56, 164] width 65 height 10
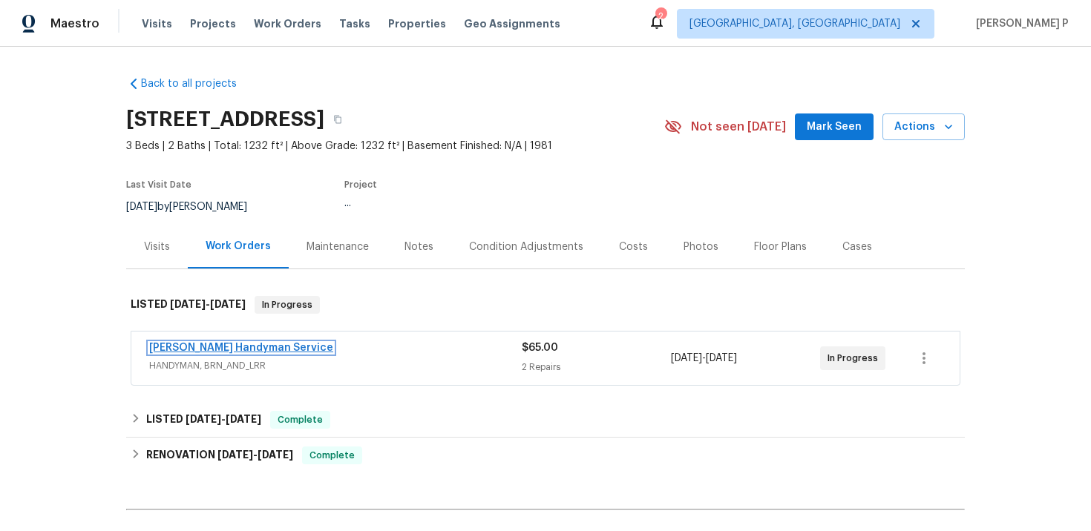
click at [235, 350] on link "Mehle's Handyman Service" at bounding box center [241, 348] width 184 height 10
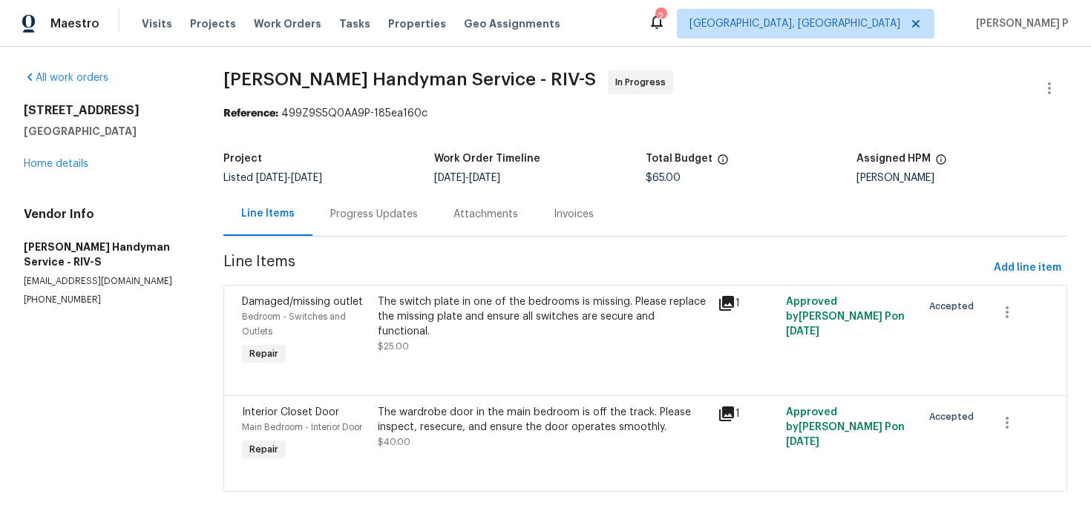
click at [284, 114] on div "Reference: 499Z9S5Q0AA9P-185ea160c" at bounding box center [645, 113] width 844 height 15
drag, startPoint x: 287, startPoint y: 113, endPoint x: 531, endPoint y: 113, distance: 243.5
click at [528, 113] on div "Reference: 499Z9S5Q0AA9P-185ea160c" at bounding box center [645, 113] width 844 height 15
copy div "499Z9S5Q0AA9P-185ea160c"
click at [226, 90] on span "Mehle's Handyman Service - RIV-S In Progress" at bounding box center [627, 89] width 808 height 36
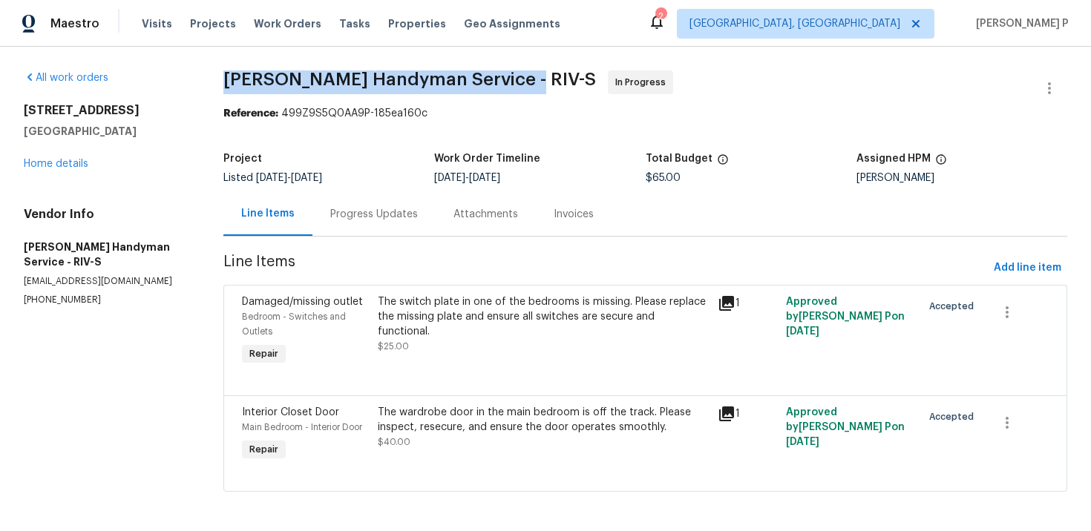
drag, startPoint x: 229, startPoint y: 79, endPoint x: 516, endPoint y: 79, distance: 286.5
click at [516, 79] on span "Mehle's Handyman Service - RIV-S" at bounding box center [409, 80] width 373 height 18
copy span "Mehle's Handyman Service - RIV-S"
click at [374, 213] on div "Progress Updates" at bounding box center [374, 214] width 88 height 15
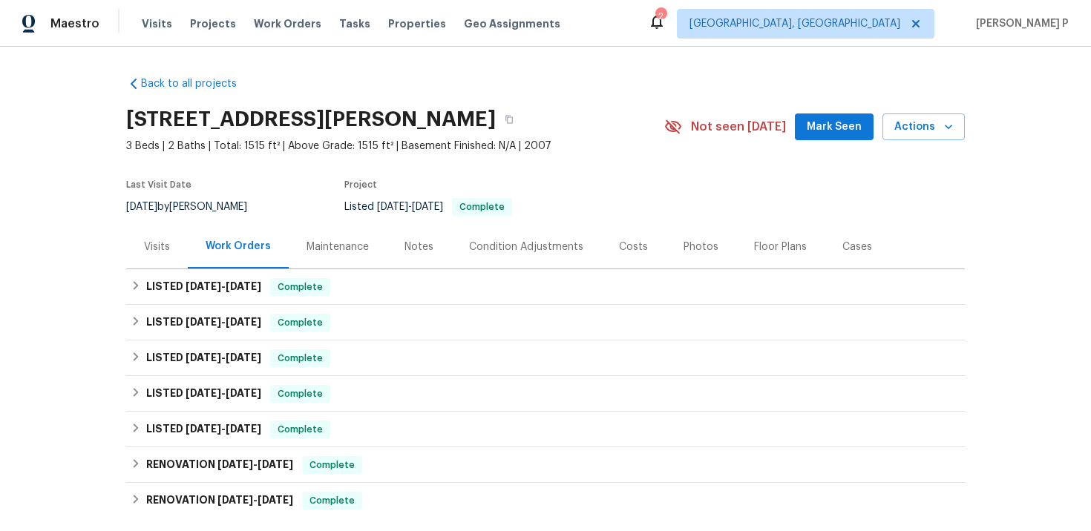
scroll to position [215, 0]
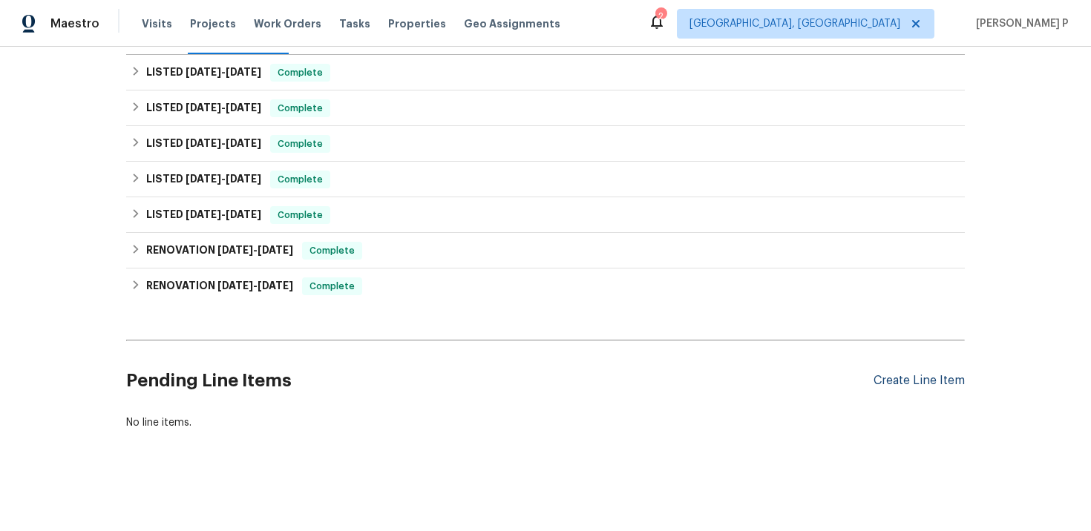
click at [916, 379] on div "Create Line Item" at bounding box center [919, 381] width 91 height 14
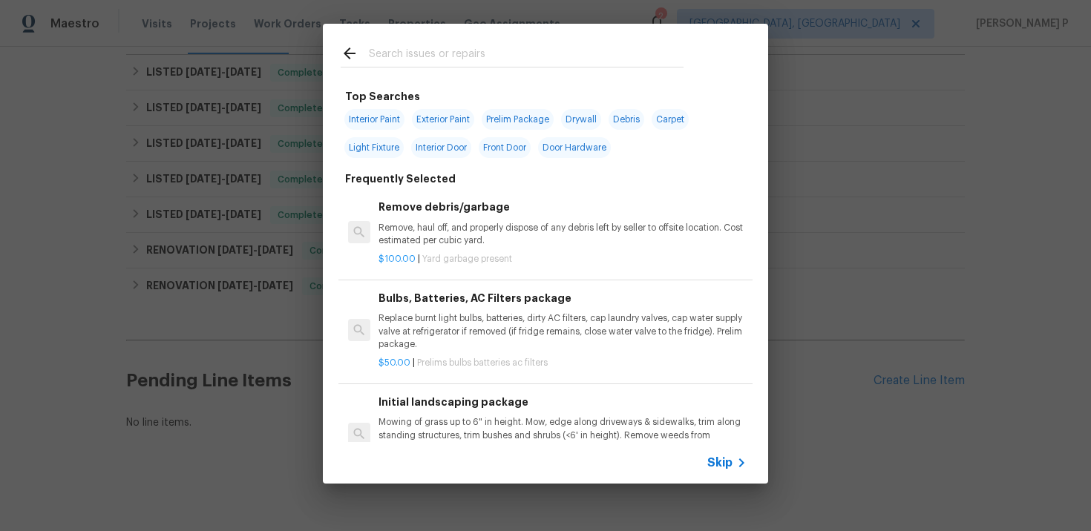
click at [723, 460] on span "Skip" at bounding box center [719, 463] width 25 height 15
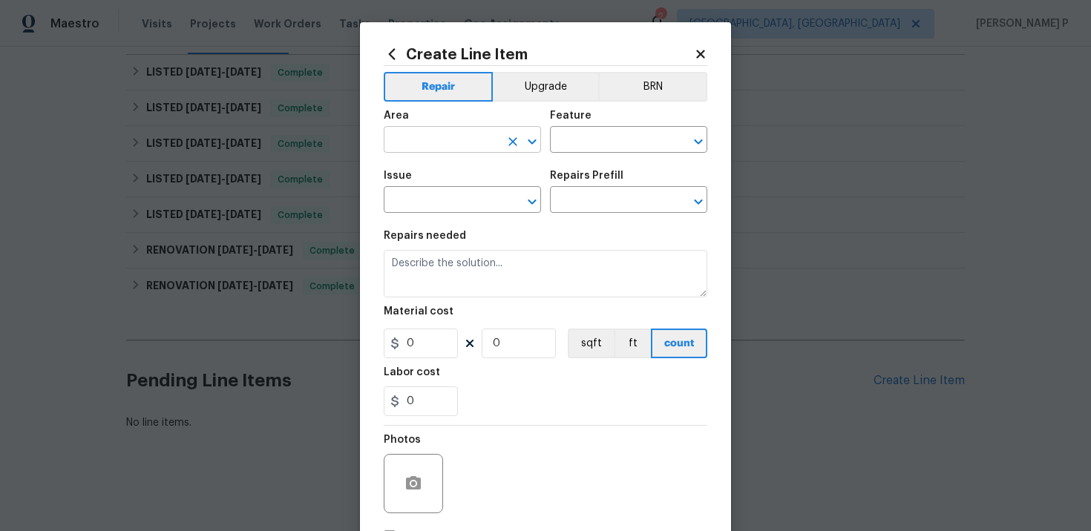
click at [422, 140] on input "text" at bounding box center [442, 141] width 116 height 23
click at [429, 171] on li "Back" at bounding box center [462, 175] width 157 height 24
type input "Back"
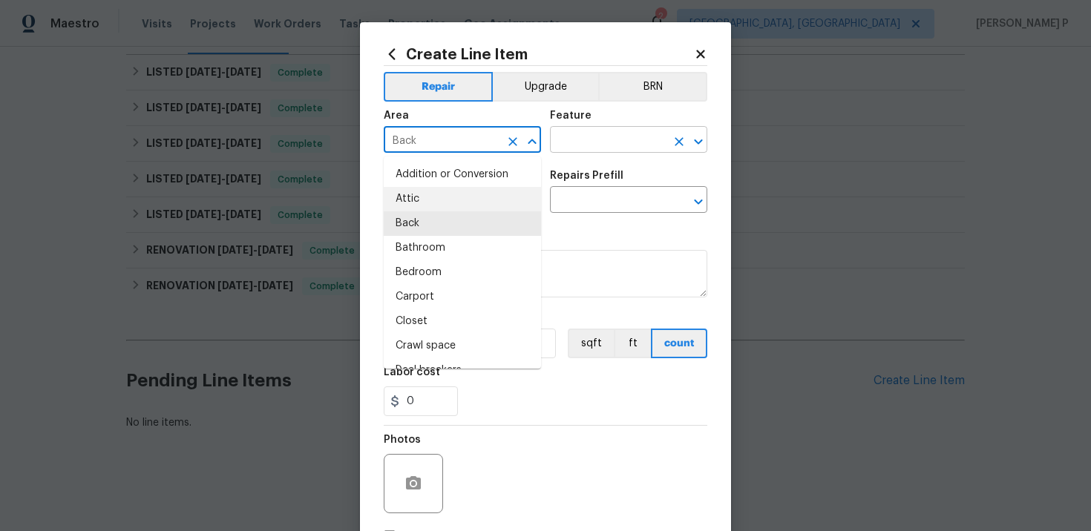
click at [584, 145] on input "text" at bounding box center [608, 141] width 116 height 23
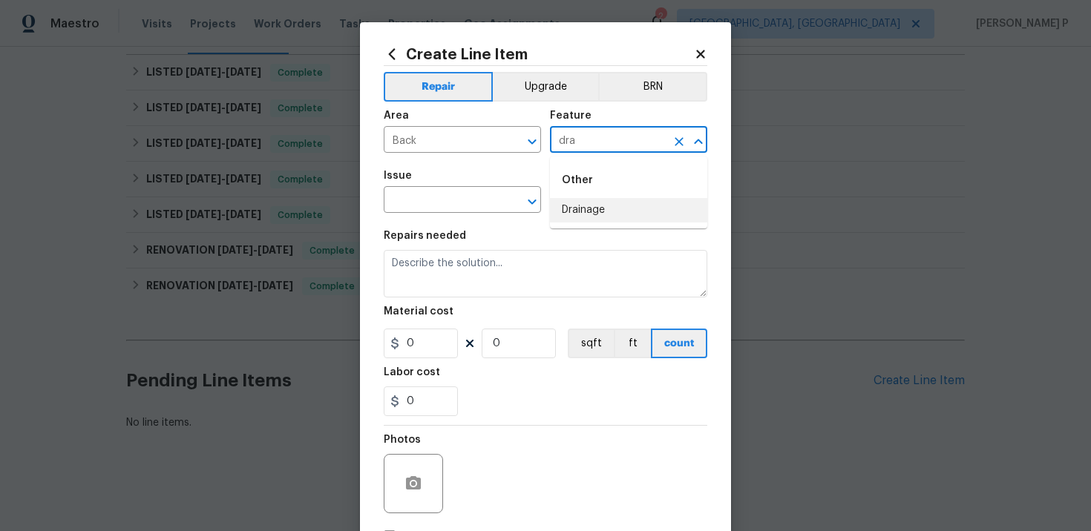
click at [575, 203] on li "Drainage" at bounding box center [628, 210] width 157 height 24
type input "Drainage"
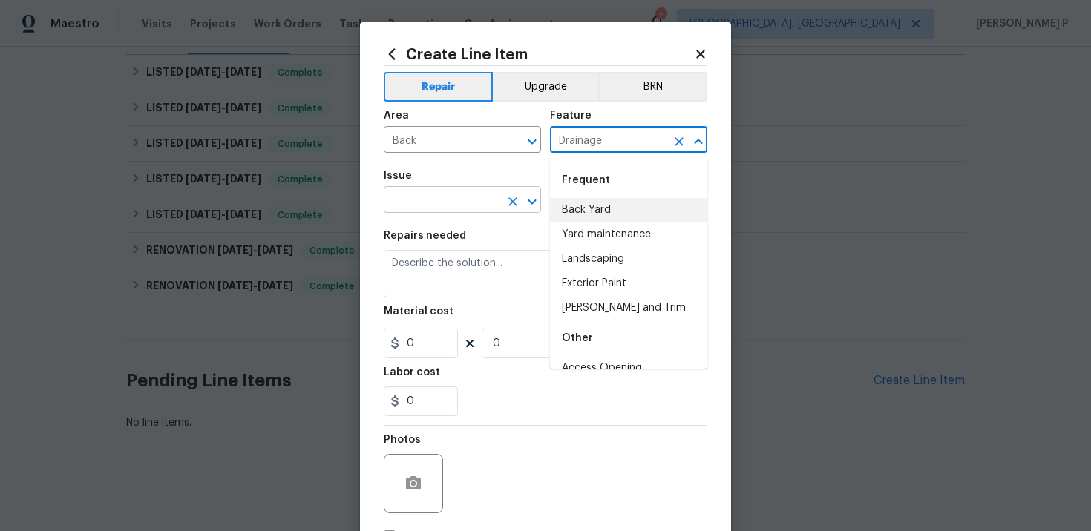
click at [479, 203] on input "text" at bounding box center [442, 201] width 116 height 23
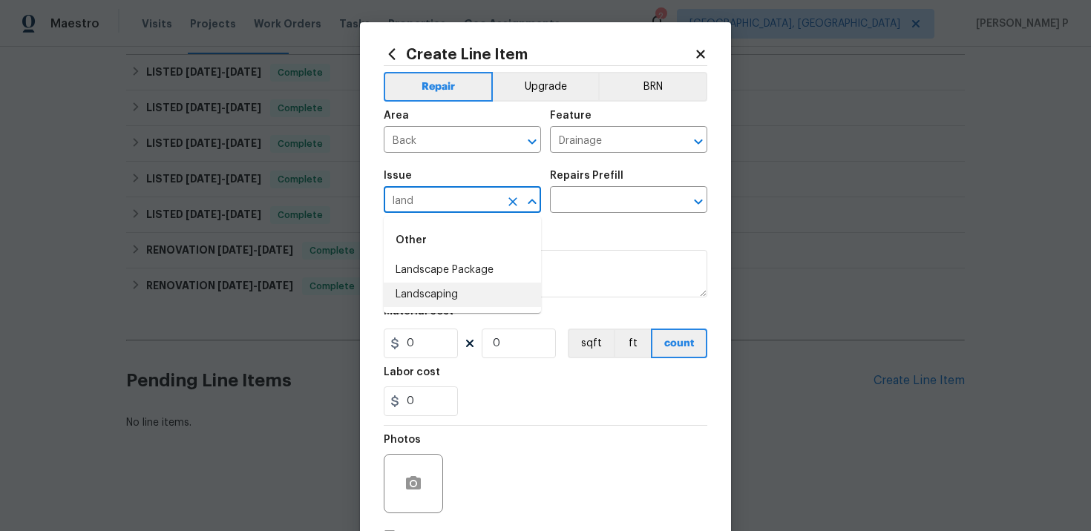
click at [454, 298] on li "Landscaping" at bounding box center [462, 295] width 157 height 24
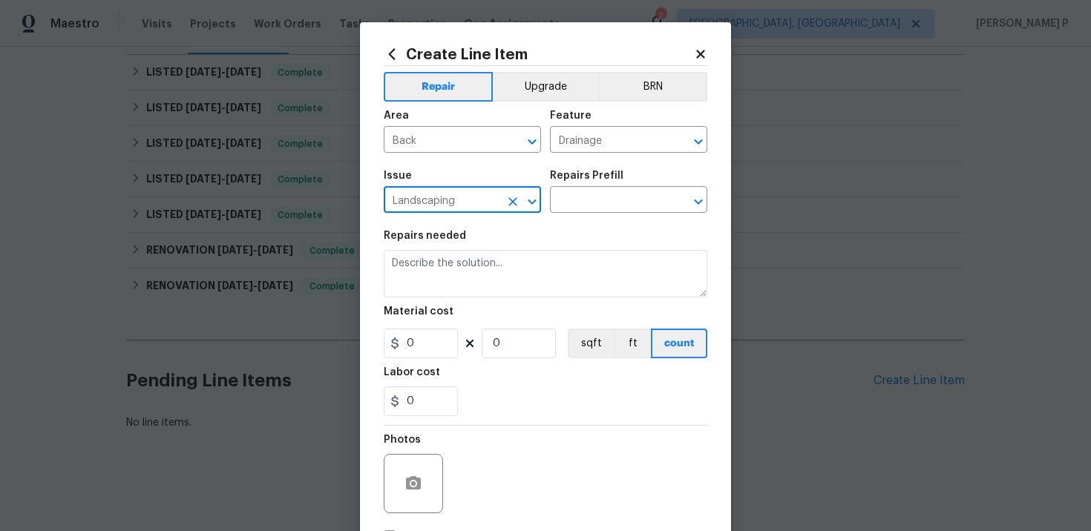
type input "Landscaping"
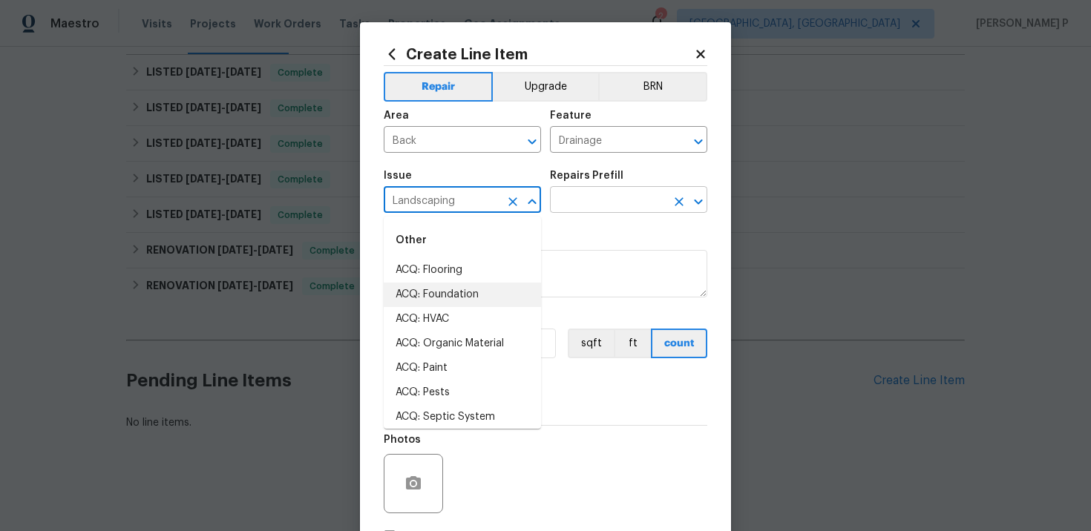
click at [604, 202] on input "text" at bounding box center [608, 201] width 116 height 23
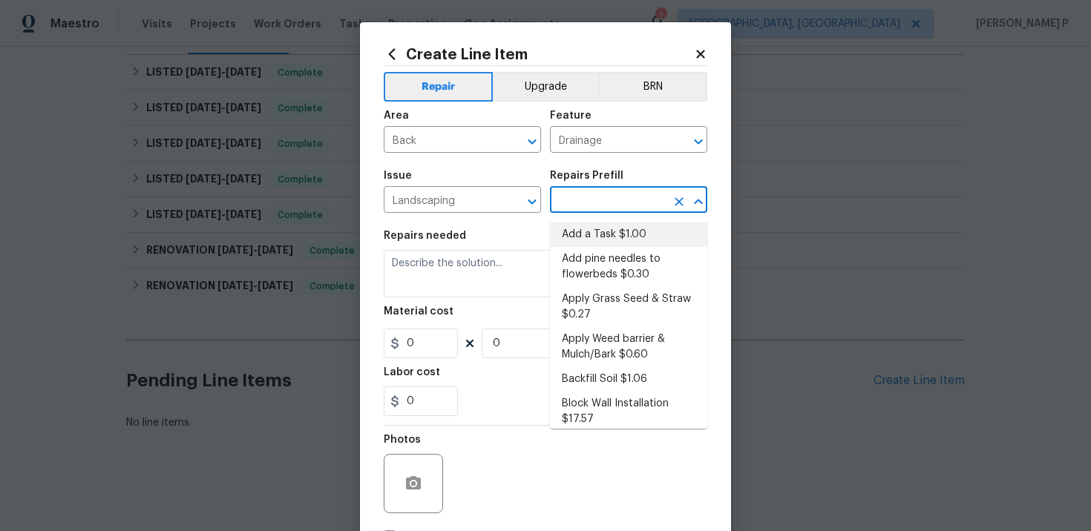
click at [592, 229] on li "Add a Task $1.00" at bounding box center [628, 235] width 157 height 24
type input "Add a Task $1.00"
type textarea "HPM to detail"
type input "1"
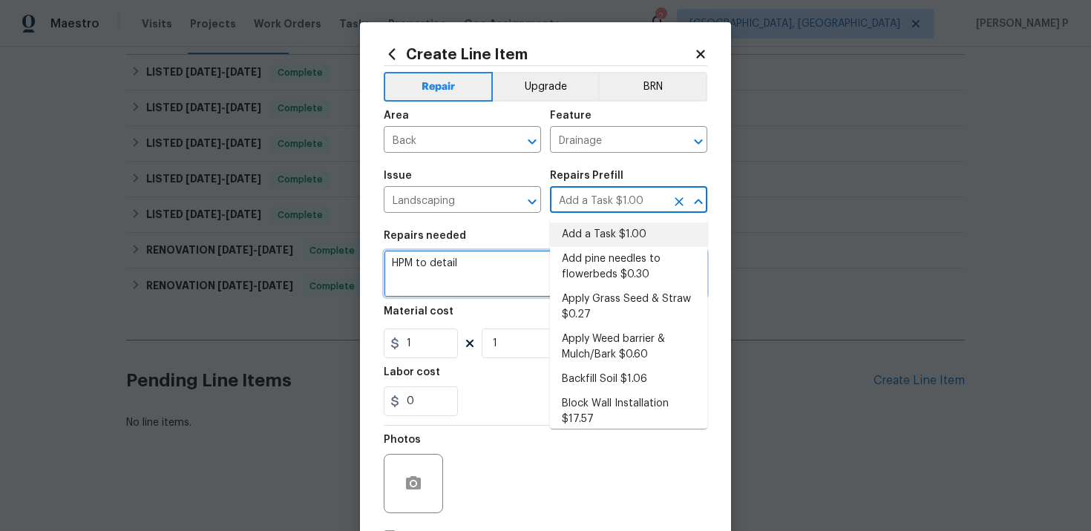
click at [428, 285] on textarea "HPM to detail" at bounding box center [546, 274] width 324 height 48
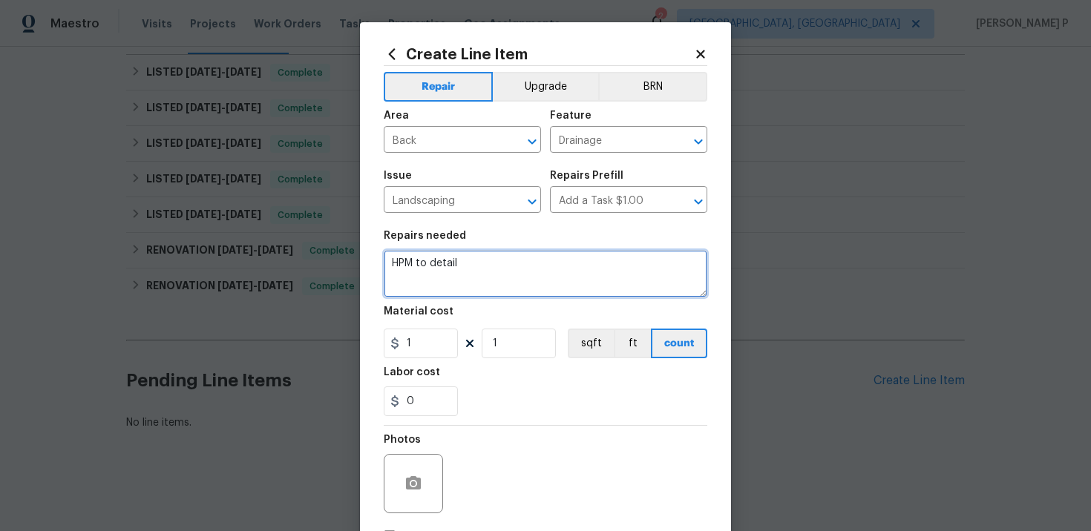
click at [428, 285] on textarea "HPM to detail" at bounding box center [546, 274] width 324 height 48
paste textarea "As requested, please proceed with filling the sinkhole in the backyard near the…"
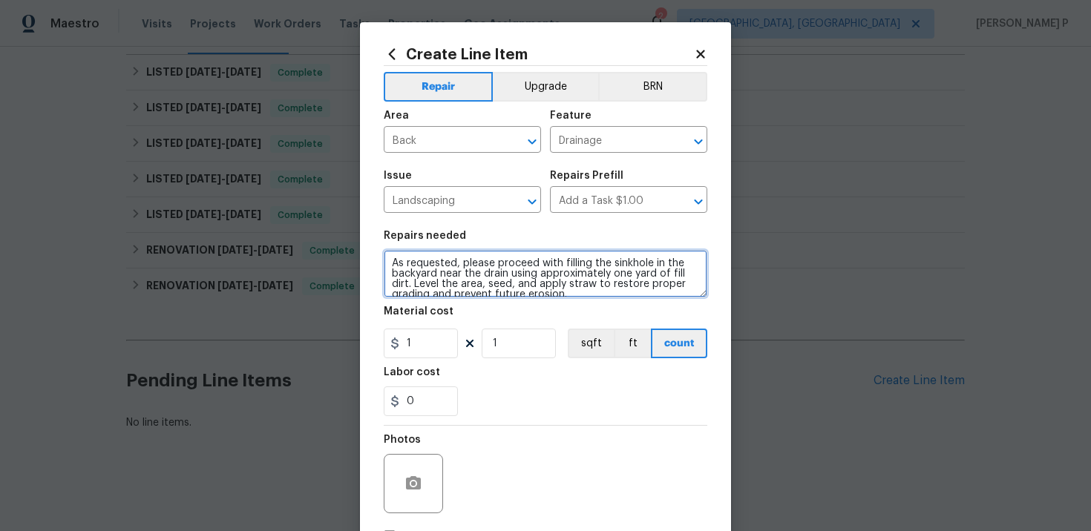
scroll to position [3, 0]
type textarea "As requested, please proceed with filling the sinkhole in the backyard near the…"
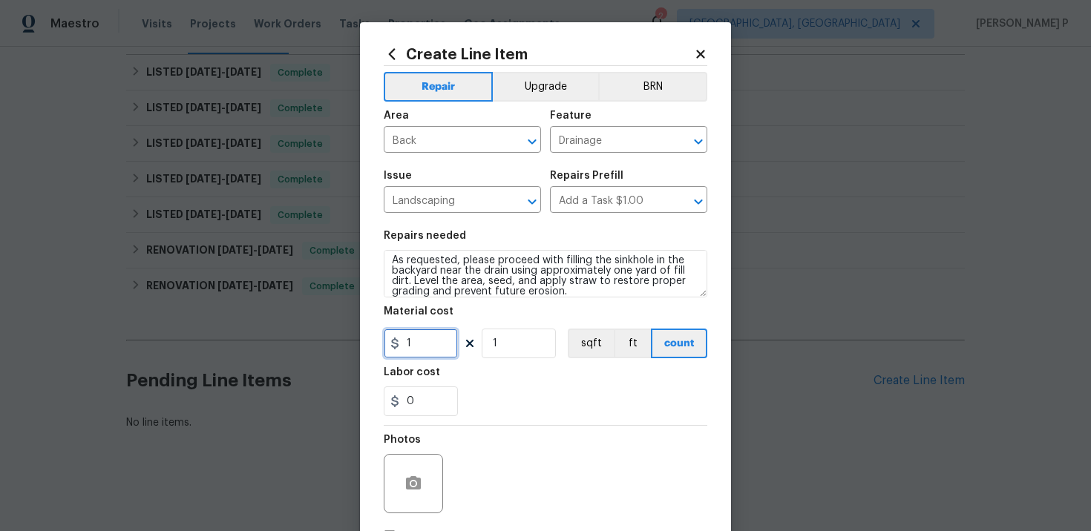
click at [424, 338] on input "1" at bounding box center [421, 344] width 74 height 30
drag, startPoint x: 419, startPoint y: 347, endPoint x: 403, endPoint y: 347, distance: 16.3
click at [403, 347] on input "75" at bounding box center [421, 344] width 74 height 30
type input "150"
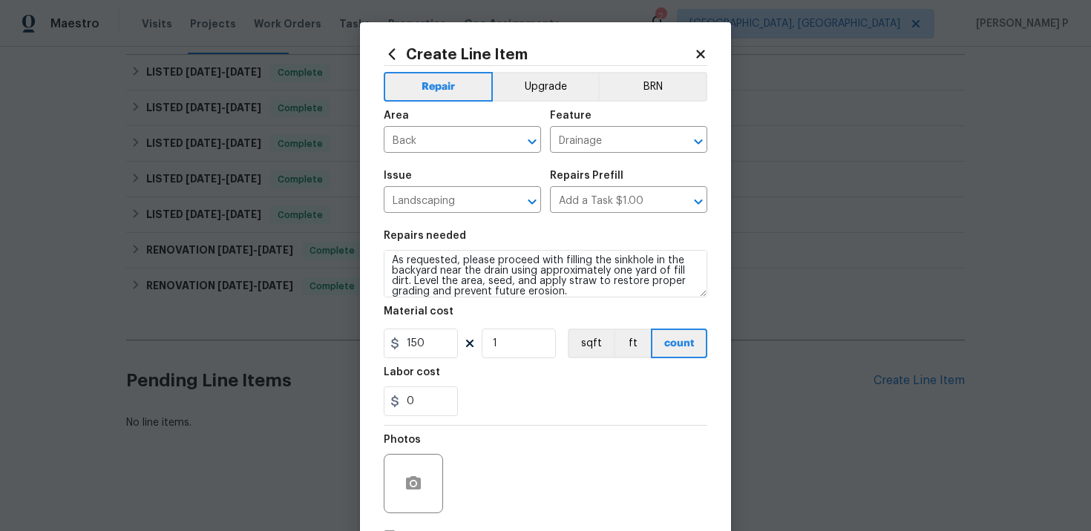
click at [487, 404] on div "0" at bounding box center [546, 402] width 324 height 30
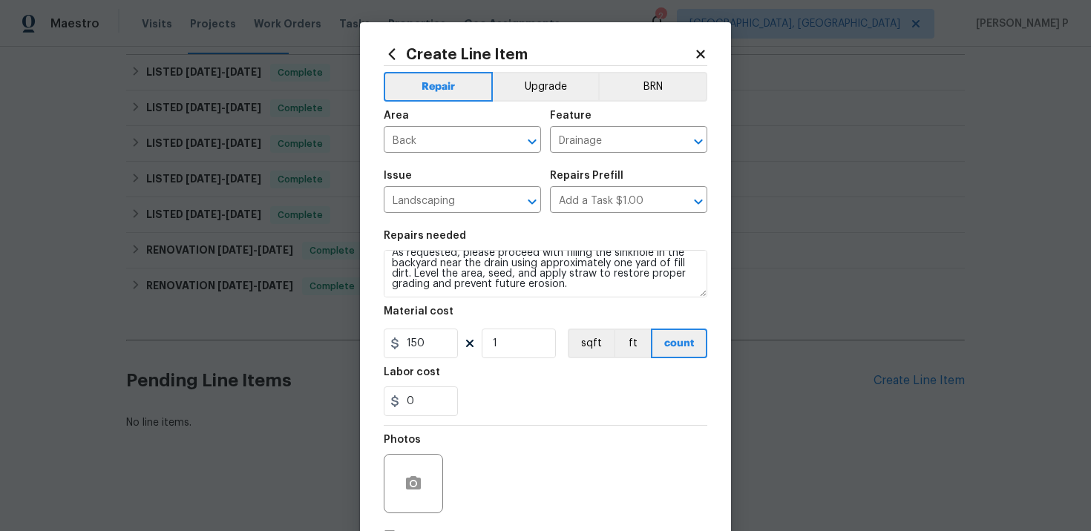
scroll to position [108, 0]
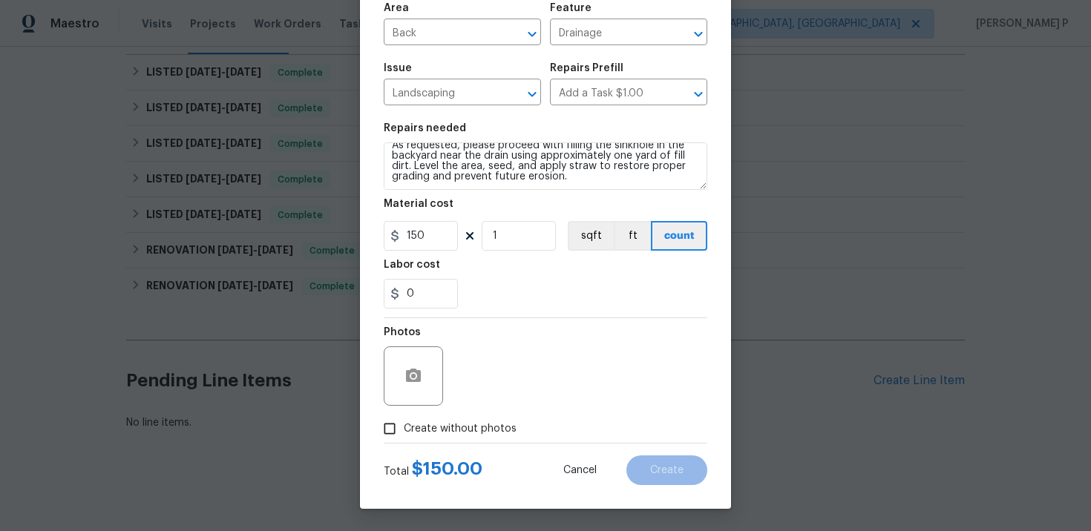
click at [388, 431] on input "Create without photos" at bounding box center [390, 429] width 28 height 28
checkbox input "true"
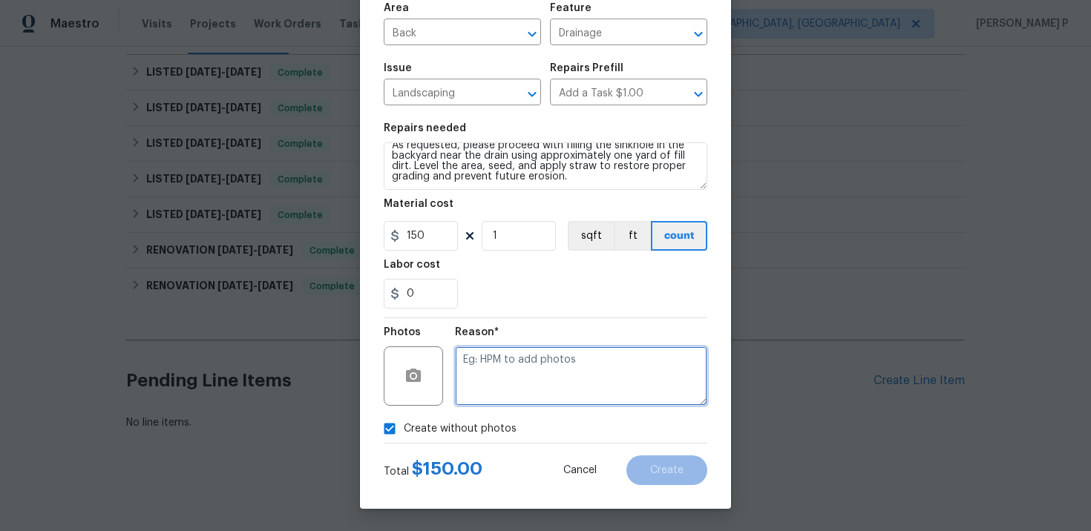
click at [561, 393] on textarea at bounding box center [581, 376] width 252 height 59
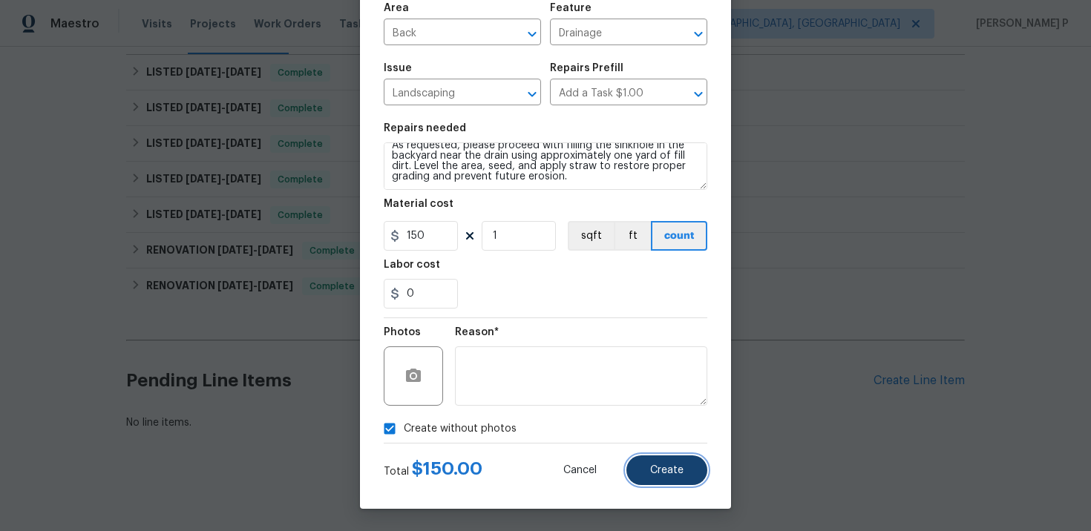
click at [675, 471] on span "Create" at bounding box center [666, 470] width 33 height 11
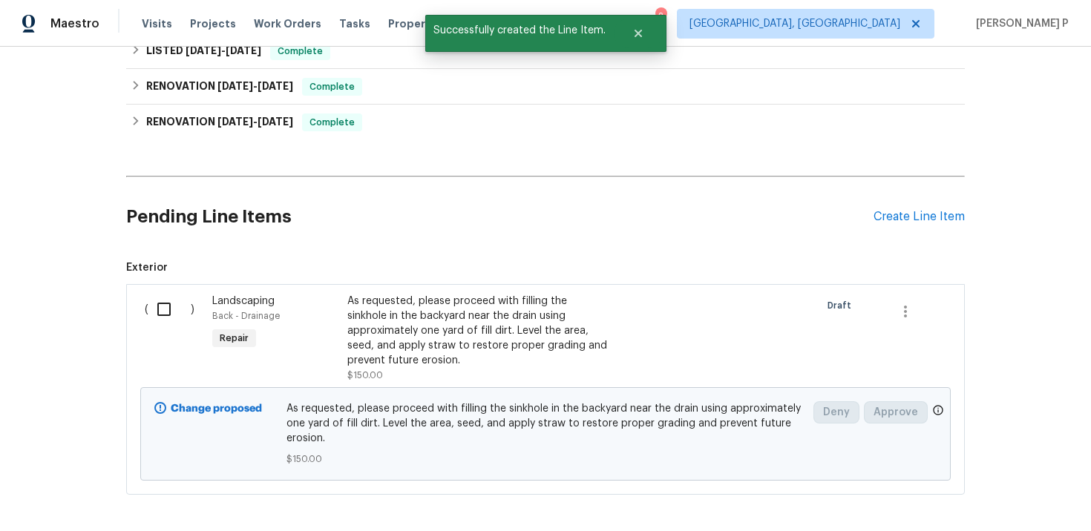
scroll to position [407, 0]
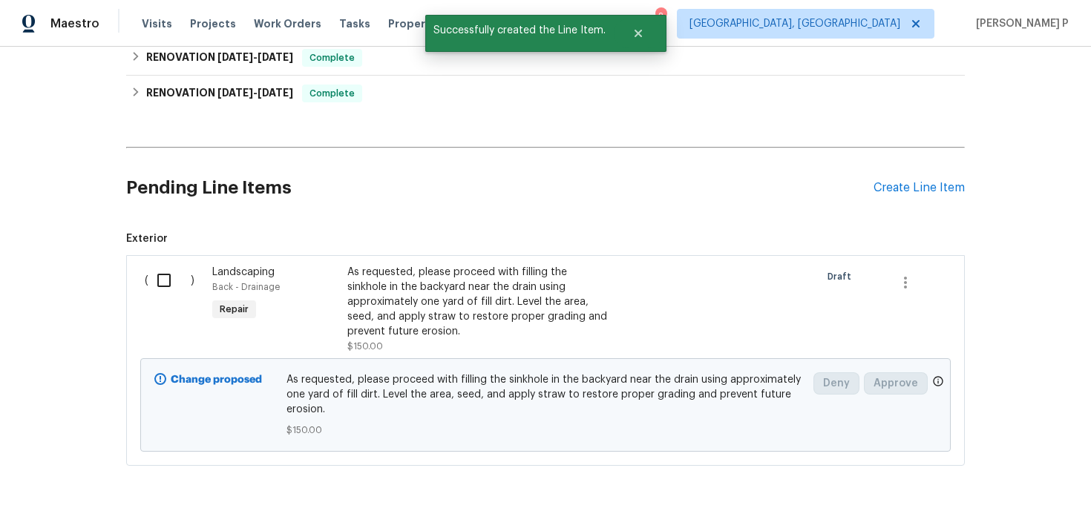
click at [163, 284] on input "checkbox" at bounding box center [169, 280] width 42 height 31
checkbox input "true"
click at [1003, 491] on span "Create Work Order" at bounding box center [1006, 494] width 99 height 19
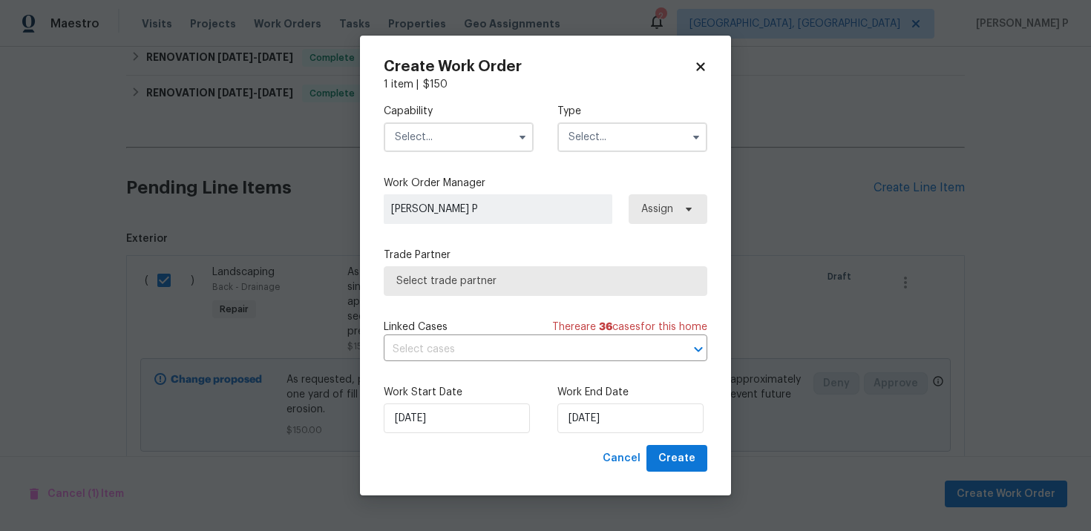
click at [630, 130] on input "text" at bounding box center [632, 137] width 150 height 30
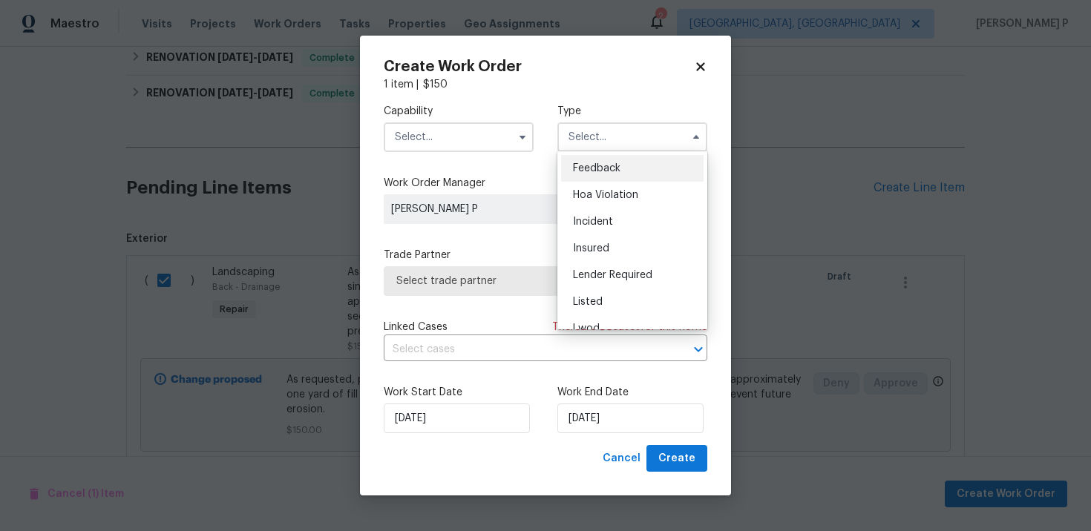
click at [623, 168] on div "Feedback" at bounding box center [632, 168] width 143 height 27
type input "Feedback"
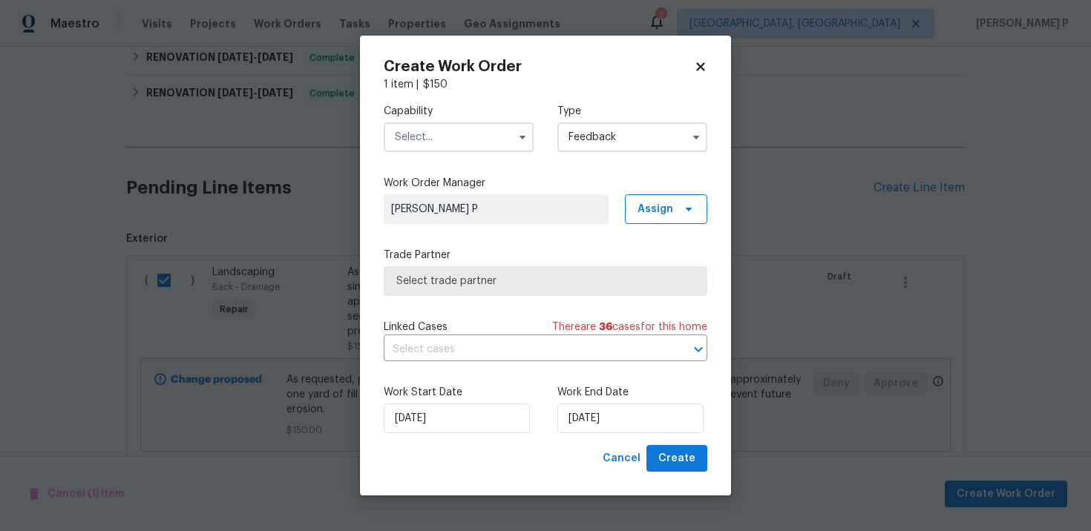
click at [446, 136] on input "text" at bounding box center [459, 137] width 150 height 30
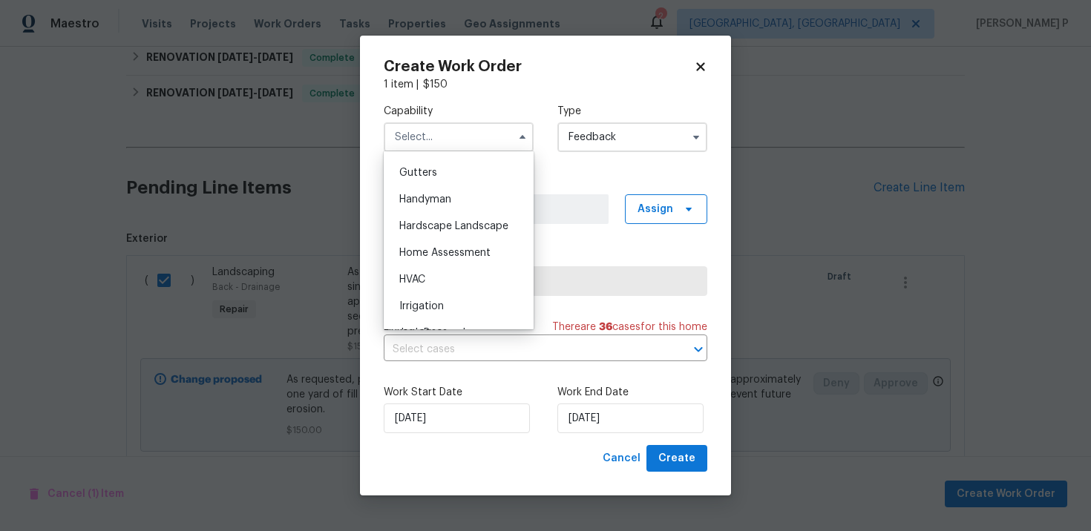
scroll to position [787, 0]
click at [434, 200] on span "Handyman" at bounding box center [425, 198] width 52 height 10
type input "Handyman"
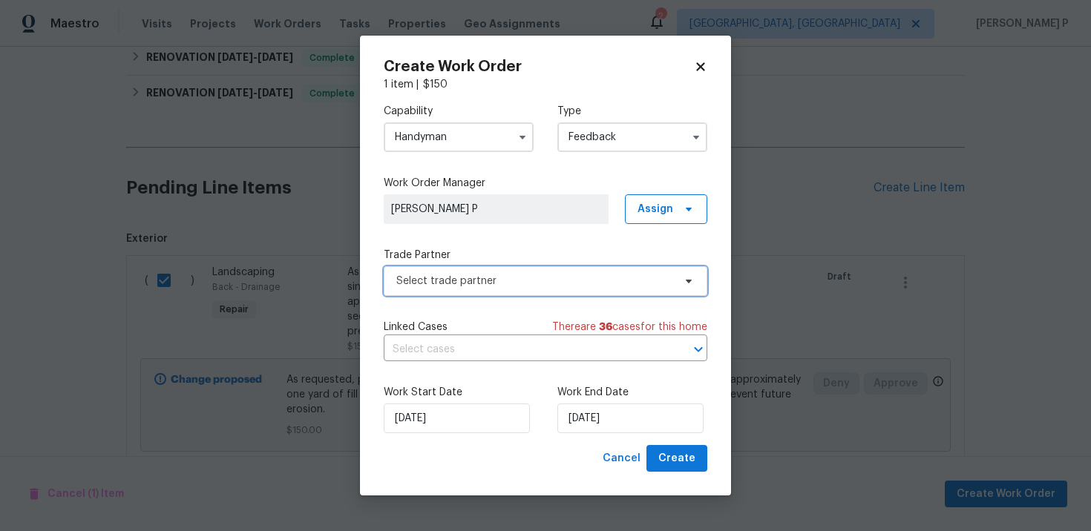
click at [446, 286] on span "Select trade partner" at bounding box center [534, 281] width 277 height 15
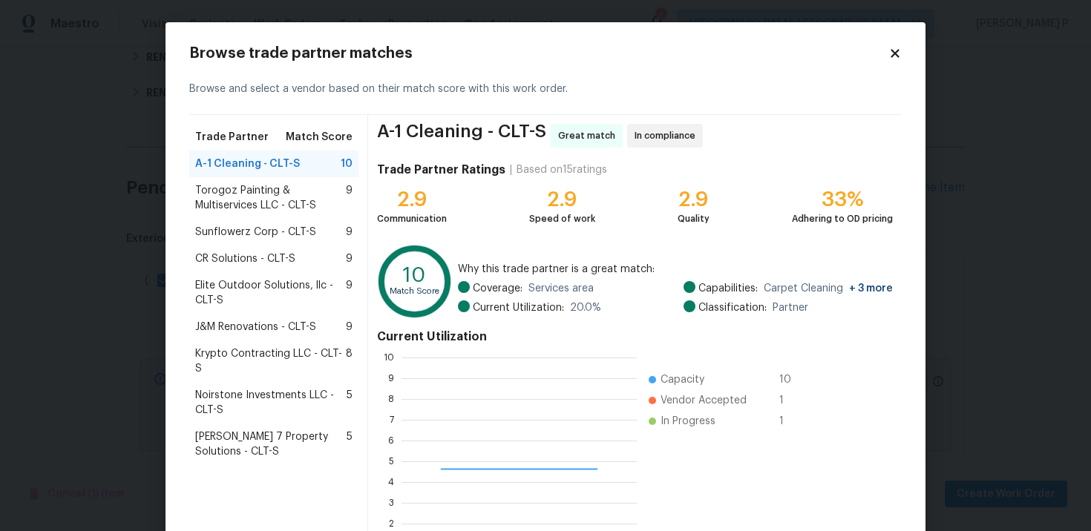
scroll to position [208, 235]
click at [258, 289] on span "Elite Outdoor Solutions, llc - CLT-S" at bounding box center [270, 293] width 151 height 30
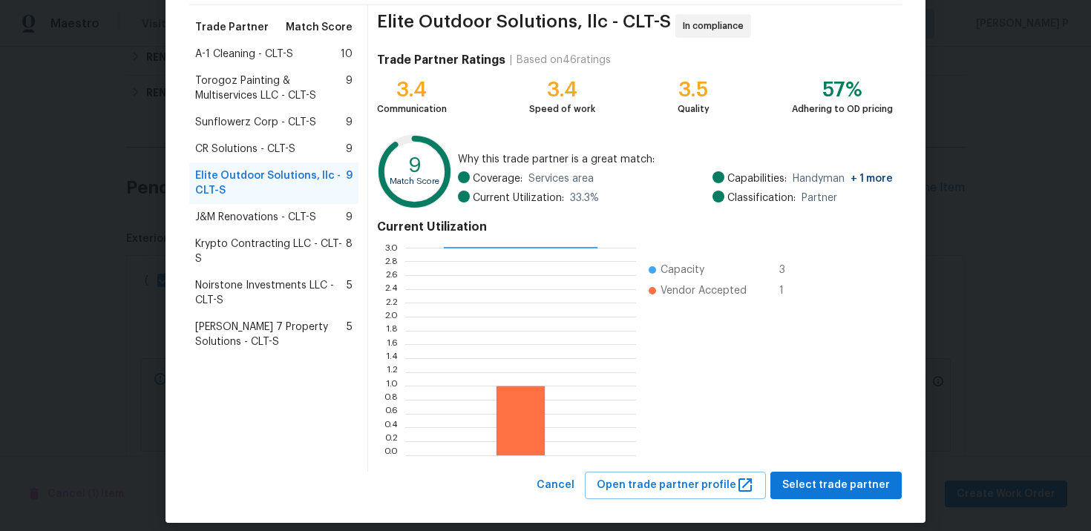
scroll to position [123, 0]
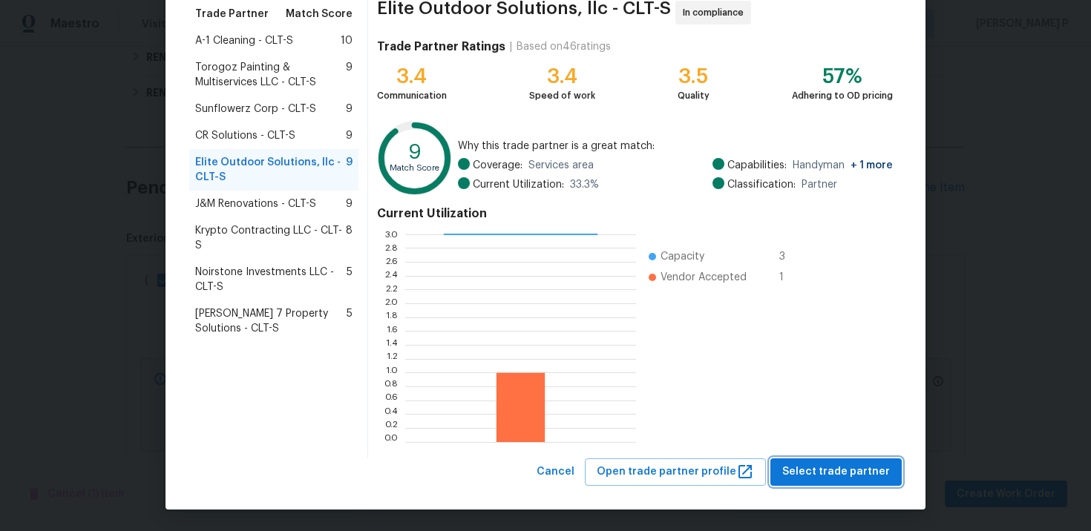
click at [839, 466] on span "Select trade partner" at bounding box center [836, 472] width 108 height 19
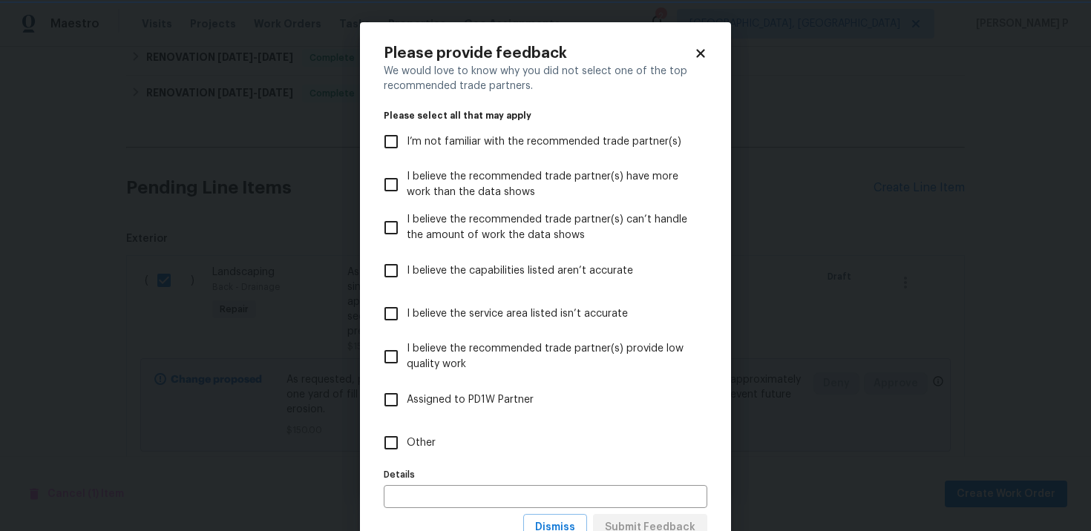
scroll to position [0, 0]
click at [385, 435] on input "Other" at bounding box center [391, 443] width 31 height 31
checkbox input "true"
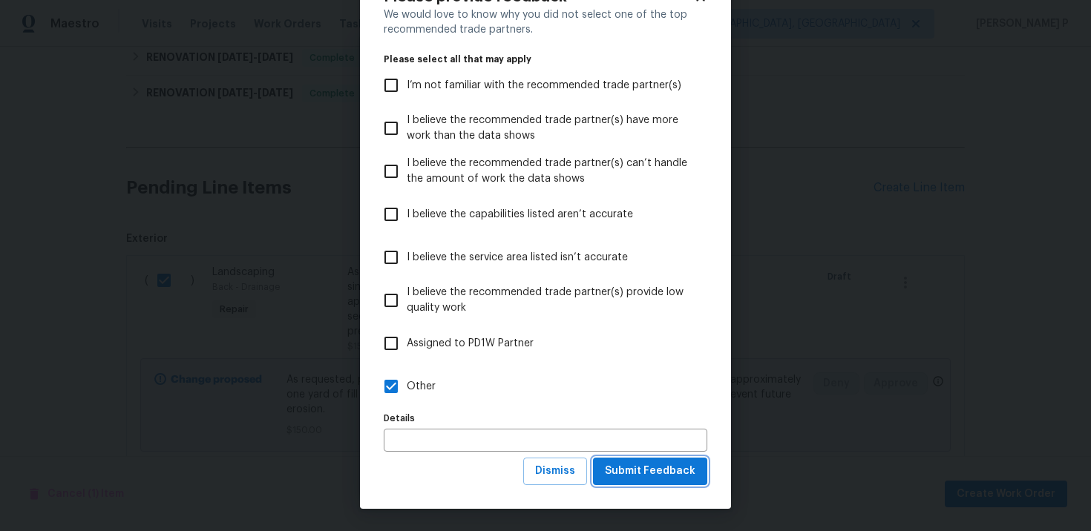
click at [694, 471] on span "Submit Feedback" at bounding box center [650, 471] width 91 height 19
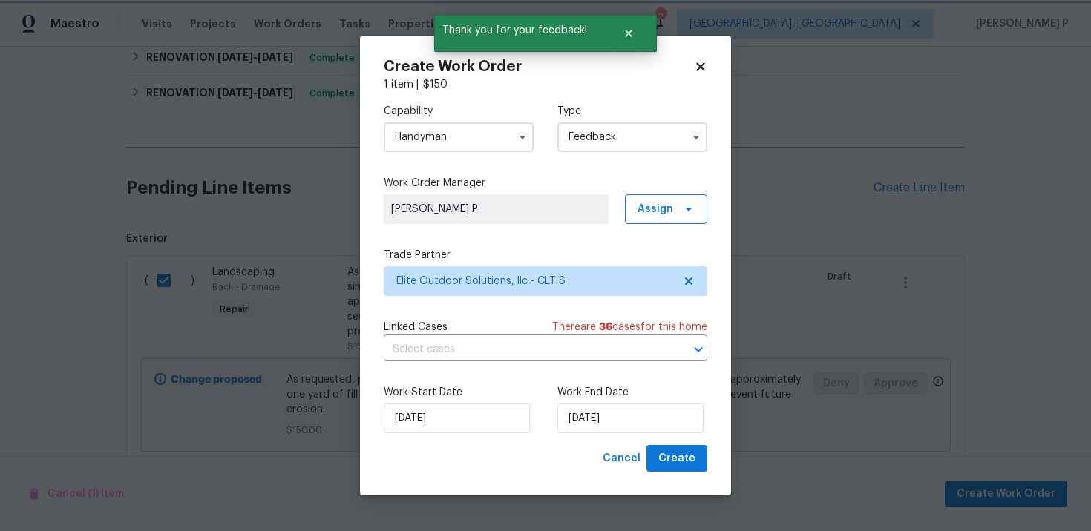
scroll to position [0, 0]
click at [638, 429] on input "[DATE]" at bounding box center [630, 419] width 146 height 30
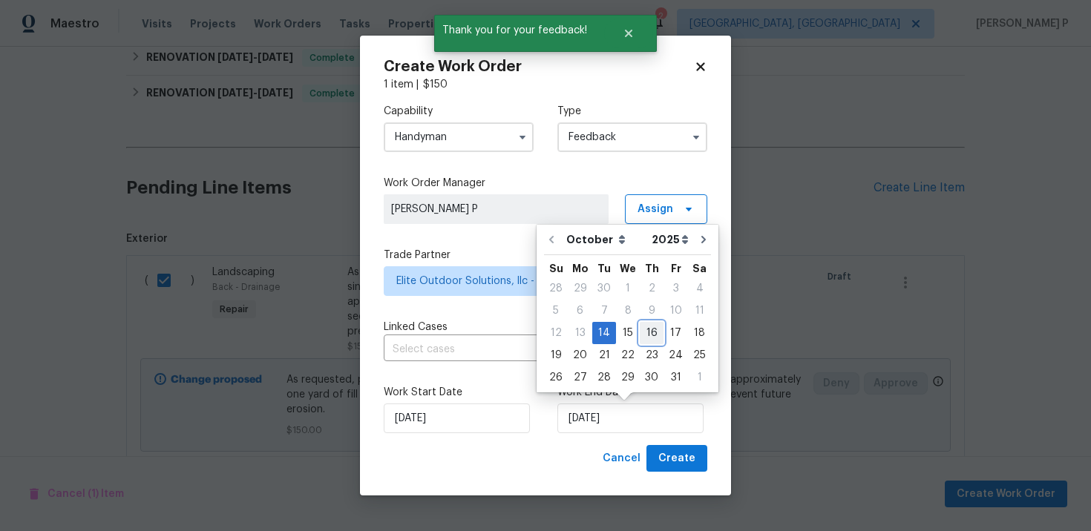
click at [646, 336] on div "16" at bounding box center [652, 333] width 24 height 21
type input "10/16/2025"
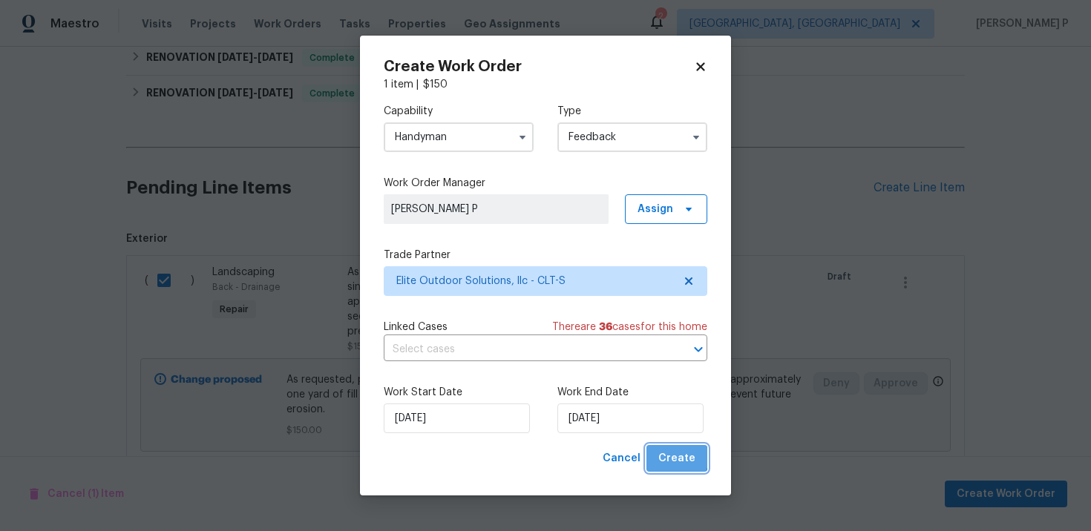
click at [679, 458] on span "Create" at bounding box center [676, 459] width 37 height 19
checkbox input "false"
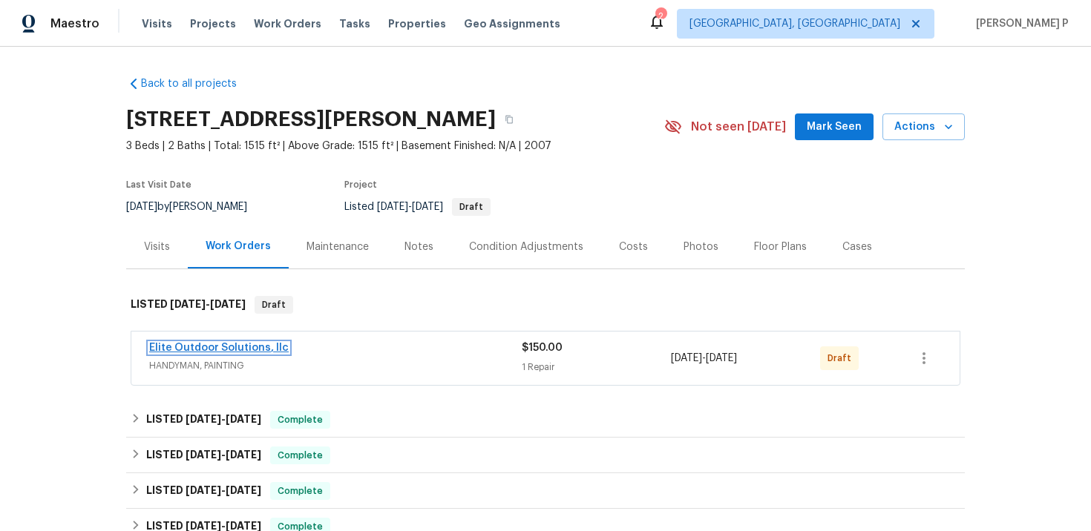
click at [195, 349] on link "Elite Outdoor Solutions, llc" at bounding box center [219, 348] width 140 height 10
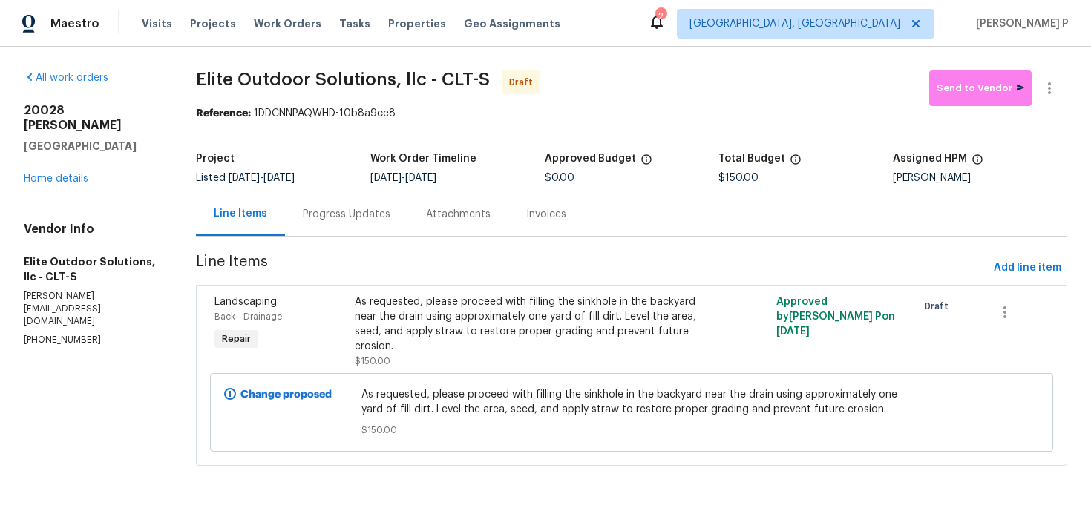
click at [350, 217] on div "Progress Updates" at bounding box center [347, 214] width 88 height 15
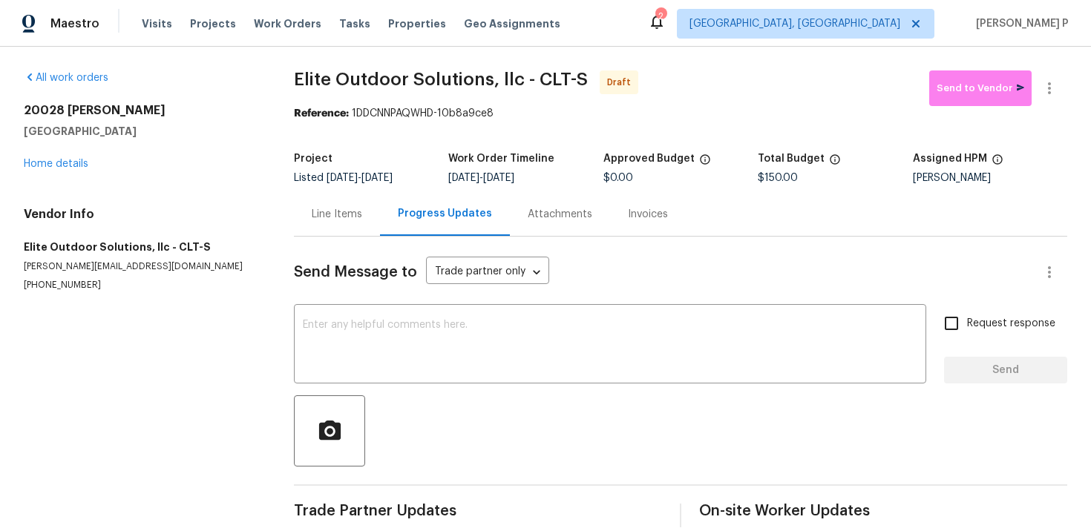
scroll to position [20, 0]
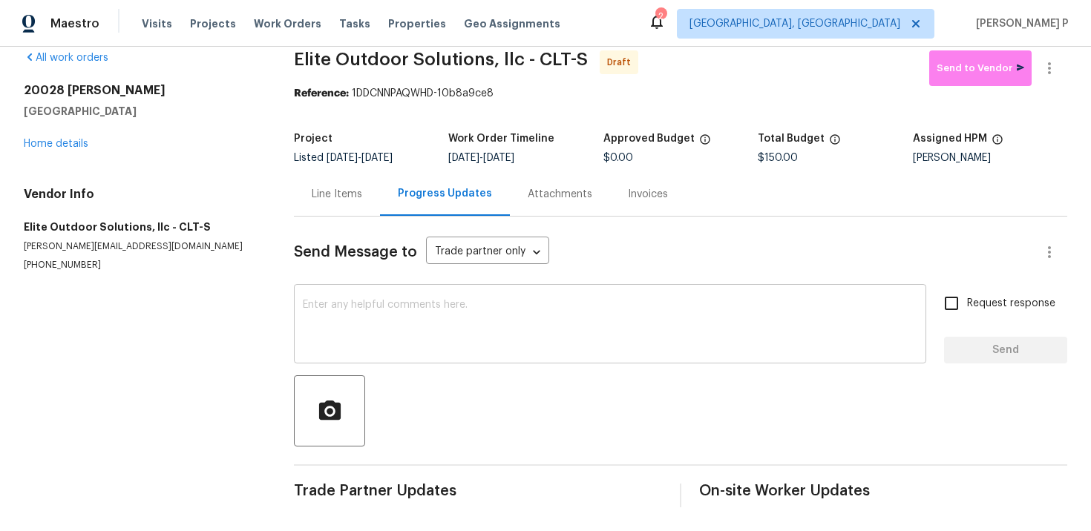
click at [399, 323] on textarea at bounding box center [610, 326] width 615 height 52
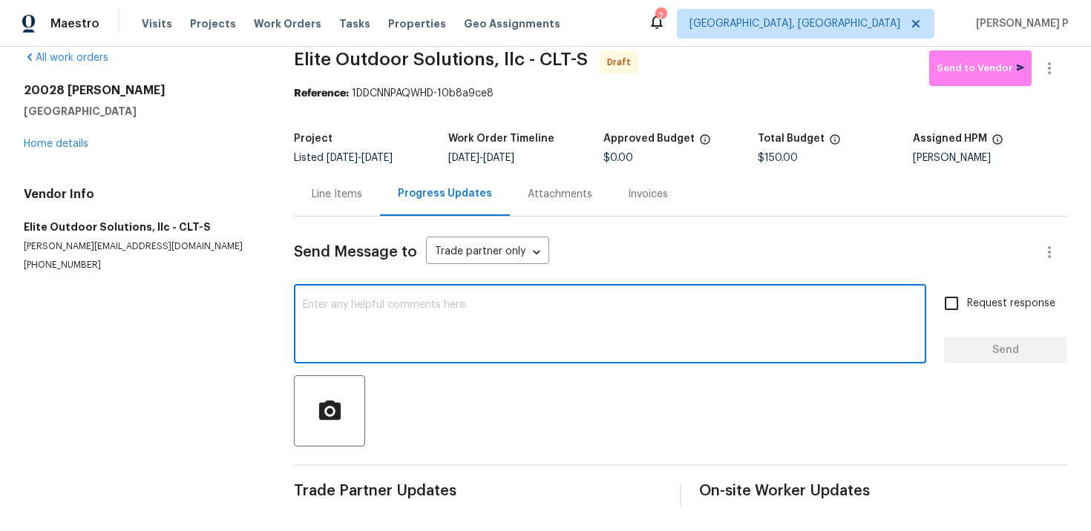
paste textarea "Hi, this is [PERSON_NAME] with Opendoor. I’m confirming you received the WO for…"
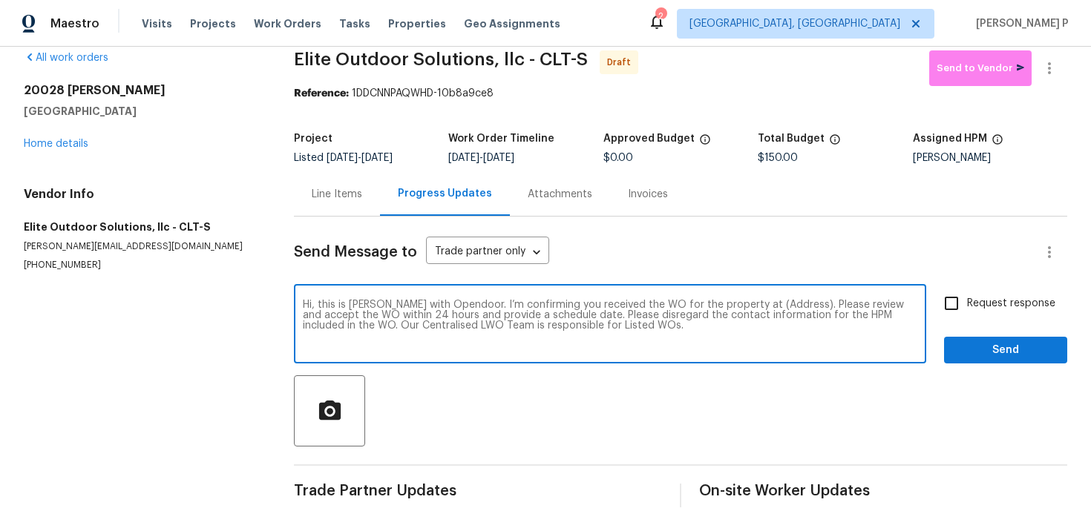
drag, startPoint x: 744, startPoint y: 303, endPoint x: 791, endPoint y: 301, distance: 46.8
click at [791, 301] on textarea "Hi, this is [PERSON_NAME] with Opendoor. I’m confirming you received the WO for…" at bounding box center [610, 326] width 615 height 52
paste textarea "[STREET_ADDRESS][PERSON_NAME]"
type textarea "Hi, this is [PERSON_NAME] with Opendoor. I’m confirming you received the WO for…"
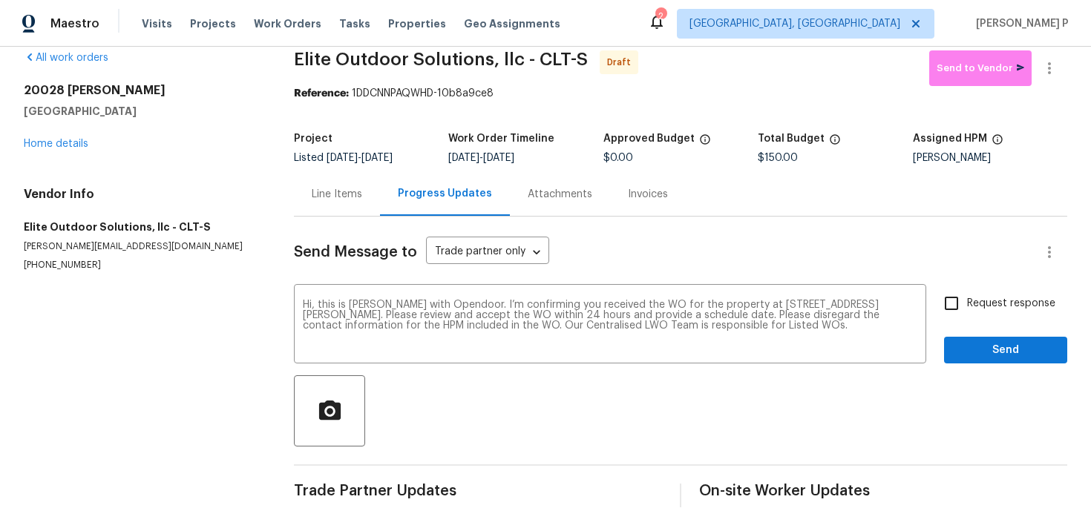
click at [1036, 304] on span "Request response" at bounding box center [1011, 304] width 88 height 16
click at [967, 304] on input "Request response" at bounding box center [951, 303] width 31 height 31
checkbox input "true"
click at [997, 360] on button "Send" at bounding box center [1005, 350] width 123 height 27
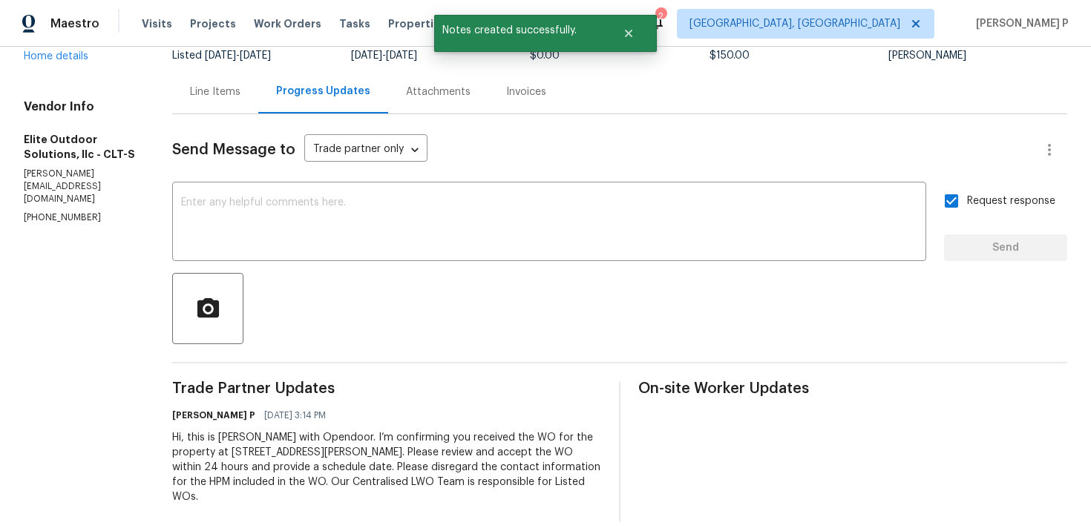
scroll to position [0, 0]
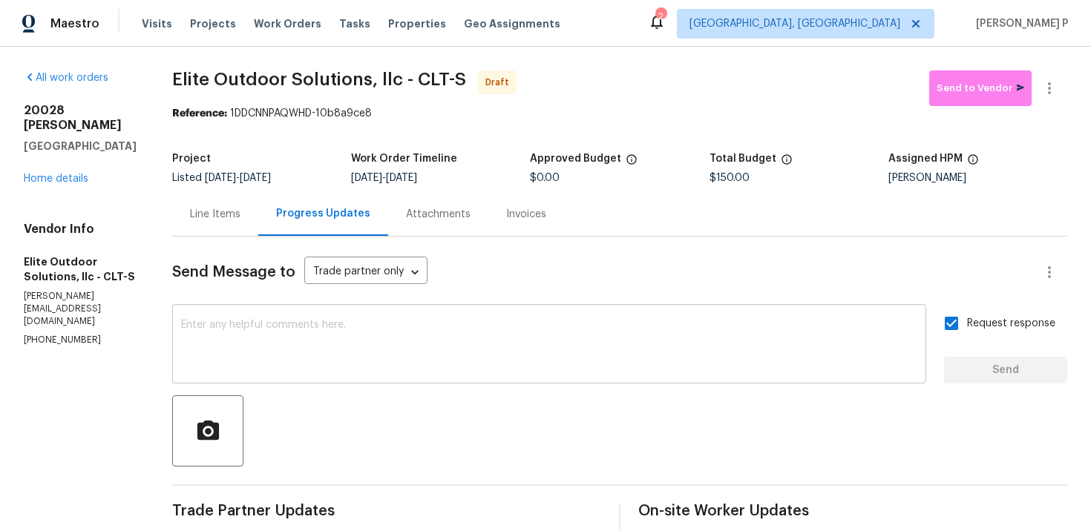
click at [408, 359] on textarea at bounding box center [549, 346] width 736 height 52
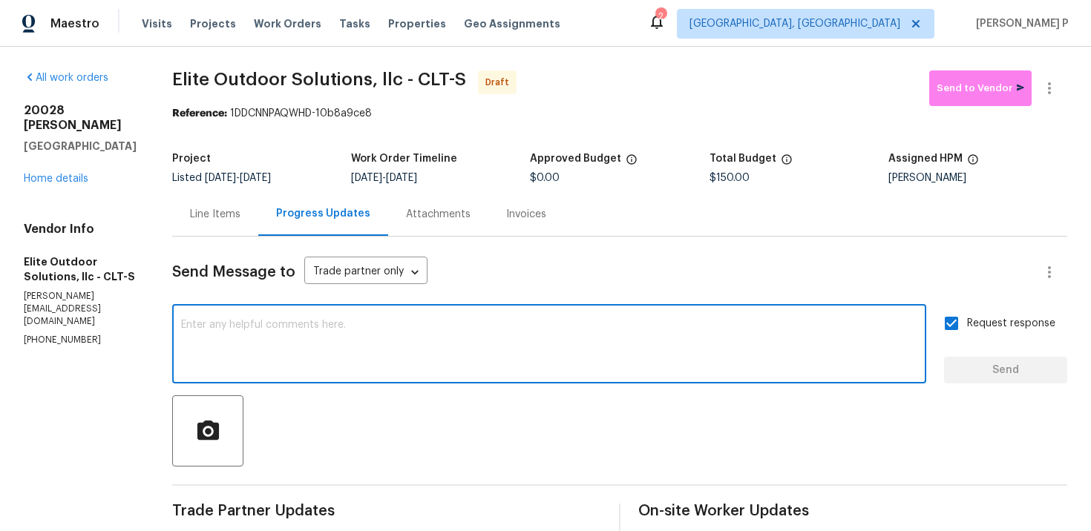
paste textarea "Attention All Work Orders must include before-photos (both close-up and wide-an…"
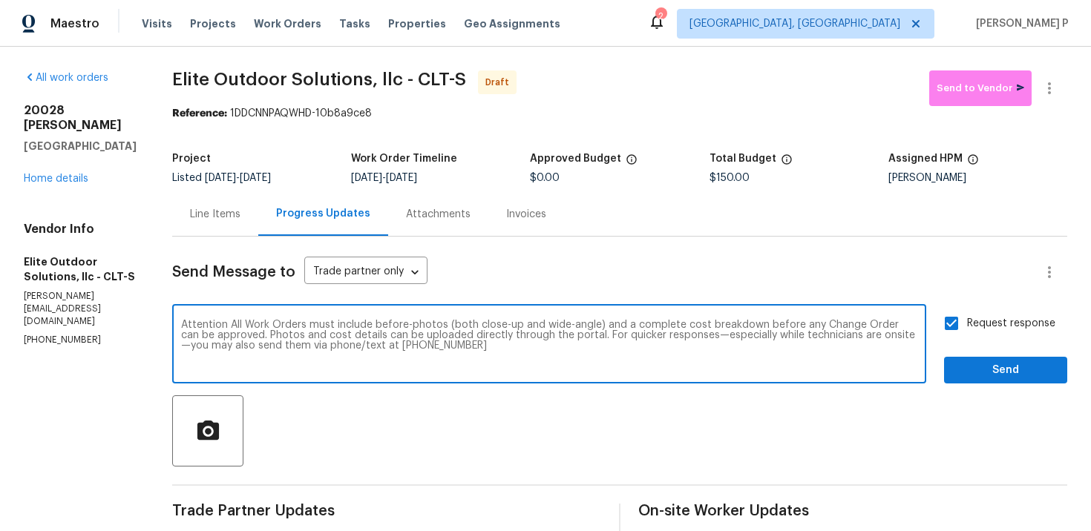
type textarea "Attention All Work Orders must include before-photos (both close-up and wide-an…"
click at [993, 362] on span "Send" at bounding box center [1005, 370] width 99 height 19
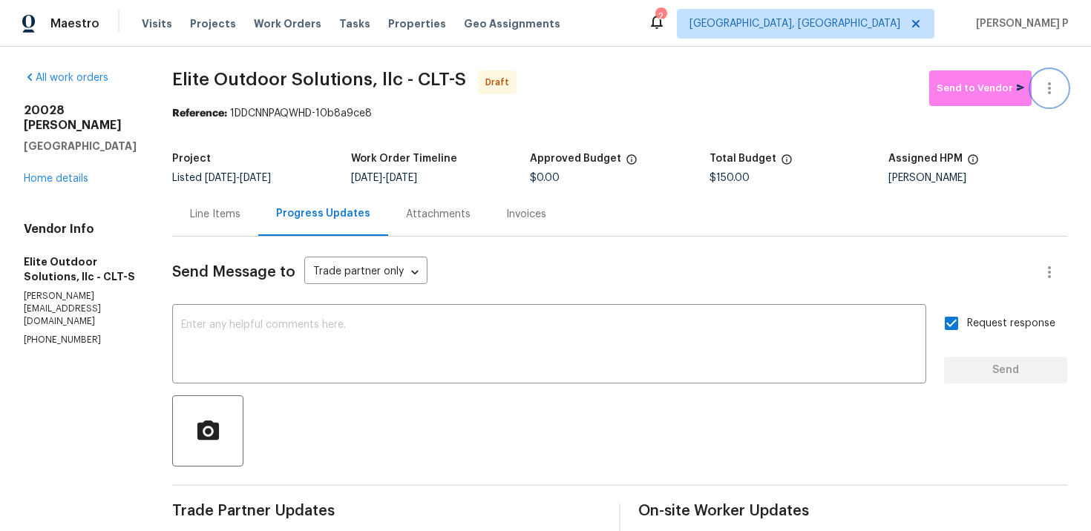
click at [1054, 88] on icon "button" at bounding box center [1050, 88] width 18 height 18
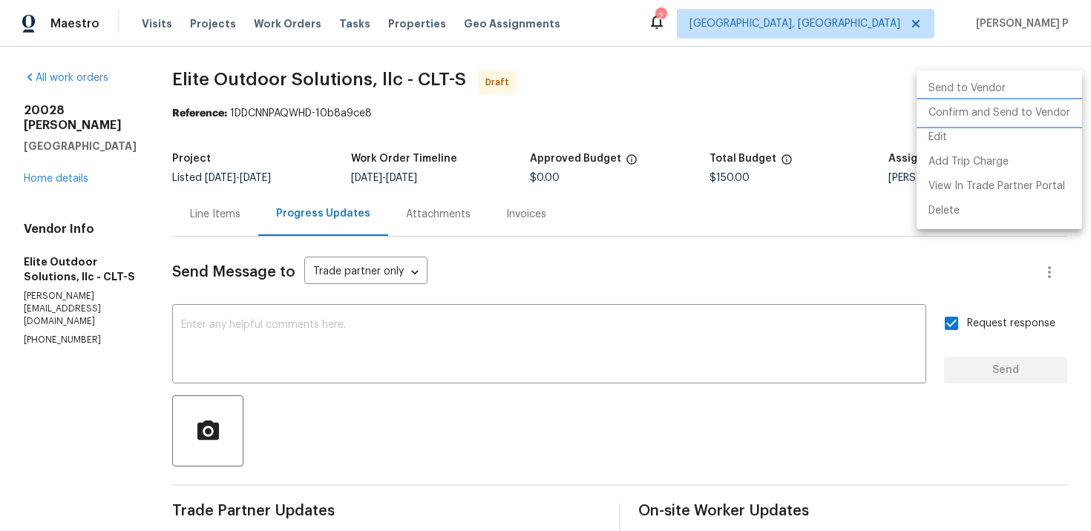
click at [1000, 111] on li "Confirm and Send to Vendor" at bounding box center [1000, 113] width 166 height 24
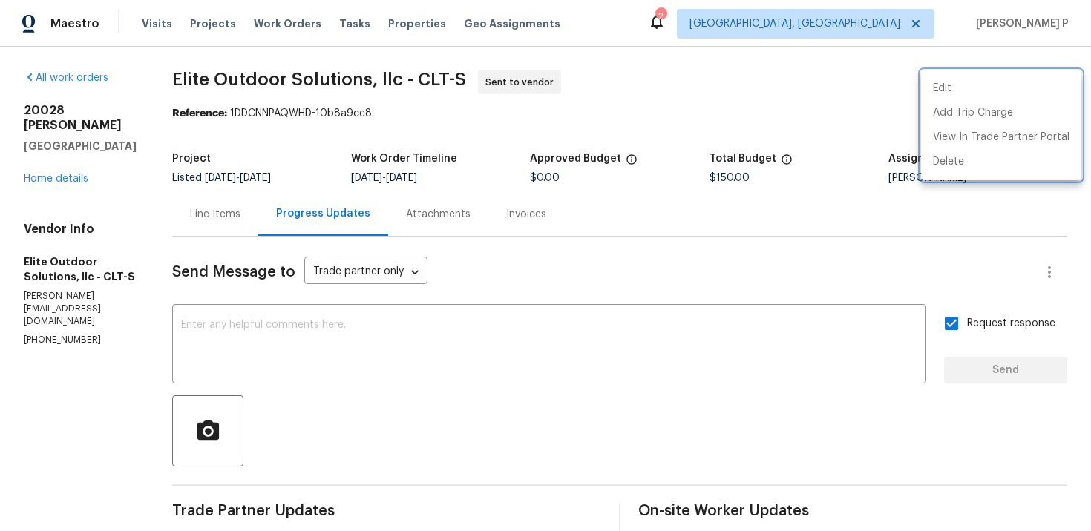
drag, startPoint x: 169, startPoint y: 79, endPoint x: 395, endPoint y: 79, distance: 225.6
click at [395, 79] on div at bounding box center [545, 265] width 1091 height 531
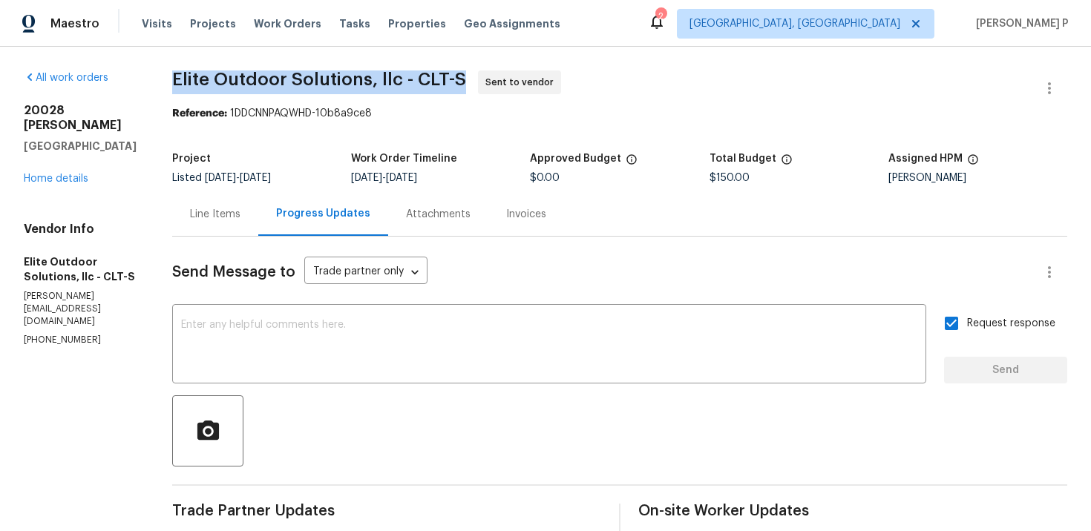
drag, startPoint x: 169, startPoint y: 78, endPoint x: 465, endPoint y: 75, distance: 295.4
click at [465, 75] on span "Elite Outdoor Solutions, llc - CLT-S Sent to vendor" at bounding box center [602, 89] width 860 height 36
copy span "Elite Outdoor Solutions, llc - CLT-S"
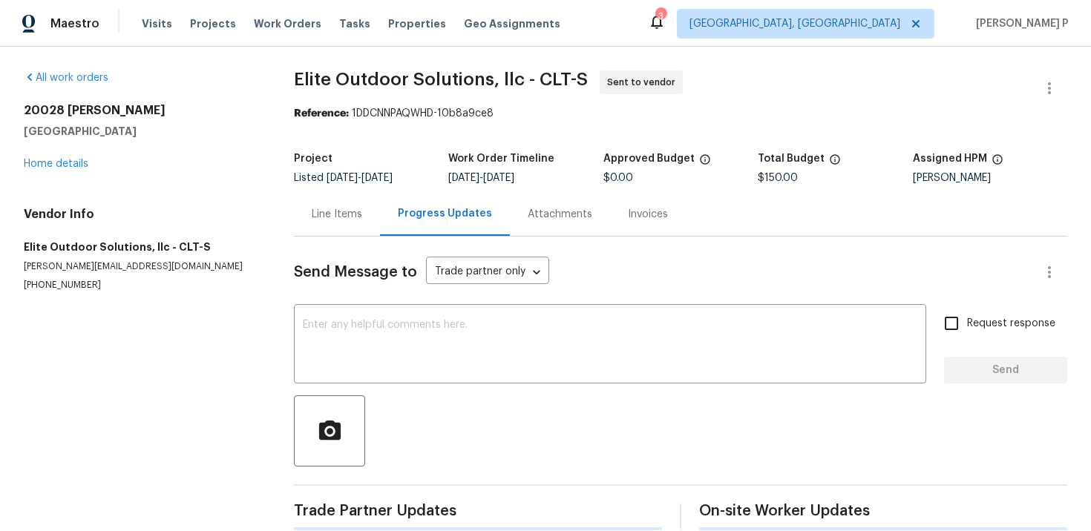
click at [287, 132] on div "All work orders [STREET_ADDRESS] Home details Vendor Info Elite Outdoor Solutio…" at bounding box center [545, 301] width 1091 height 508
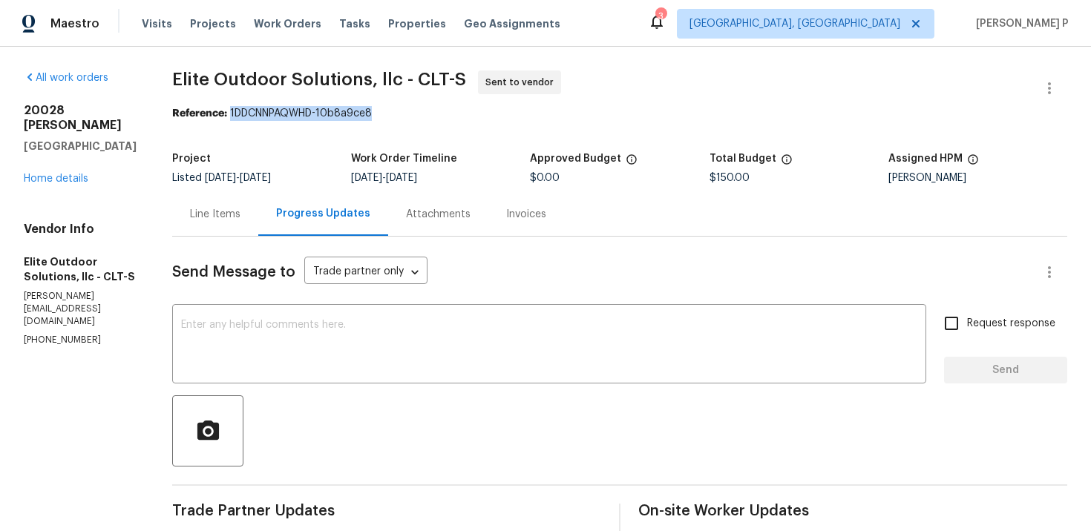
drag, startPoint x: 226, startPoint y: 114, endPoint x: 401, endPoint y: 114, distance: 174.4
click at [401, 114] on div "Reference: 1DDCNNPAQWHD-10b8a9ce8" at bounding box center [619, 113] width 895 height 15
copy div "1DDCNNPAQWHD-10b8a9ce8"
click at [181, 90] on span "Elite Outdoor Solutions, llc - CLT-S Sent to vendor" at bounding box center [602, 89] width 860 height 36
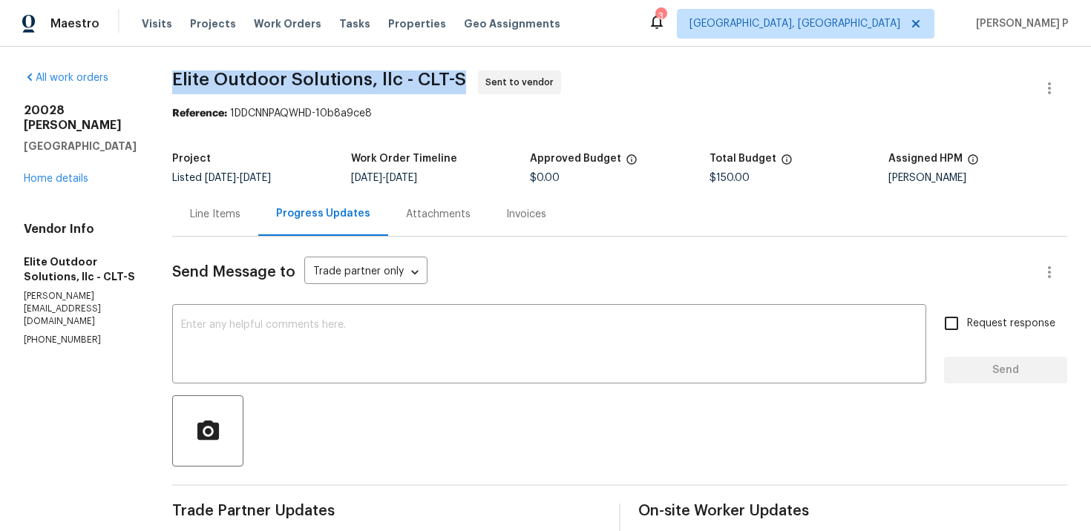
drag, startPoint x: 172, startPoint y: 79, endPoint x: 476, endPoint y: 79, distance: 303.6
click at [476, 79] on span "Elite Outdoor Solutions, llc - CLT-S Sent to vendor" at bounding box center [602, 89] width 860 height 36
copy span "Elite Outdoor Solutions, llc - CLT-S"
click at [209, 215] on div "Line Items" at bounding box center [215, 214] width 50 height 15
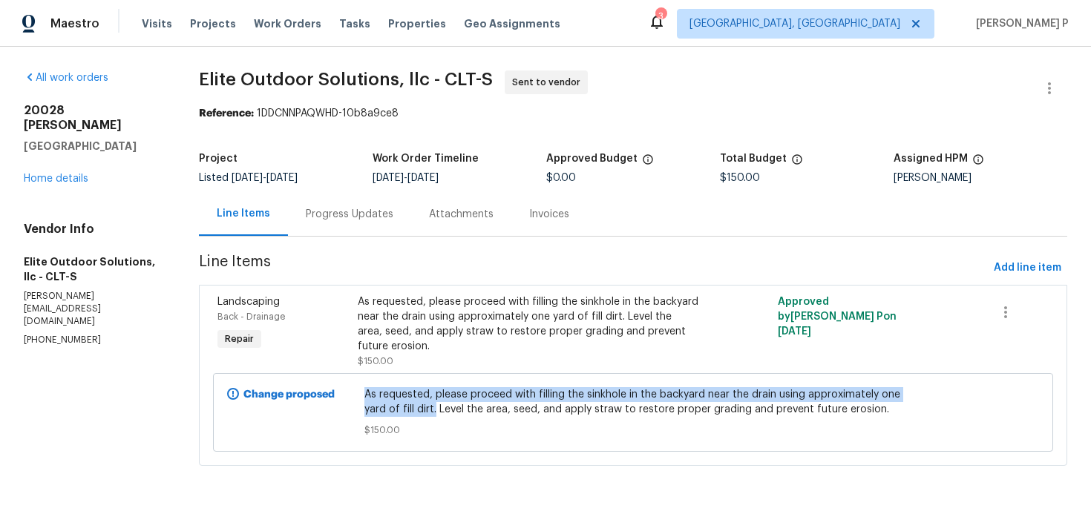
copy span "As requested, please proceed with filling the sinkhole in the backyard near the…"
drag, startPoint x: 367, startPoint y: 397, endPoint x: 436, endPoint y: 406, distance: 70.3
click at [436, 406] on span "As requested, please proceed with filling the sinkhole in the backyard near the…" at bounding box center [633, 402] width 538 height 30
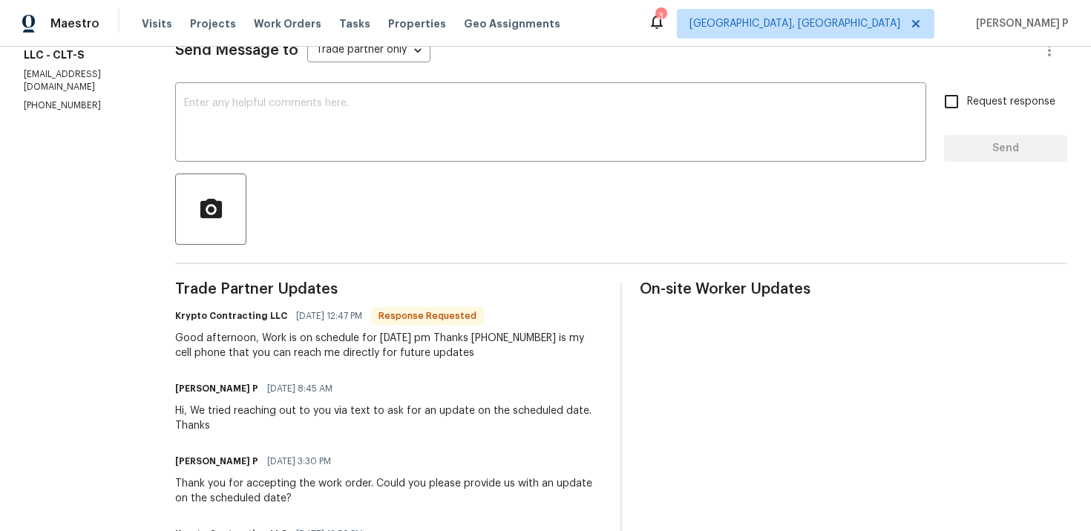
scroll to position [184, 0]
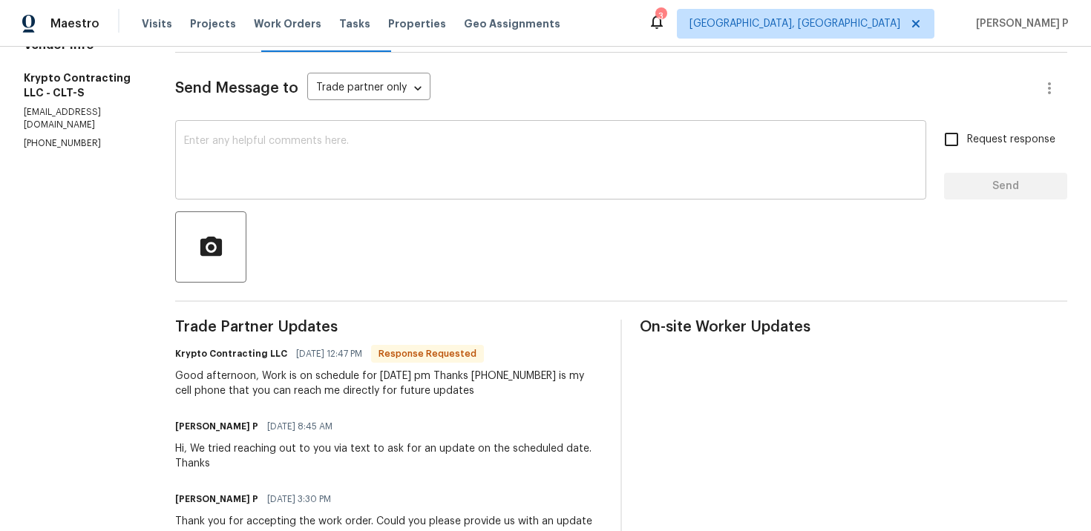
click at [376, 179] on textarea at bounding box center [550, 162] width 733 height 52
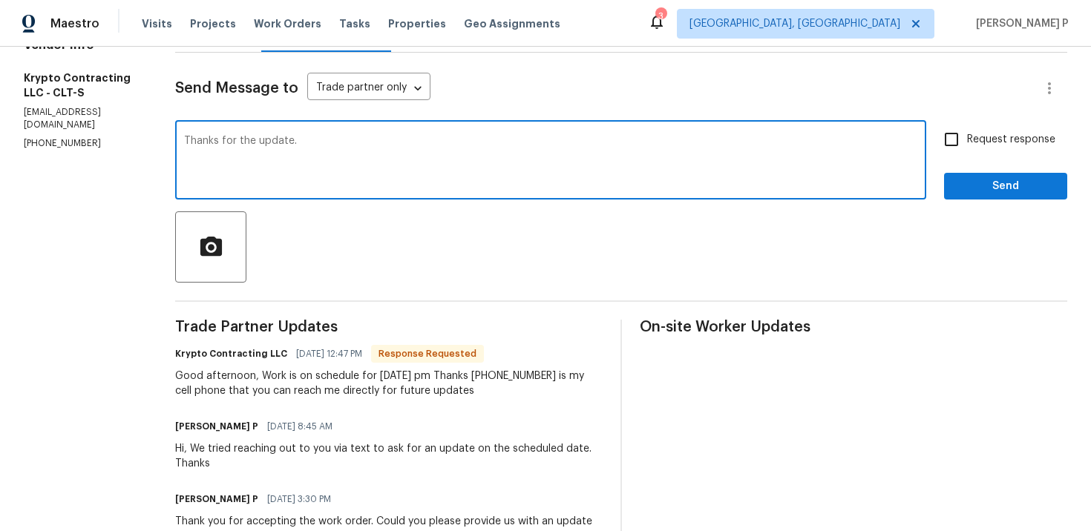
type textarea "Thanks for the update."
click at [995, 189] on span "Send" at bounding box center [1005, 186] width 99 height 19
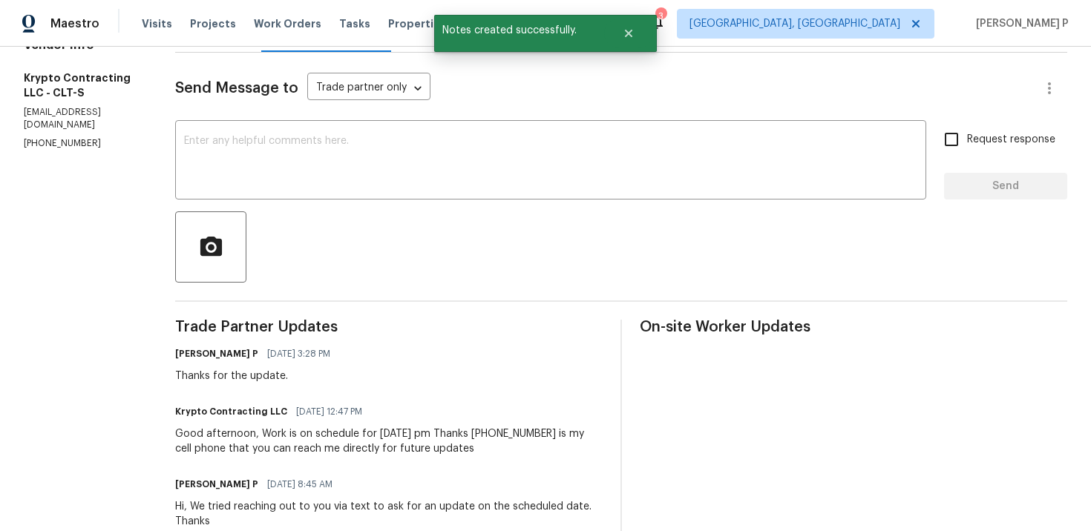
scroll to position [282, 0]
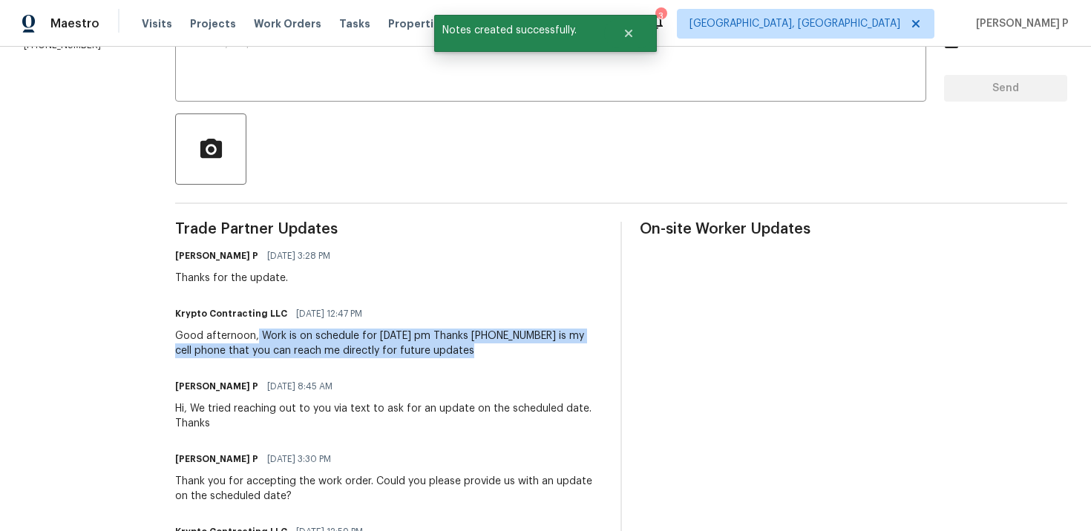
drag, startPoint x: 270, startPoint y: 335, endPoint x: 469, endPoint y: 354, distance: 199.8
click at [469, 354] on div "Good afternoon, Work is on schedule for [DATE] pm Thanks [PHONE_NUMBER] is my c…" at bounding box center [389, 344] width 428 height 30
copy div "Work is on schedule for [DATE] pm Thanks [PHONE_NUMBER] is my cell phone that y…"
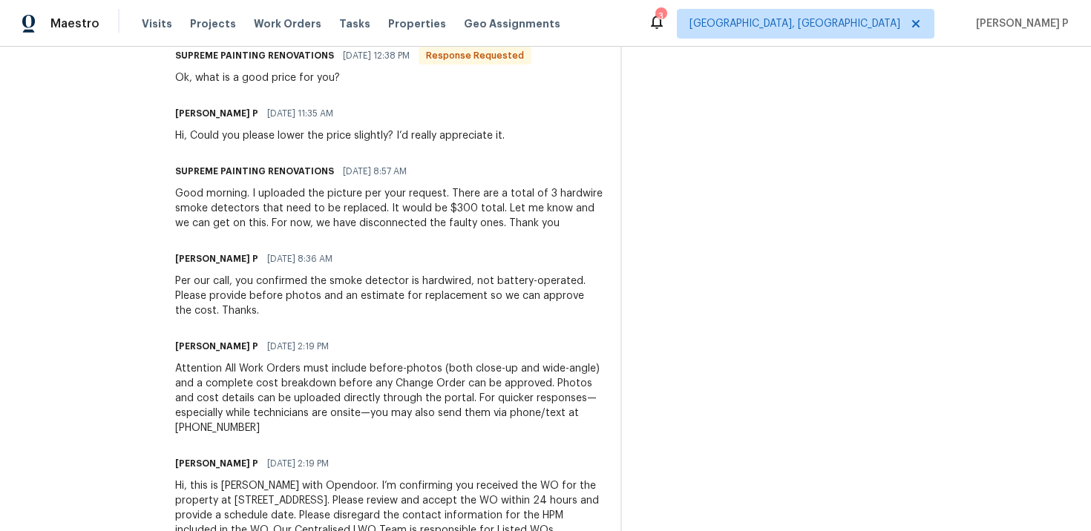
scroll to position [517, 0]
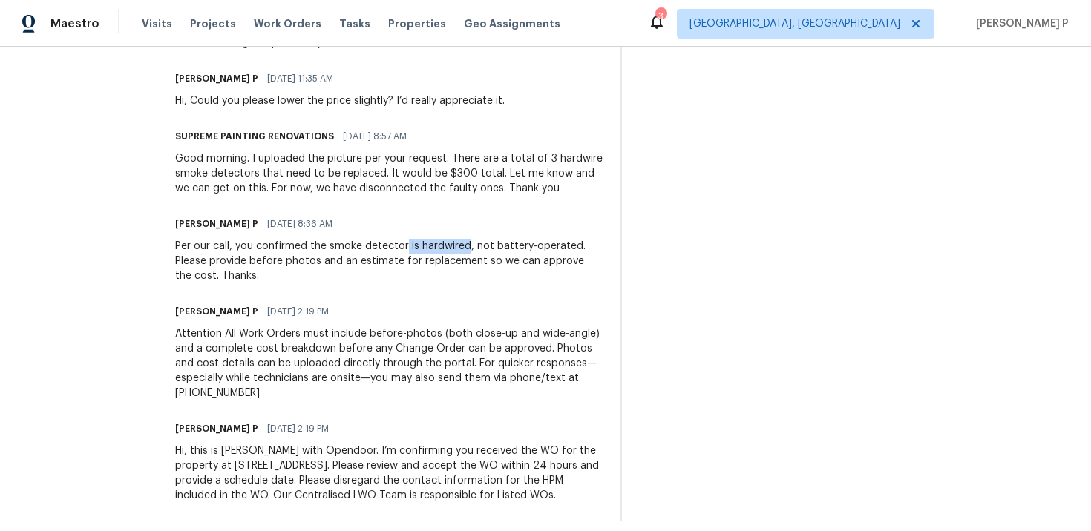
drag, startPoint x: 460, startPoint y: 262, endPoint x: 523, endPoint y: 262, distance: 63.1
click at [523, 262] on div "Per our call, you confirmed the smoke detector is hardwired, not battery-operat…" at bounding box center [389, 261] width 428 height 45
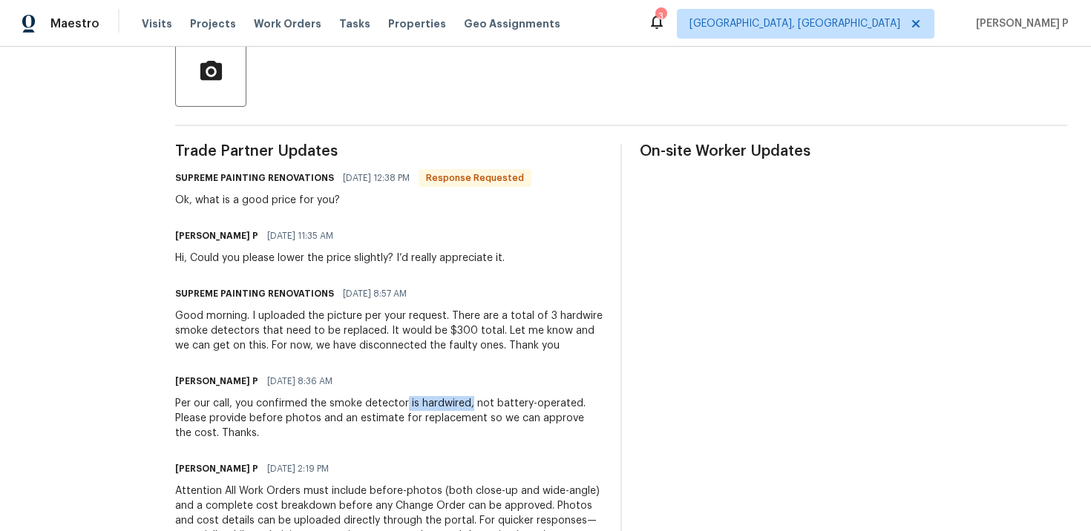
scroll to position [244, 0]
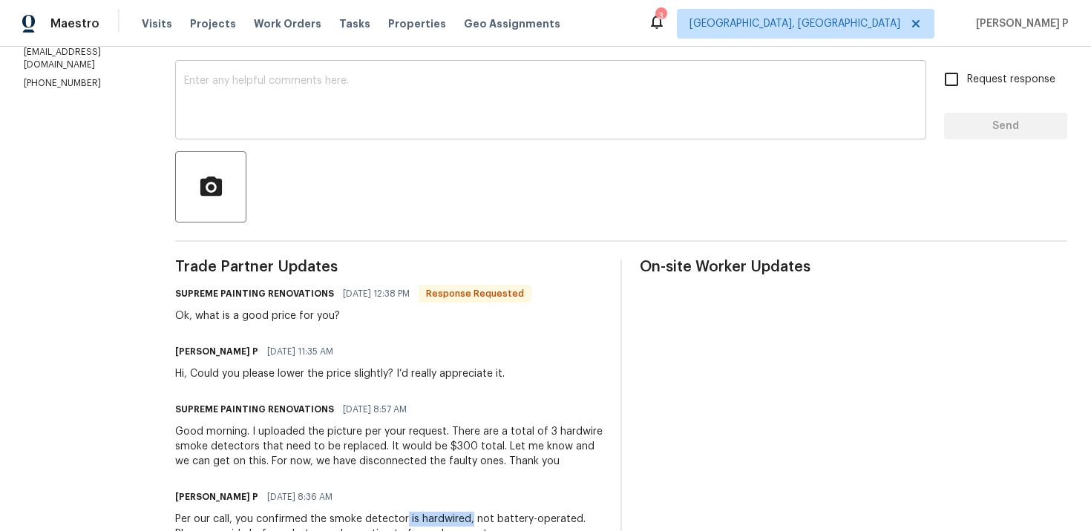
click at [368, 103] on textarea at bounding box center [550, 102] width 733 height 52
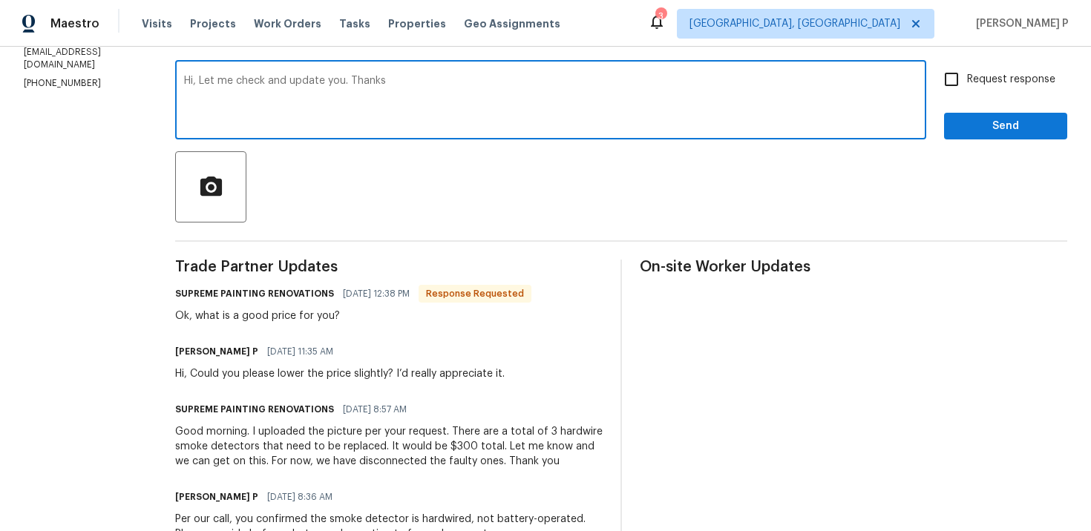
type textarea "Hi, Let me check and update you. Thanks"
click at [1027, 137] on button "Send" at bounding box center [1005, 126] width 123 height 27
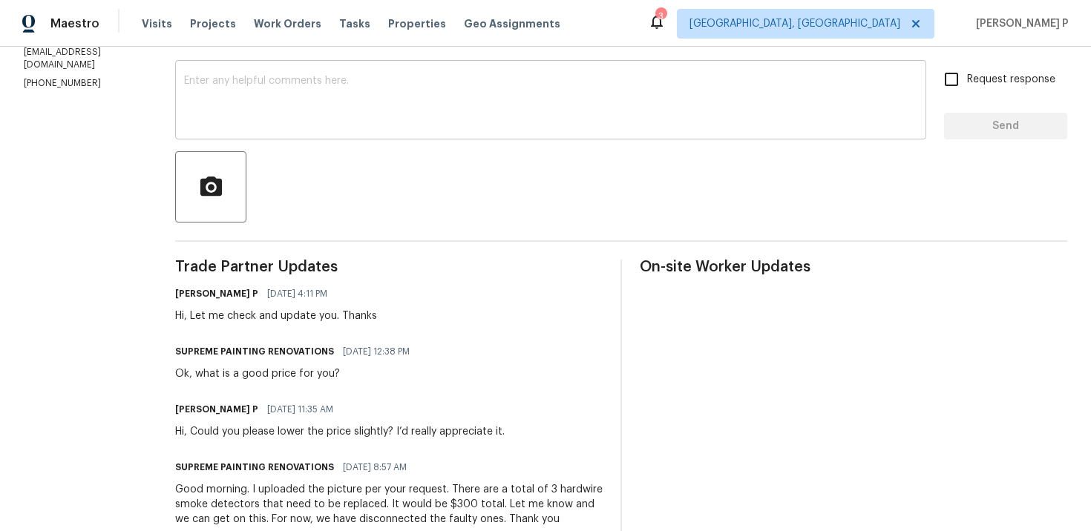
click at [304, 84] on textarea at bounding box center [550, 102] width 733 height 52
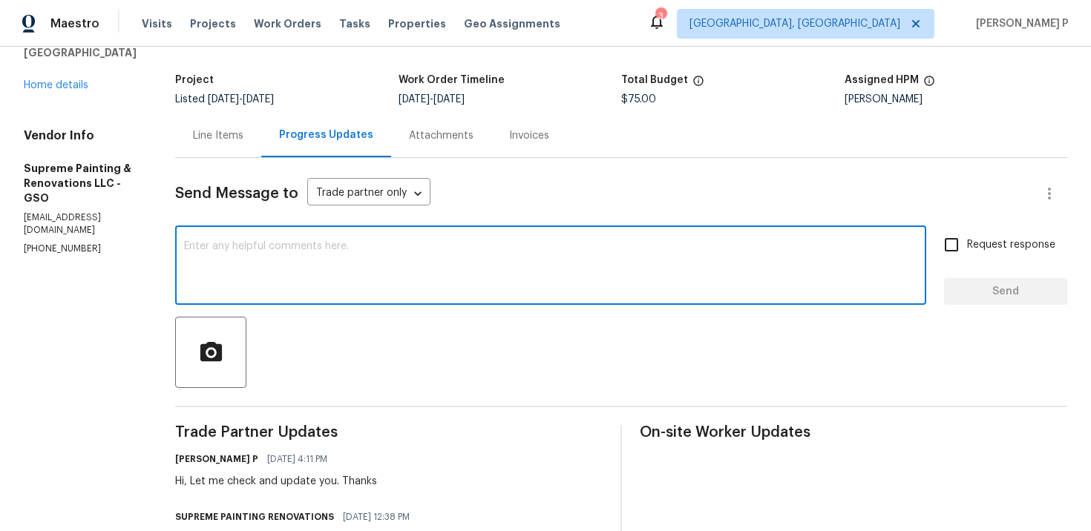
scroll to position [0, 0]
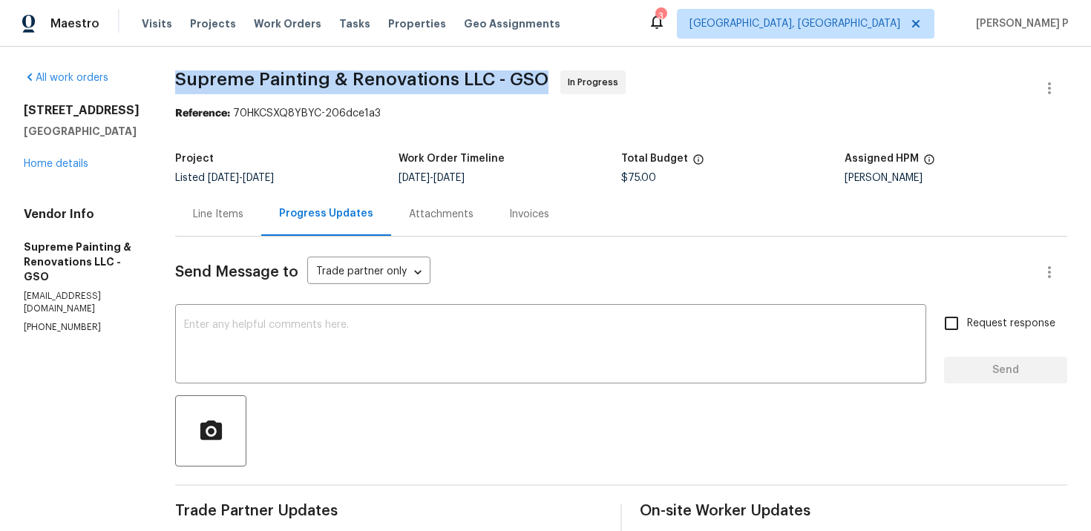
drag, startPoint x: 229, startPoint y: 76, endPoint x: 594, endPoint y: 73, distance: 364.5
copy span "Supreme Painting & Renovations LLC - GSO"
click at [252, 83] on span "Supreme Painting & Renovations LLC - GSO" at bounding box center [361, 80] width 373 height 18
drag, startPoint x: 226, startPoint y: 81, endPoint x: 603, endPoint y: 76, distance: 376.4
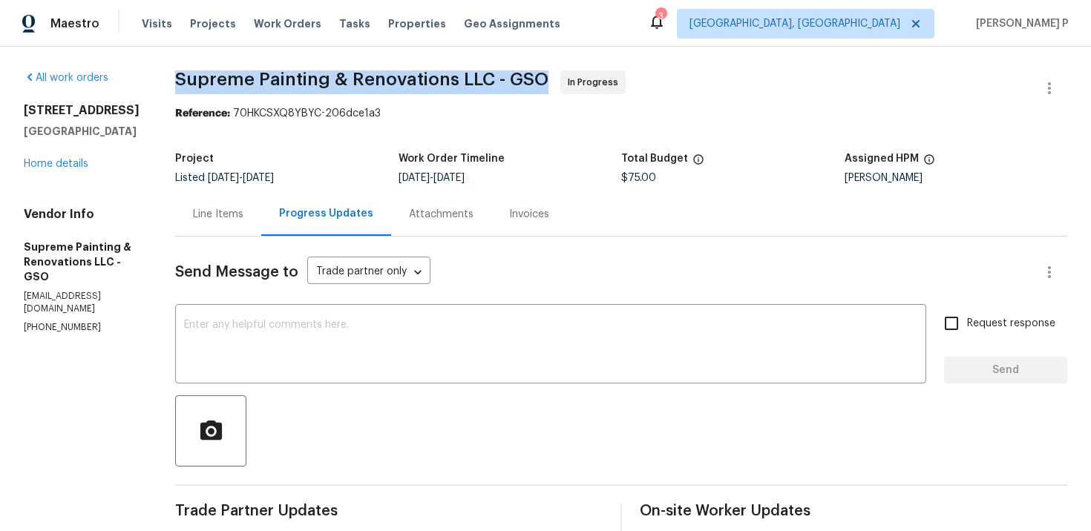
copy span "Supreme Painting & Renovations LLC - GSO"
click at [261, 222] on div "Line Items" at bounding box center [218, 214] width 86 height 44
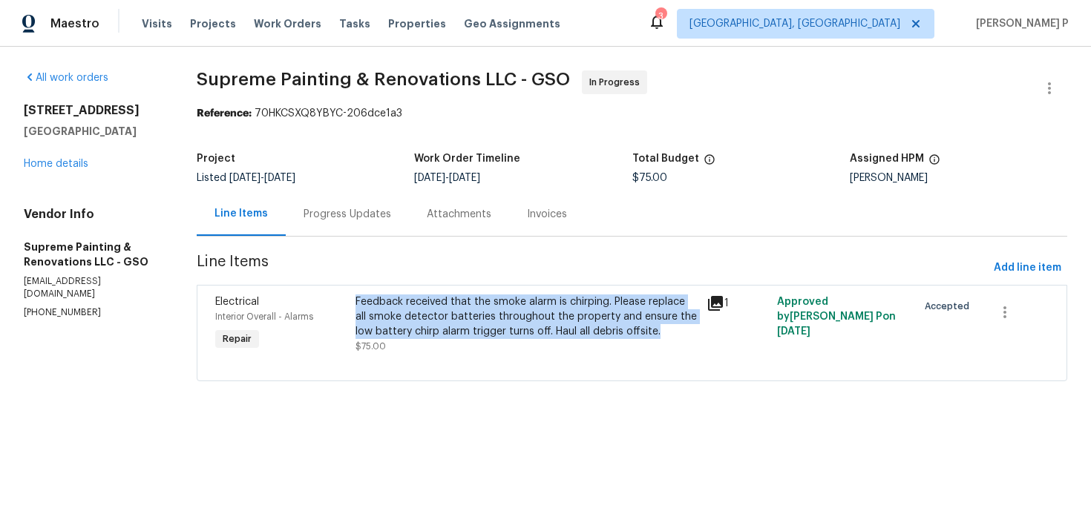
copy div "Feedback received that the smoke alarm is chirping. Please replace all smoke de…"
drag, startPoint x: 384, startPoint y: 303, endPoint x: 703, endPoint y: 331, distance: 319.7
click at [698, 331] on div "Feedback received that the smoke alarm is chirping. Please replace all smoke de…" at bounding box center [527, 317] width 342 height 45
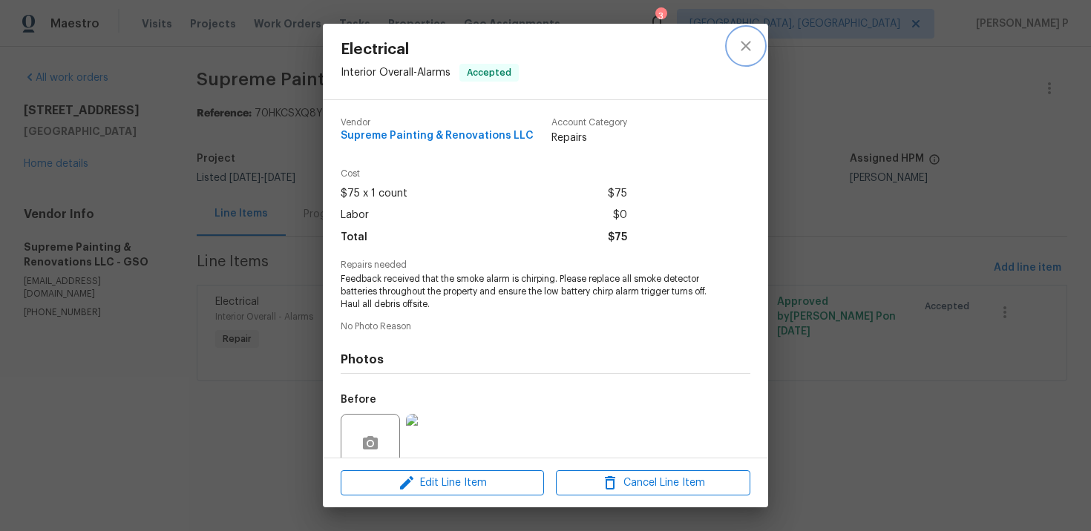
click at [737, 44] on icon "close" at bounding box center [746, 46] width 18 height 18
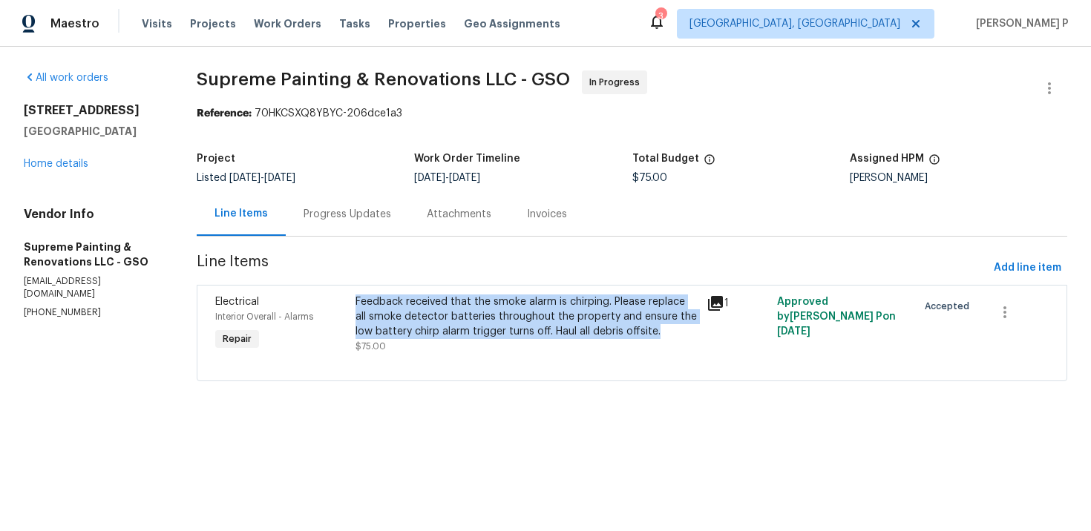
click at [381, 214] on div "Progress Updates" at bounding box center [348, 214] width 88 height 15
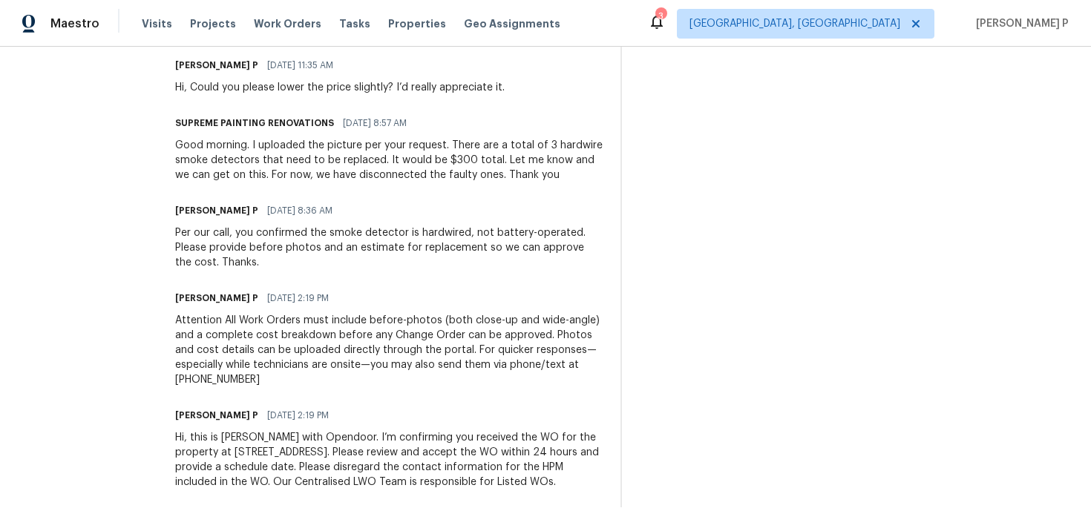
scroll to position [618, 0]
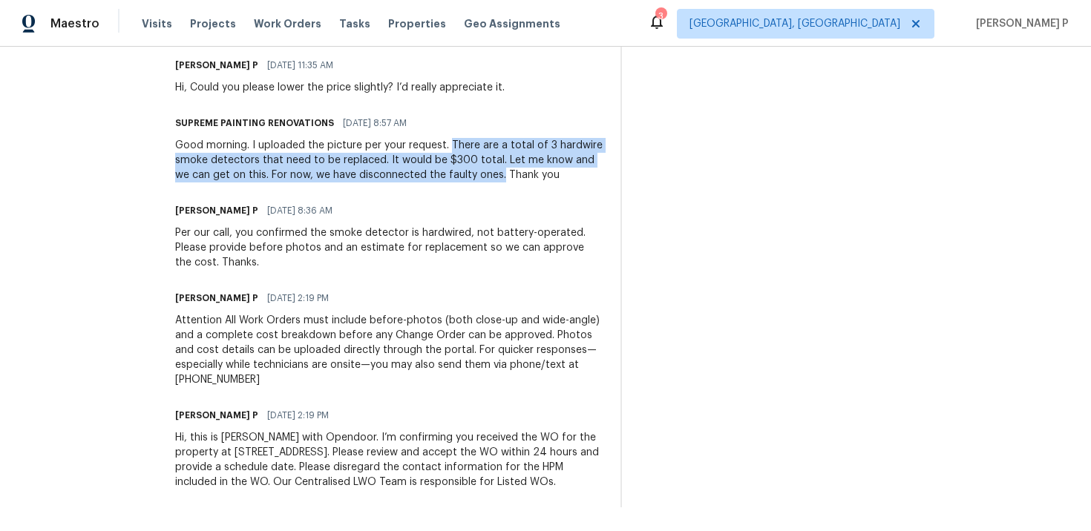
drag, startPoint x: 505, startPoint y: 113, endPoint x: 630, endPoint y: 145, distance: 128.9
click at [603, 145] on div "Good morning. I uploaded the picture per your request. There are a total of 3 h…" at bounding box center [389, 160] width 428 height 45
copy div "There are a total of 3 hardwire smoke detectors that need to be replaced. It wo…"
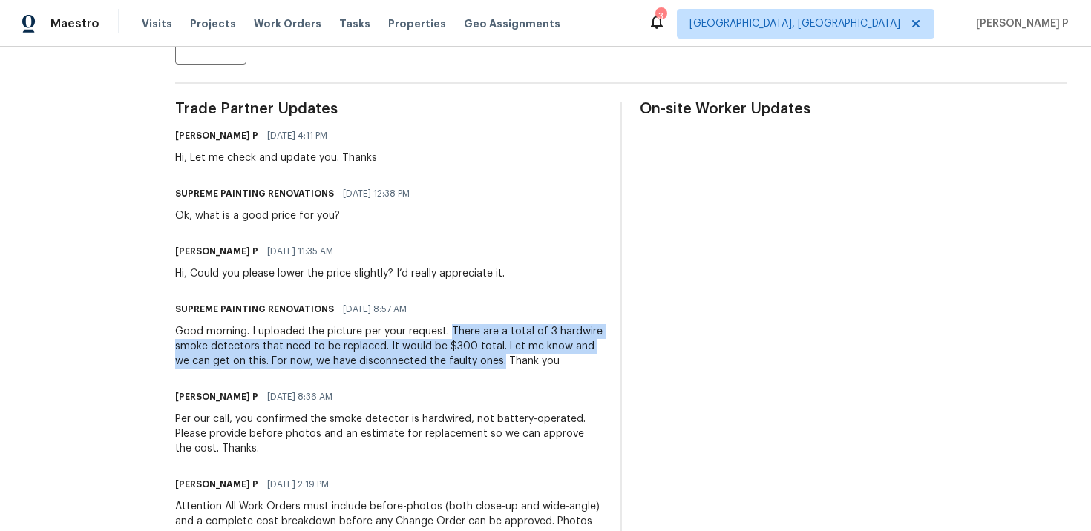
scroll to position [375, 0]
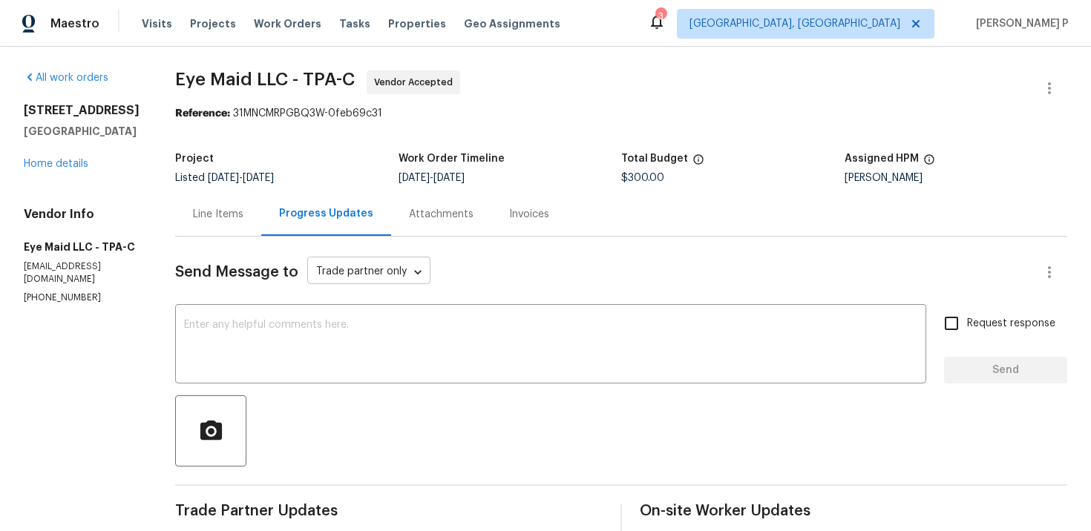
scroll to position [312, 0]
